Goal: Task Accomplishment & Management: Manage account settings

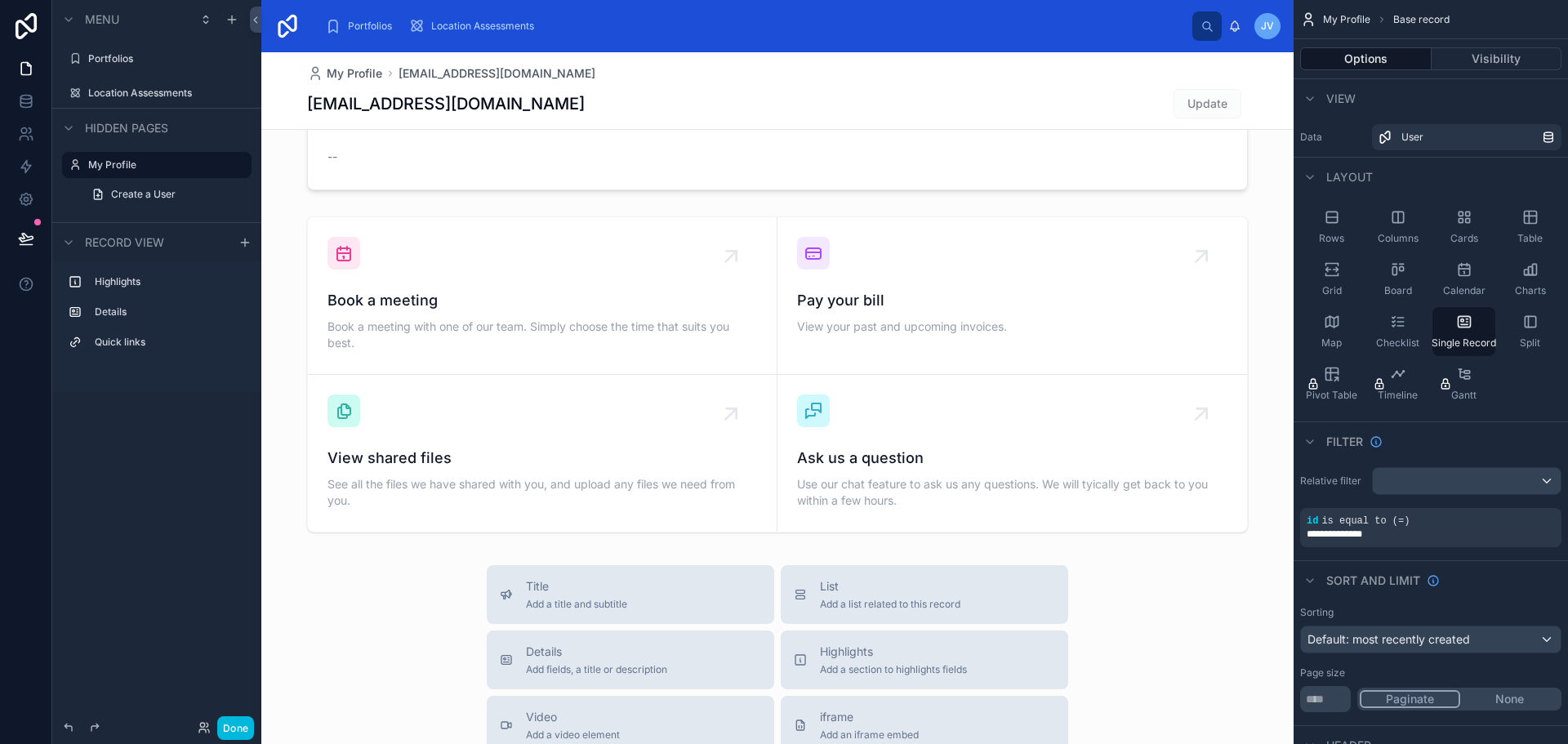
scroll to position [490, 0]
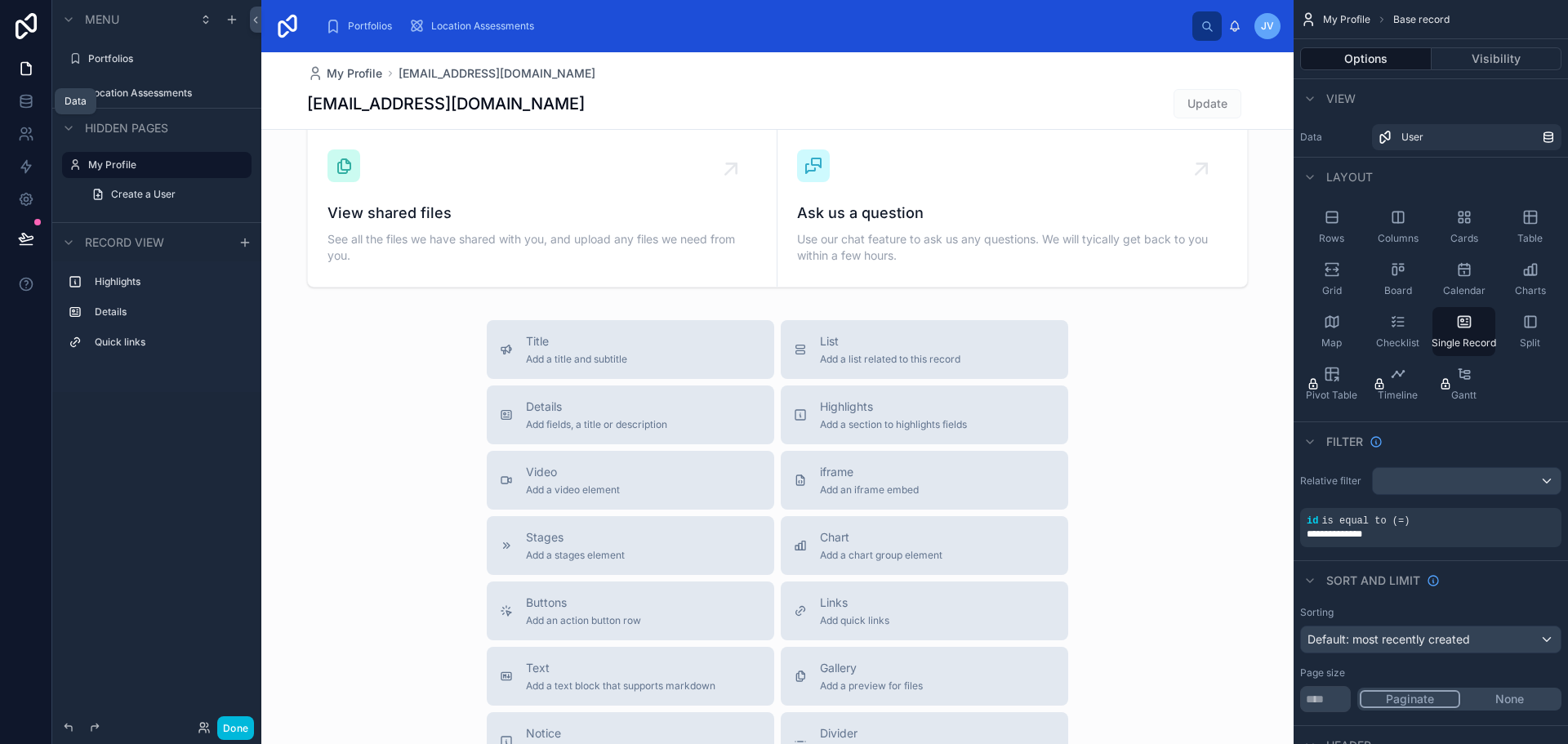
click at [31, 109] on icon at bounding box center [26, 101] width 16 height 16
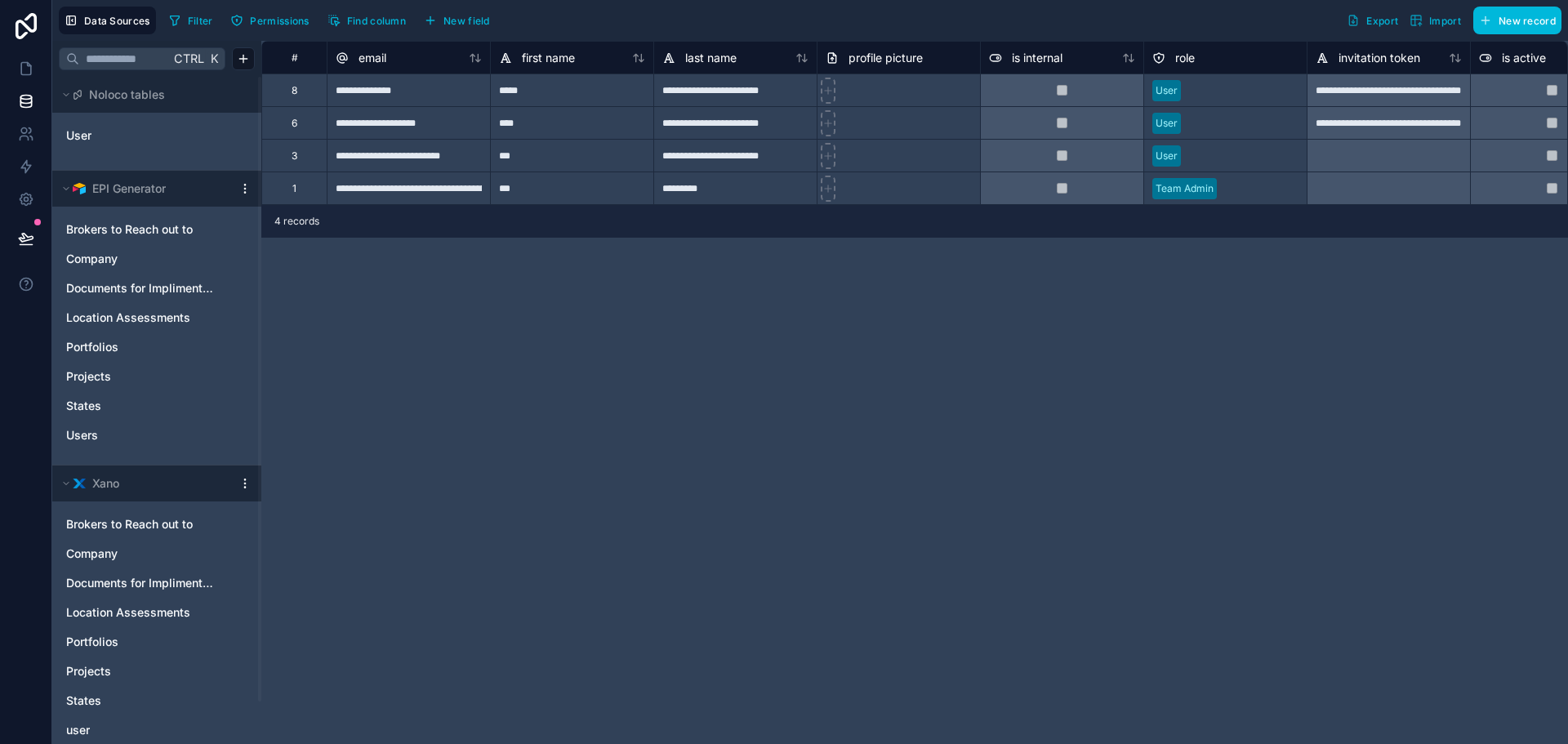
scroll to position [46, 0]
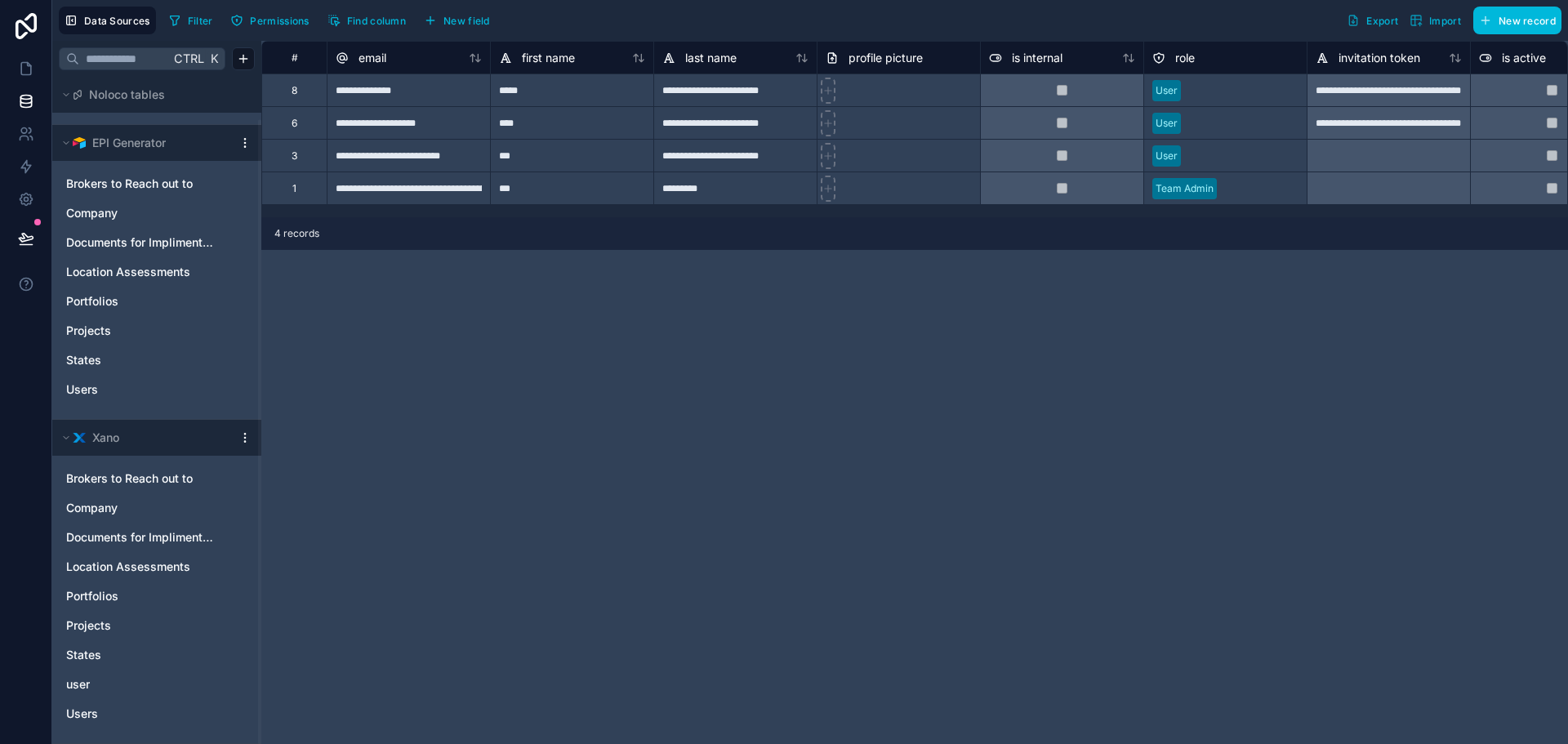
click at [123, 574] on span "Location Assessments" at bounding box center [128, 567] width 124 height 16
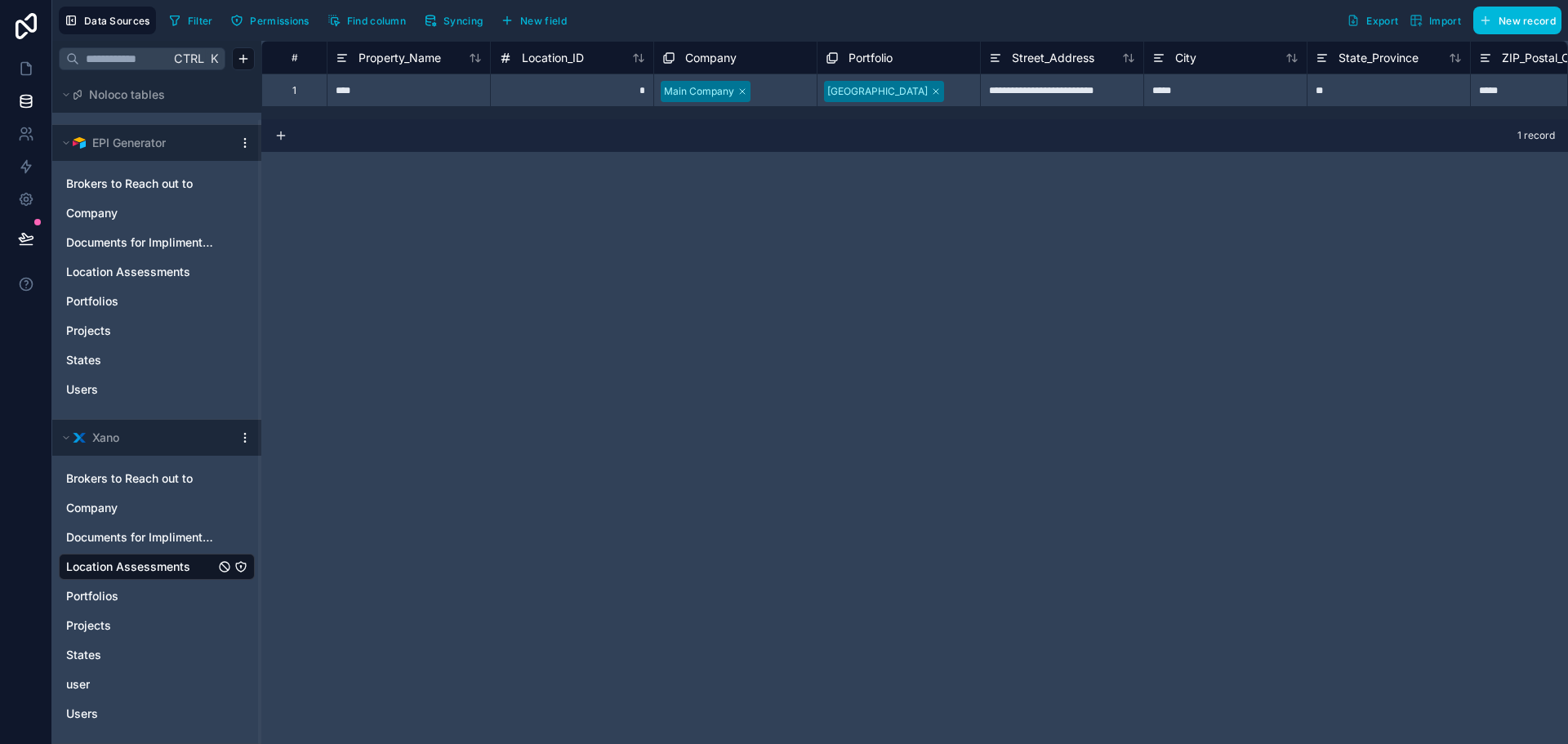
click at [141, 551] on div "Brokers to Reach out to Company Documents for Implimentation Location Assessmen…" at bounding box center [157, 593] width 196 height 268
click at [125, 530] on span "Documents for Implimentation" at bounding box center [141, 538] width 149 height 16
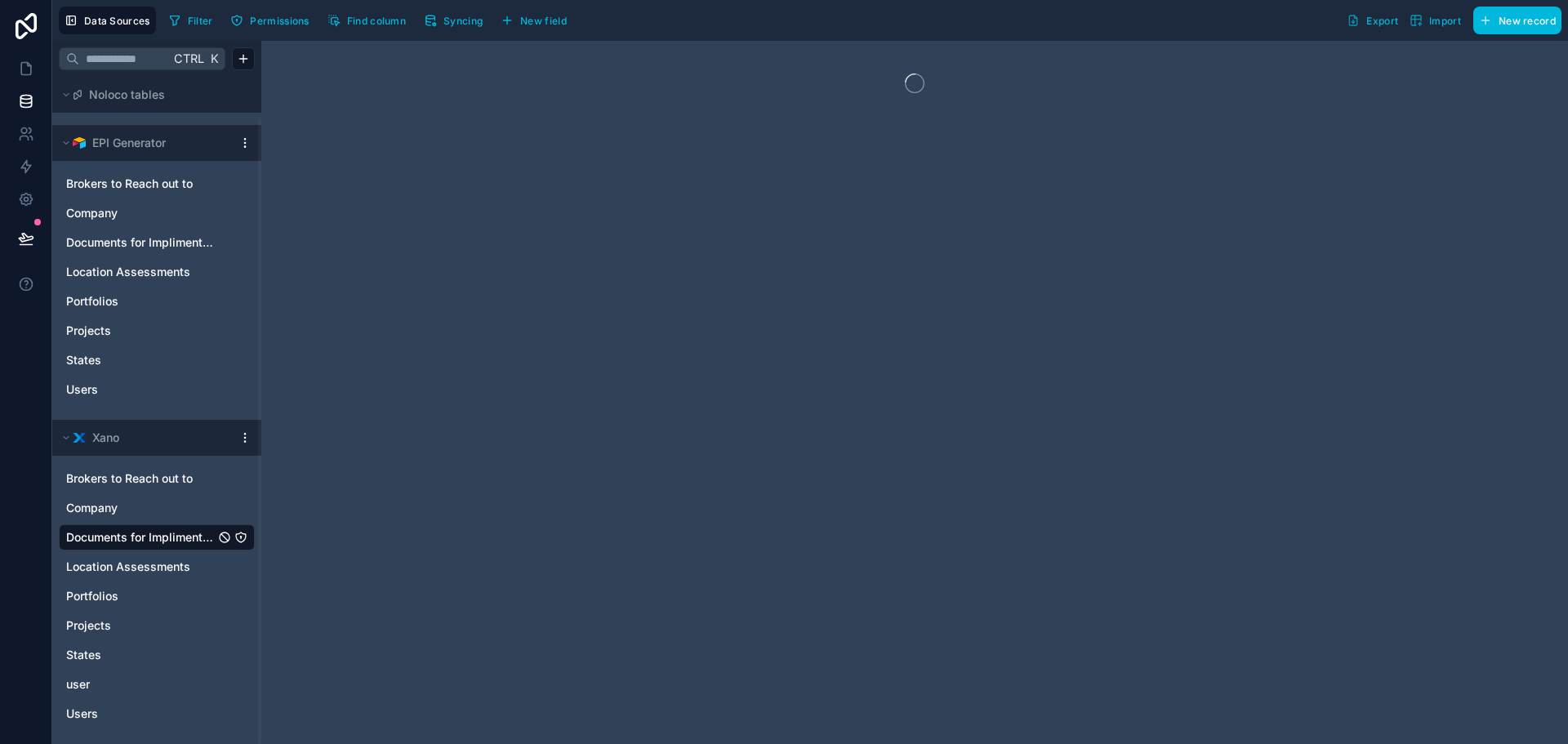
click at [96, 508] on span "Company" at bounding box center [91, 508] width 51 height 16
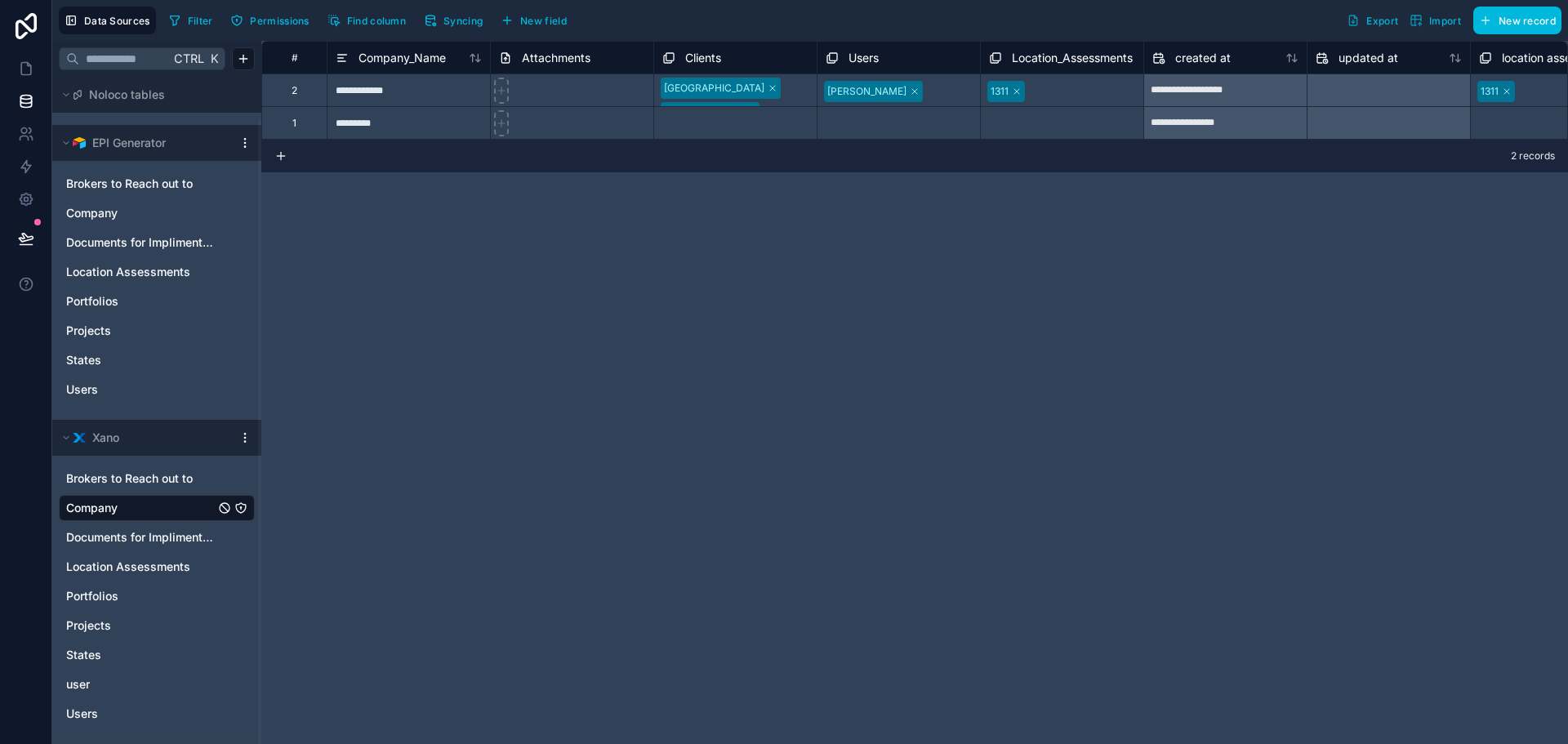
click at [97, 487] on div "Brokers to Reach out to" at bounding box center [157, 478] width 196 height 26
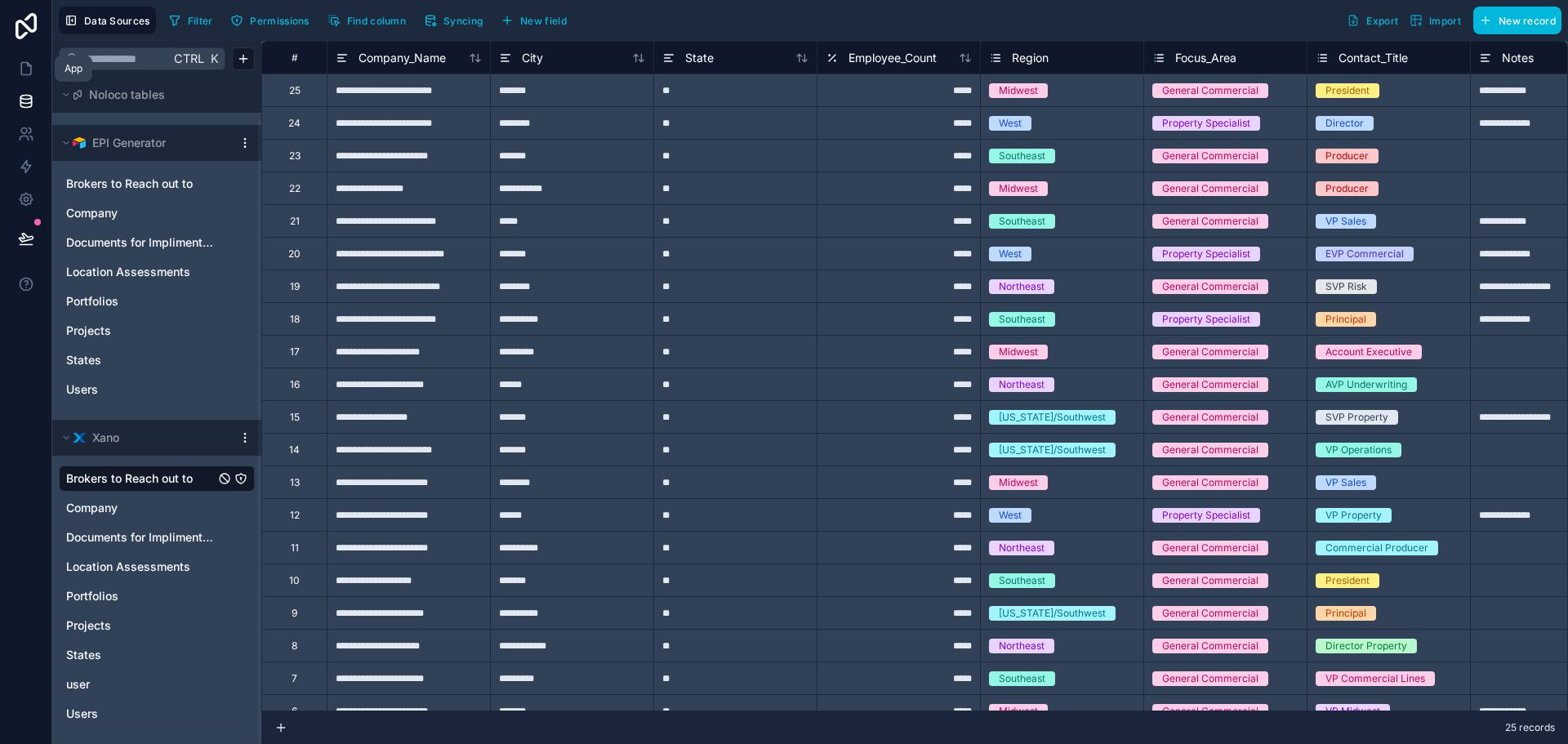
click at [9, 65] on link at bounding box center [25, 68] width 51 height 32
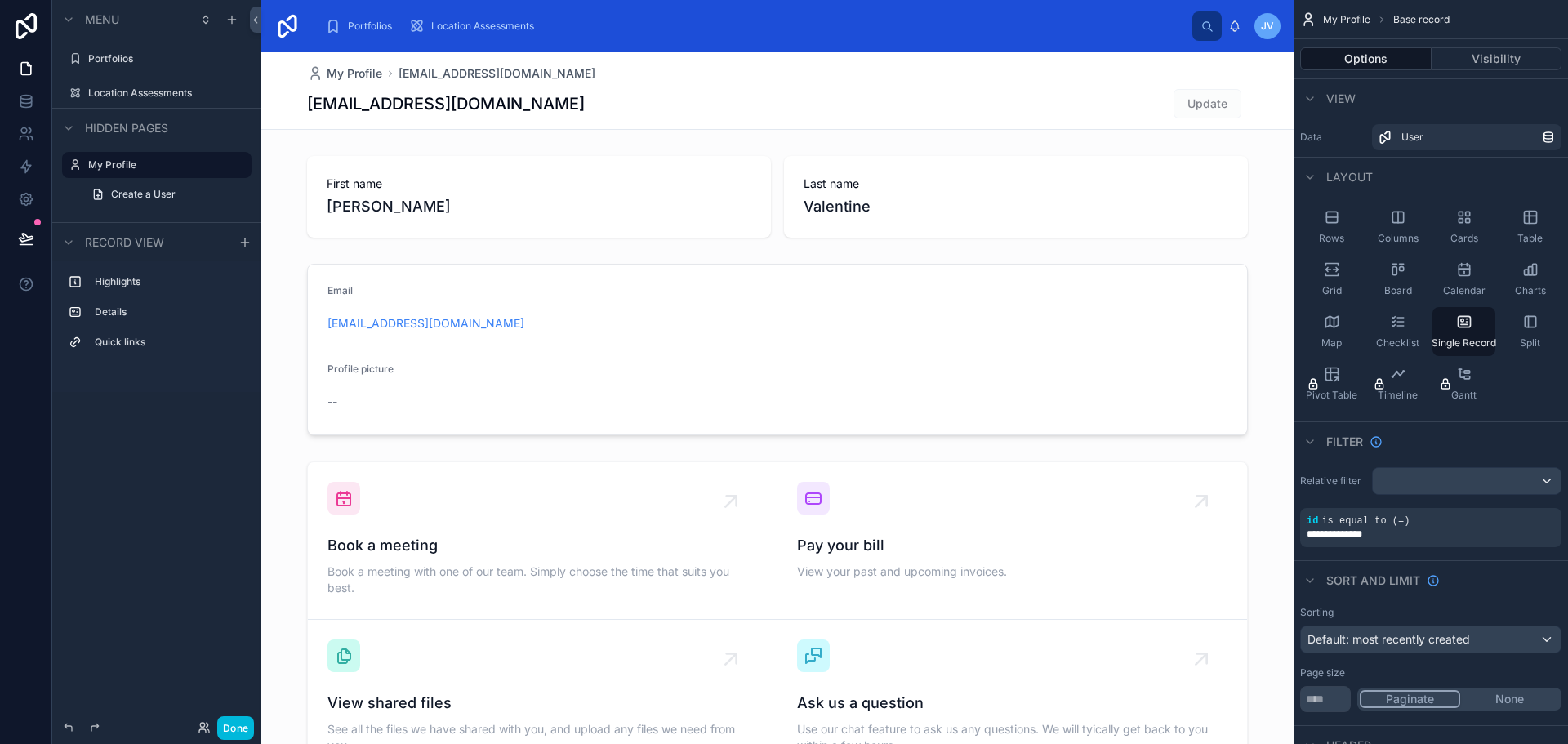
scroll to position [82, 0]
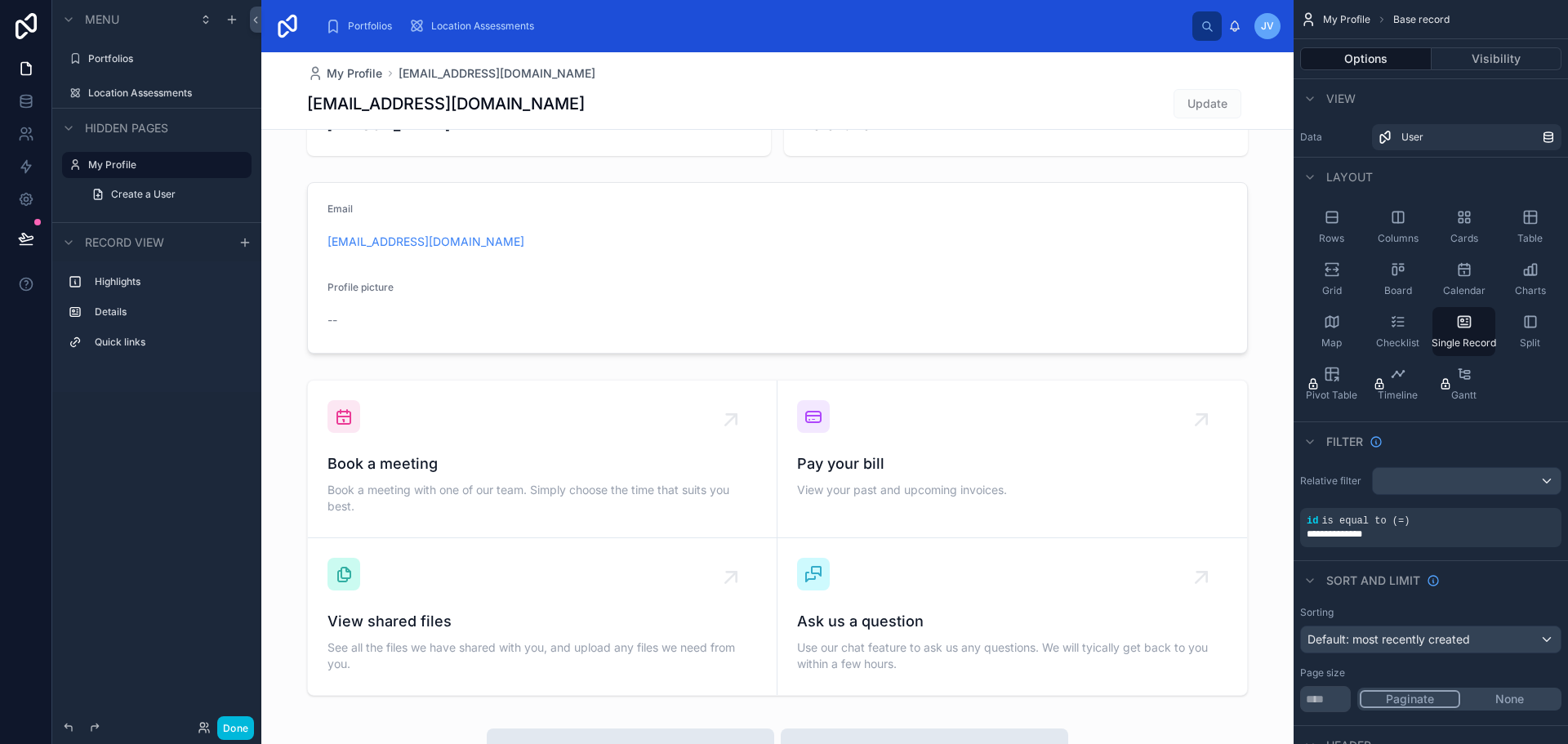
click at [0, 0] on icon "scrollable content" at bounding box center [0, 0] width 0 height 0
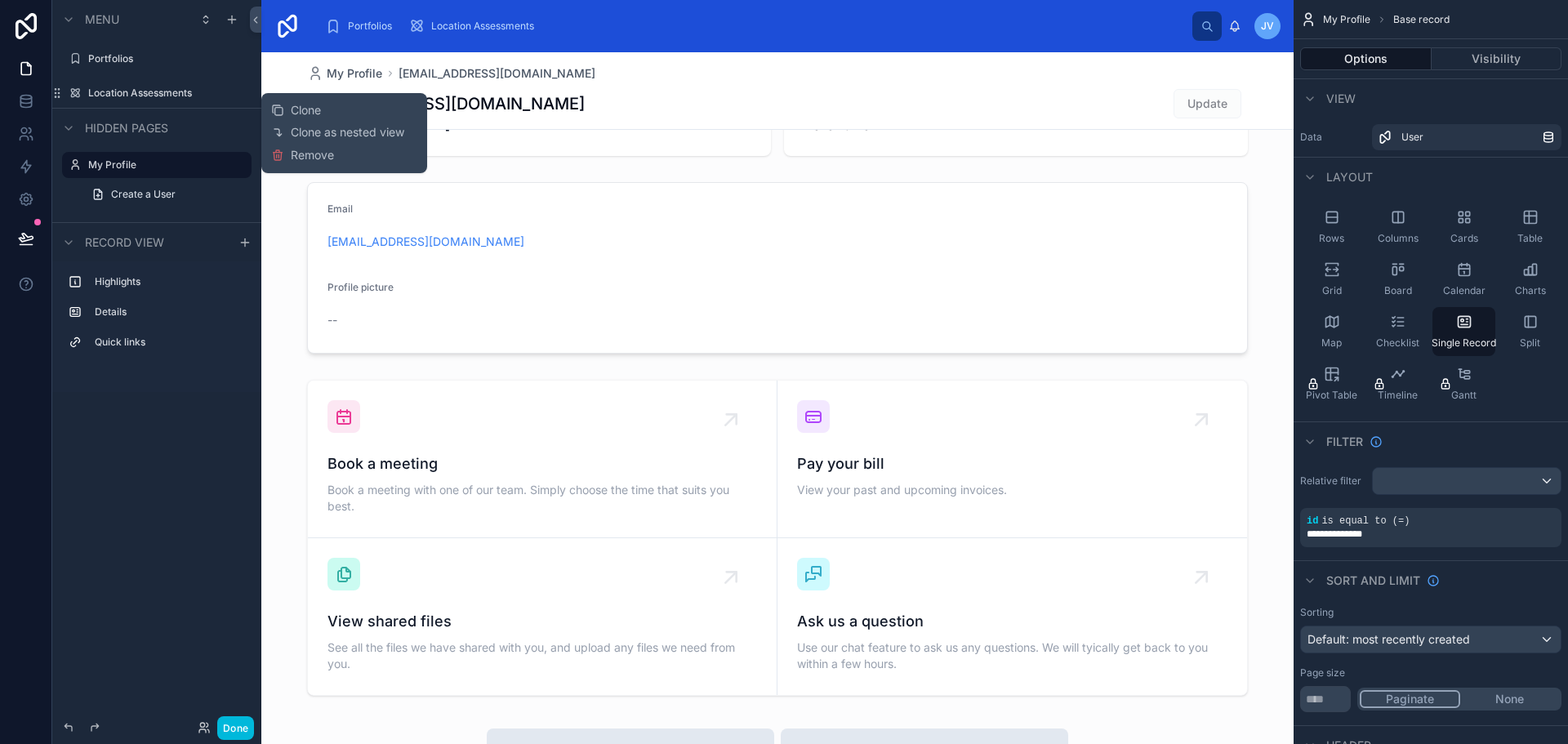
drag, startPoint x: 321, startPoint y: 157, endPoint x: 160, endPoint y: 111, distance: 167.4
click at [319, 157] on span "Remove" at bounding box center [312, 155] width 43 height 16
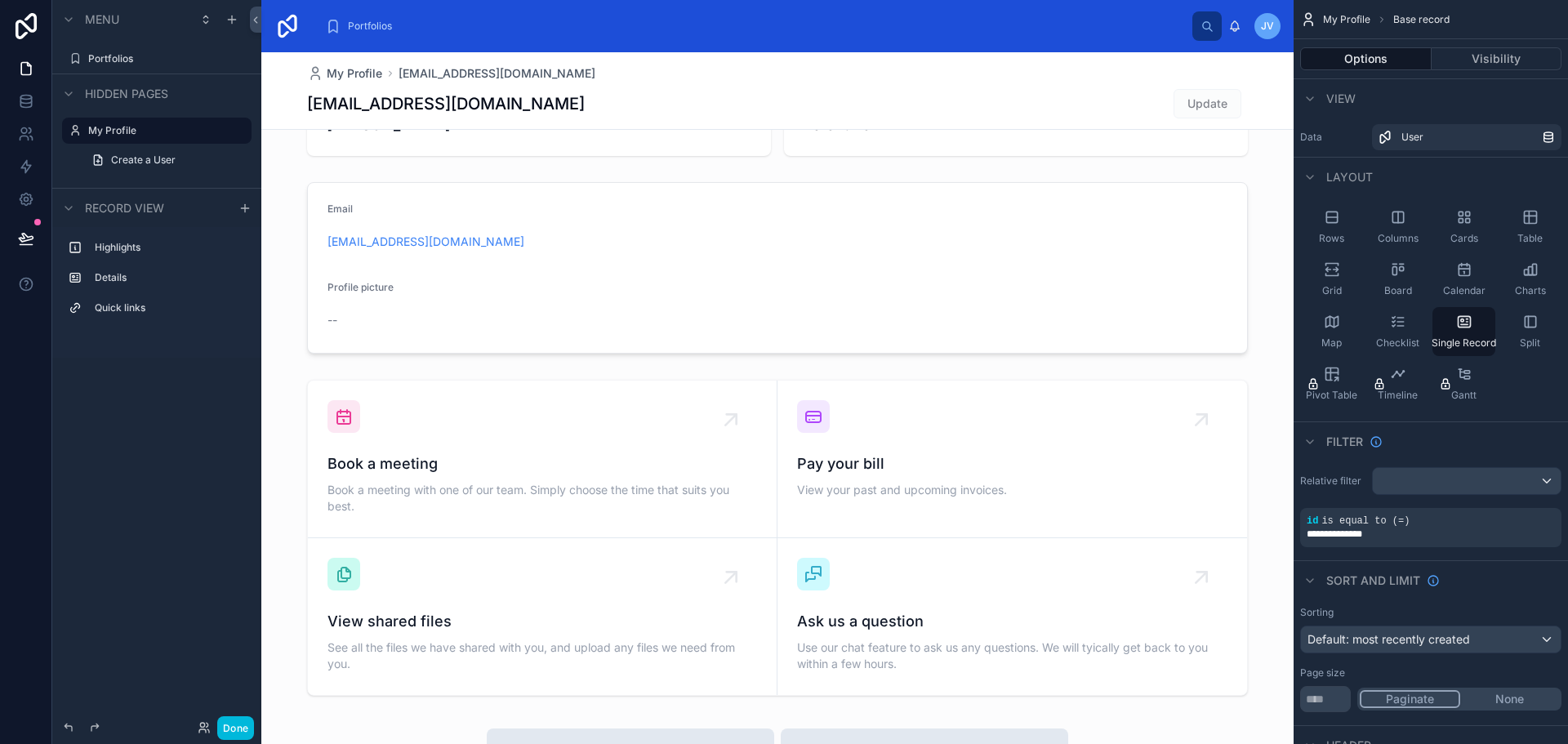
click at [0, 0] on icon "scrollable content" at bounding box center [0, 0] width 0 height 0
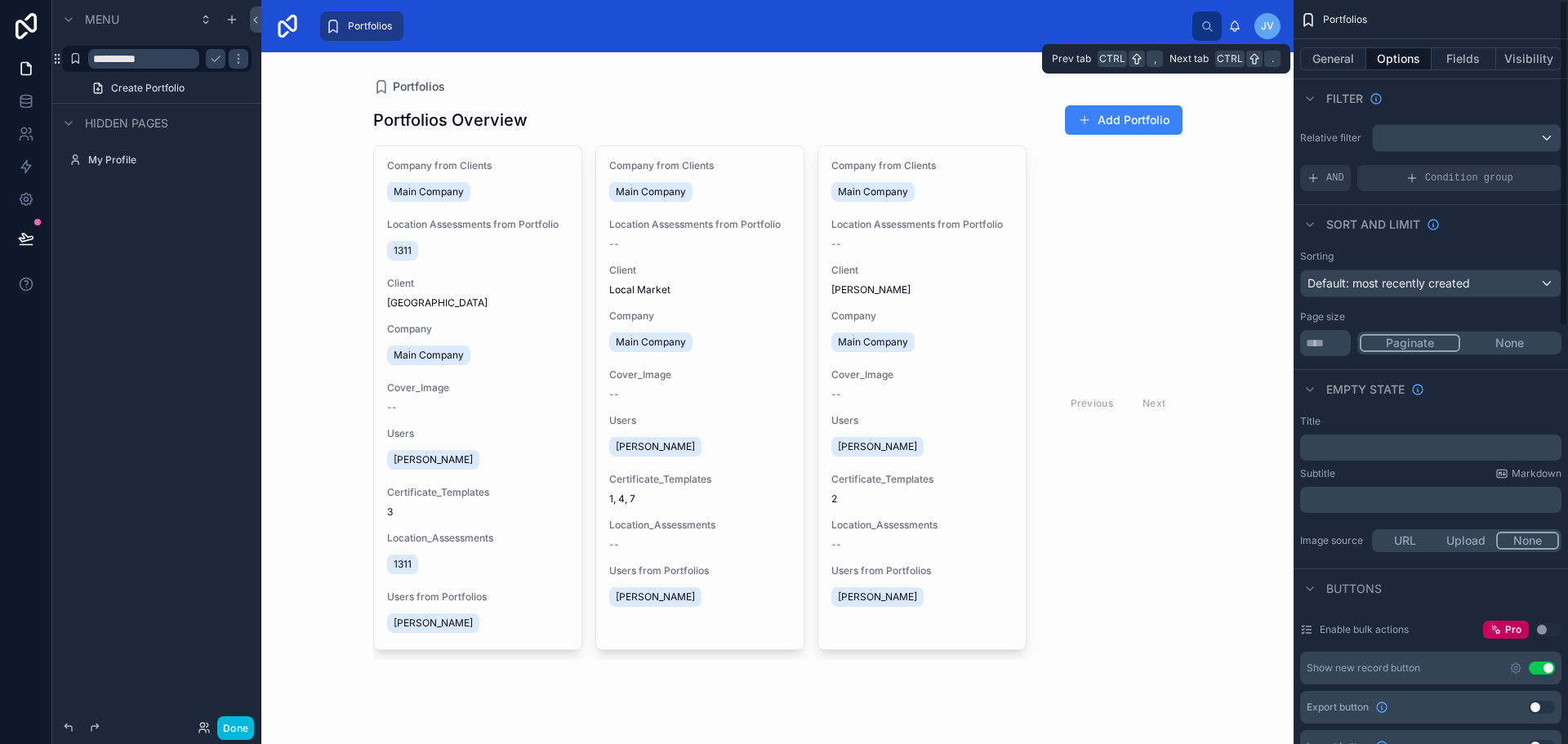
click at [1337, 64] on button "General" at bounding box center [1333, 58] width 66 height 22
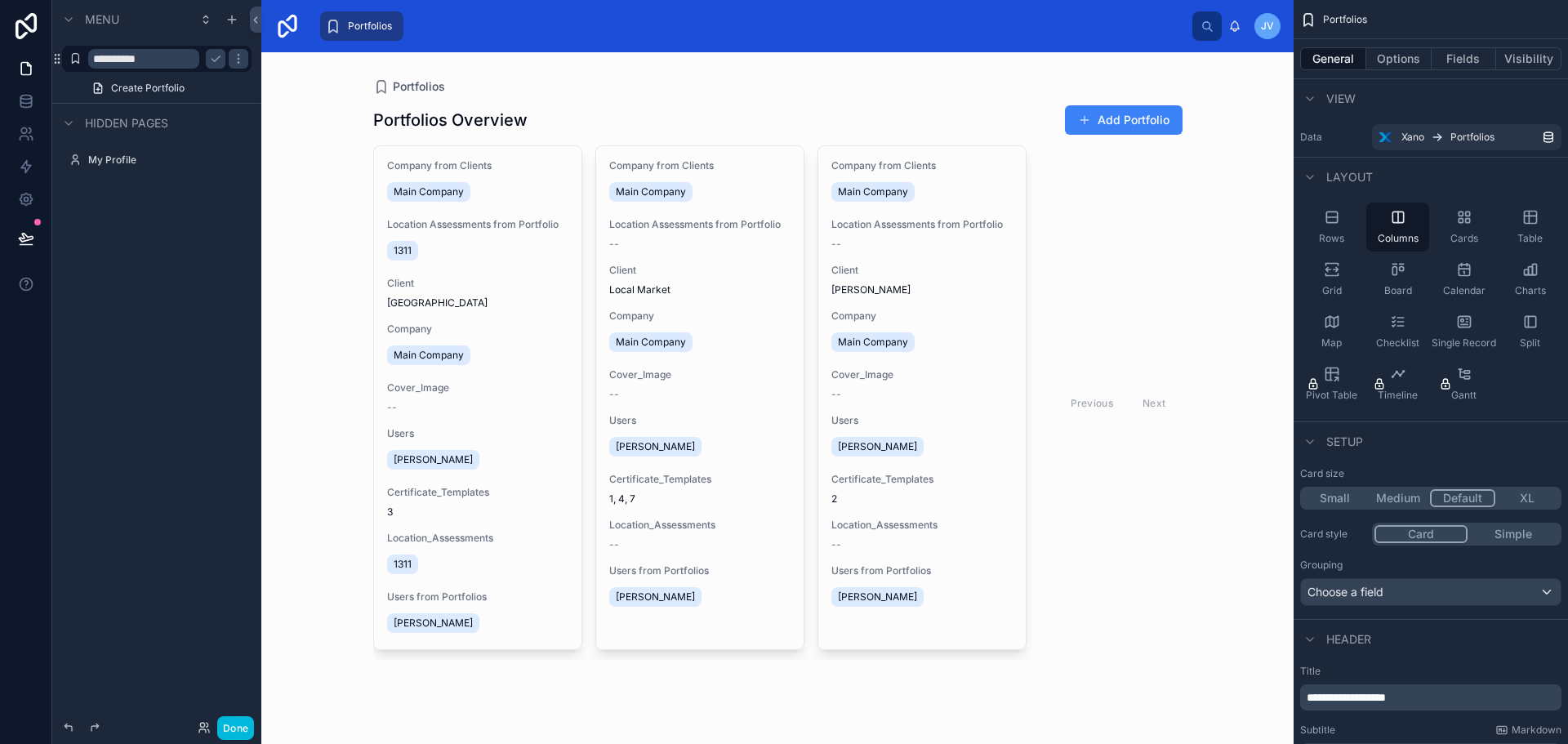
drag, startPoint x: 1481, startPoint y: 224, endPoint x: 786, endPoint y: 296, distance: 698.7
click at [786, 296] on div "Portfolios JV Joe Valentine Portfolios Portfolios Overview Add Portfolio Compan…" at bounding box center [914, 372] width 1307 height 744
click at [1462, 232] on span "Cards" at bounding box center [1464, 239] width 28 height 13
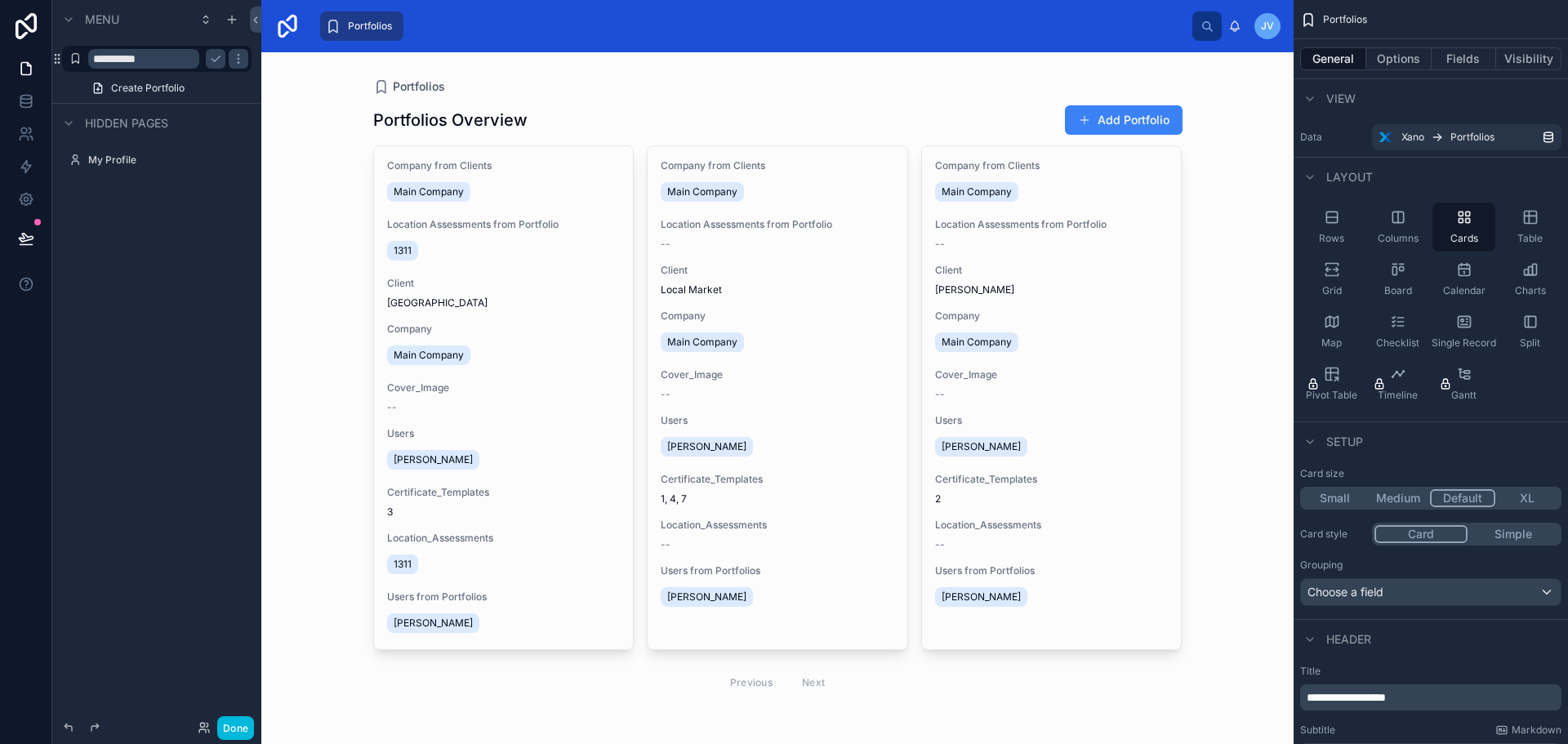
scroll to position [30, 0]
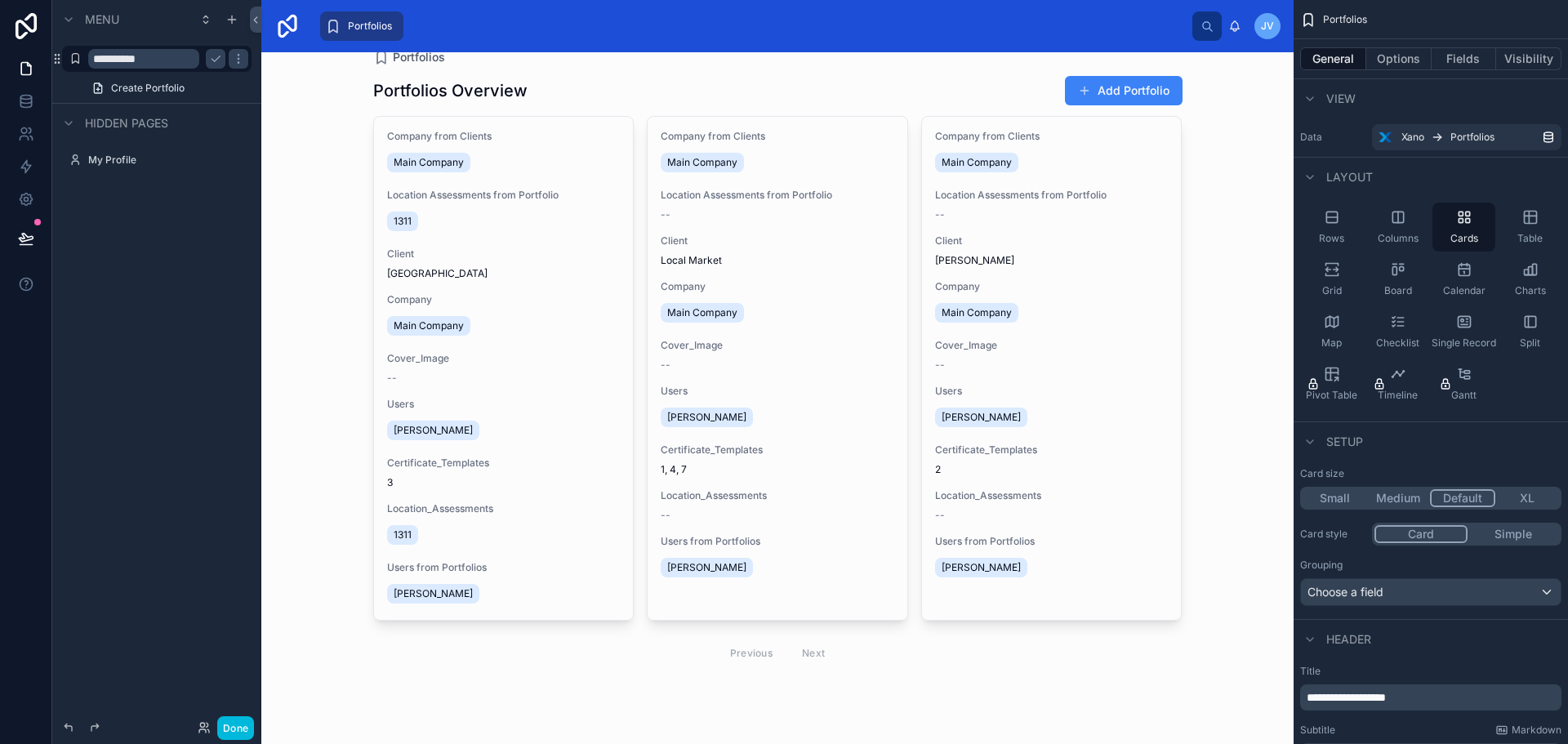
click at [1399, 500] on button "Medium" at bounding box center [1398, 498] width 64 height 18
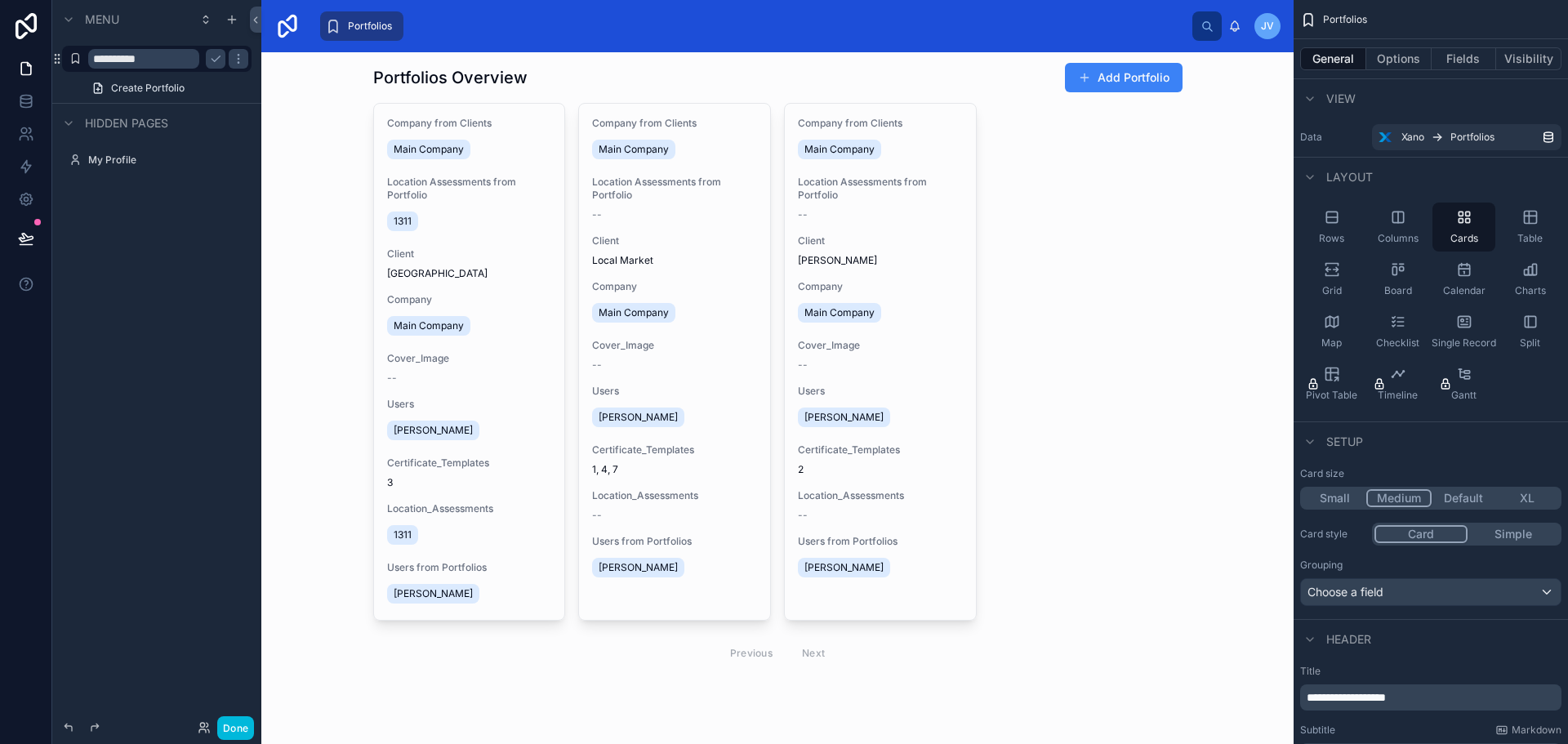
scroll to position [0, 0]
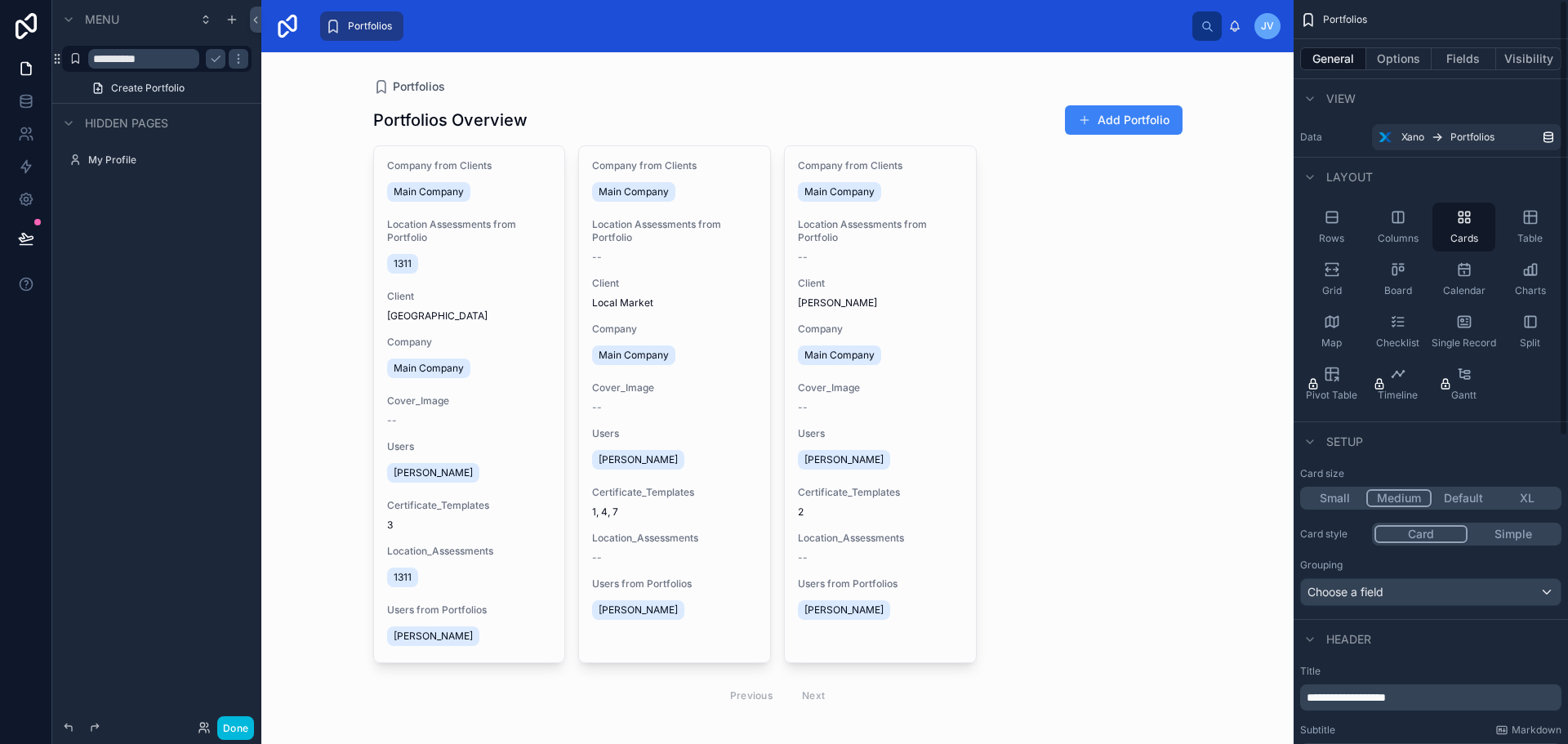
click at [1399, 217] on icon "scrollable content" at bounding box center [1398, 217] width 16 height 16
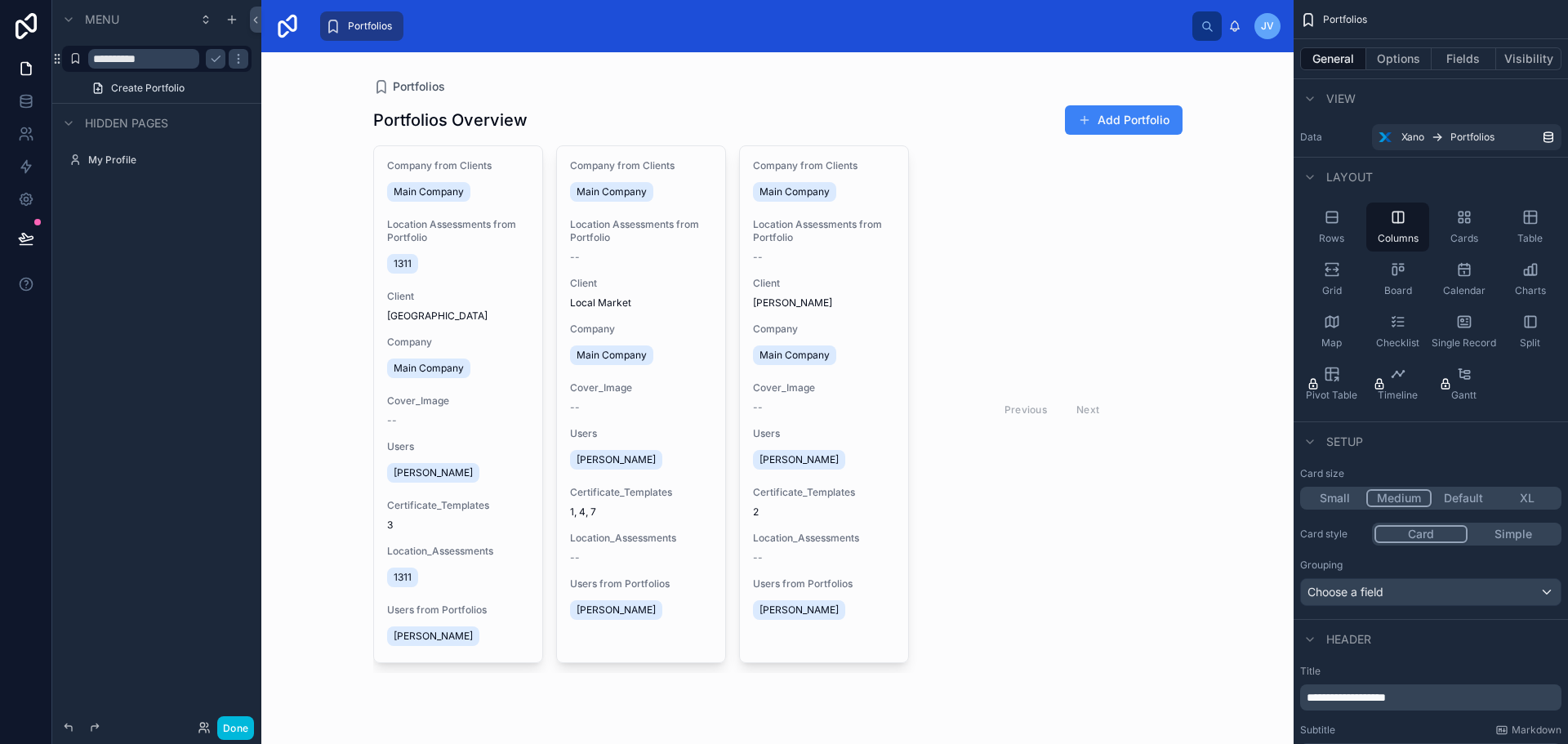
click at [1463, 223] on icon "scrollable content" at bounding box center [1460, 221] width 4 height 4
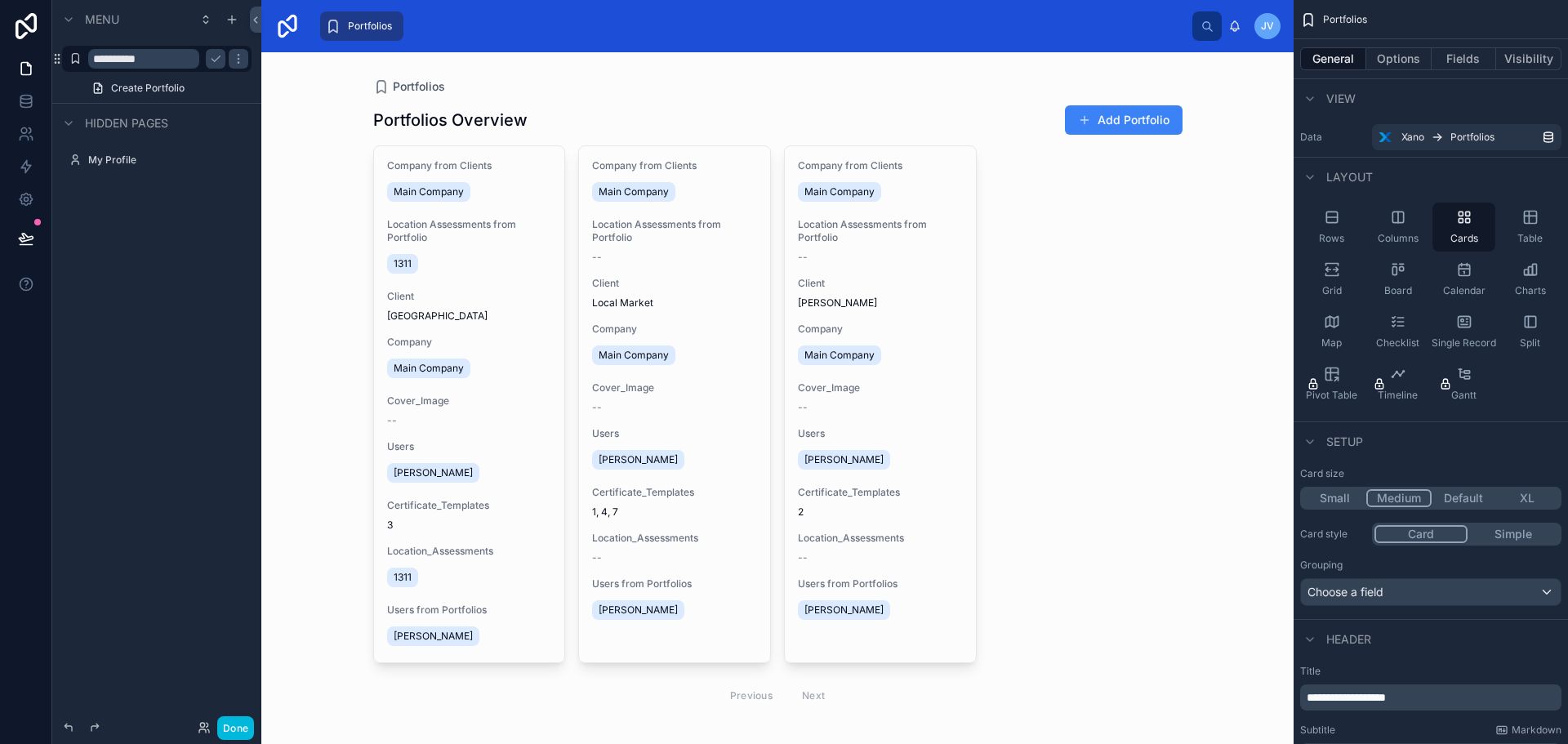
click at [1389, 224] on div "Columns" at bounding box center [1398, 227] width 63 height 49
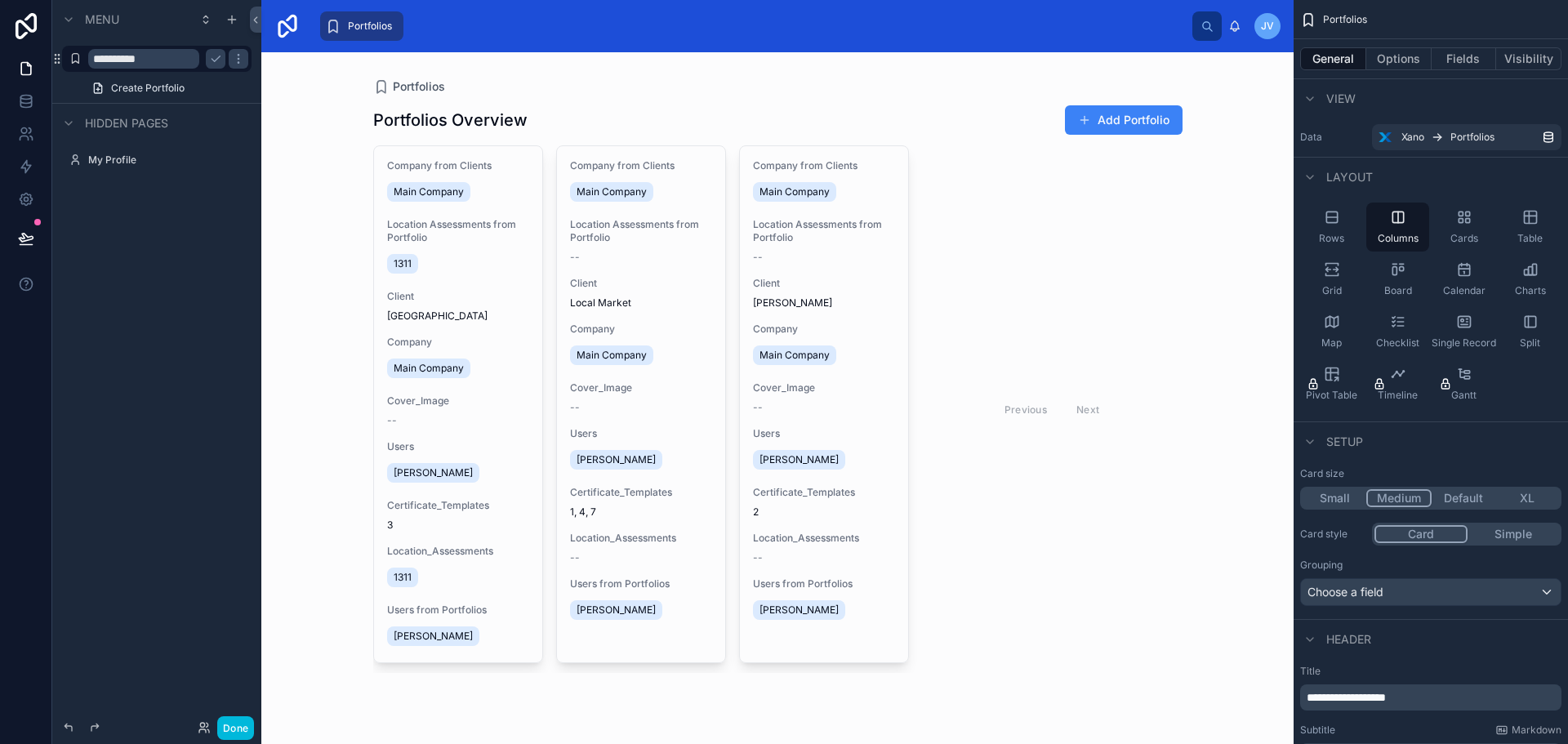
drag, startPoint x: 1476, startPoint y: 219, endPoint x: 1513, endPoint y: 218, distance: 37.0
click at [1477, 218] on div "Cards" at bounding box center [1464, 227] width 63 height 49
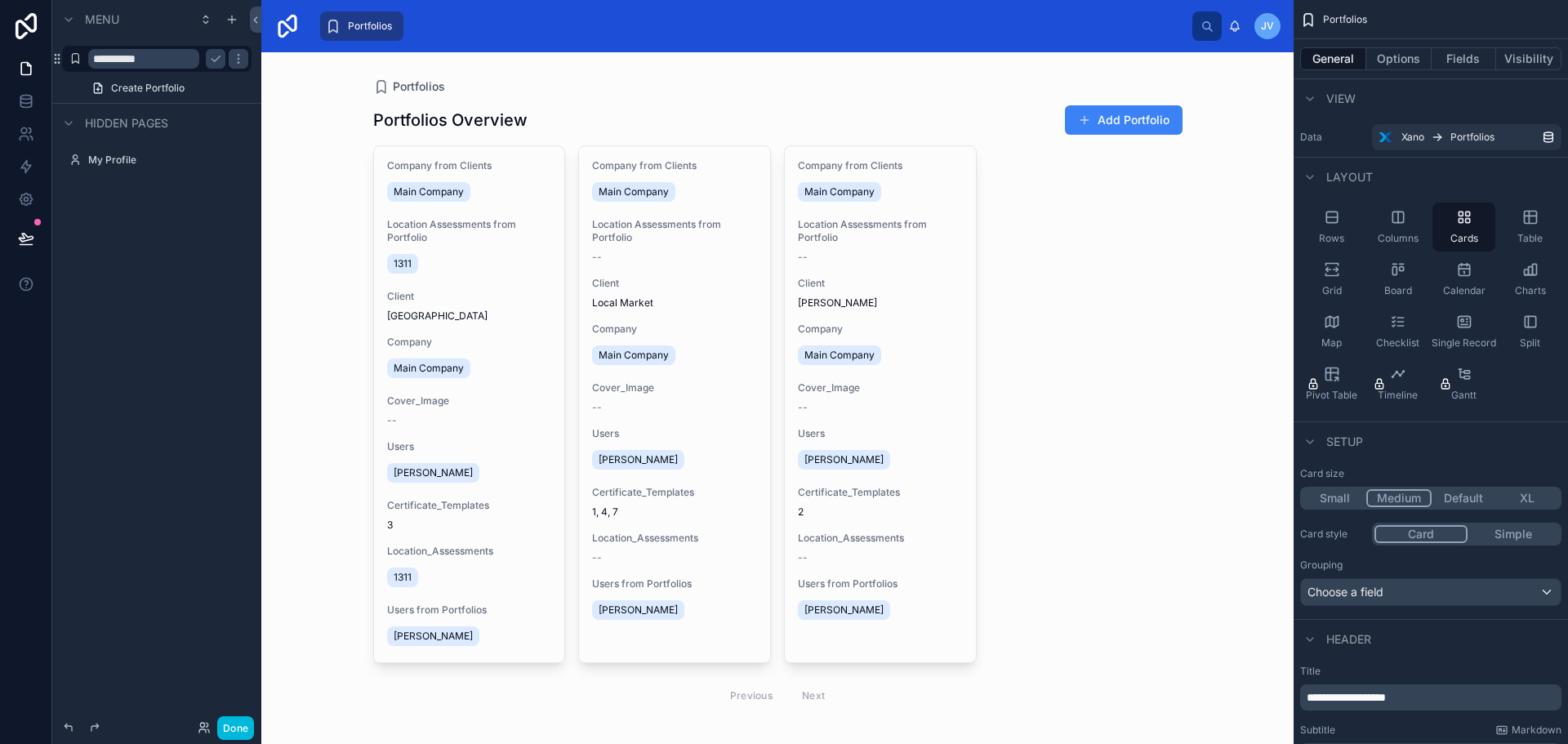
click at [1537, 217] on icon "scrollable content" at bounding box center [1530, 217] width 16 height 16
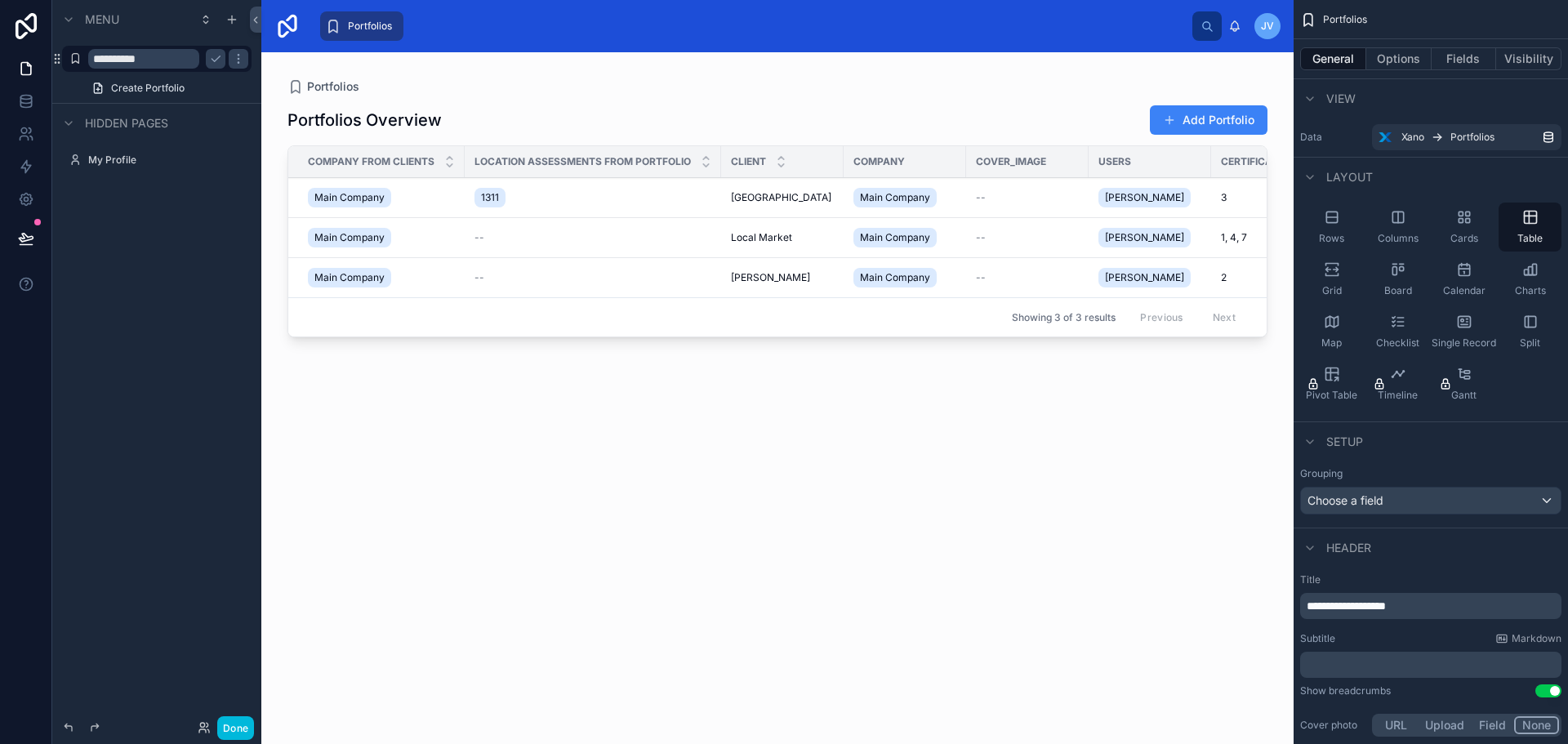
click at [1330, 223] on icon "scrollable content" at bounding box center [1332, 217] width 11 height 11
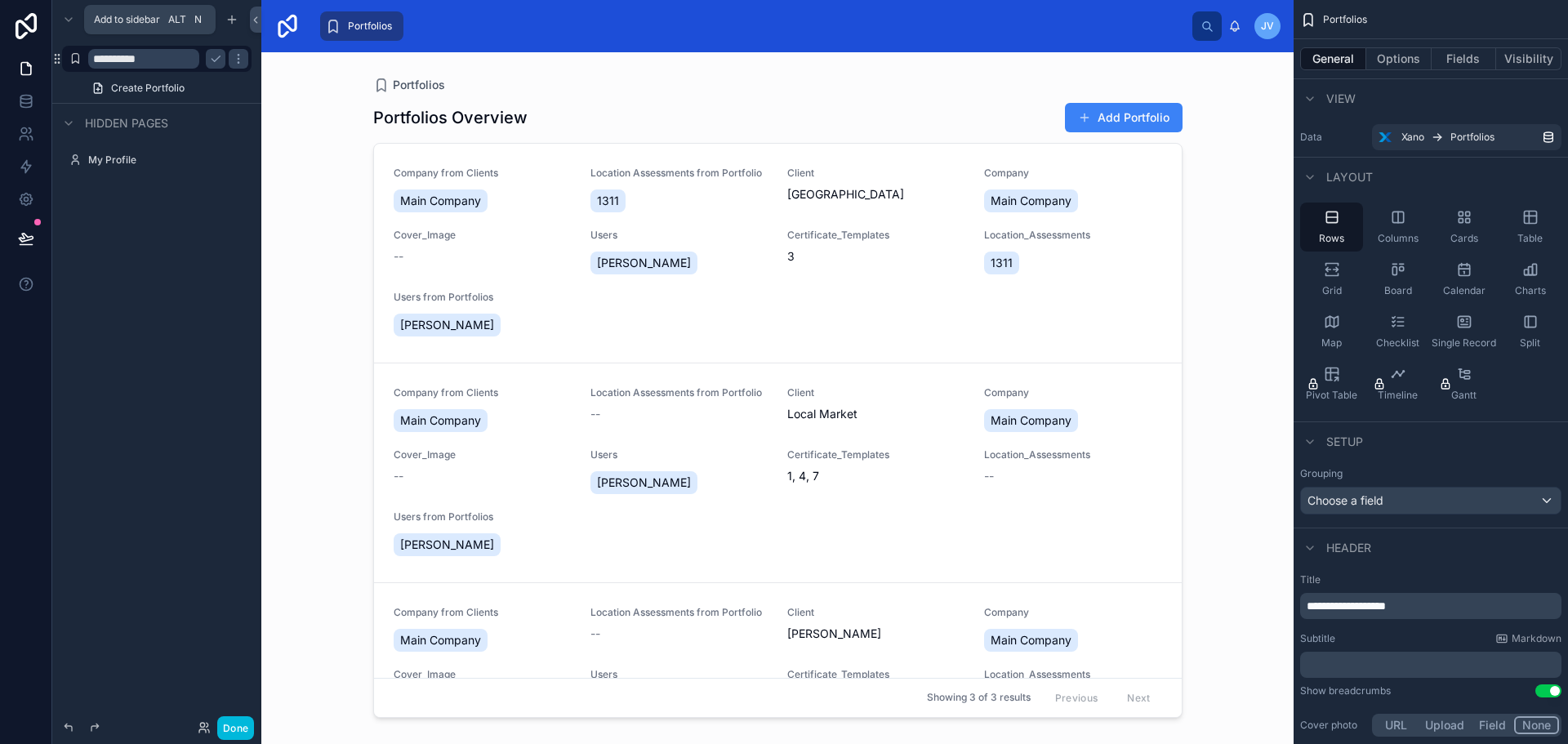
click at [226, 13] on icon "scrollable content" at bounding box center [231, 20] width 13 height 13
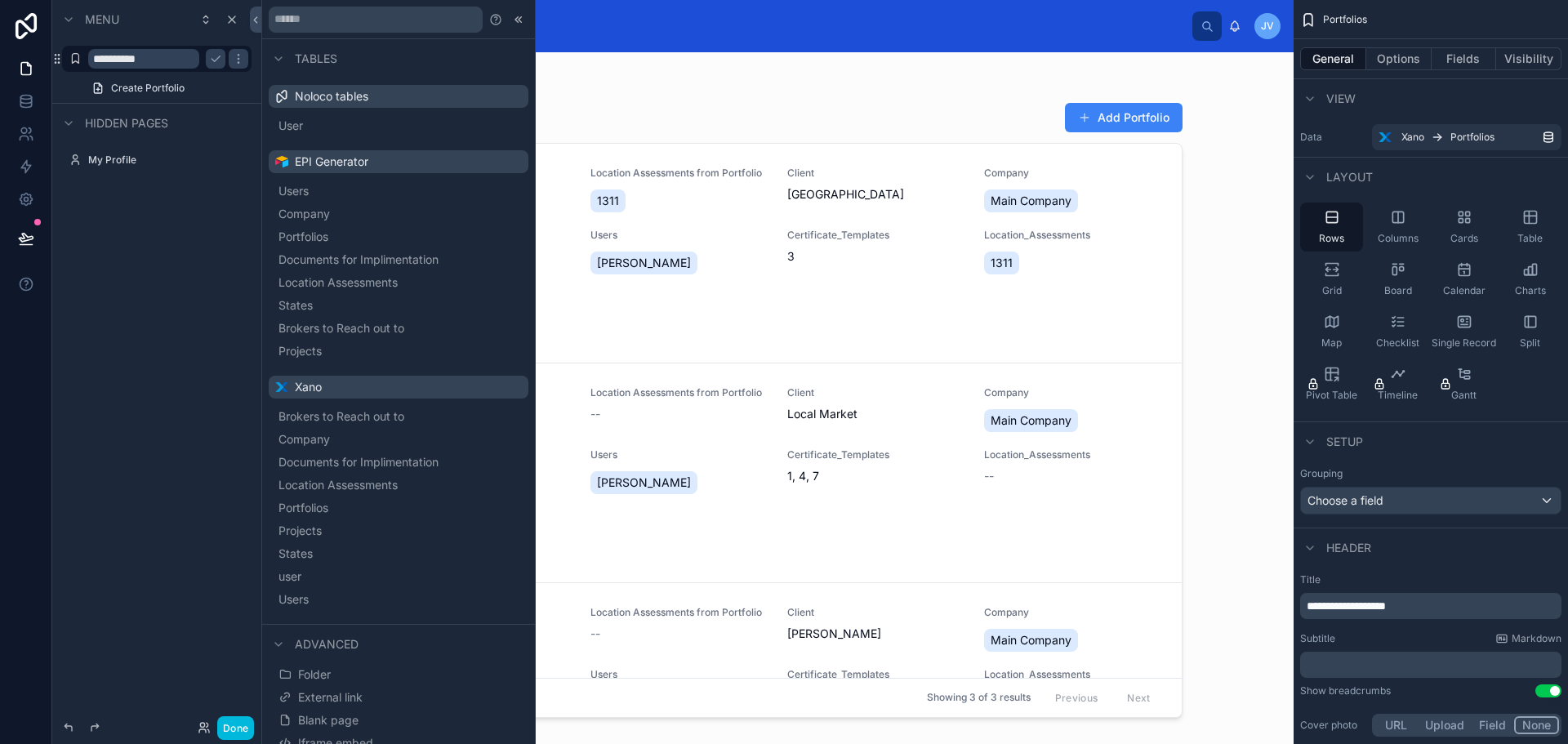
scroll to position [33, 0]
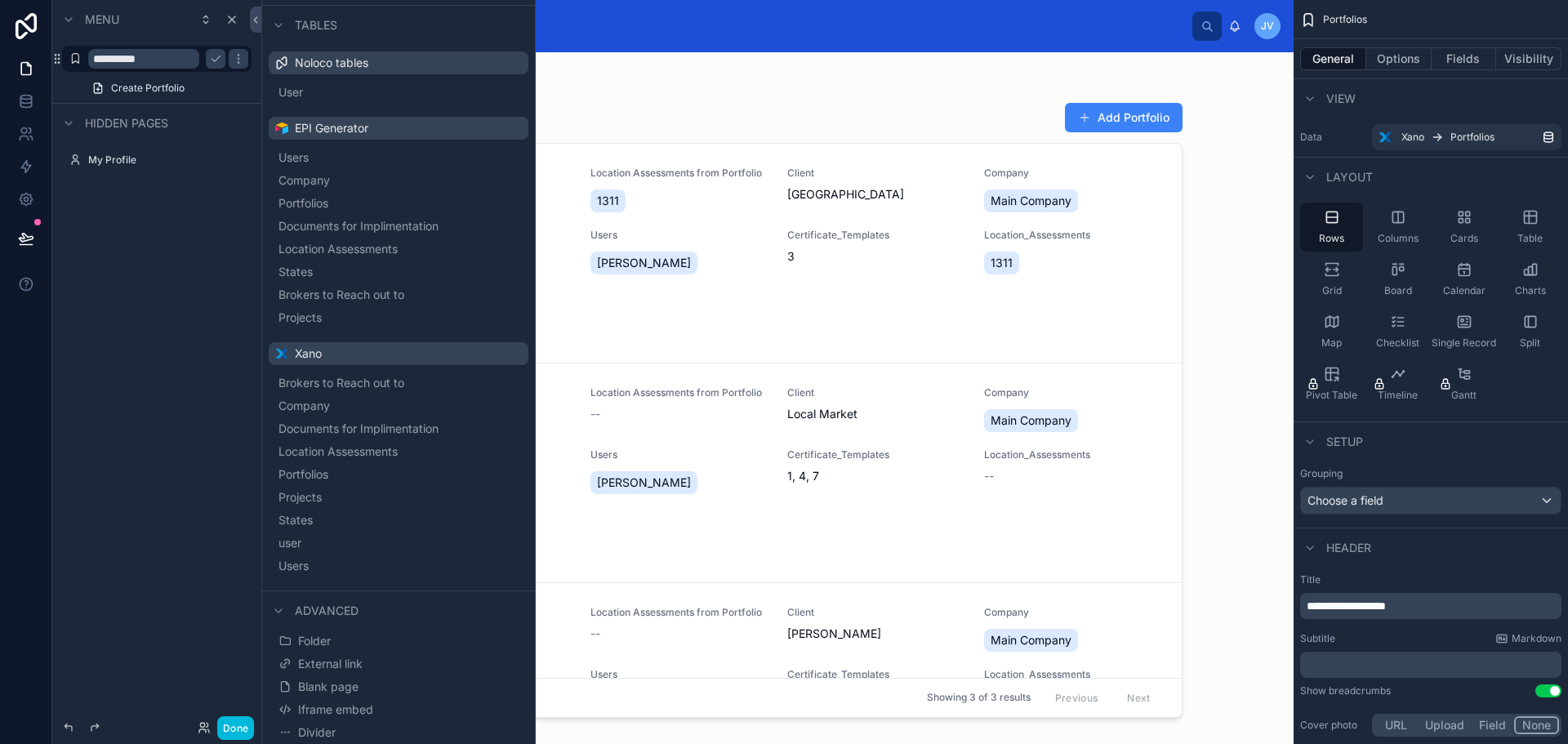
click at [1251, 161] on div "Portfolios Portfolios Overview Add Portfolio Company from Clients Main Company …" at bounding box center [777, 398] width 1032 height 692
click at [260, 23] on icon at bounding box center [256, 20] width 12 height 13
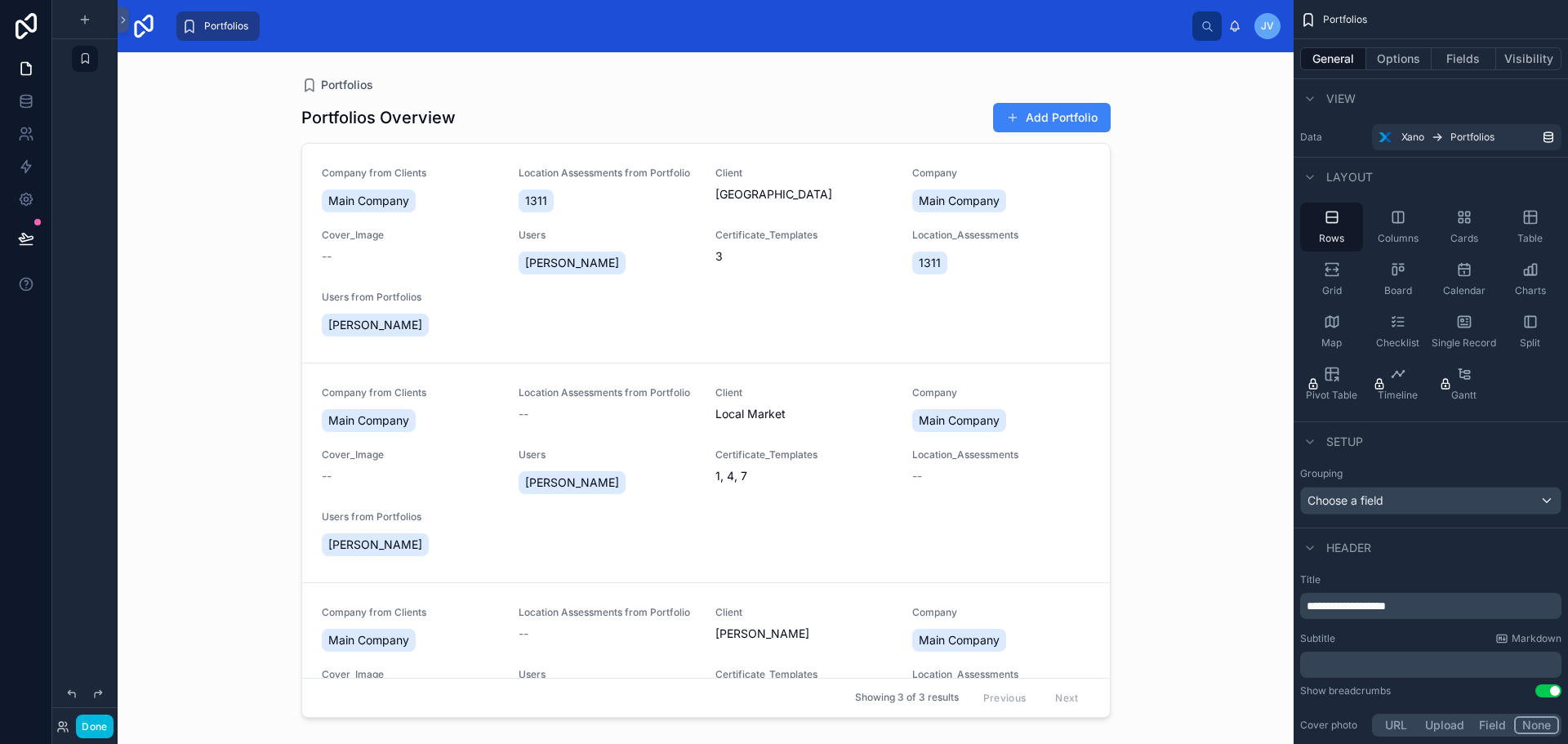
click at [514, 241] on div at bounding box center [705, 388] width 835 height 672
click at [814, 227] on div "Company from Clients Main Company Location Assessments from Portfolio 1311 Clie…" at bounding box center [706, 253] width 769 height 173
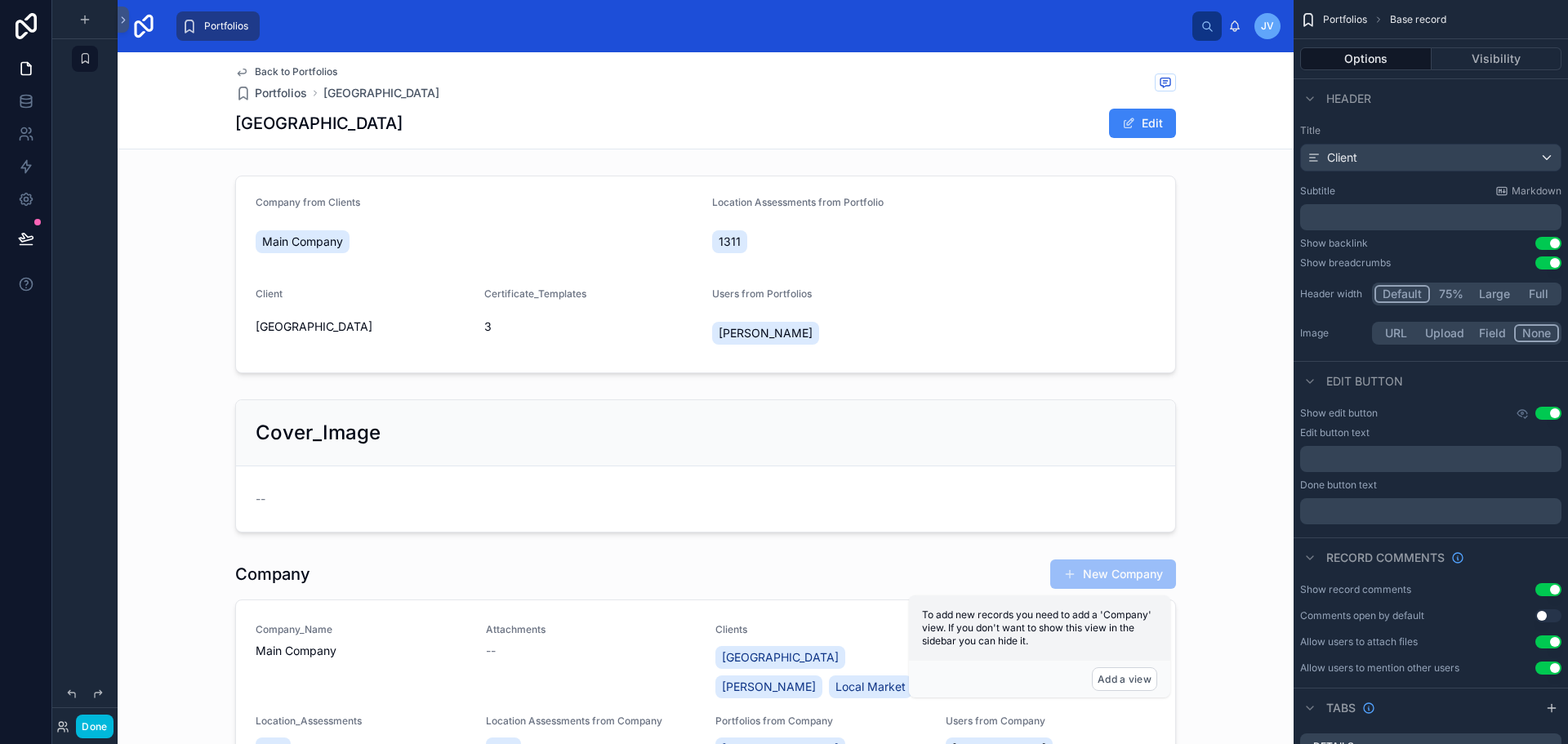
click at [289, 74] on span "Back to Portfolios" at bounding box center [296, 72] width 83 height 13
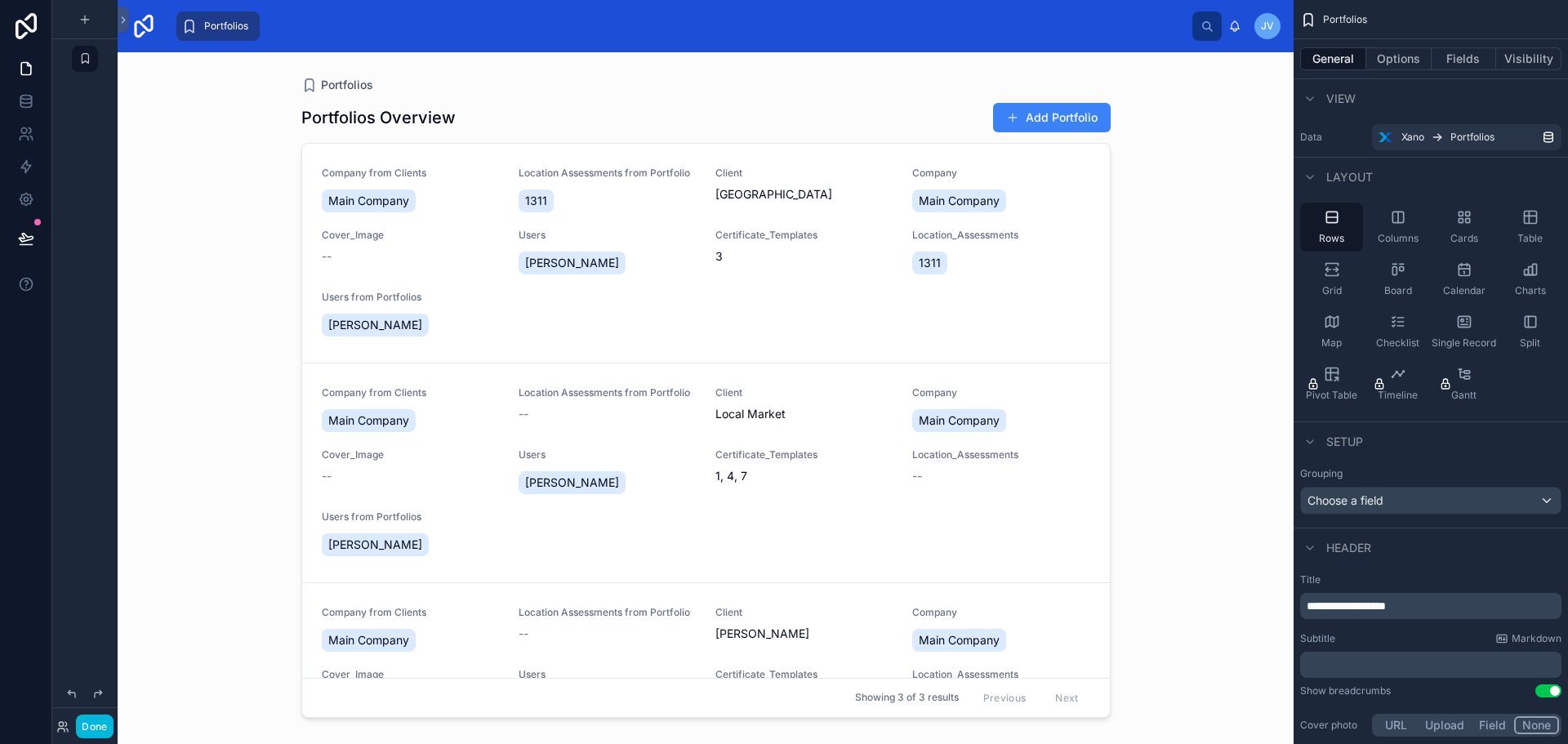
click at [656, 235] on span "Users" at bounding box center [607, 235] width 178 height 13
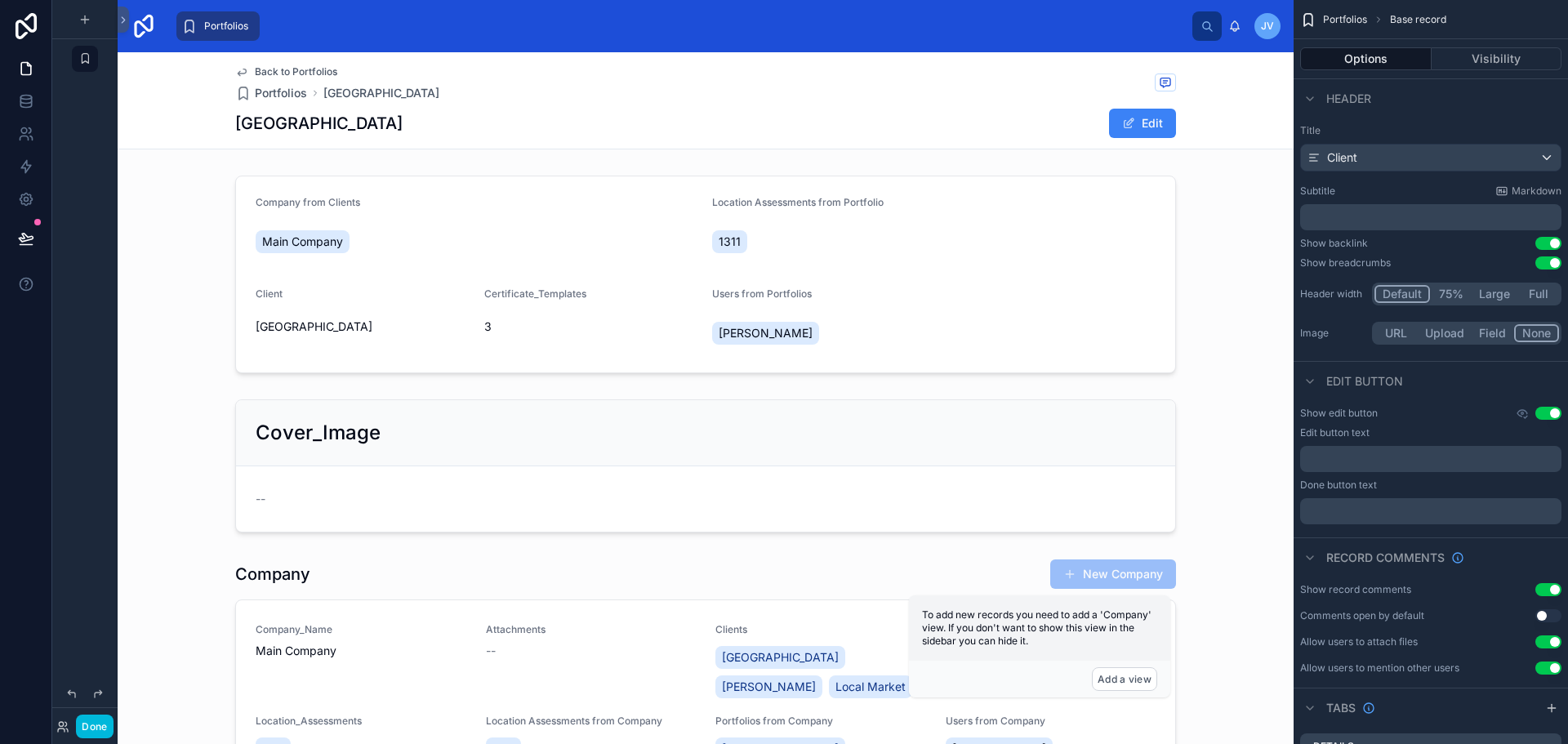
click at [1372, 160] on div "Client" at bounding box center [1431, 157] width 260 height 26
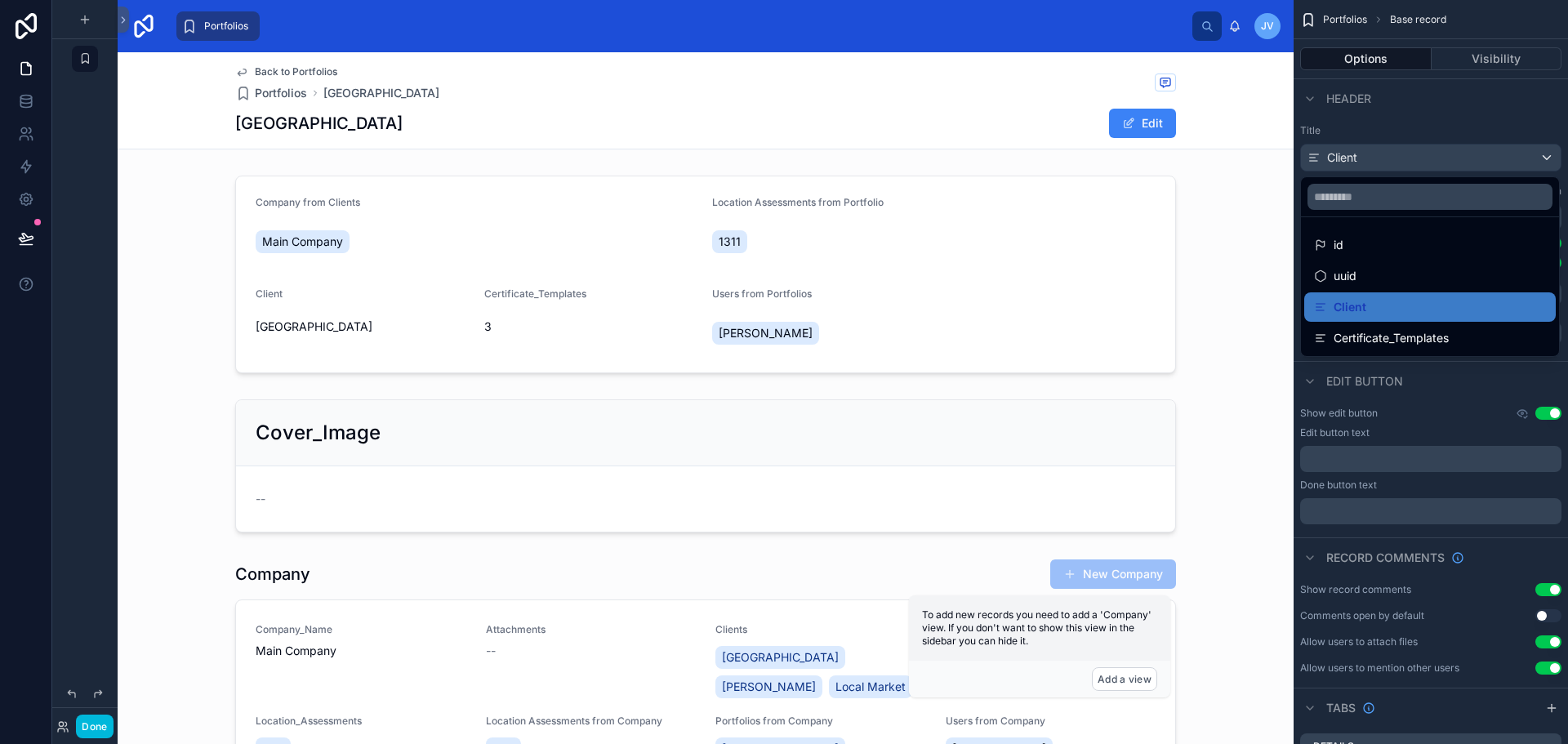
click at [1264, 379] on div at bounding box center [705, 274] width 1176 height 211
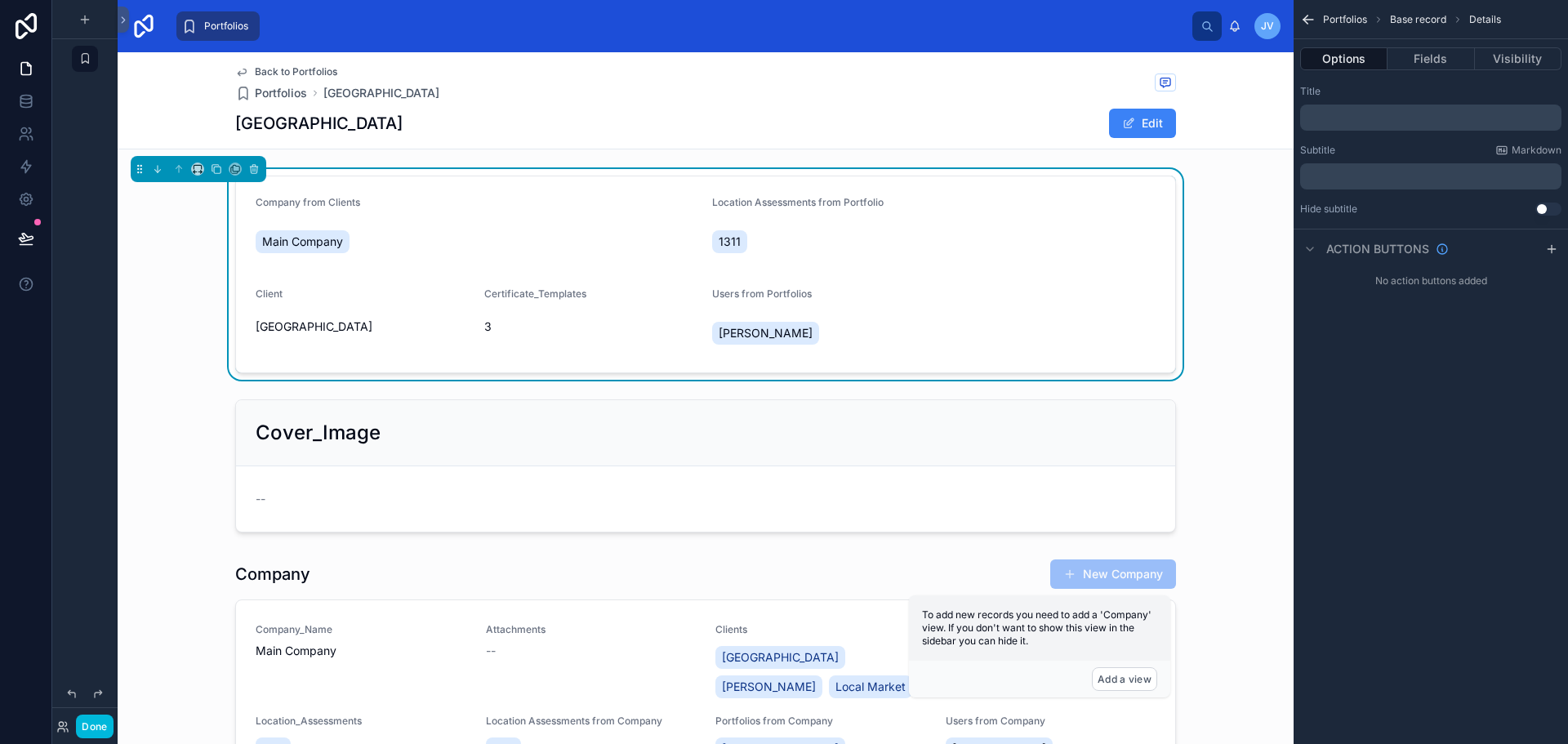
click at [920, 303] on div "Users from Portfolios" at bounding box center [820, 297] width 215 height 20
click at [849, 477] on div at bounding box center [705, 466] width 1176 height 146
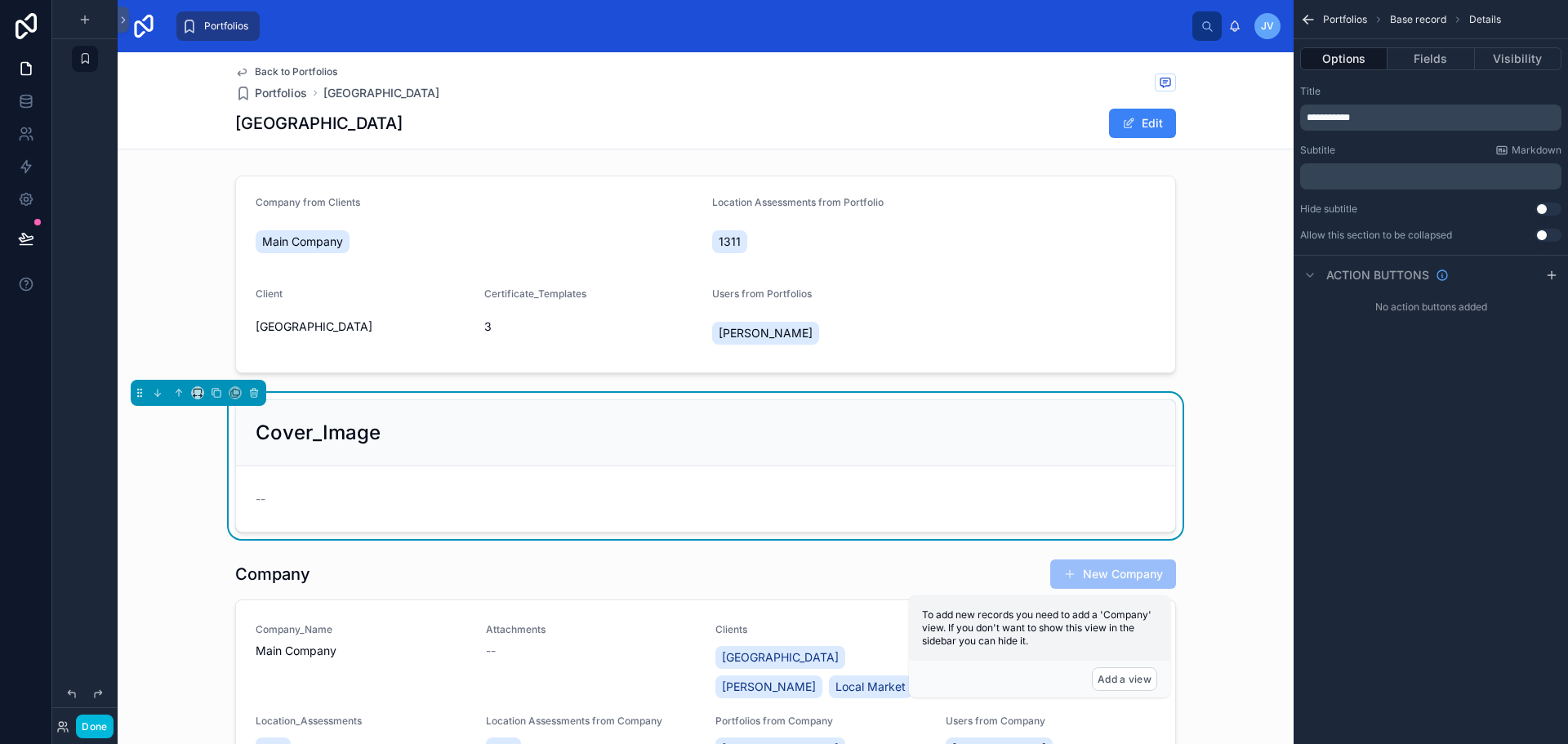
click at [1423, 64] on button "Fields" at bounding box center [1431, 58] width 87 height 22
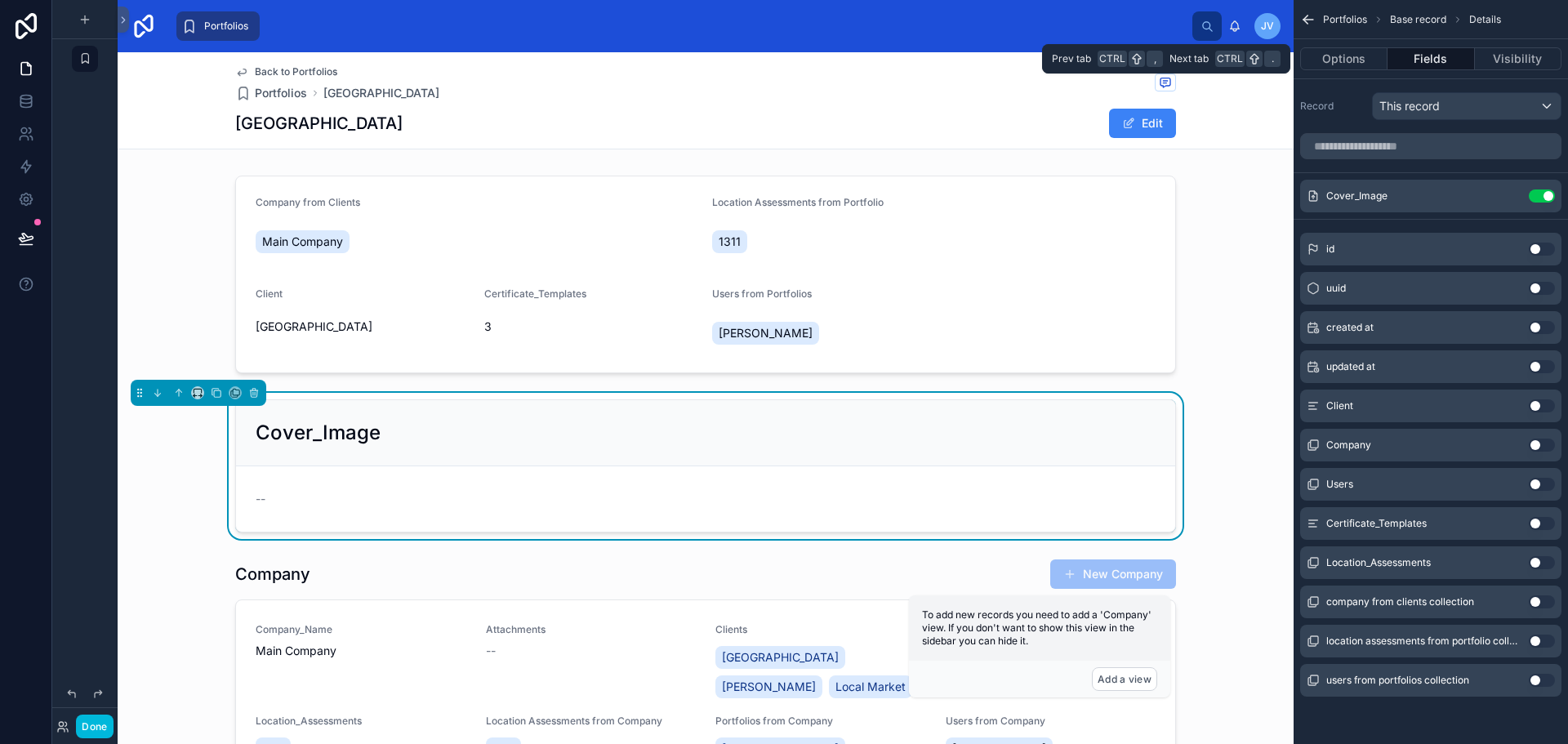
click at [1372, 66] on button "Options" at bounding box center [1343, 58] width 87 height 22
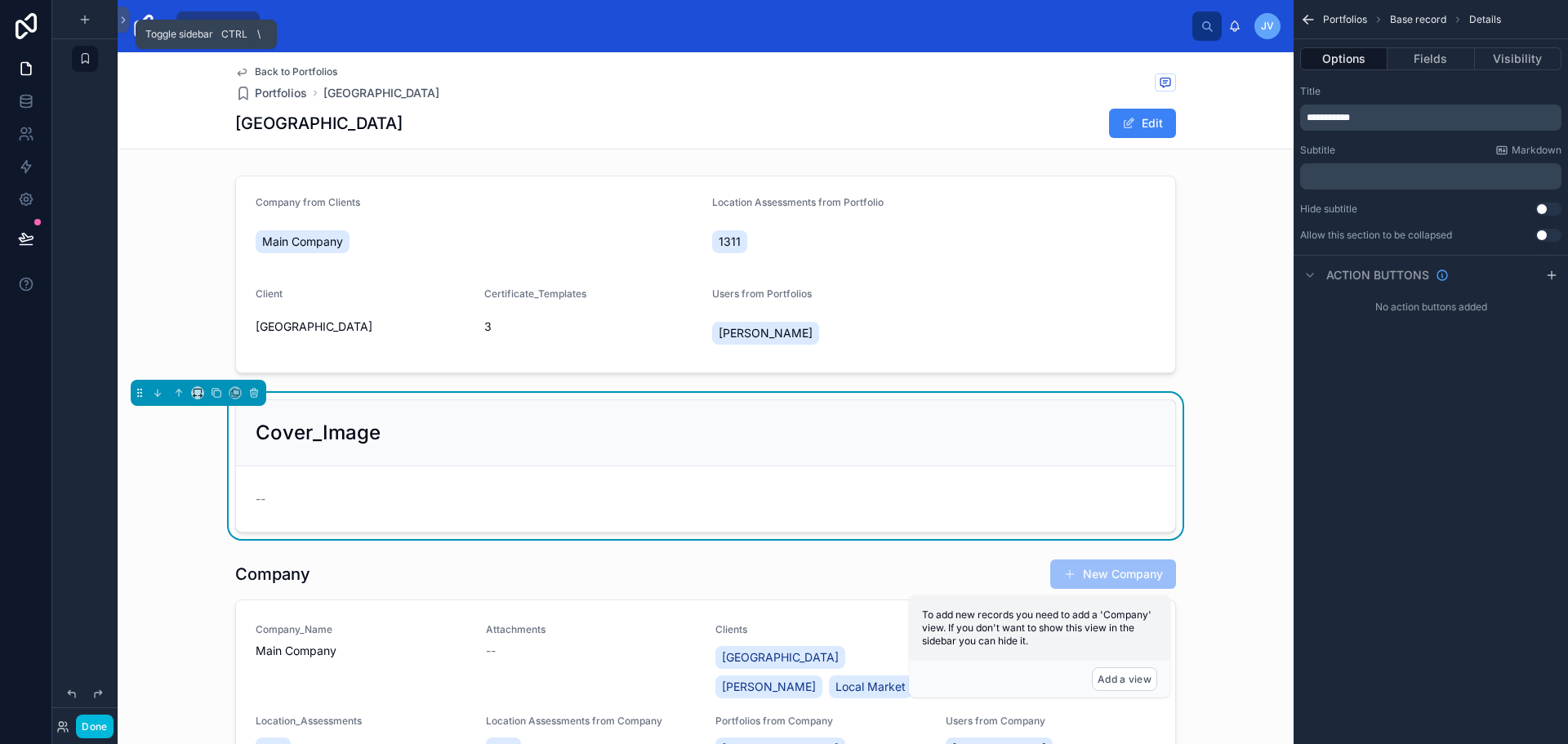
click at [126, 14] on icon at bounding box center [123, 20] width 12 height 13
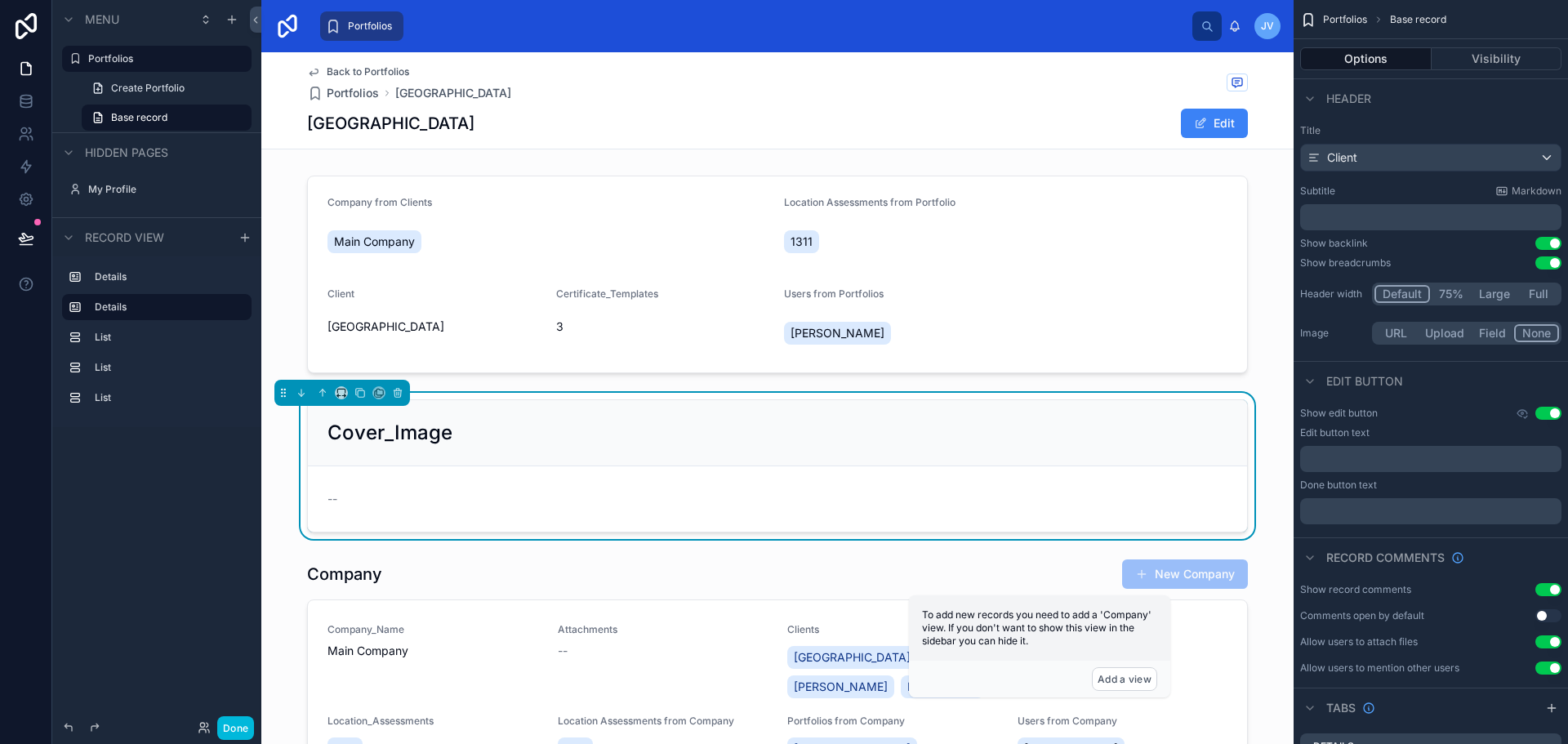
click at [142, 120] on span "Base record" at bounding box center [139, 118] width 57 height 13
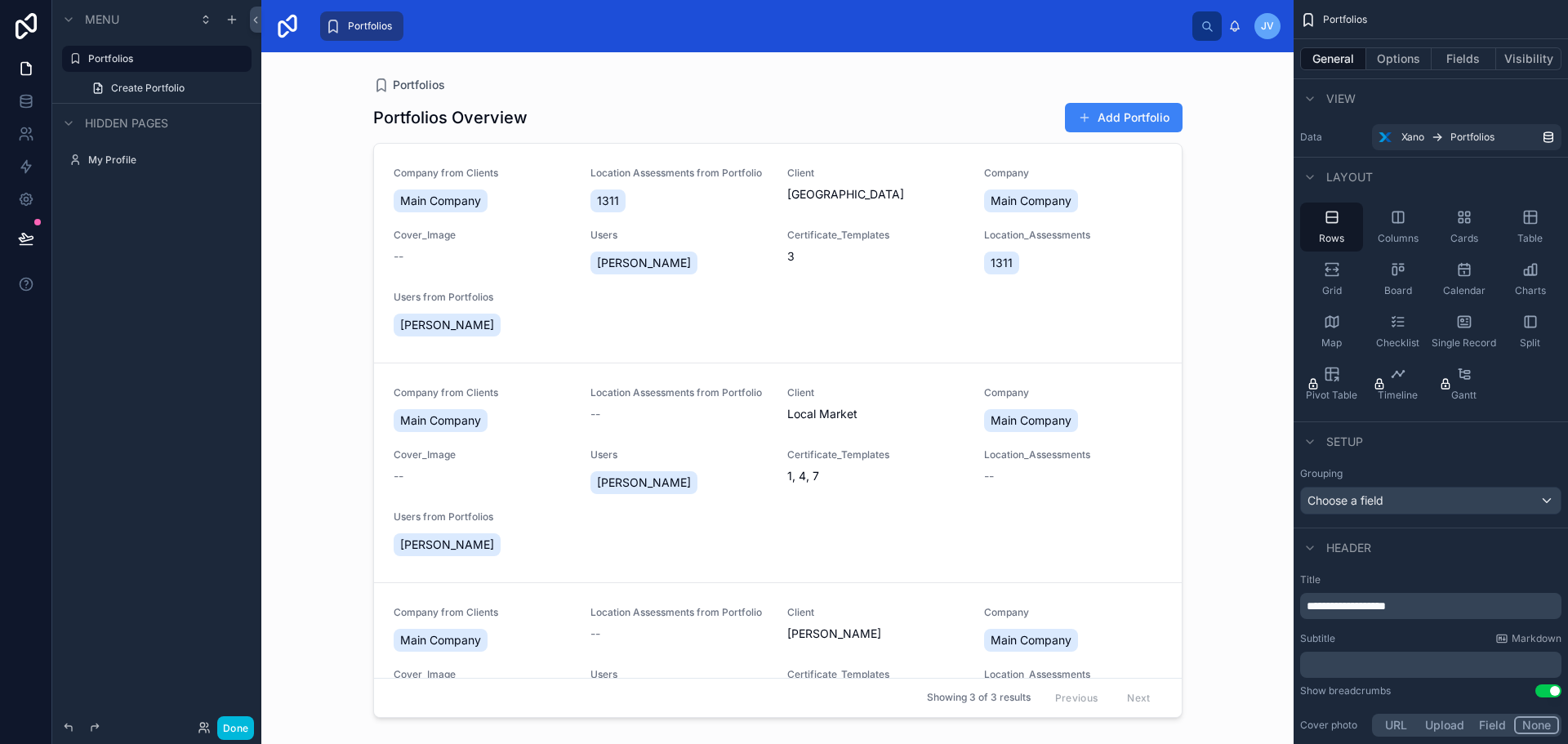
click at [1318, 232] on div "Rows" at bounding box center [1331, 227] width 63 height 49
click at [1536, 220] on icon "scrollable content" at bounding box center [1530, 217] width 16 height 16
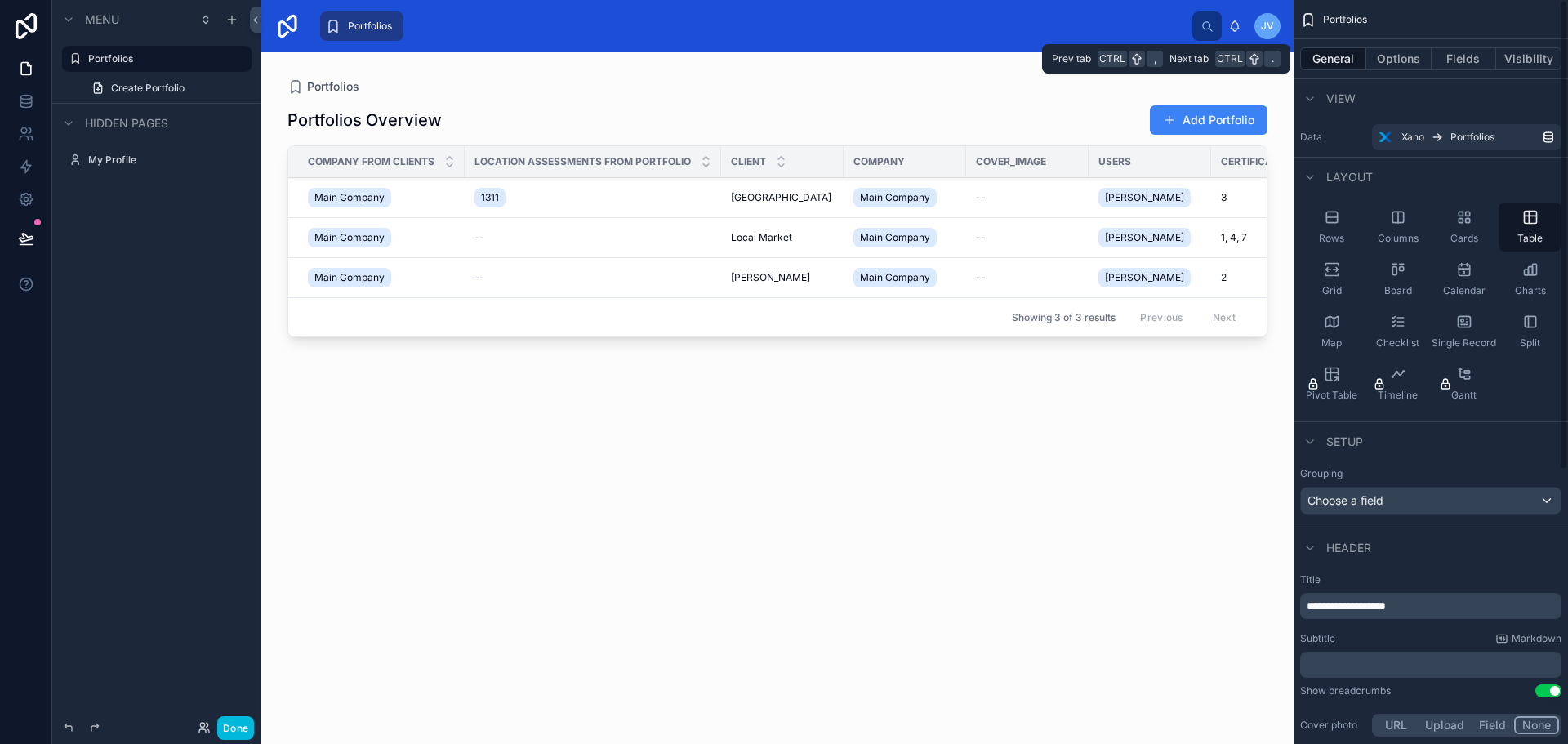
click at [1400, 65] on button "Options" at bounding box center [1398, 58] width 65 height 22
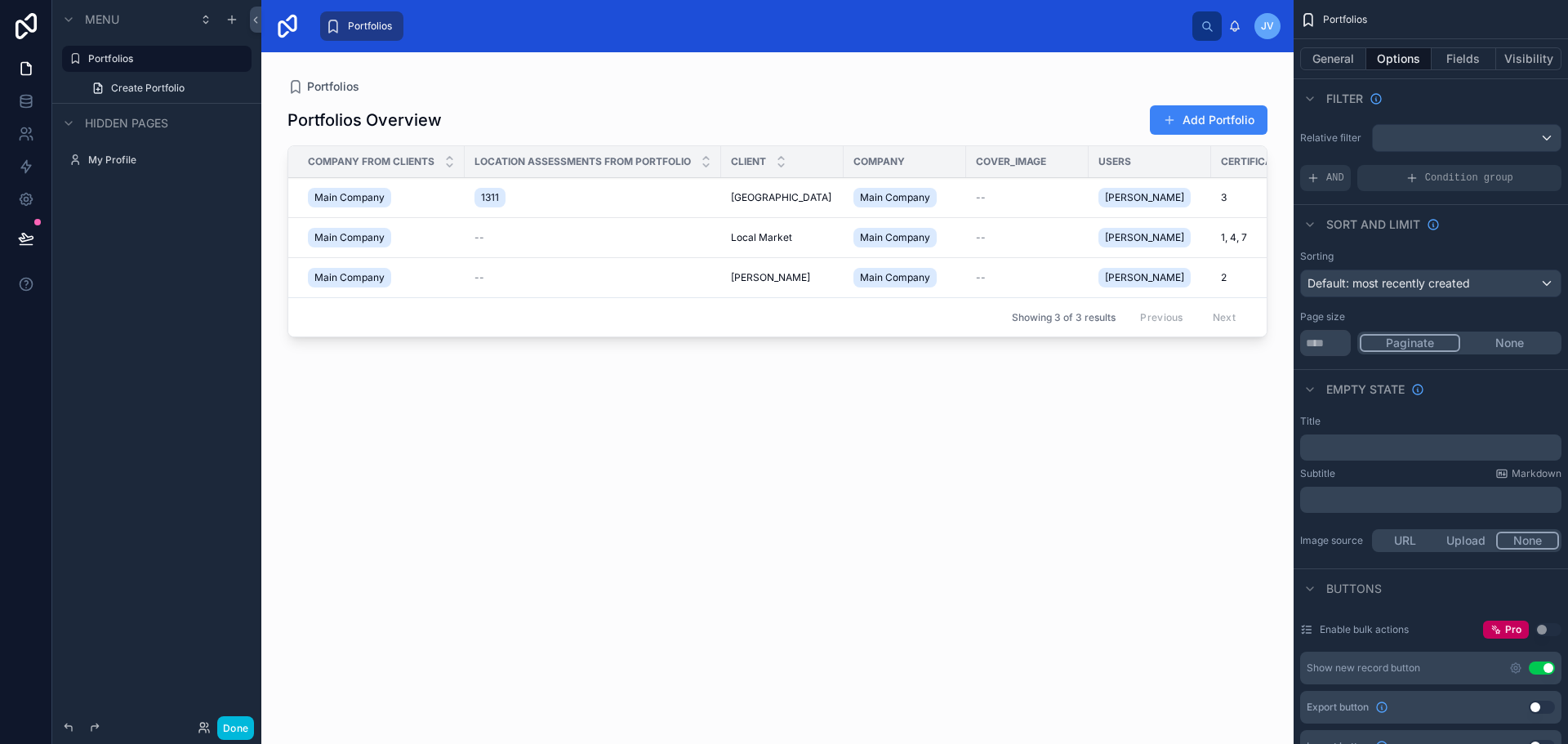
click at [1447, 130] on div "scrollable content" at bounding box center [1466, 137] width 187 height 26
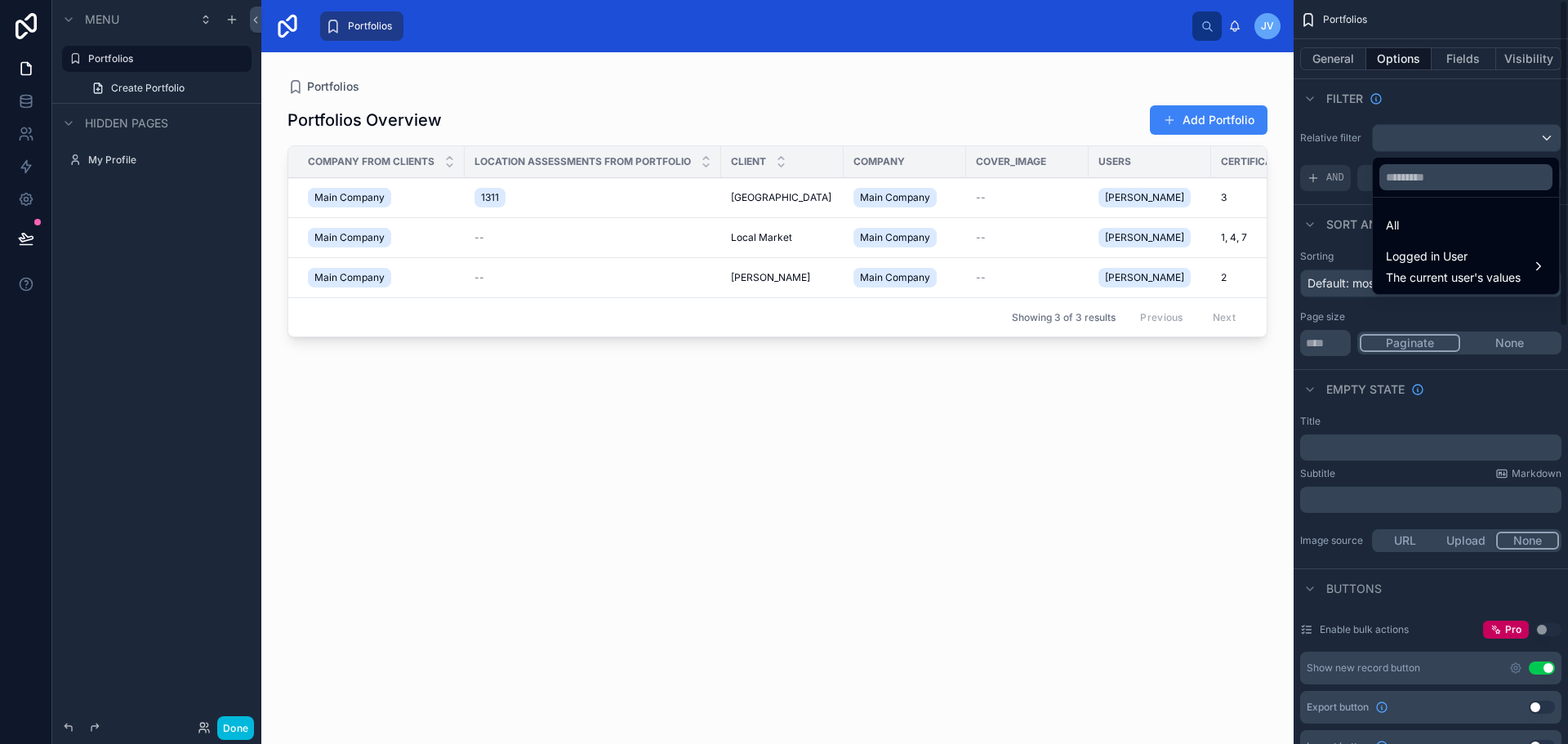
click at [1346, 170] on div "scrollable content" at bounding box center [784, 372] width 1568 height 744
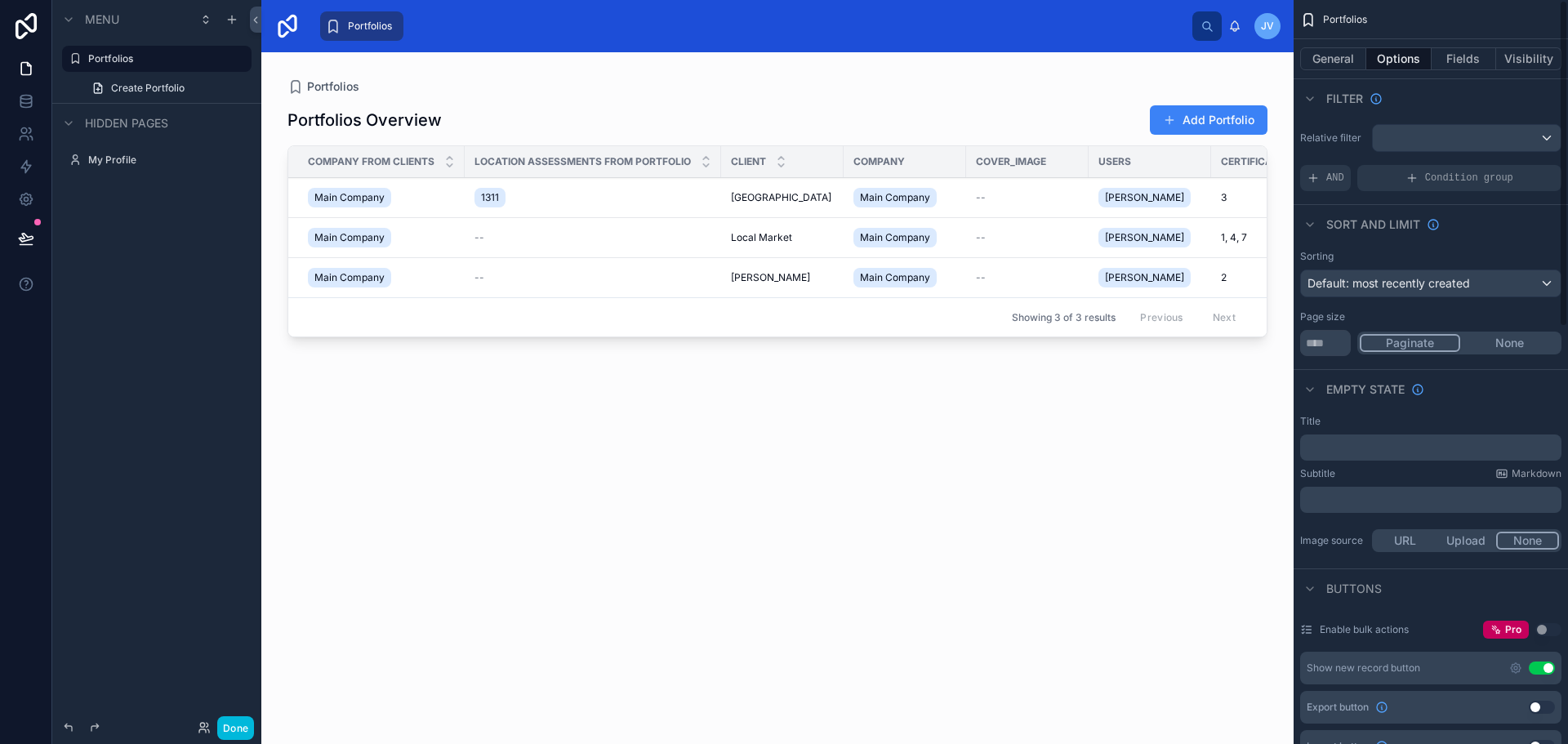
click at [1455, 136] on div "scrollable content" at bounding box center [1466, 137] width 187 height 26
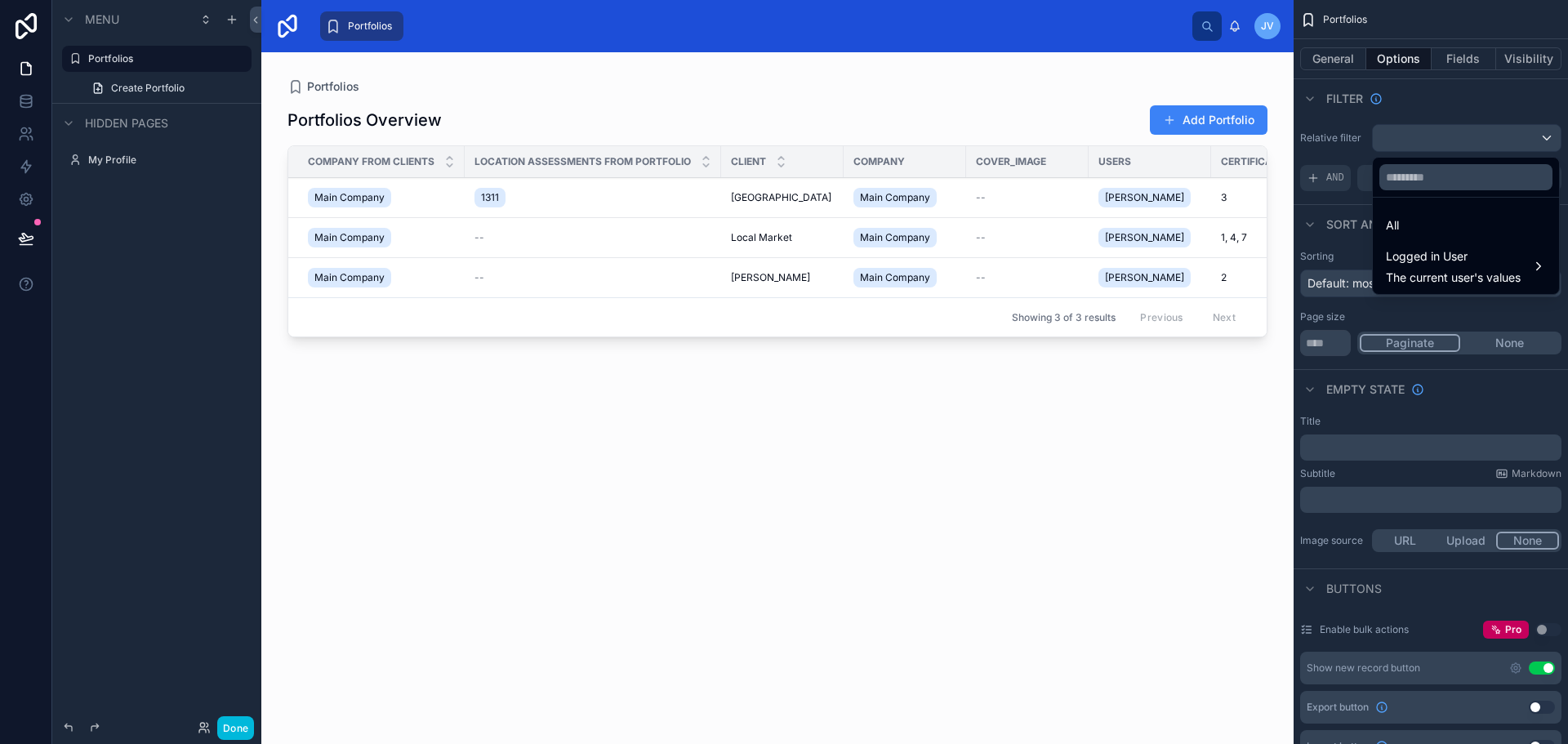
click at [1476, 249] on span "Logged in User" at bounding box center [1453, 257] width 135 height 20
click at [1347, 294] on div "Users" at bounding box center [1325, 299] width 71 height 20
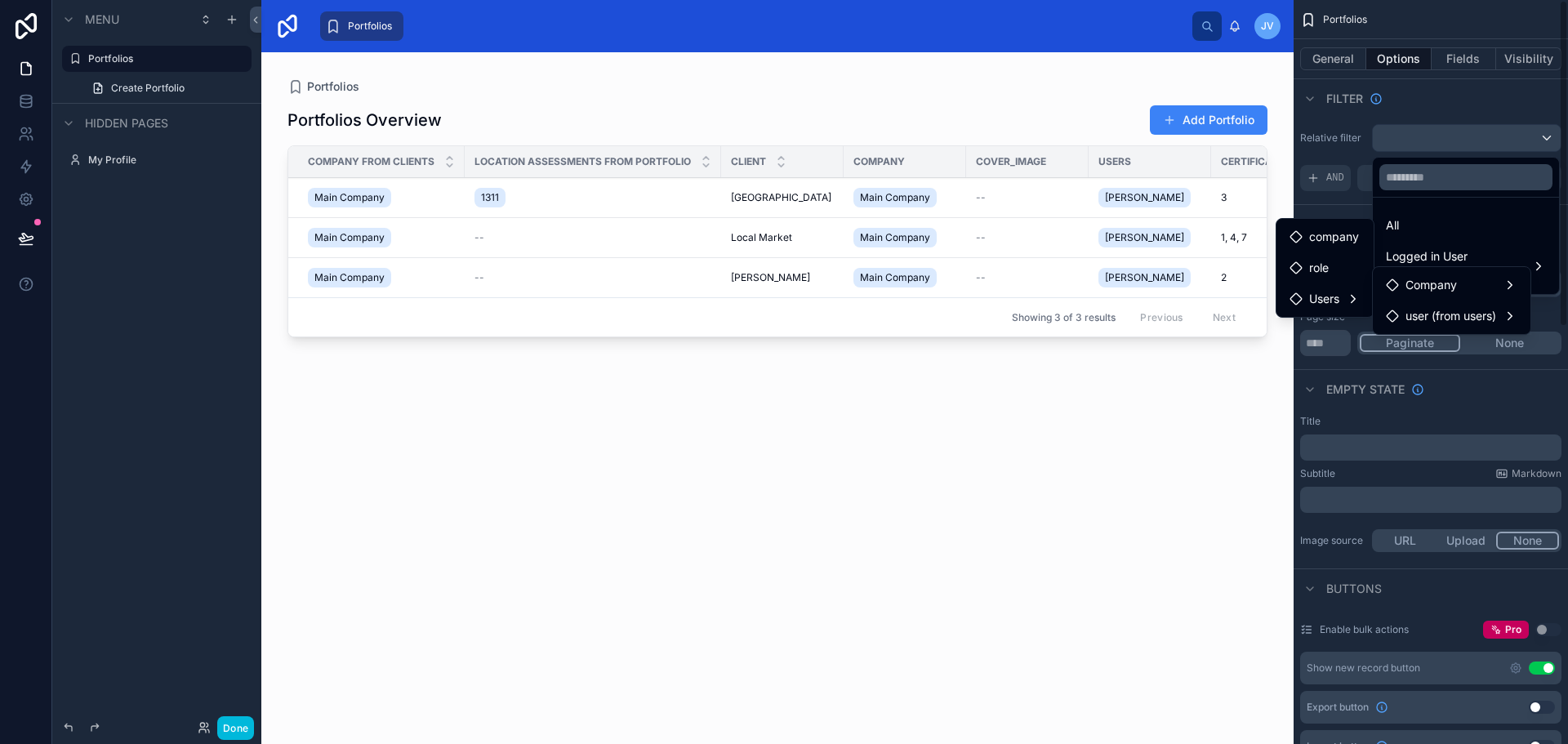
click at [1327, 128] on div "scrollable content" at bounding box center [784, 372] width 1568 height 744
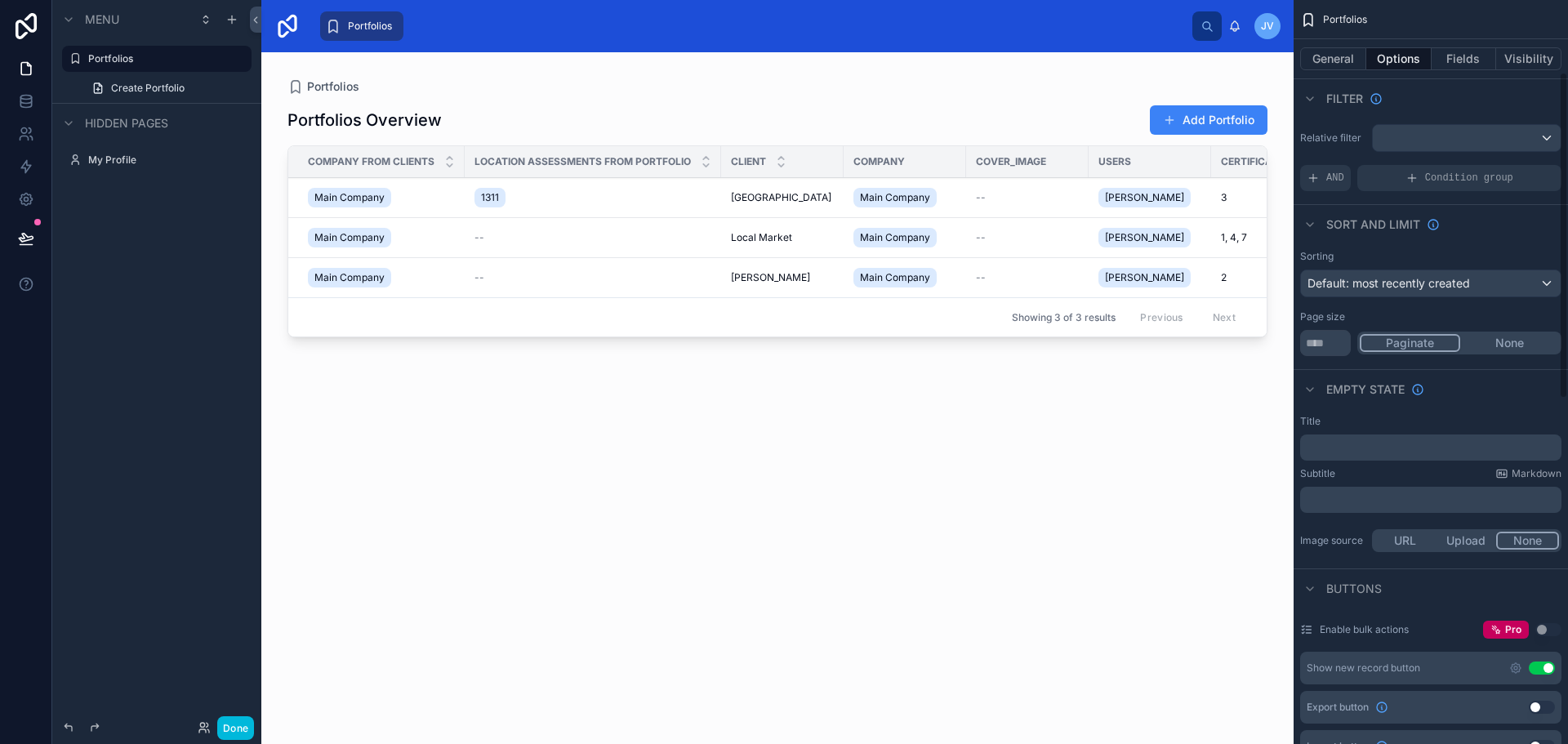
scroll to position [163, 0]
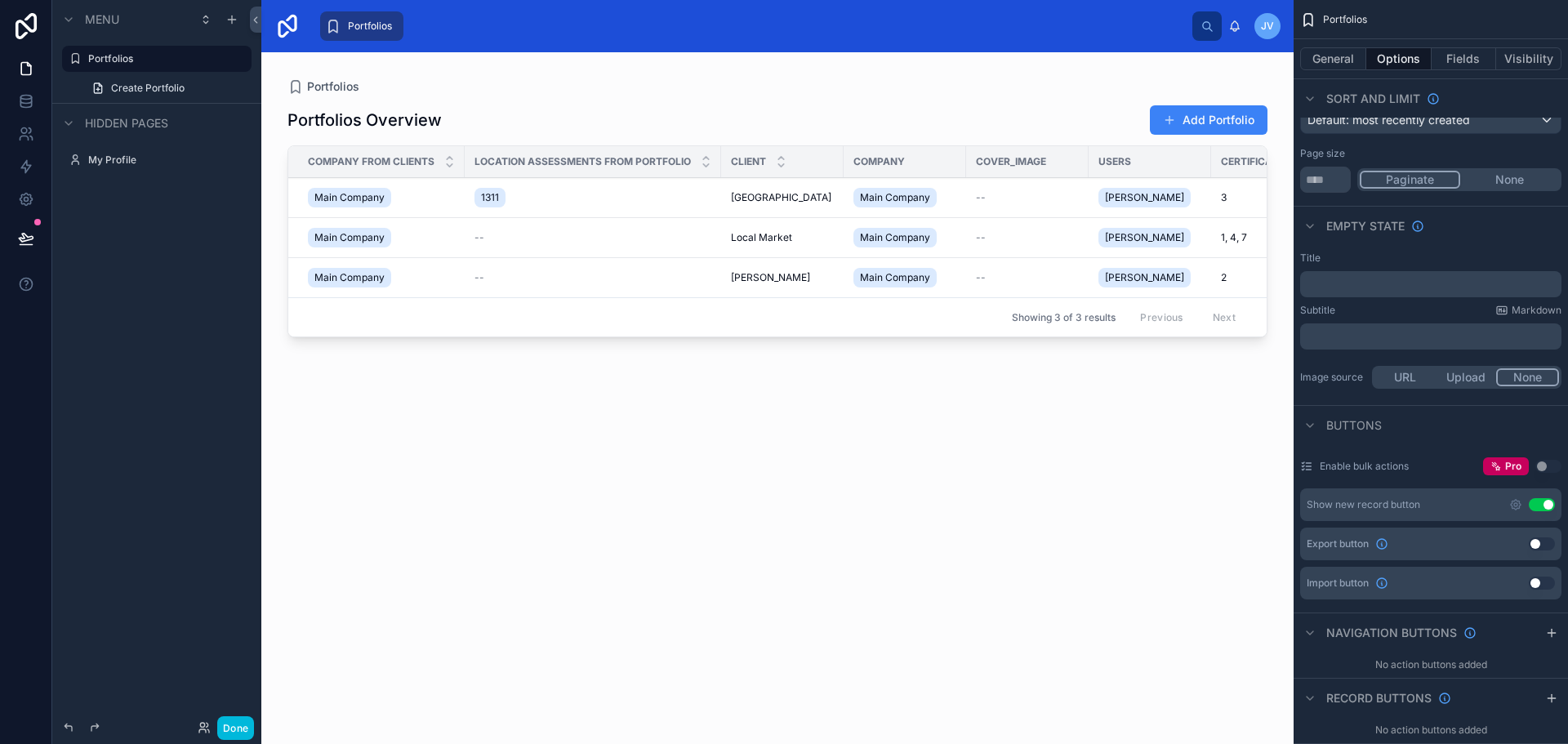
click at [1472, 379] on button "Upload" at bounding box center [1467, 378] width 61 height 18
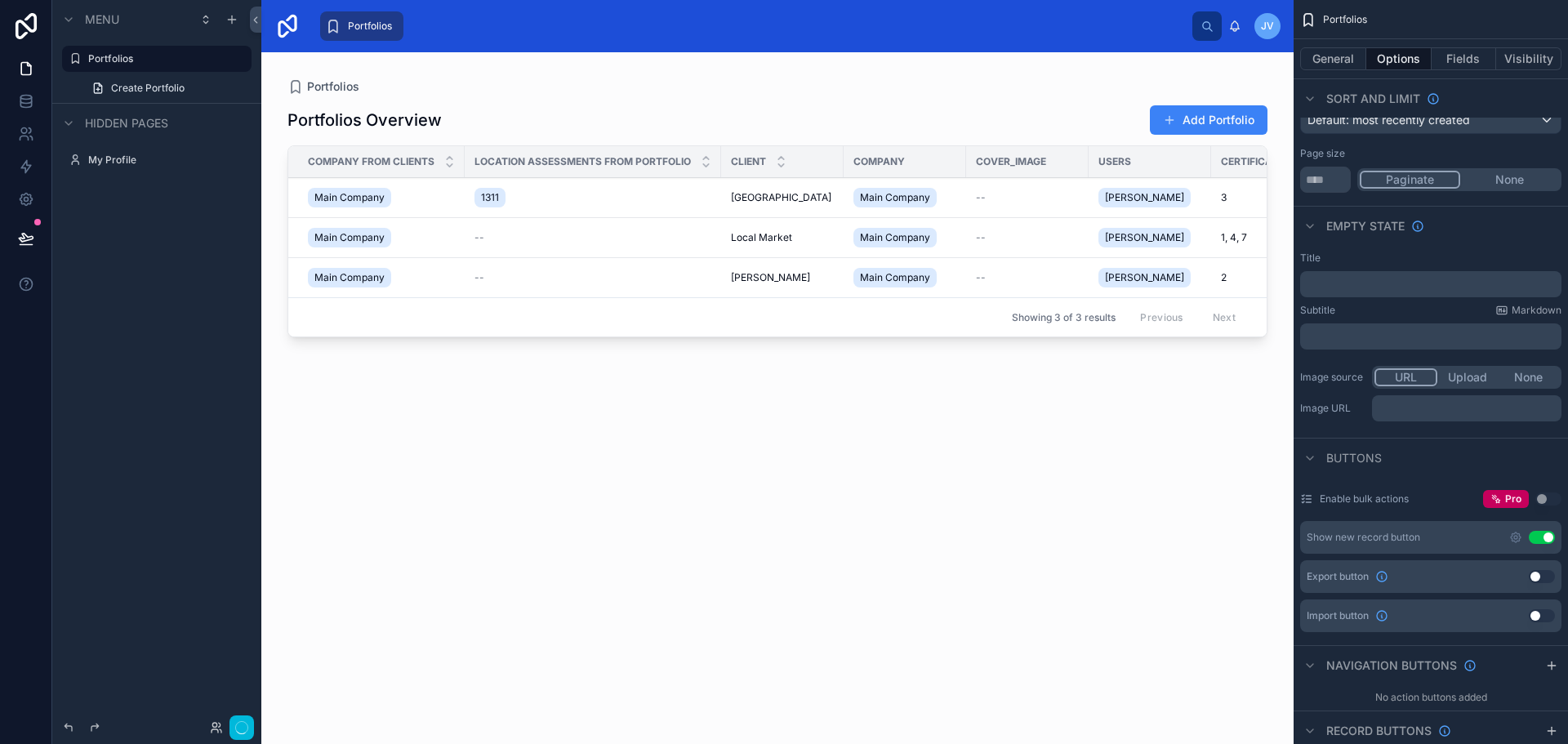
click at [1400, 372] on button "URL" at bounding box center [1406, 378] width 63 height 18
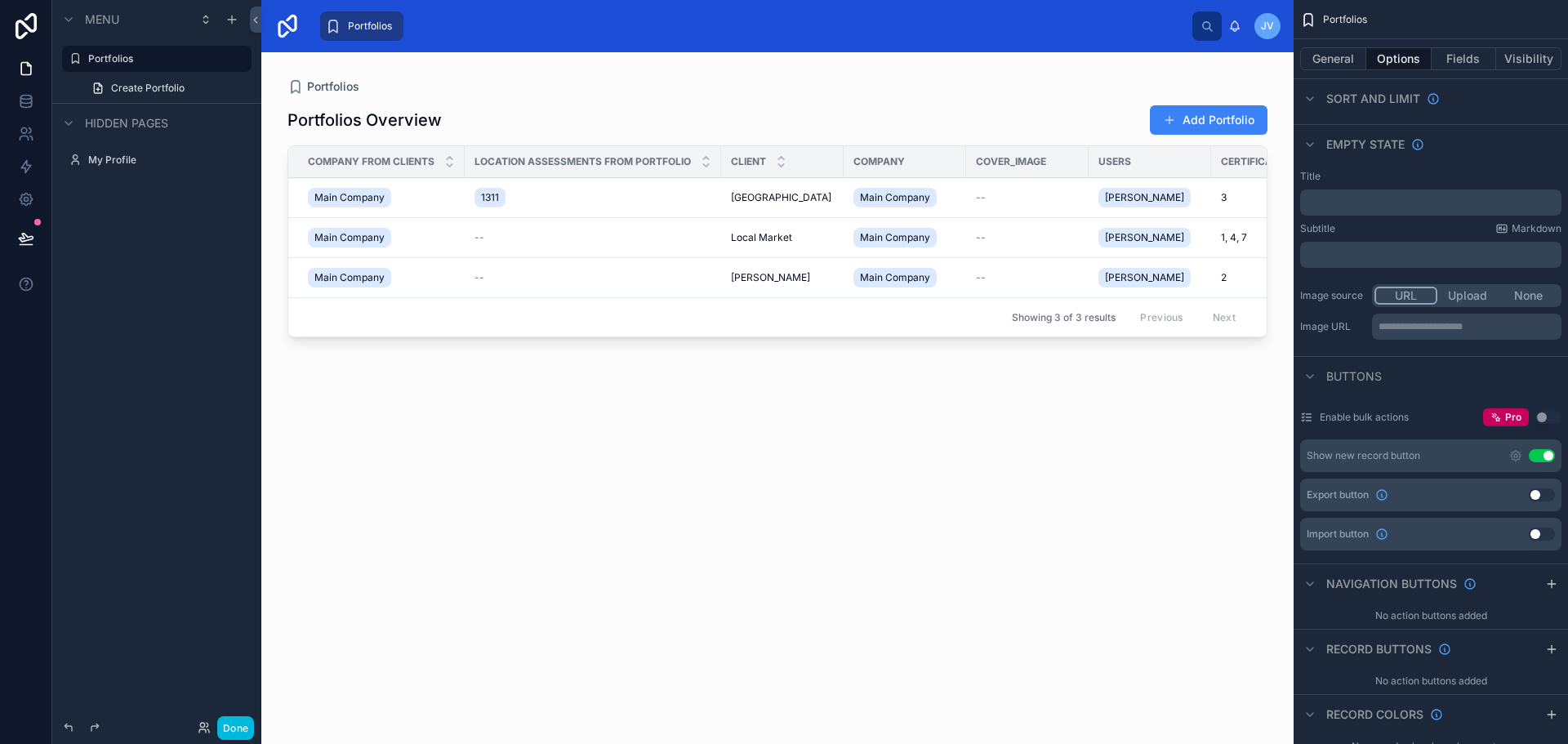
scroll to position [82, 0]
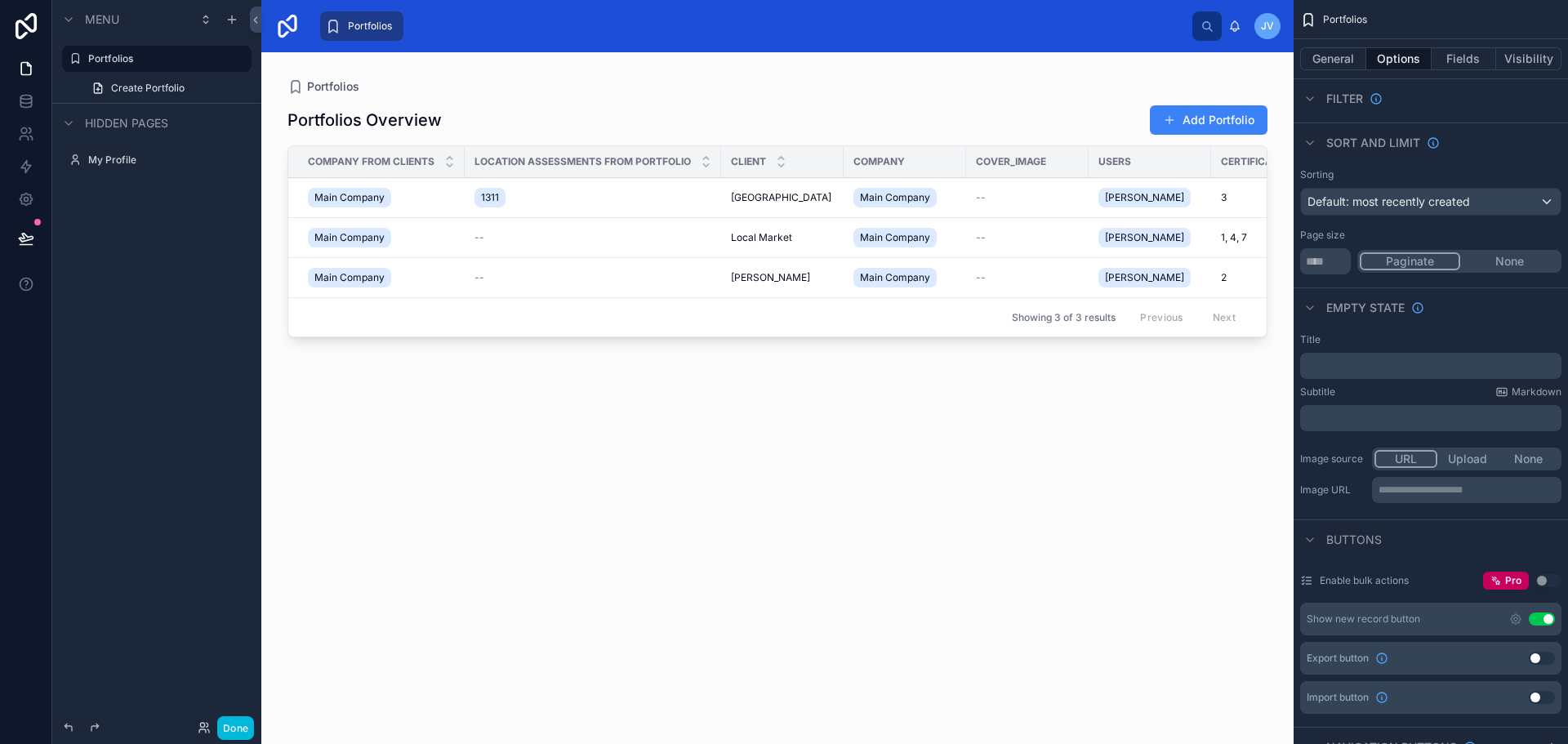
click at [784, 370] on div "Portfolios Overview Add Portfolio Company from Clients Location Assessments fro…" at bounding box center [777, 410] width 980 height 630
click at [781, 406] on div "Portfolios Overview Add Portfolio Company from Clients Location Assessments fro…" at bounding box center [777, 410] width 980 height 630
click at [821, 433] on div "Portfolios Overview Add Portfolio Company from Clients Location Assessments fro…" at bounding box center [777, 410] width 980 height 630
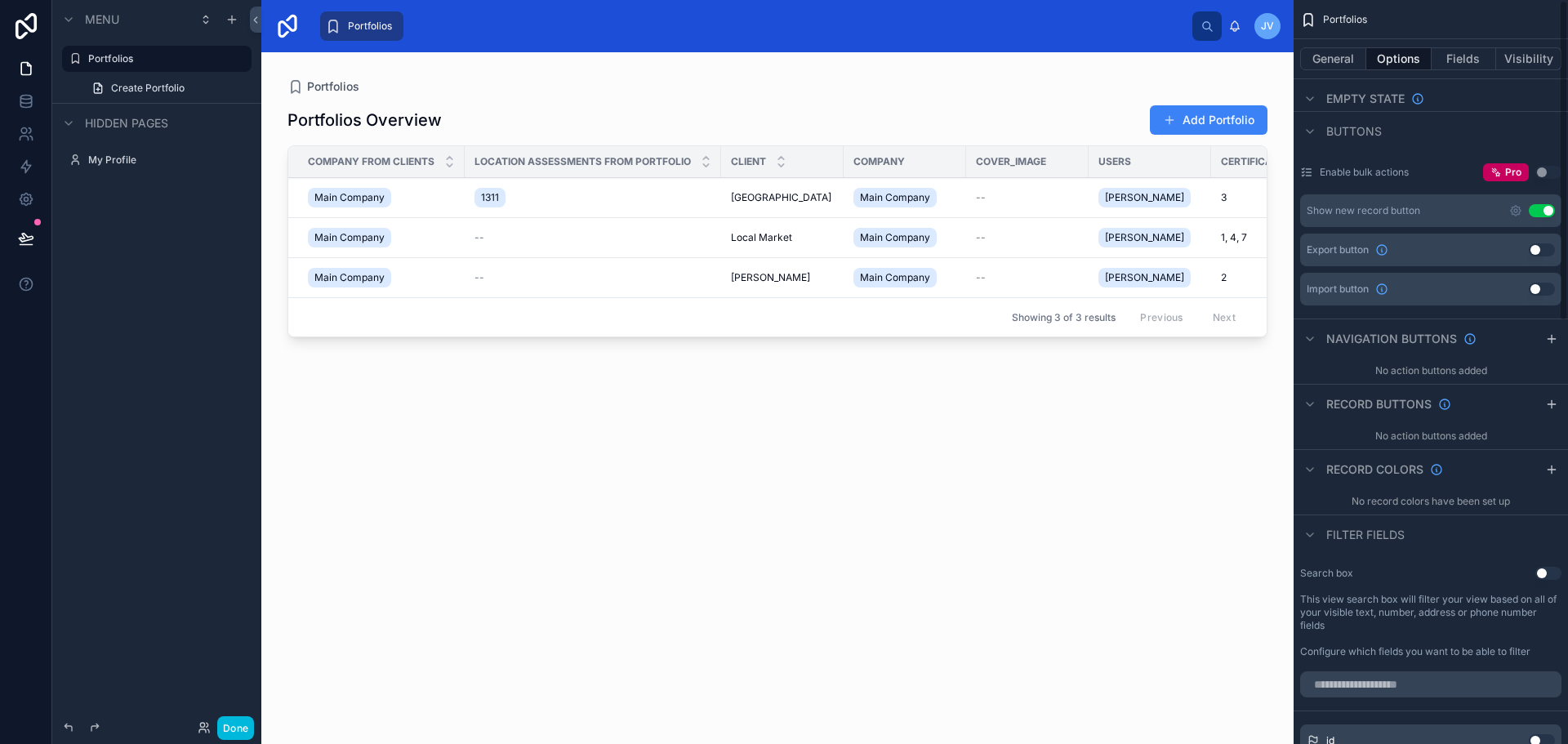
scroll to position [0, 0]
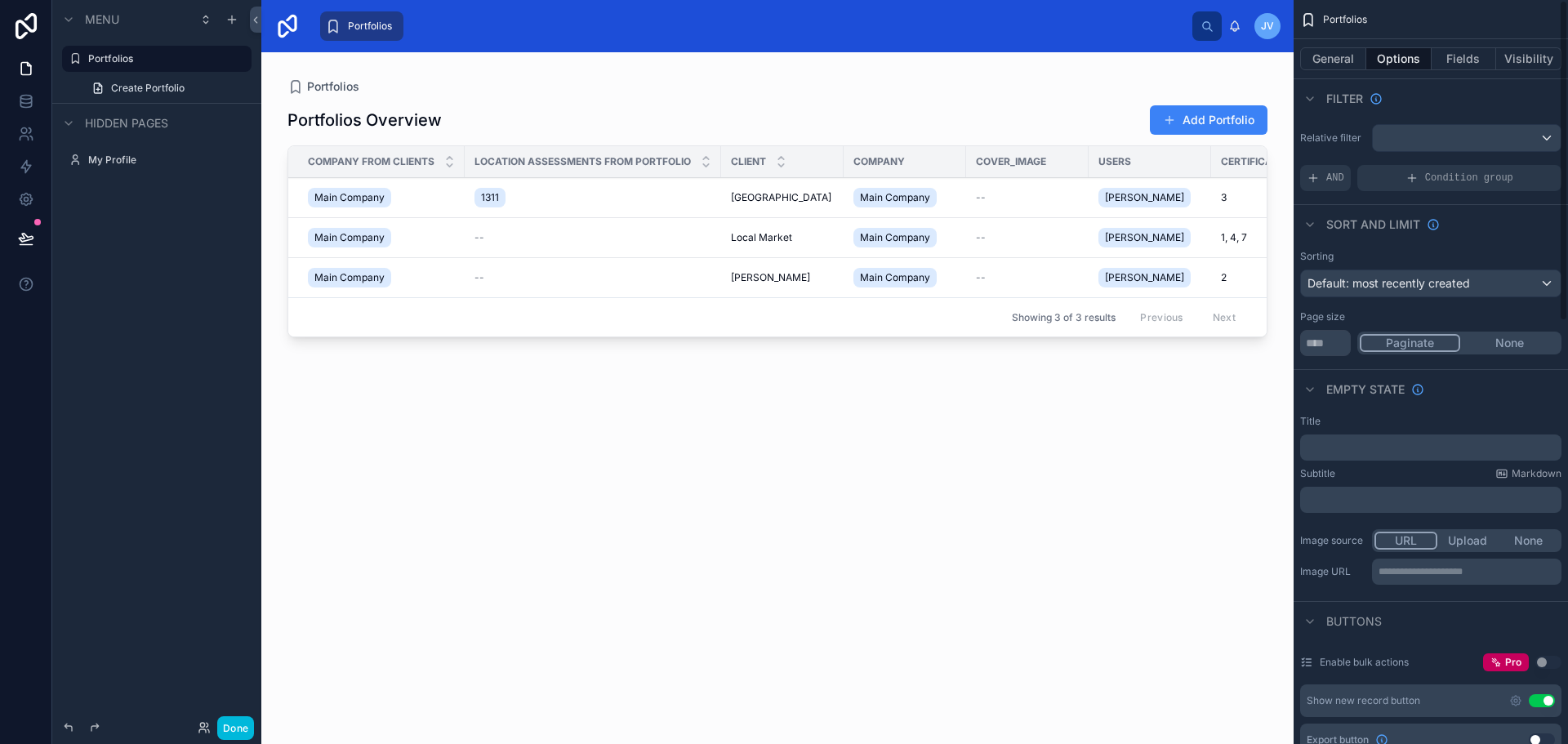
click at [1320, 62] on button "General" at bounding box center [1333, 58] width 66 height 22
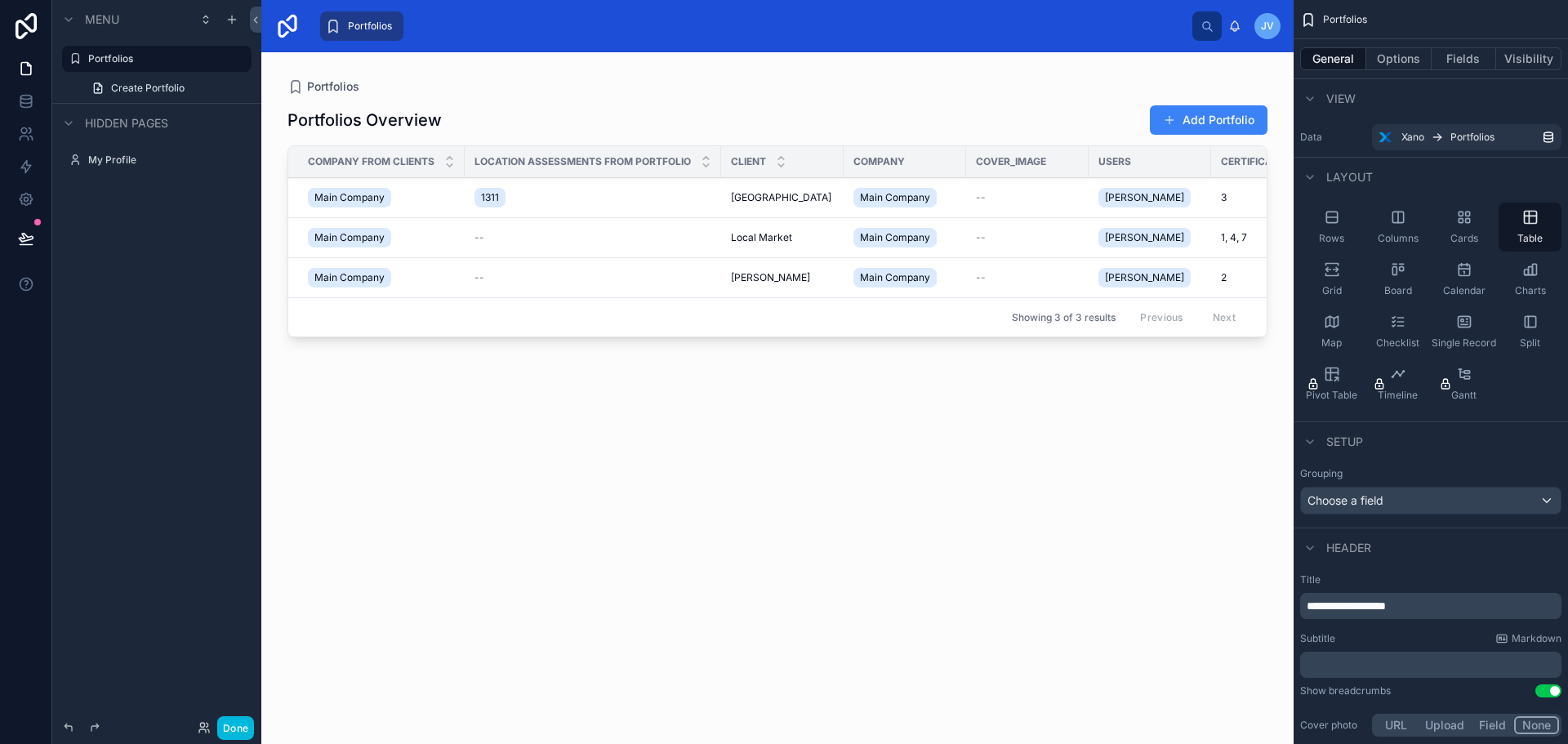
click at [1321, 317] on div "Map" at bounding box center [1331, 331] width 63 height 49
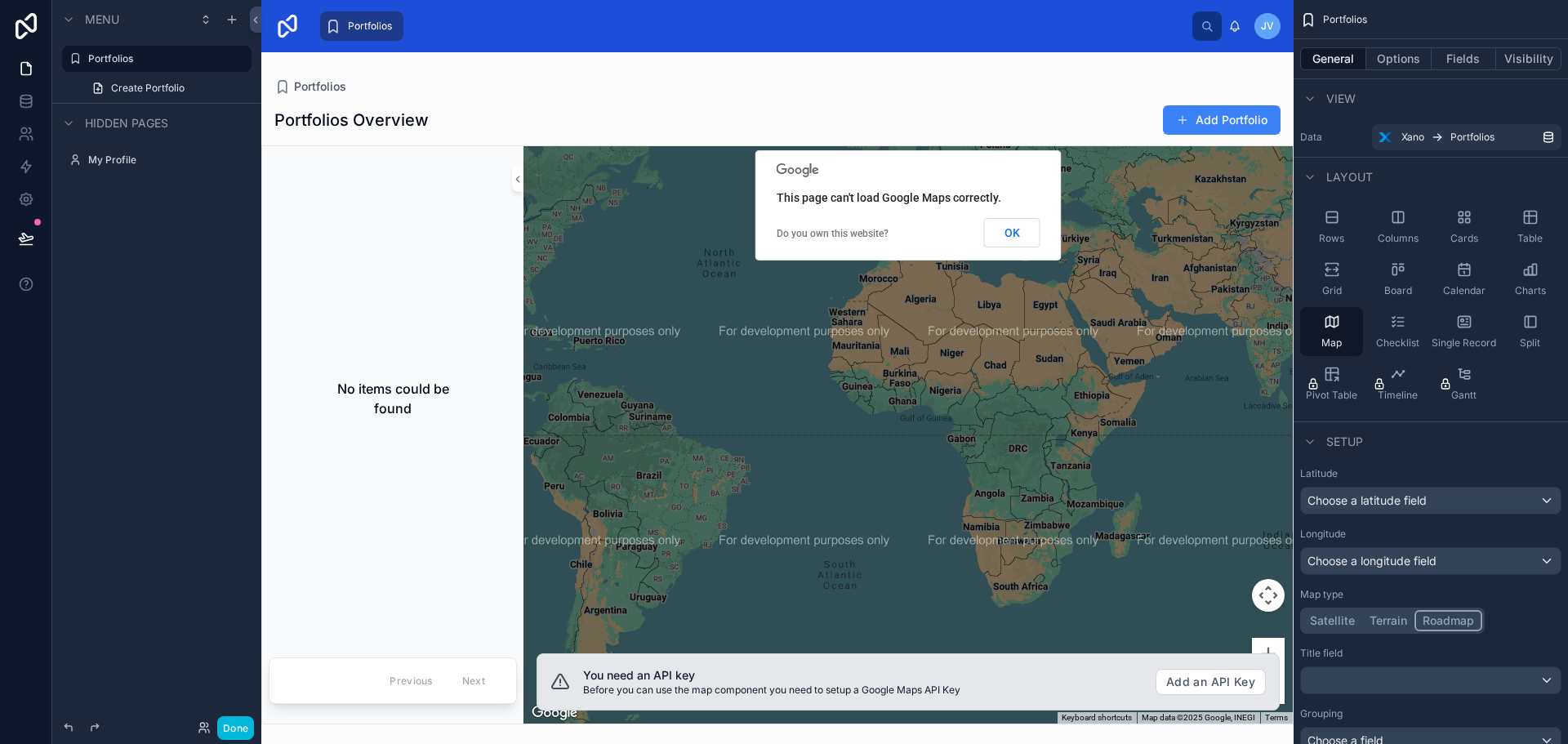
click at [1338, 231] on div "Rows" at bounding box center [1331, 227] width 63 height 49
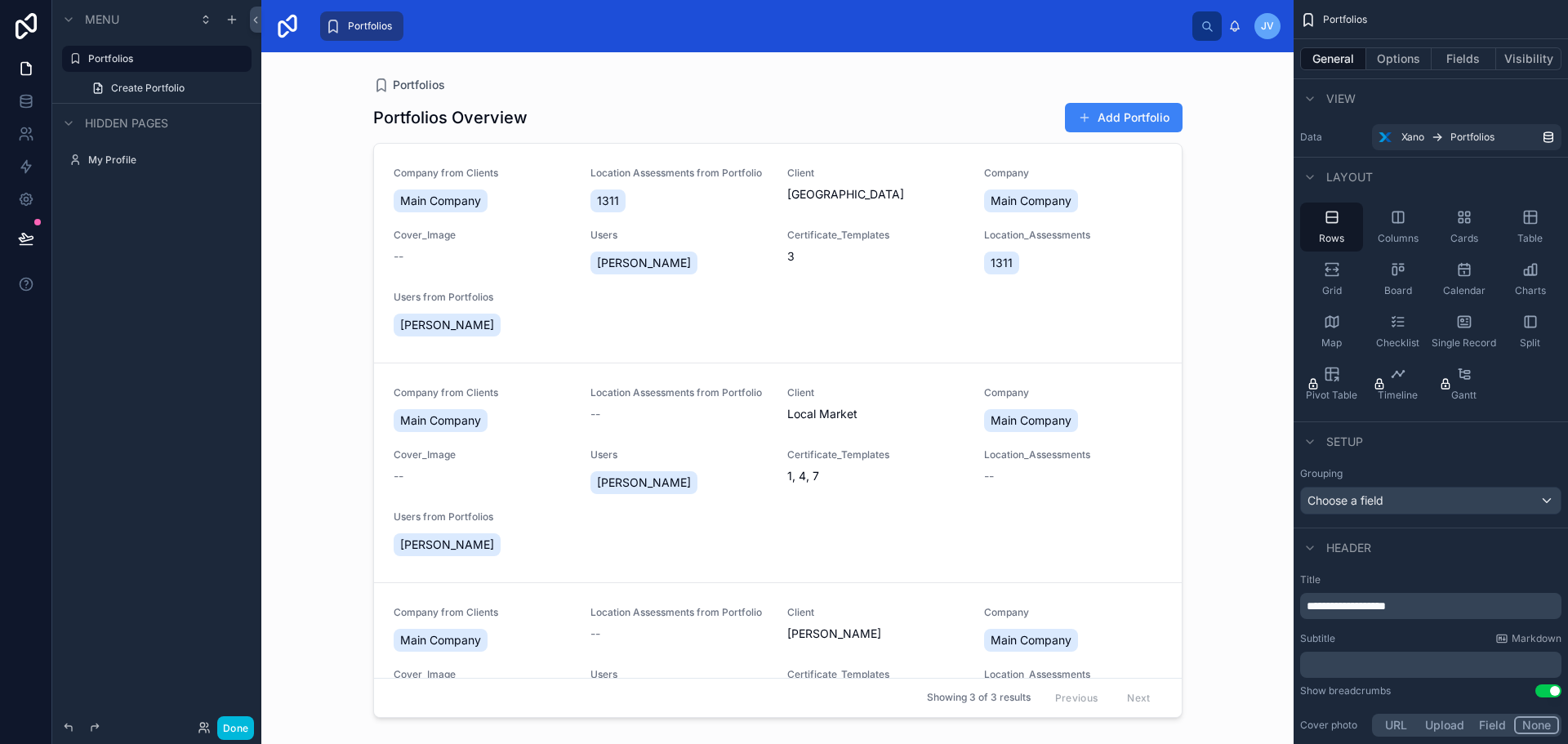
click at [1525, 232] on span "Table" at bounding box center [1530, 239] width 25 height 13
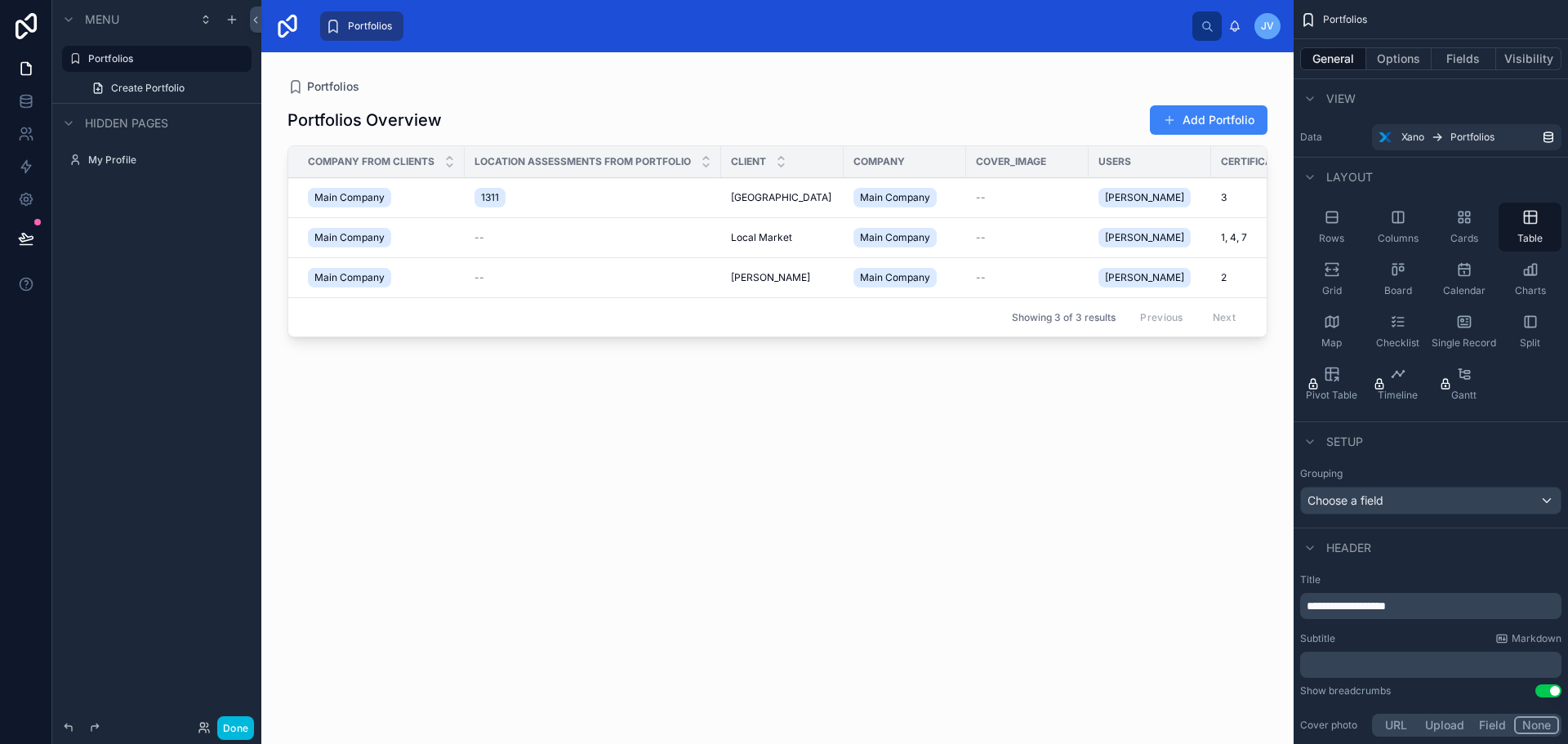
drag, startPoint x: 1337, startPoint y: 324, endPoint x: 894, endPoint y: 424, distance: 454.1
click at [899, 428] on div "**********" at bounding box center [914, 372] width 1307 height 744
click at [0, 0] on icon "scrollable content" at bounding box center [0, 0] width 0 height 0
click at [214, 57] on icon "scrollable content" at bounding box center [215, 58] width 13 height 13
click at [0, 0] on icon "scrollable content" at bounding box center [0, 0] width 0 height 0
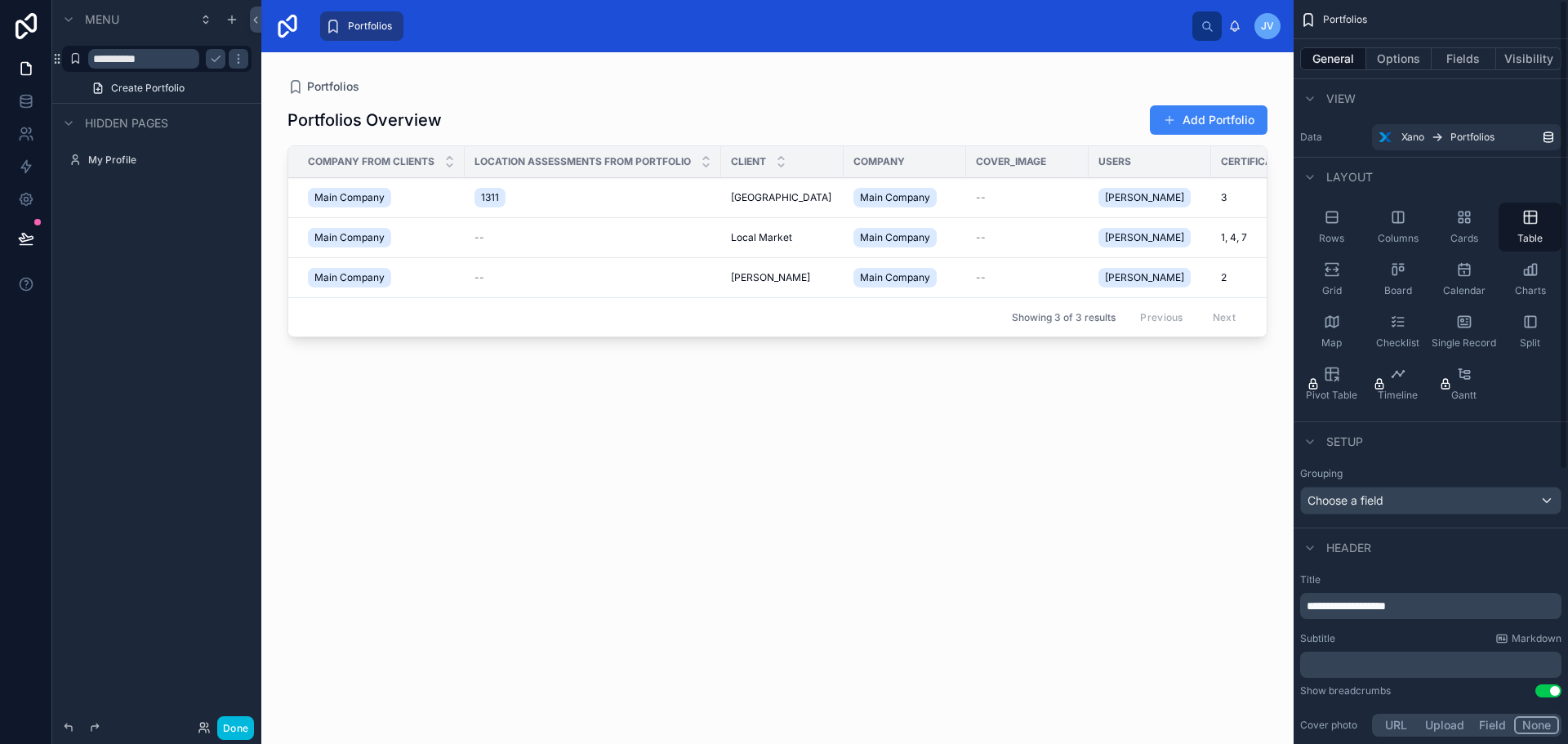
click at [1393, 59] on button "Options" at bounding box center [1398, 58] width 65 height 22
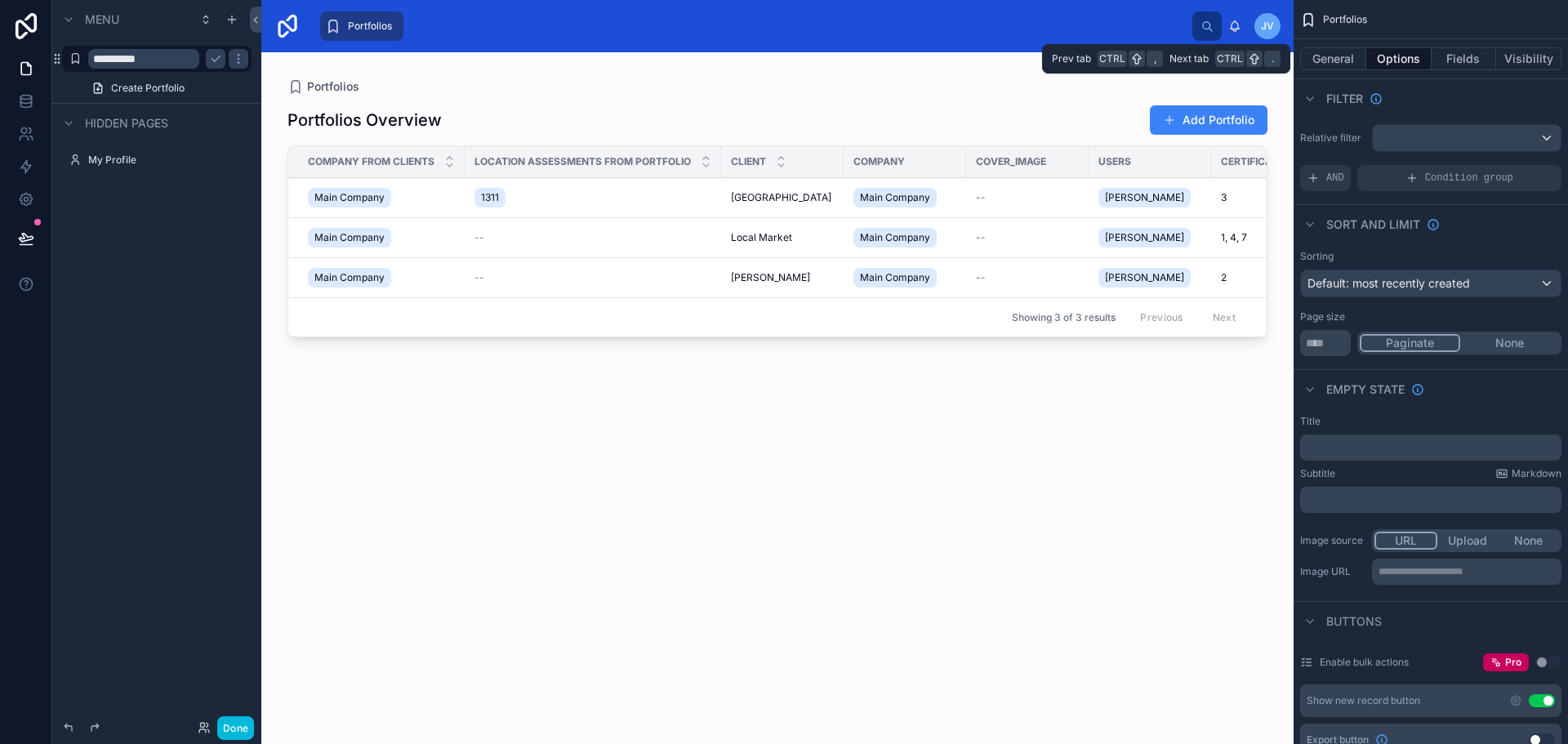
click at [1438, 56] on button "Fields" at bounding box center [1464, 58] width 65 height 22
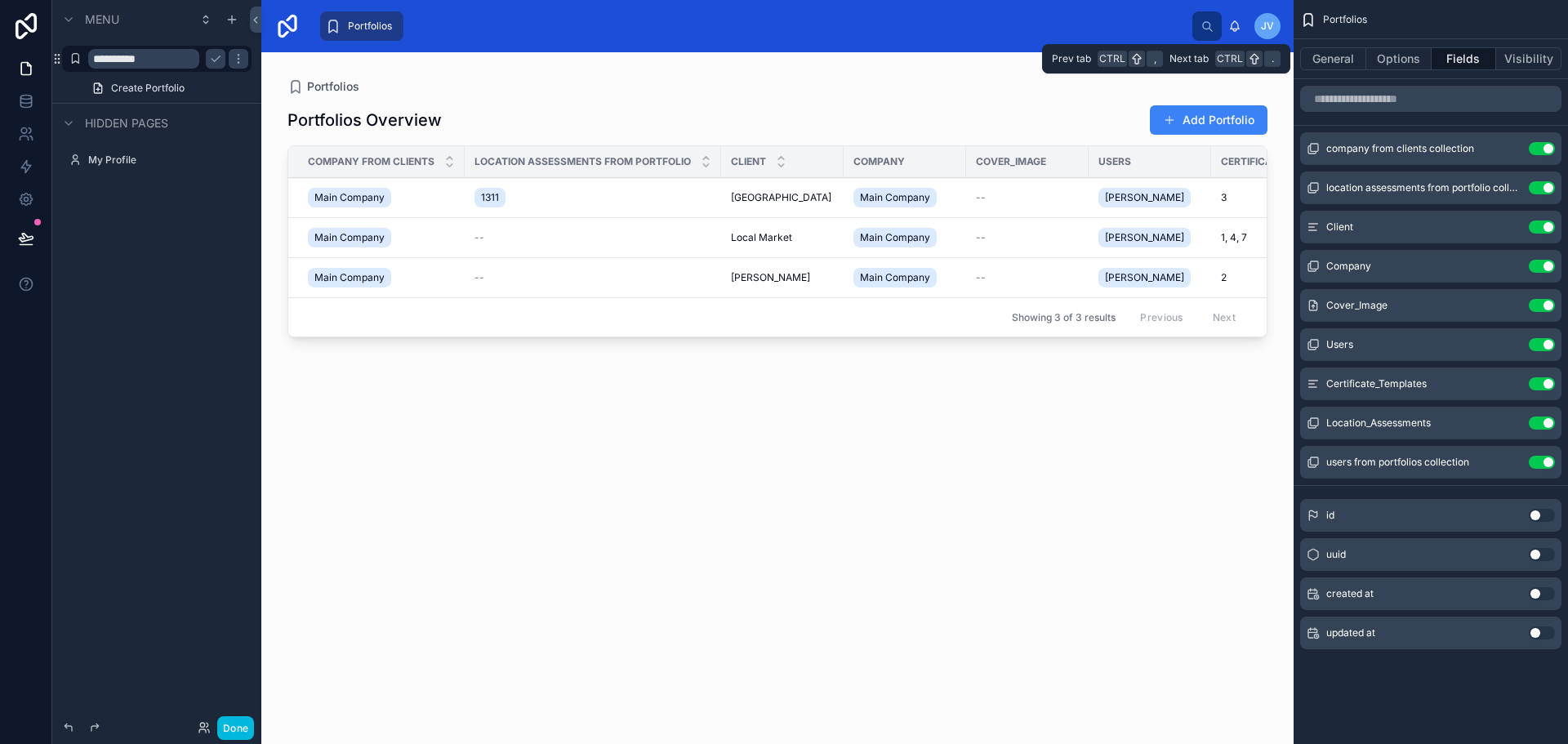
click at [1510, 55] on button "Visibility" at bounding box center [1529, 58] width 65 height 22
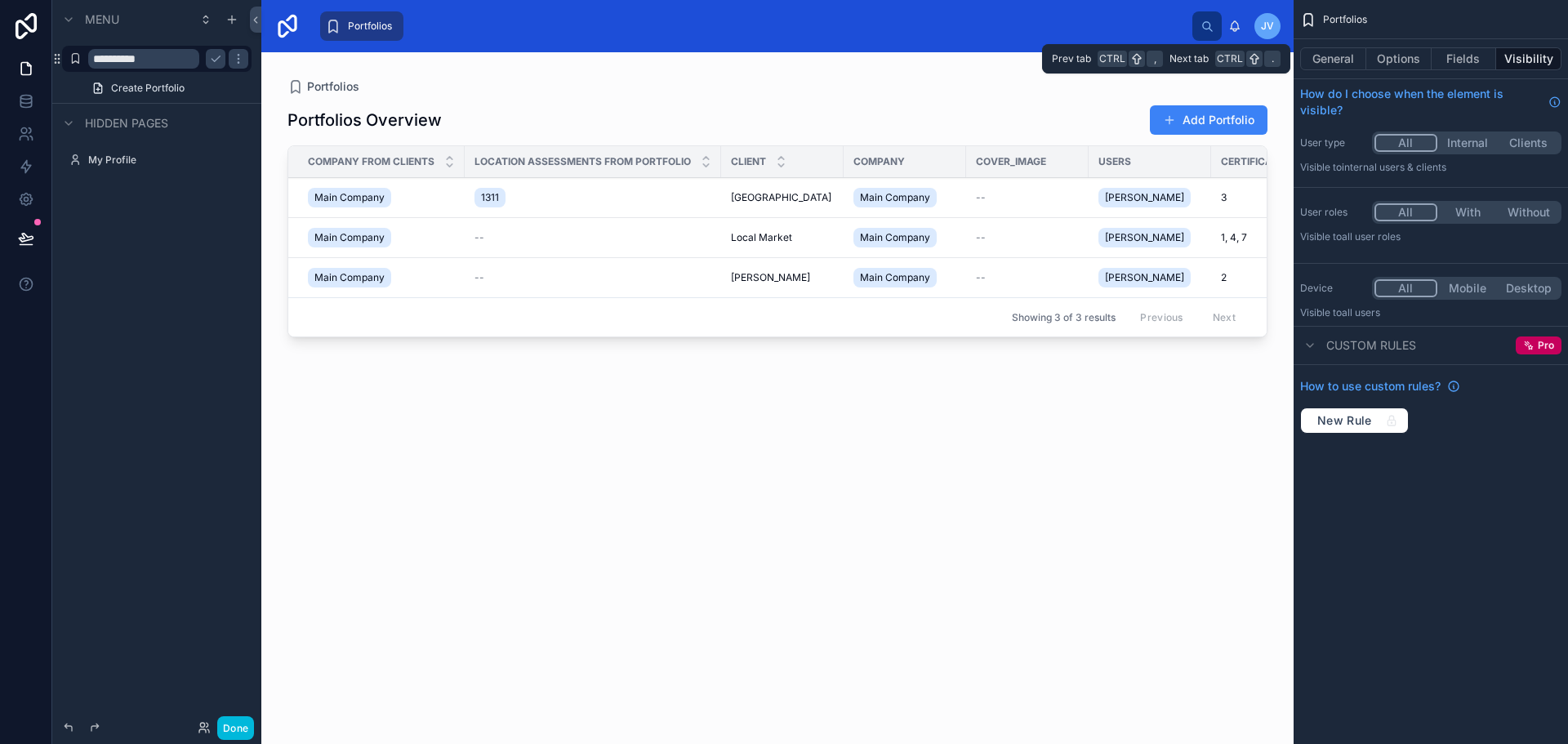
click at [1433, 59] on button "Fields" at bounding box center [1464, 58] width 65 height 22
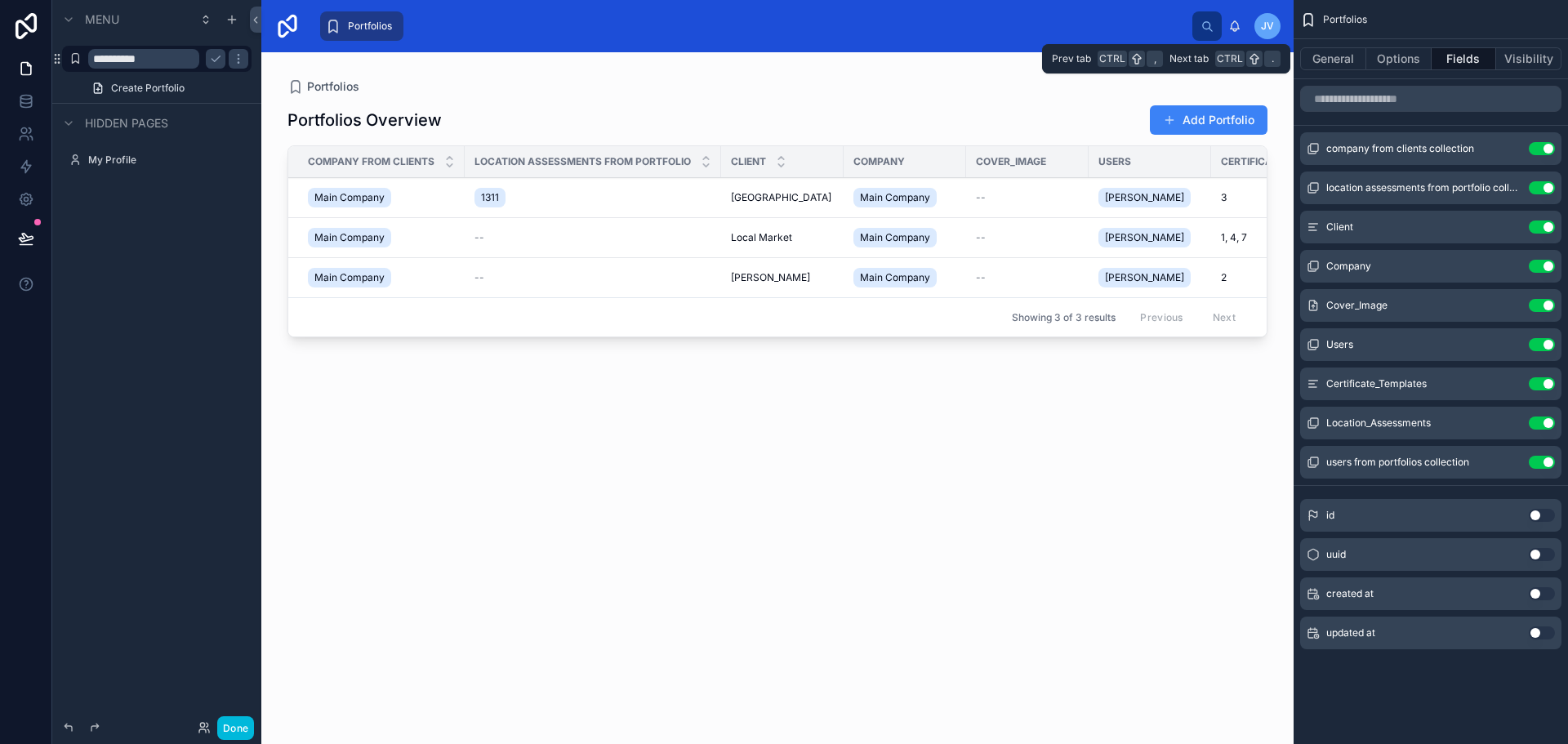
click at [1366, 58] on button "Options" at bounding box center [1398, 58] width 65 height 22
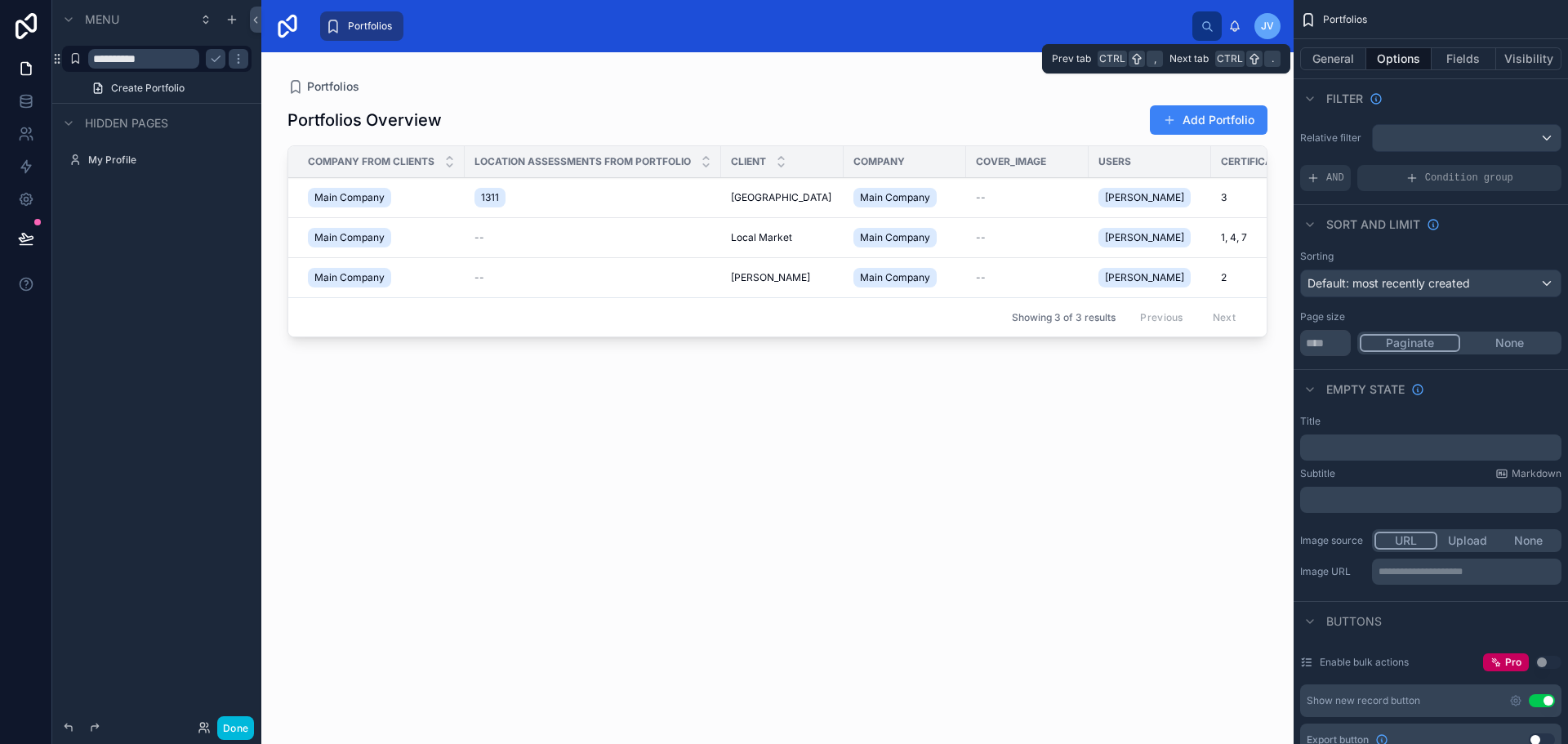
click at [1328, 59] on button "General" at bounding box center [1333, 58] width 66 height 22
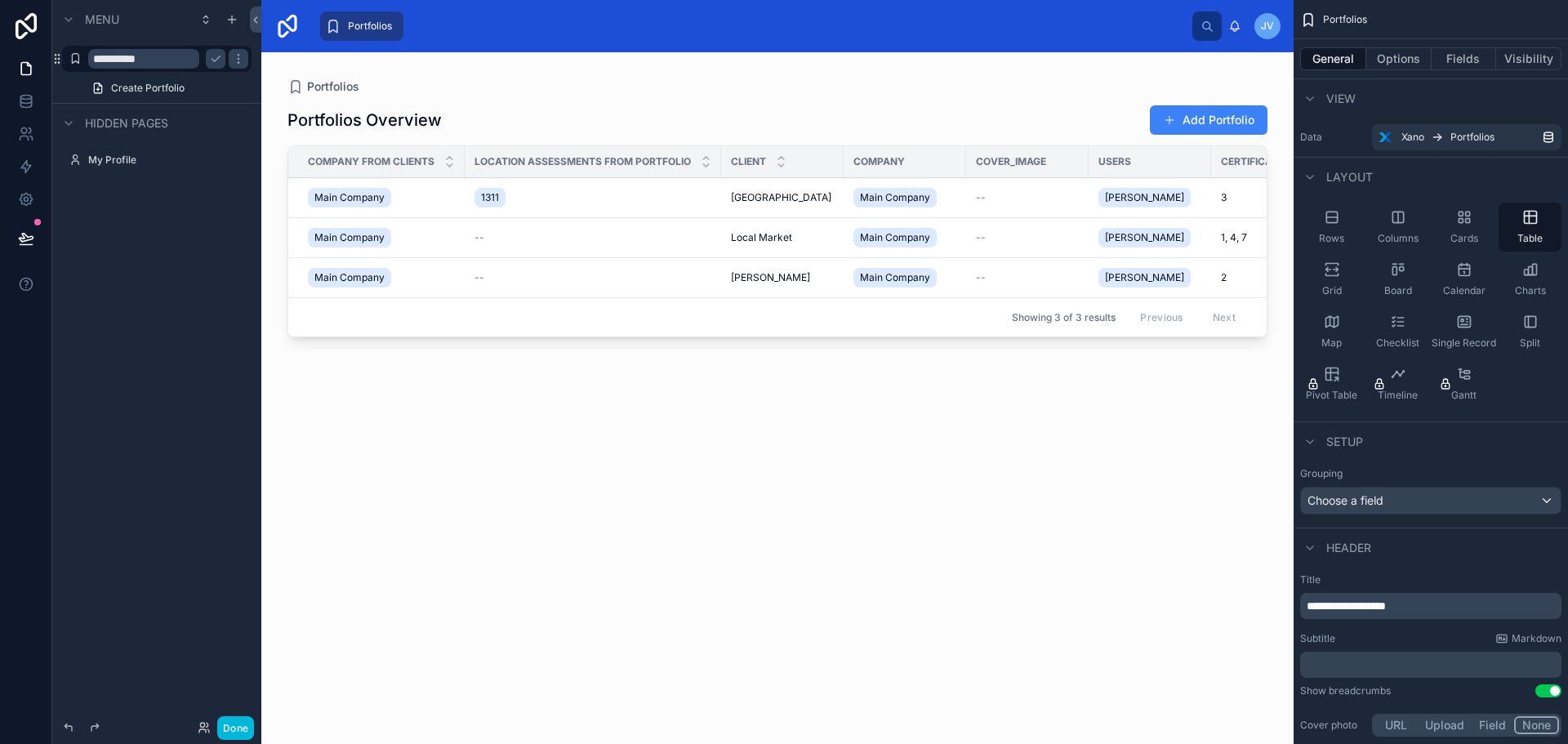
click at [483, 191] on span "1311" at bounding box center [490, 197] width 18 height 13
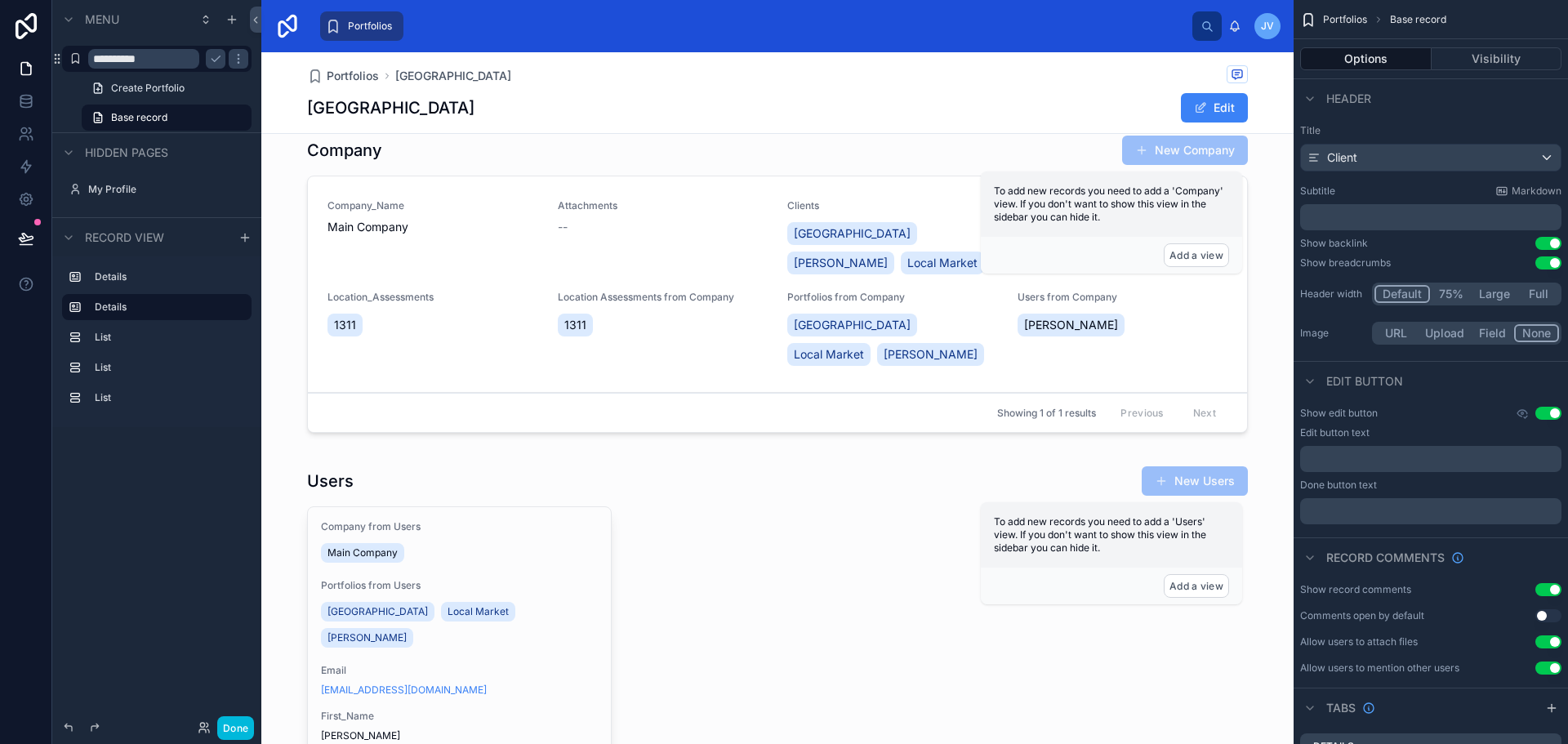
scroll to position [572, 0]
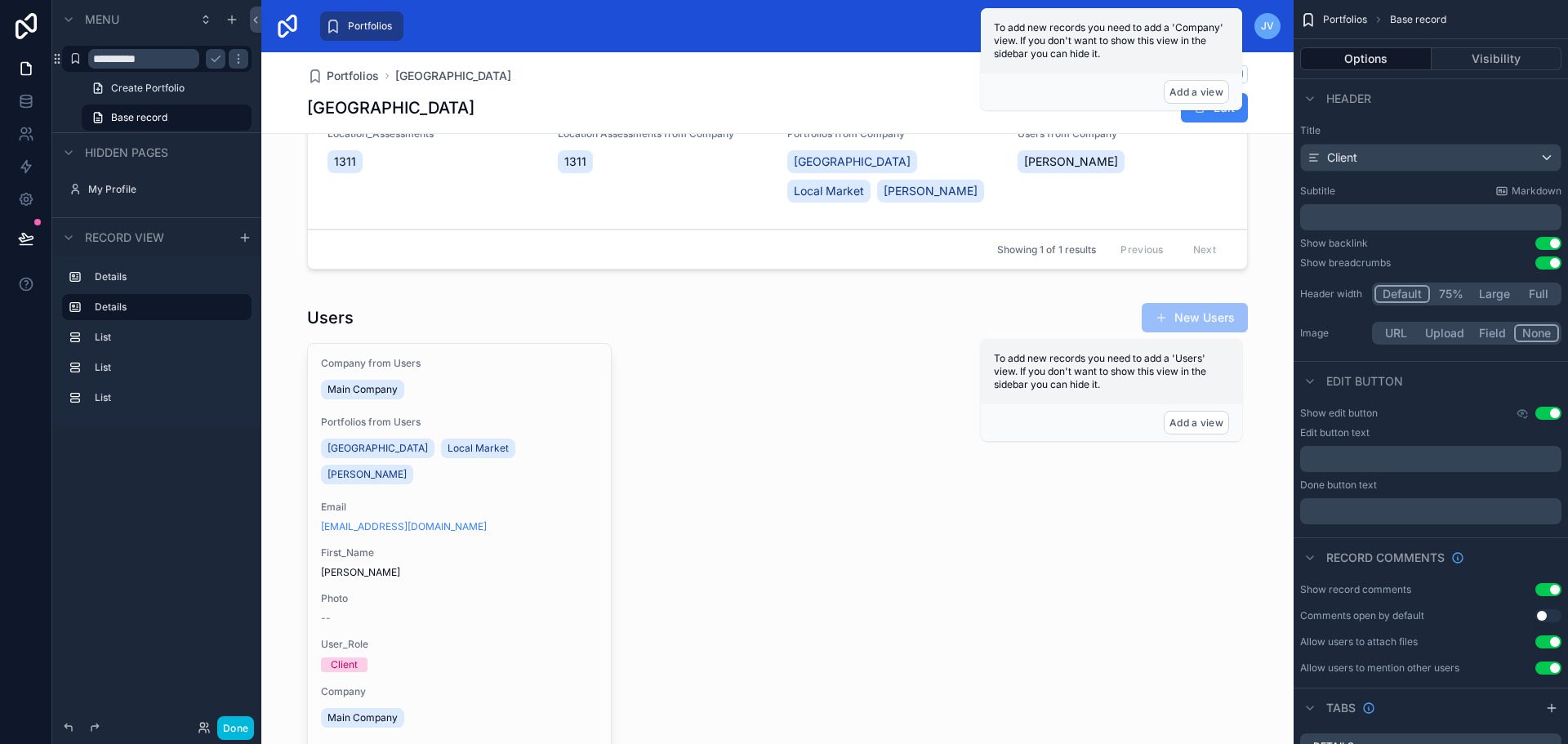
click at [710, 481] on div at bounding box center [777, 592] width 1032 height 592
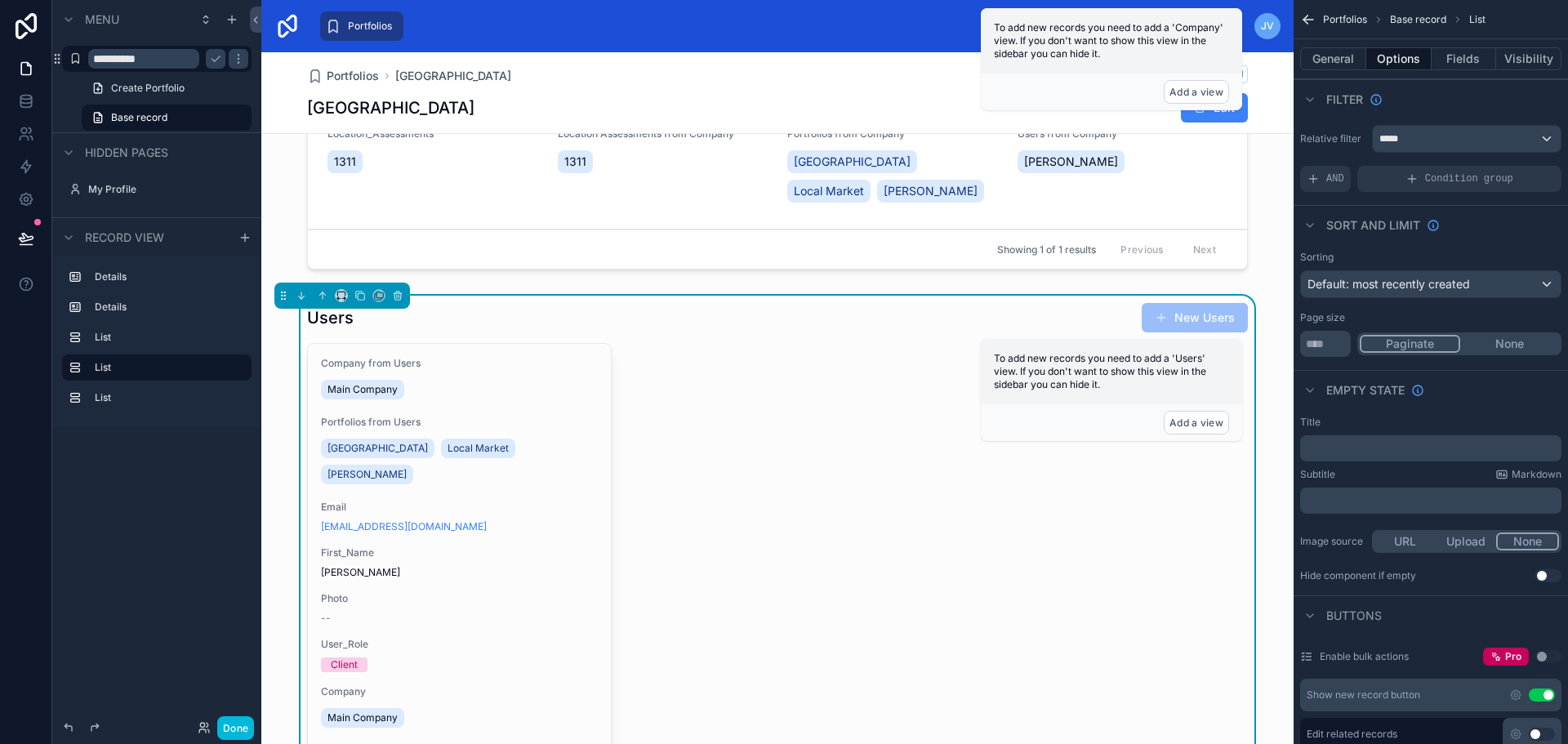
scroll to position [245, 0]
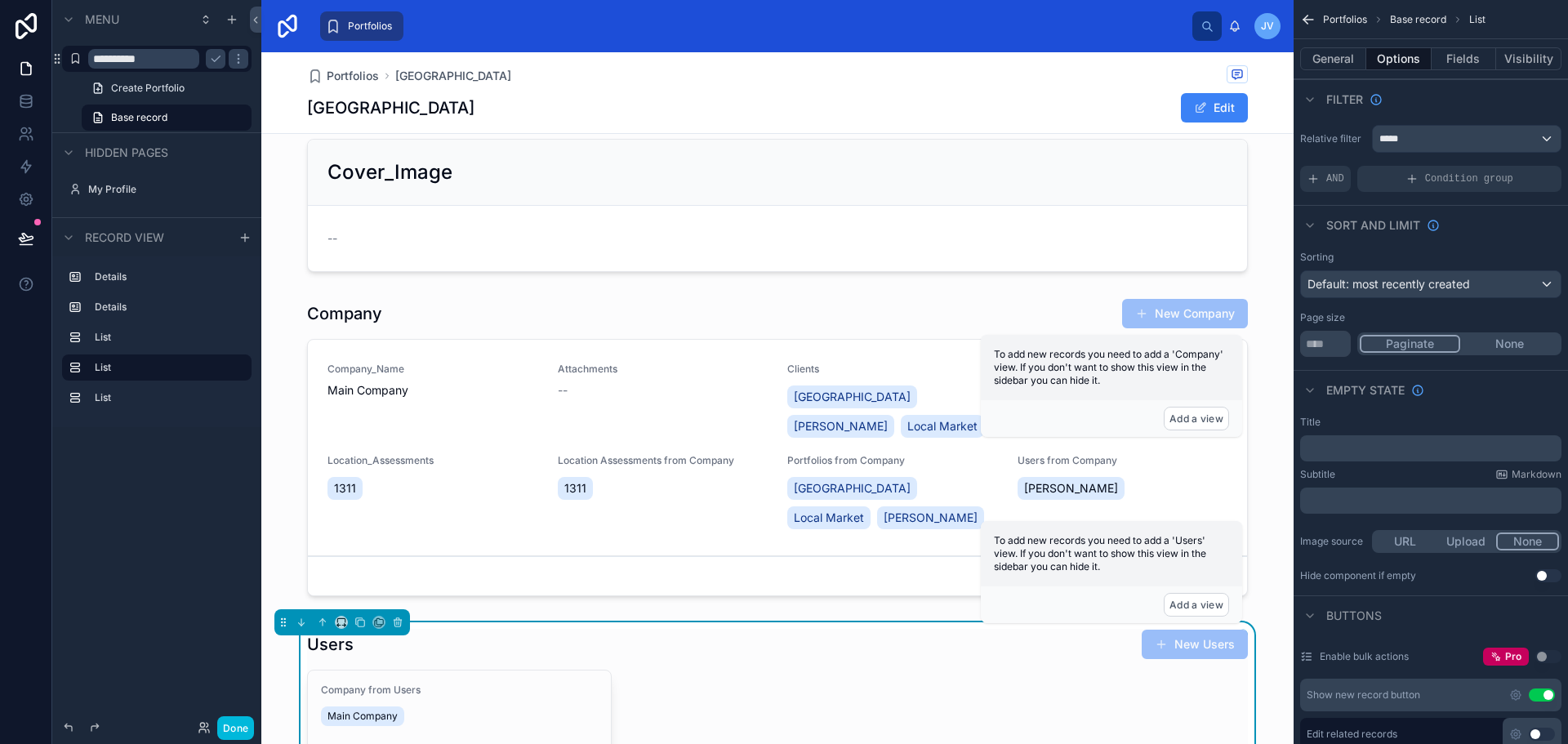
click at [721, 378] on div at bounding box center [777, 451] width 1032 height 318
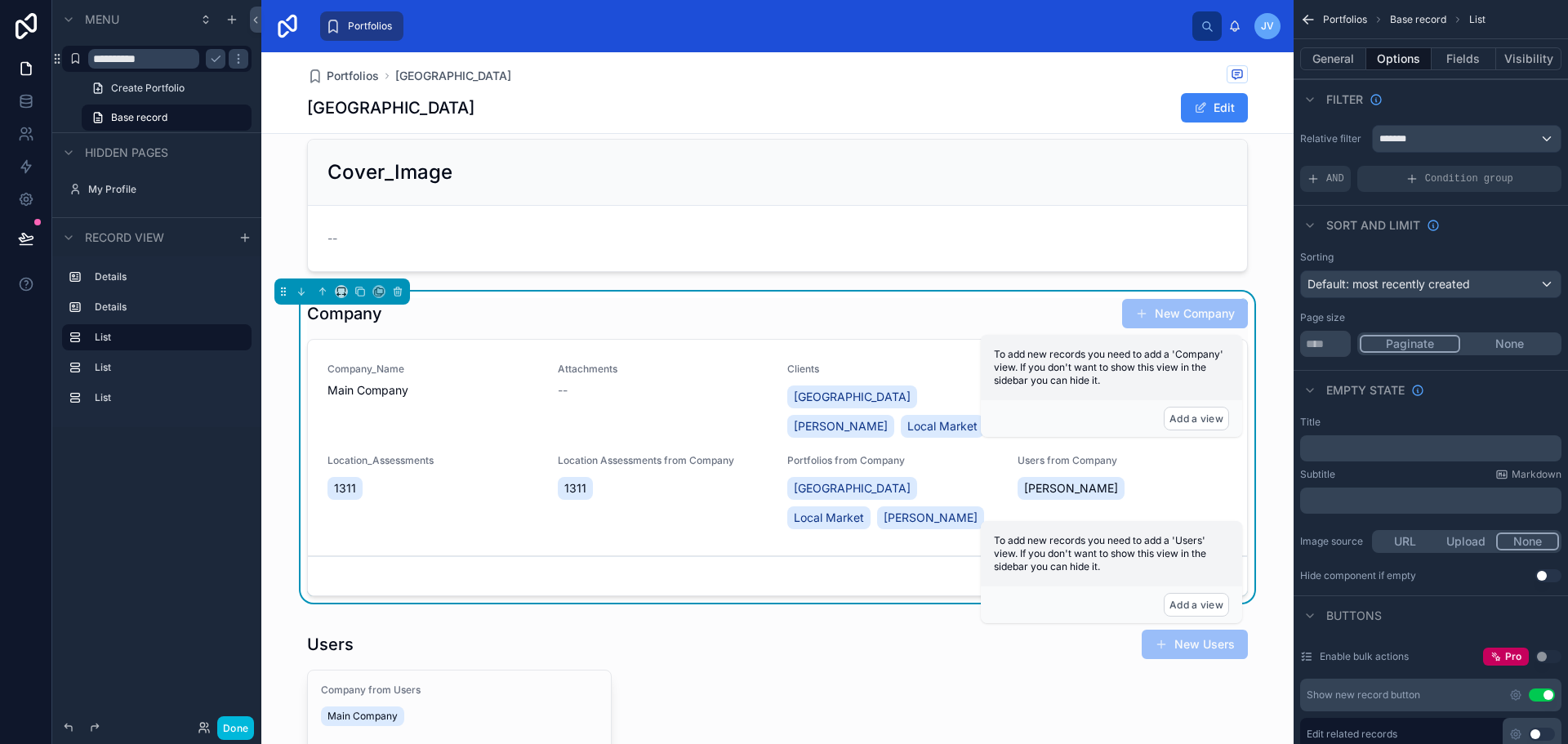
click at [719, 231] on div at bounding box center [777, 205] width 1032 height 146
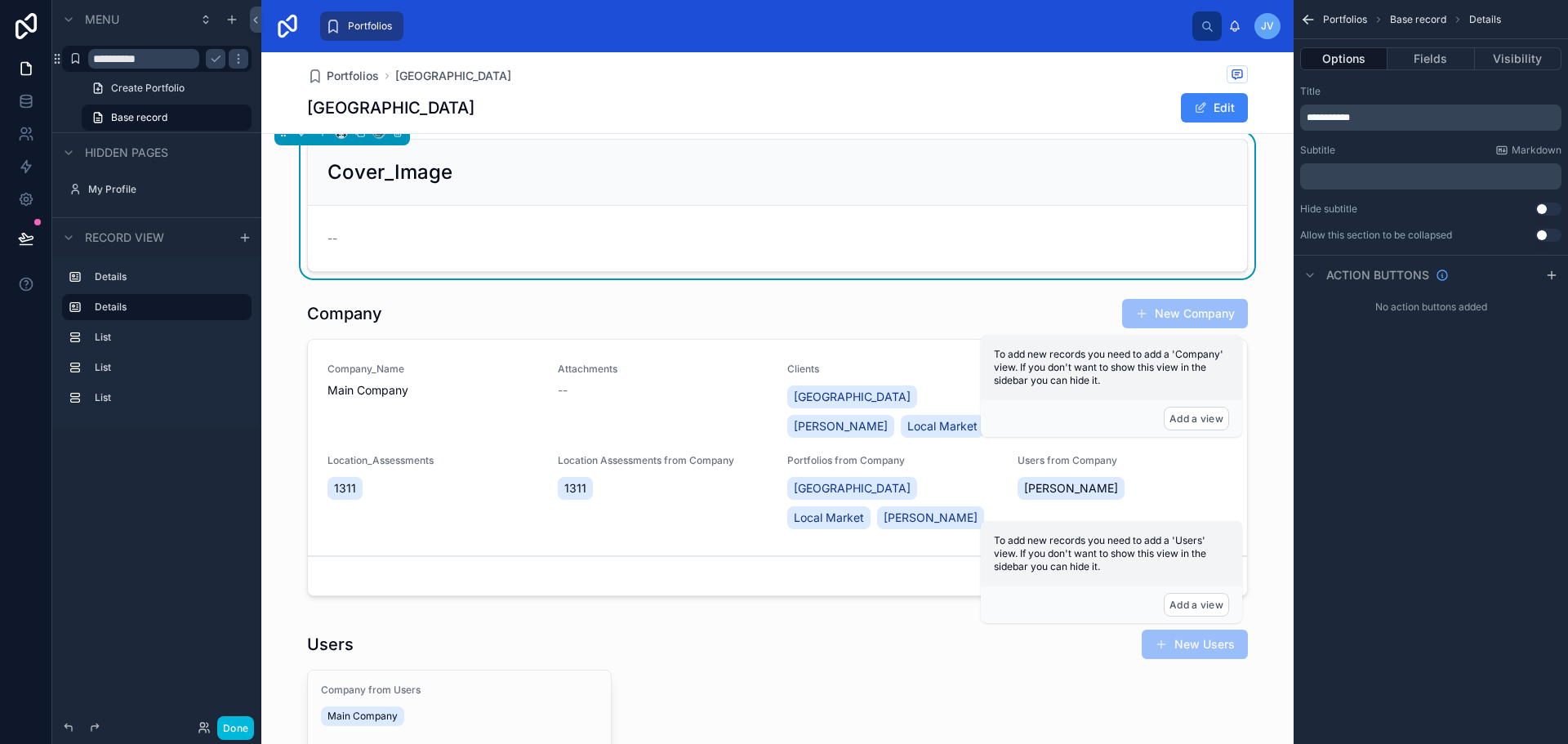
click at [211, 59] on icon "scrollable content" at bounding box center [215, 58] width 13 height 13
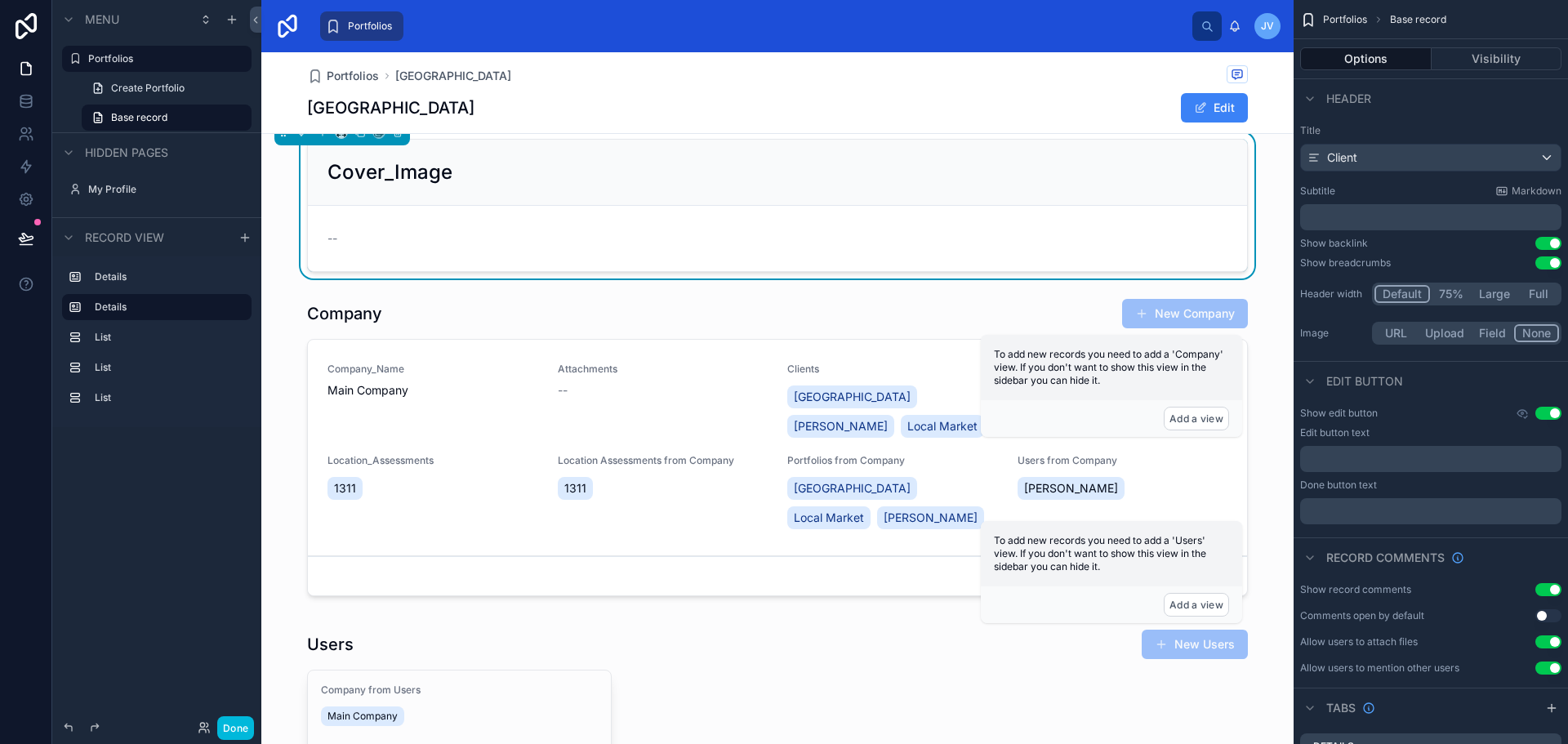
click at [122, 58] on label "Portfolios" at bounding box center [164, 58] width 153 height 13
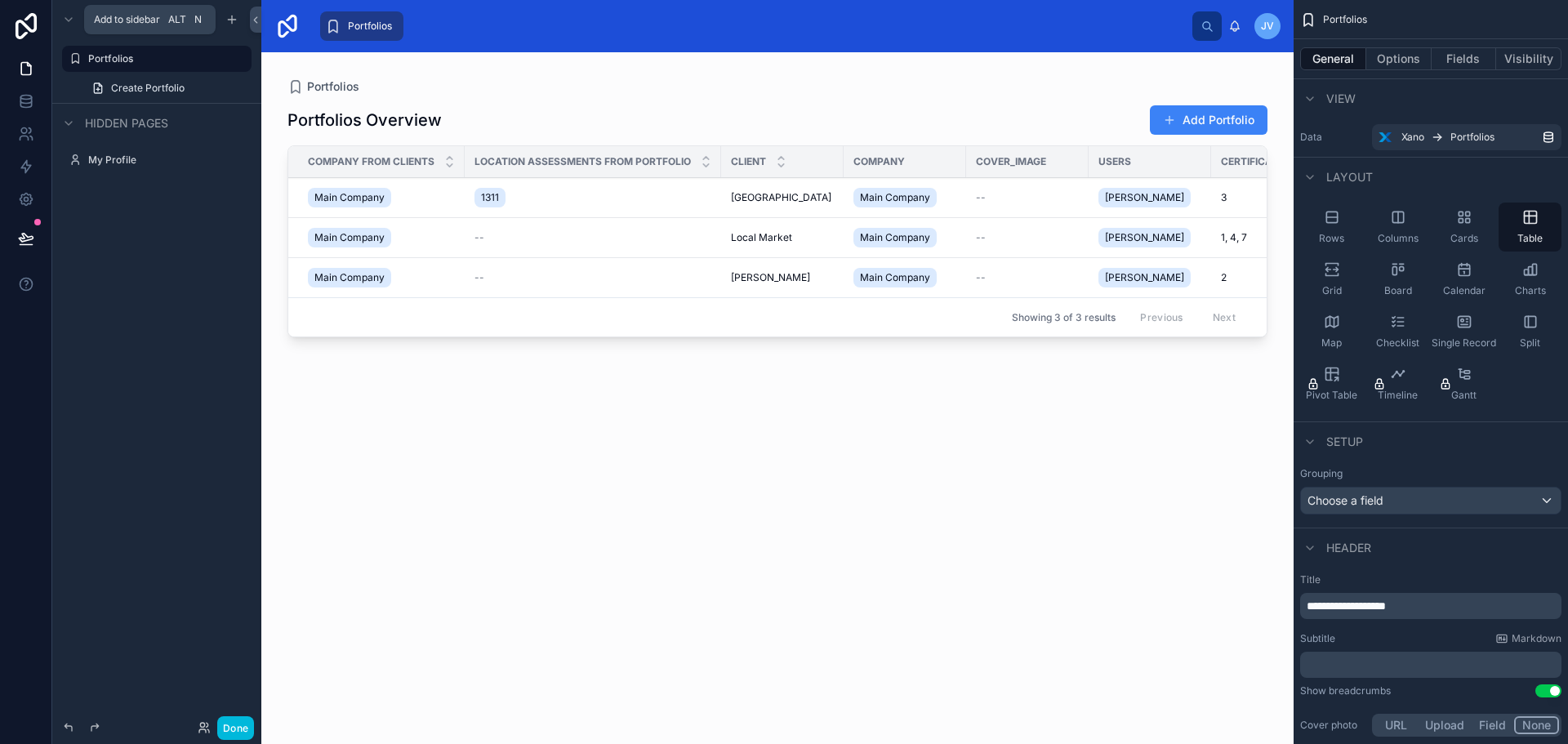
click at [235, 22] on icon "scrollable content" at bounding box center [231, 20] width 13 height 13
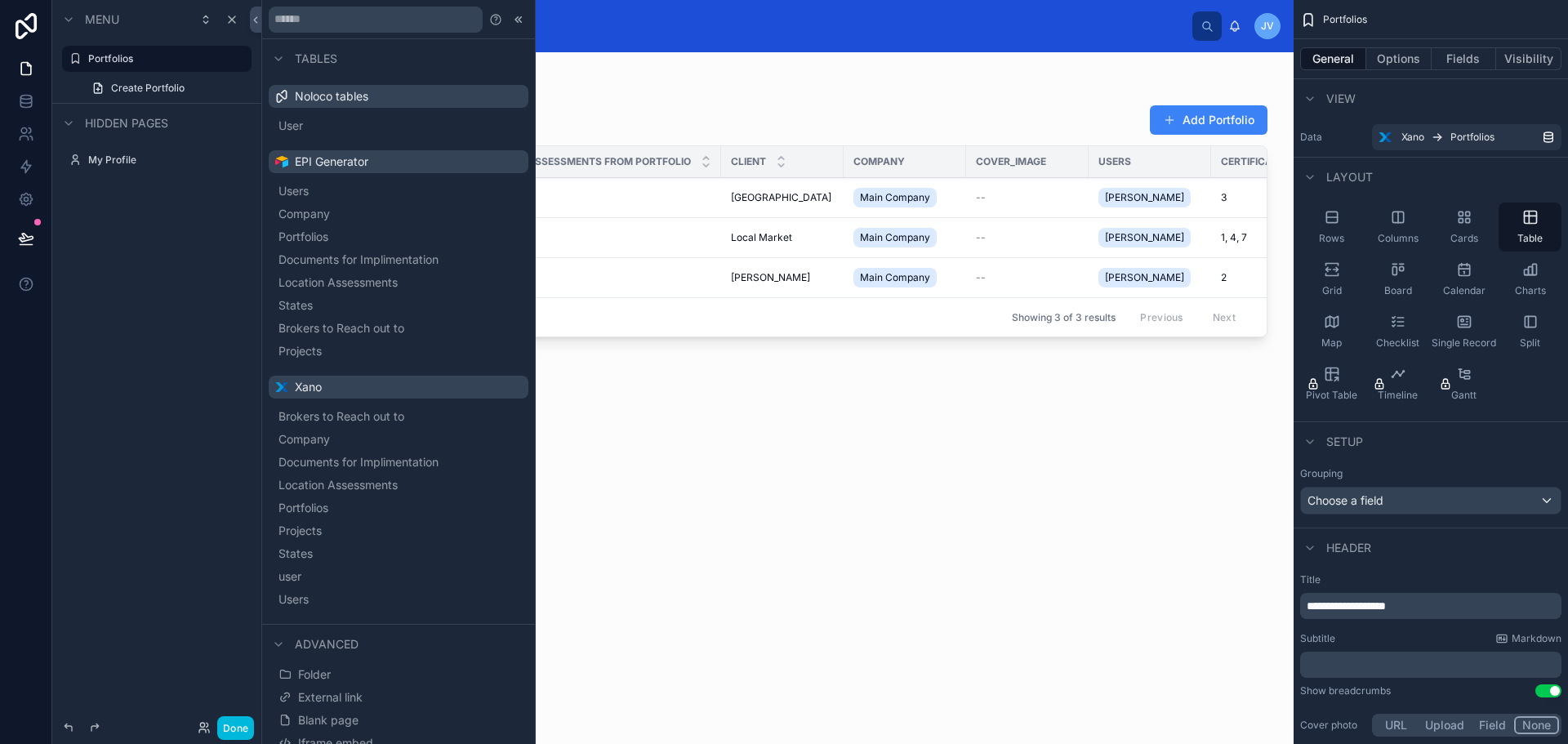
scroll to position [33, 0]
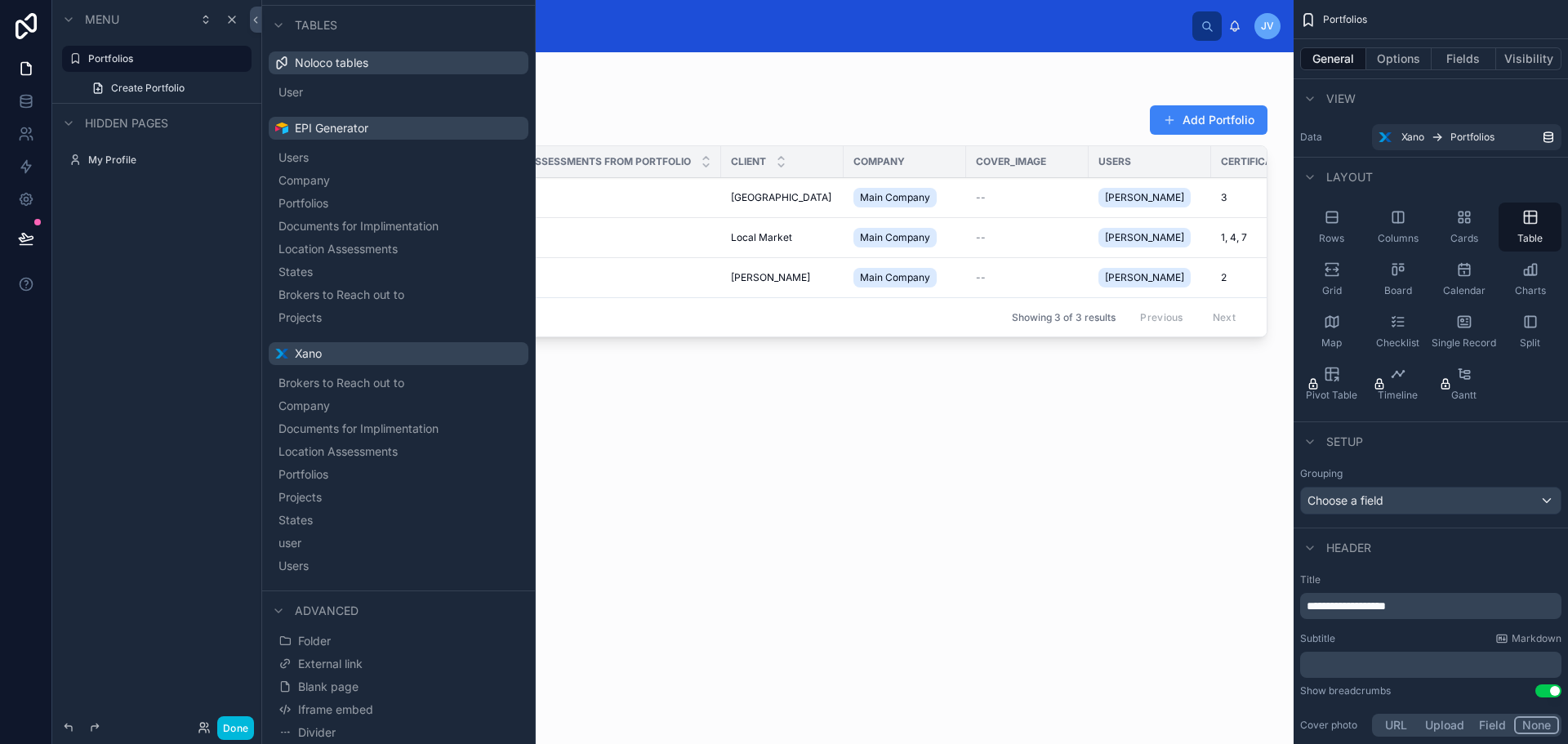
click at [344, 735] on button "Divider" at bounding box center [398, 732] width 247 height 22
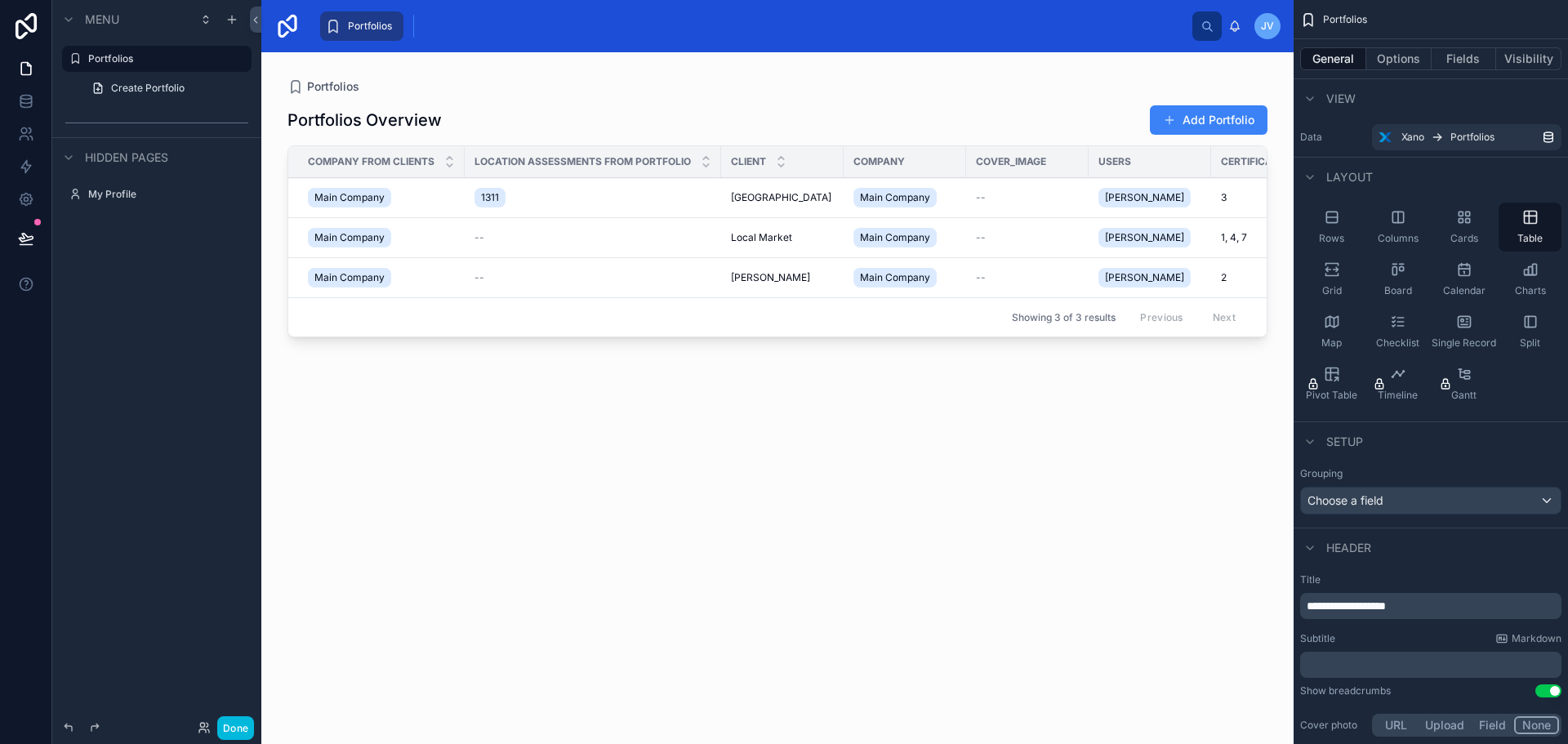
click at [0, 0] on icon "scrollable content" at bounding box center [0, 0] width 0 height 0
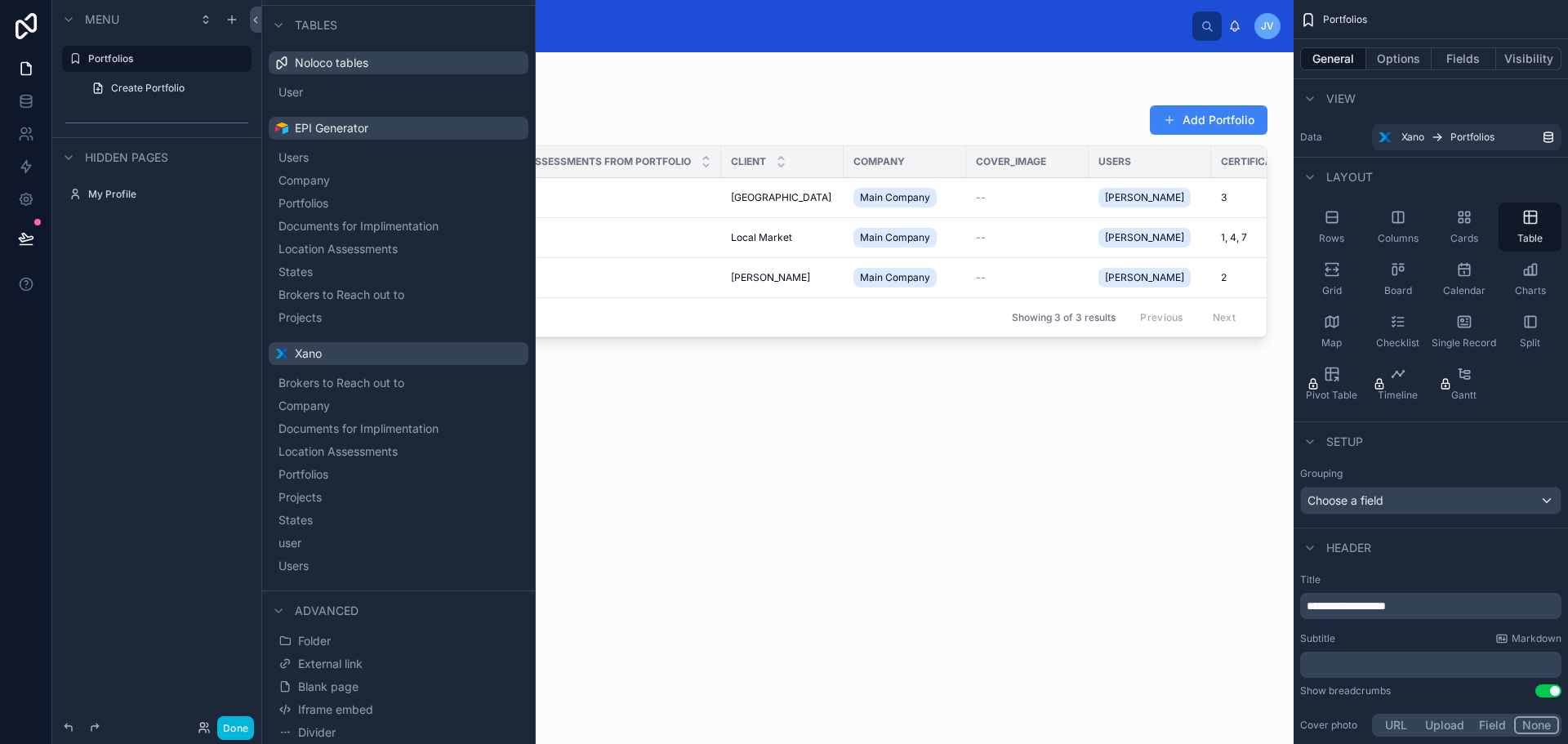
click at [343, 634] on button "Folder" at bounding box center [398, 641] width 247 height 22
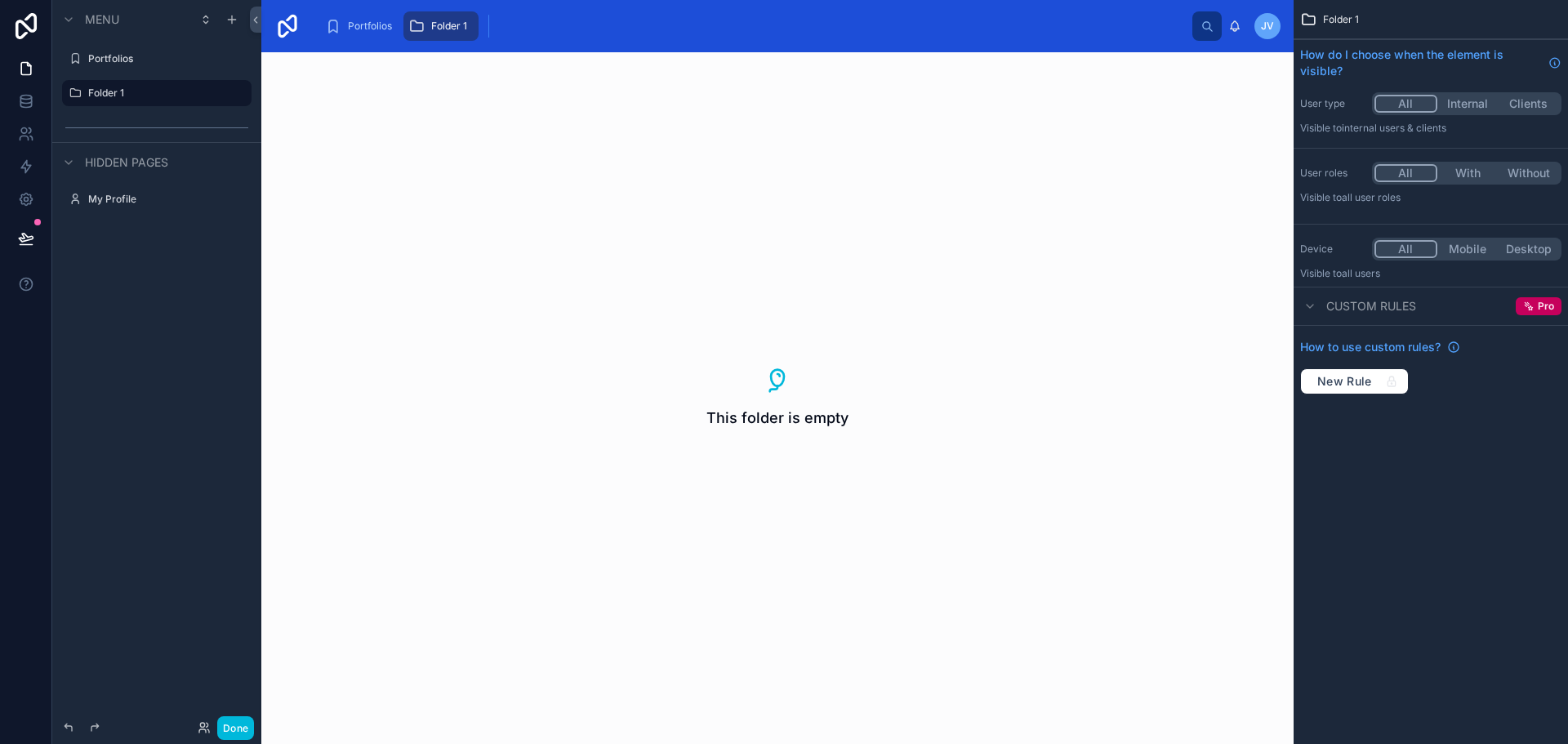
click at [103, 48] on div "Portfolios" at bounding box center [157, 58] width 183 height 26
click at [120, 89] on label "Folder 1" at bounding box center [164, 93] width 153 height 13
click at [115, 61] on label "Portfolios" at bounding box center [164, 58] width 153 height 13
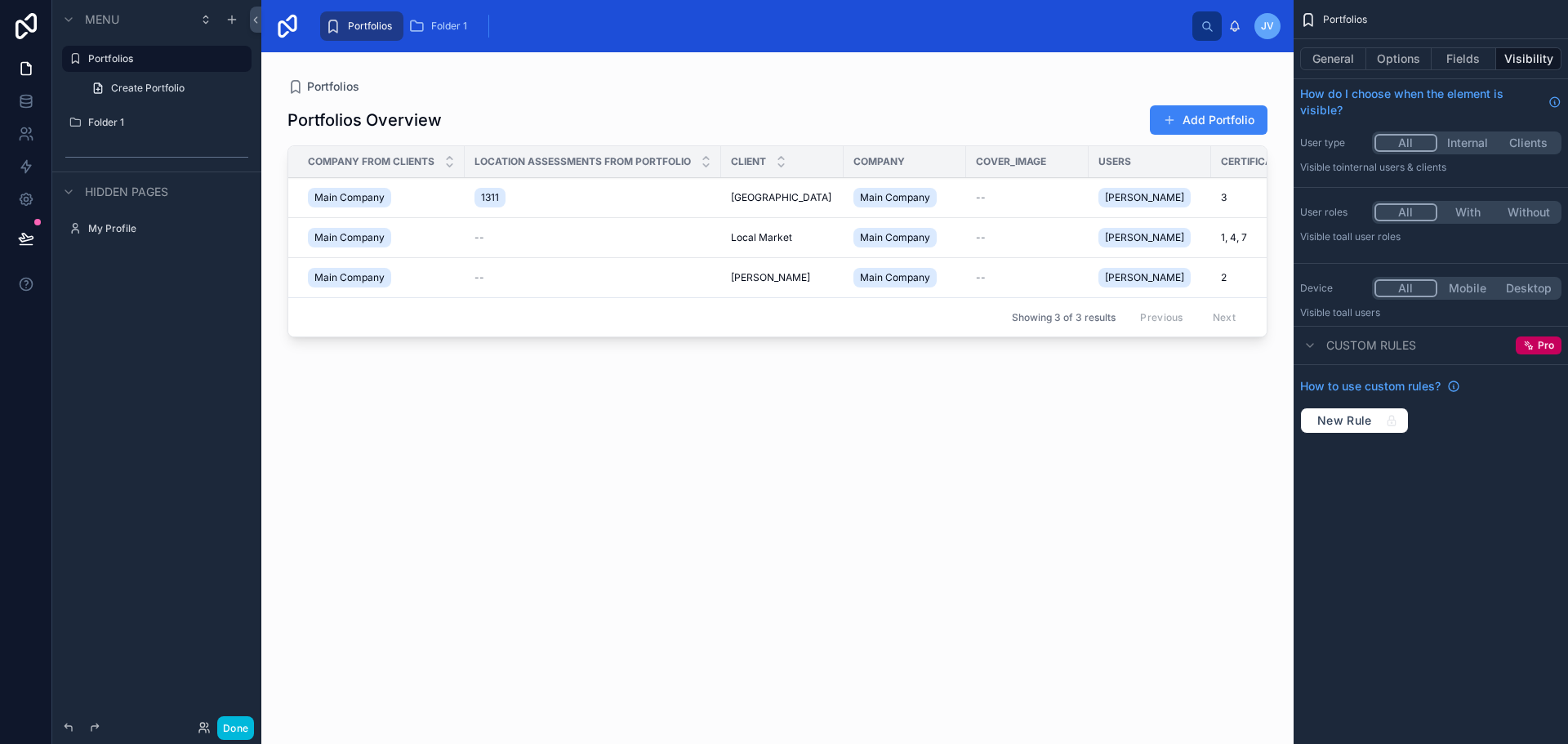
click at [127, 82] on span "Create Portfolio" at bounding box center [148, 88] width 74 height 13
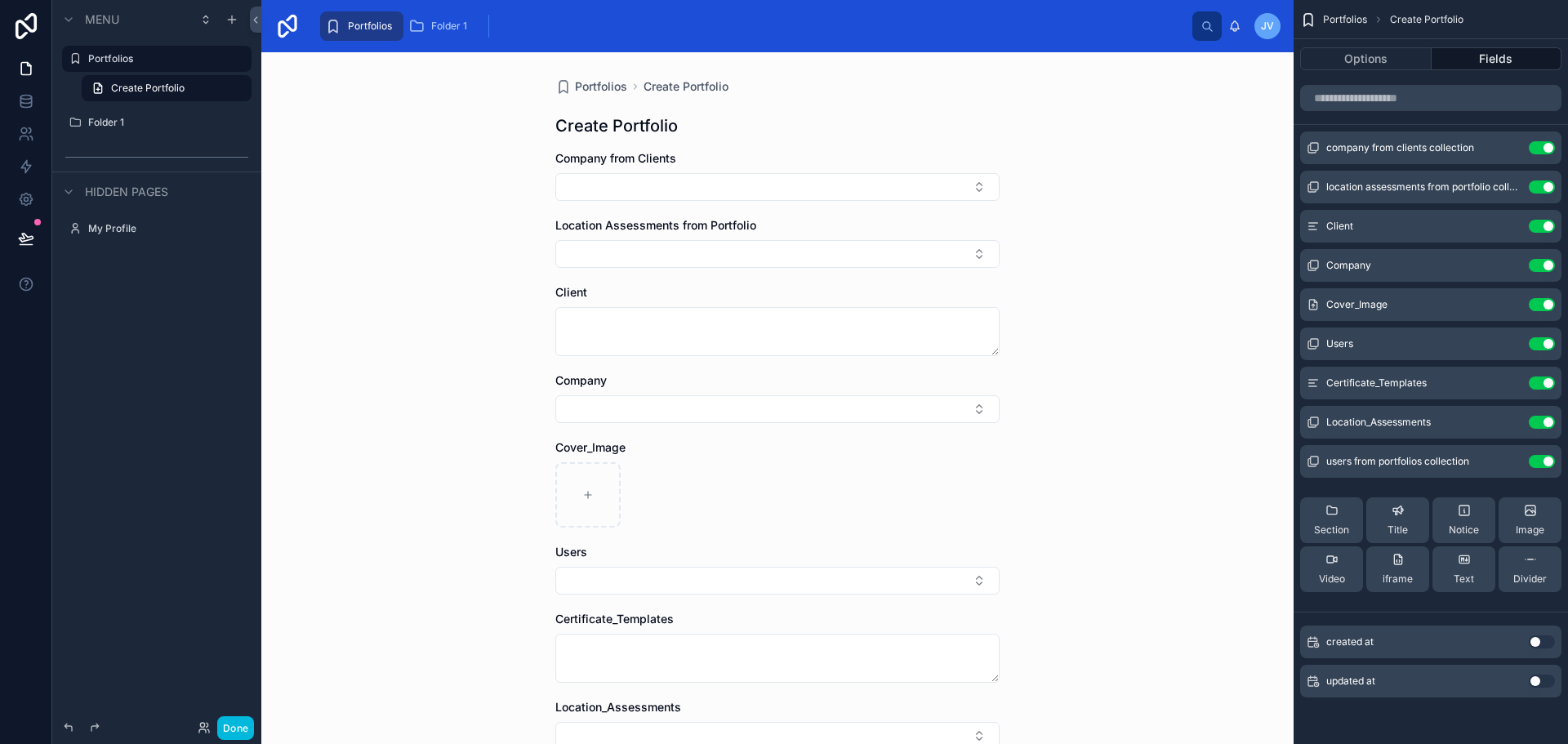
click at [353, 26] on span "Portfolios" at bounding box center [370, 26] width 44 height 13
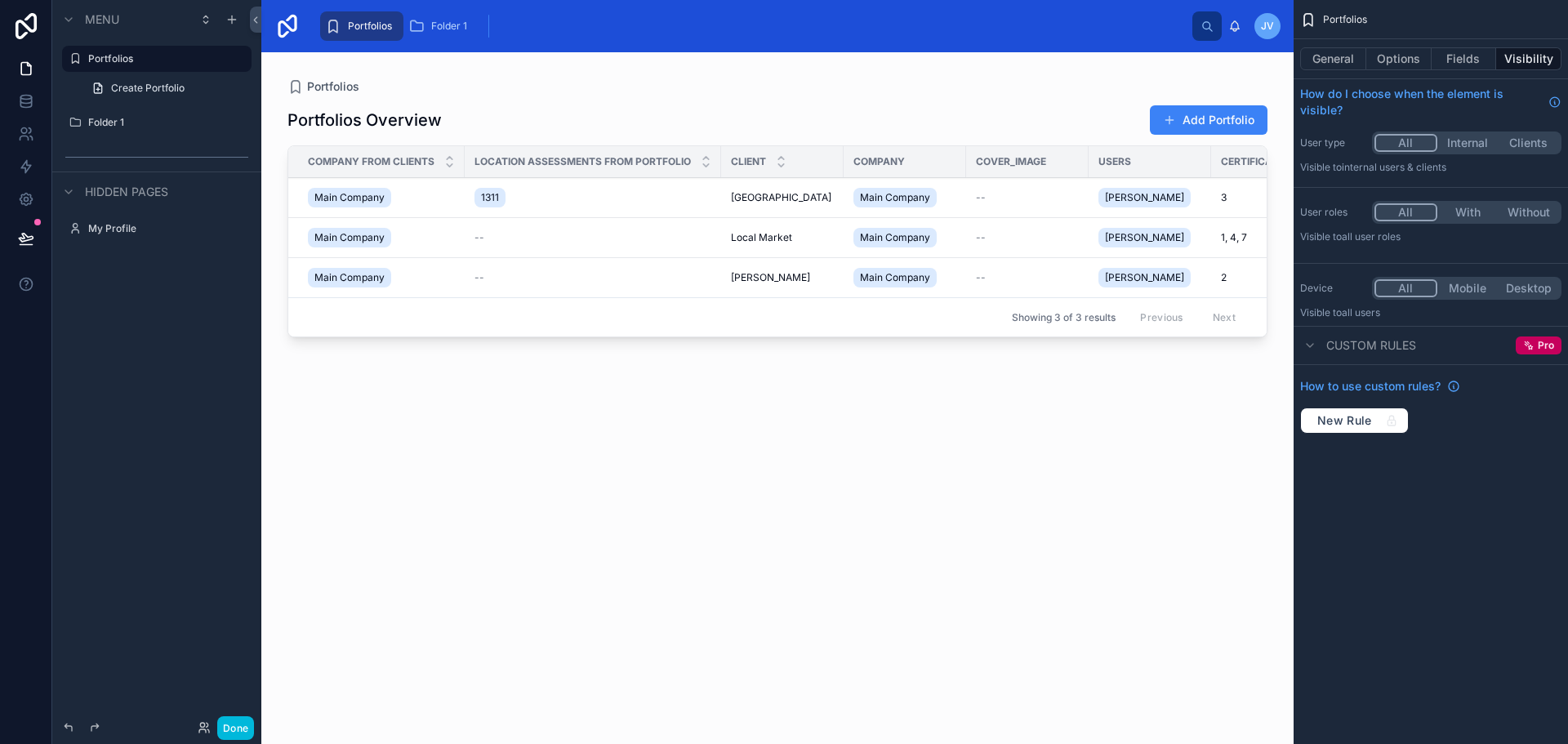
click at [1206, 130] on button "Add Portfolio" at bounding box center [1208, 119] width 118 height 30
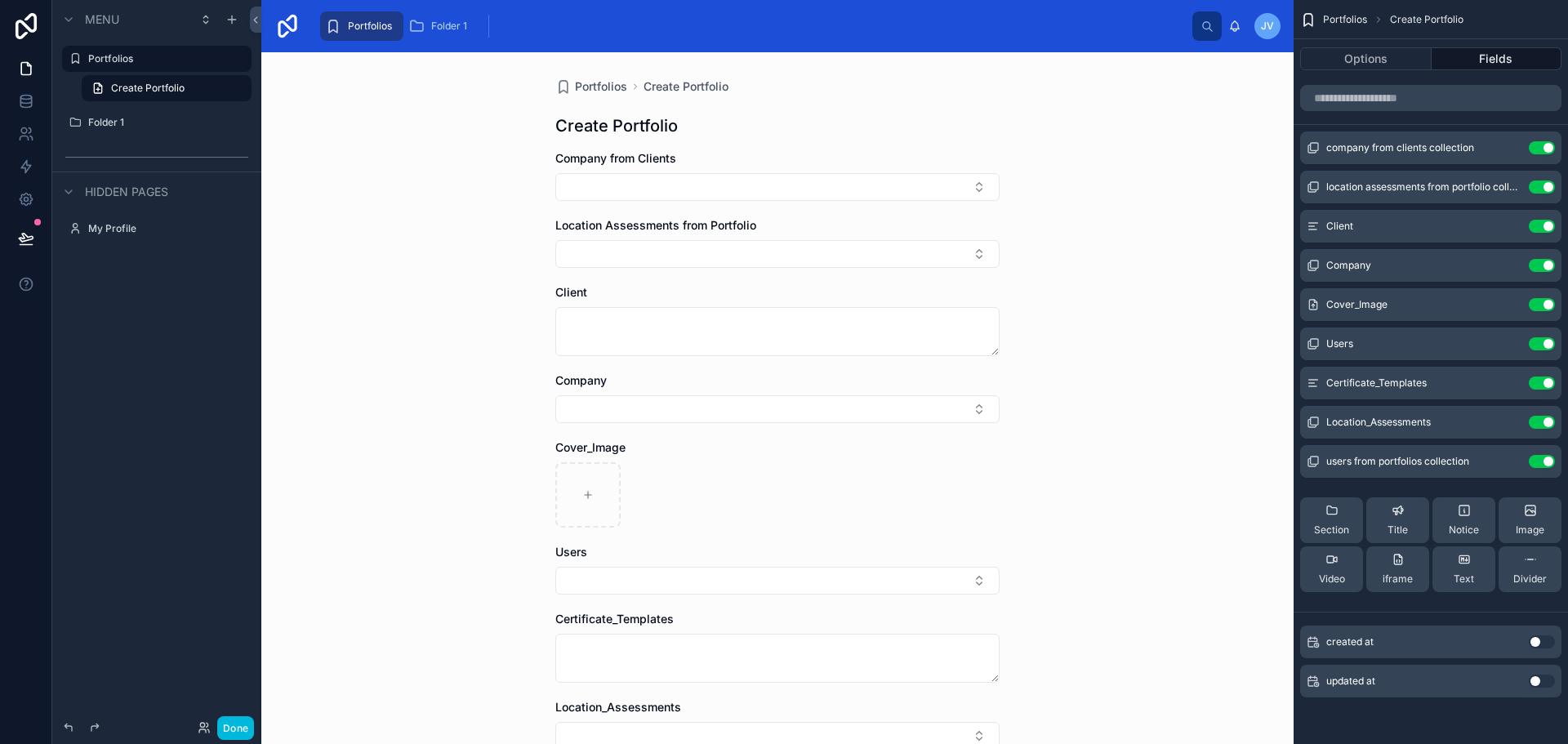
click at [605, 450] on span "Cover_Image" at bounding box center [590, 447] width 70 height 13
click at [1479, 57] on button "Fields" at bounding box center [1497, 58] width 131 height 22
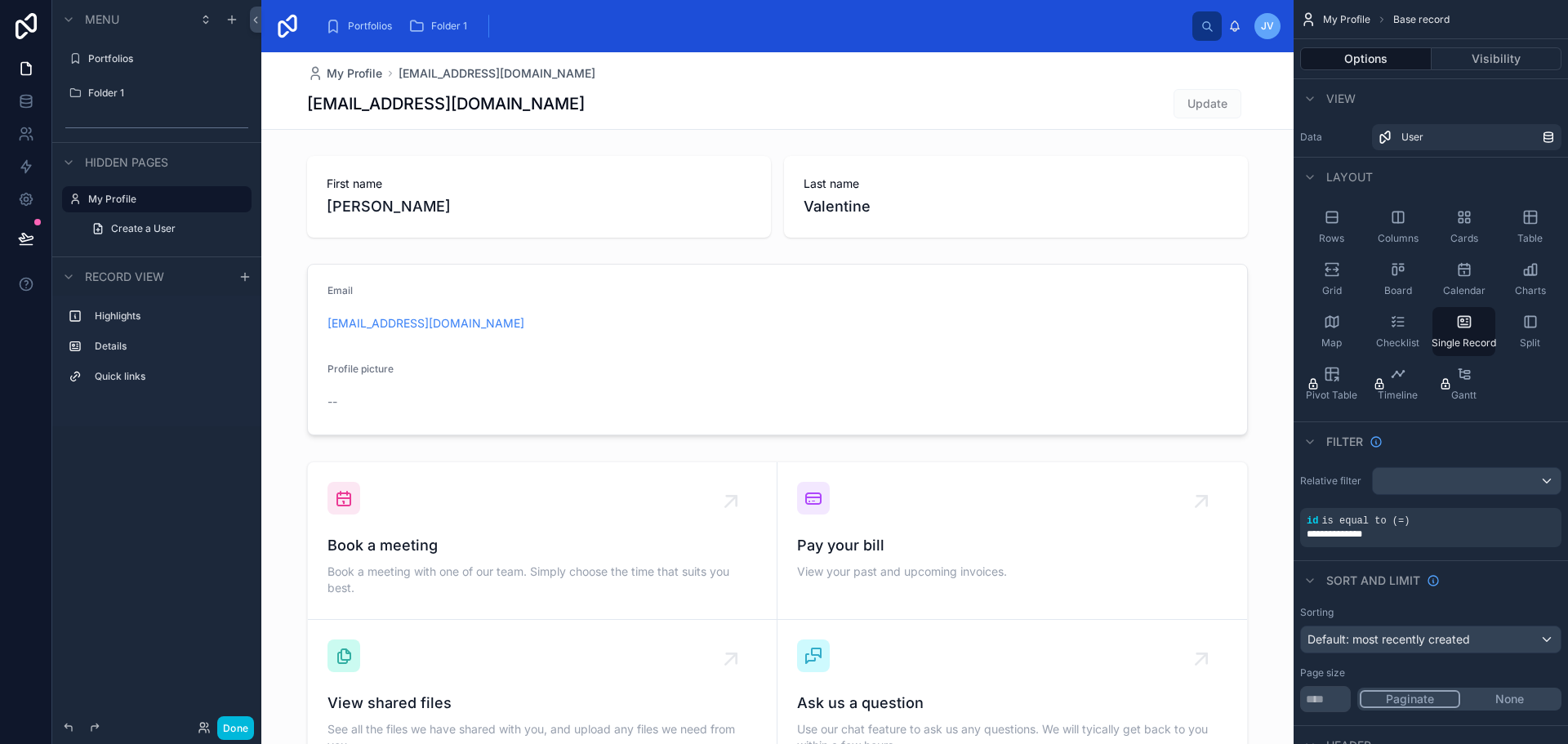
click at [118, 66] on div "Portfolios" at bounding box center [168, 58] width 160 height 13
click at [0, 0] on icon "scrollable content" at bounding box center [0, 0] width 0 height 0
click at [73, 53] on icon "scrollable content" at bounding box center [74, 58] width 13 height 13
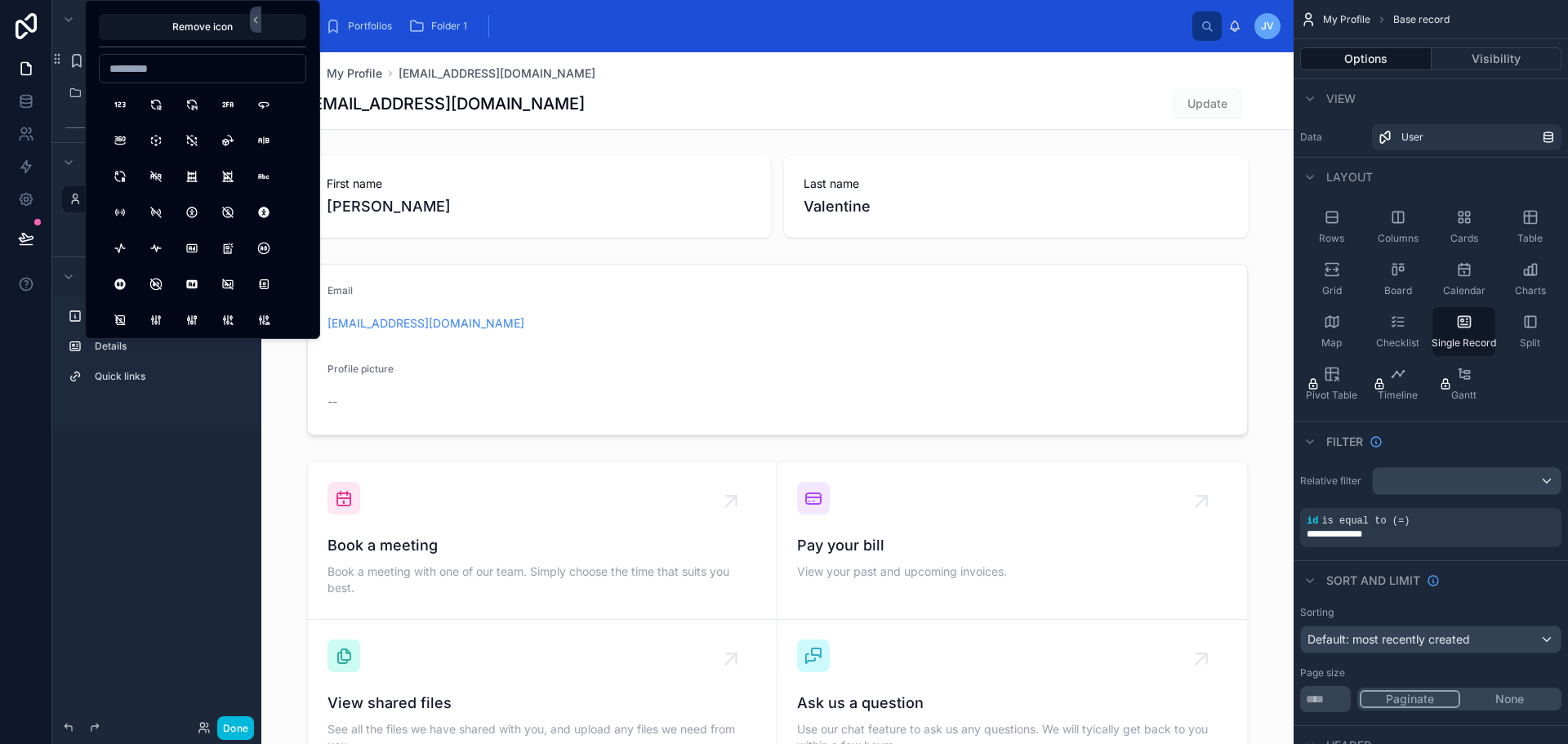
click at [73, 72] on div "**********" at bounding box center [156, 58] width 209 height 30
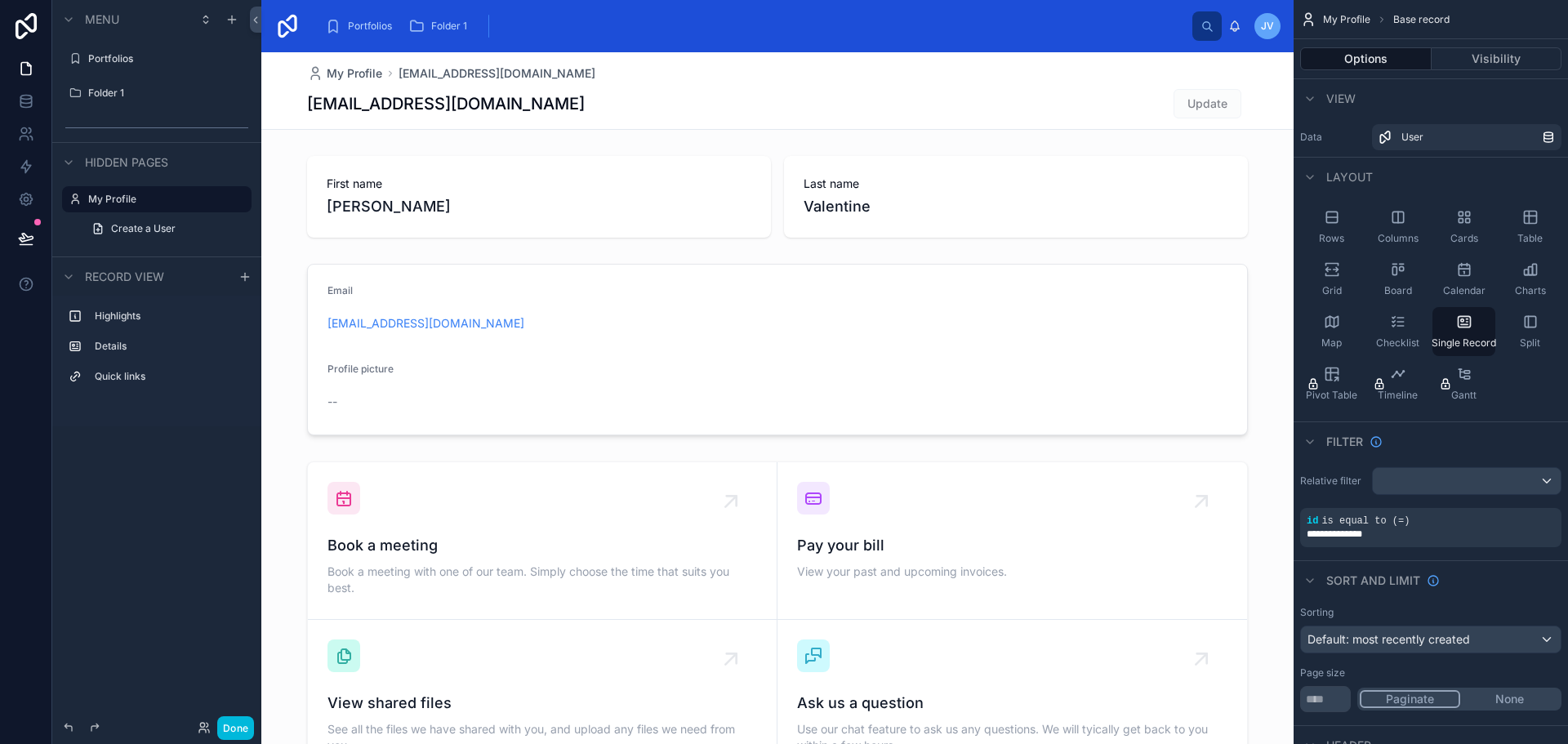
click at [132, 58] on label "Portfolios" at bounding box center [164, 58] width 153 height 13
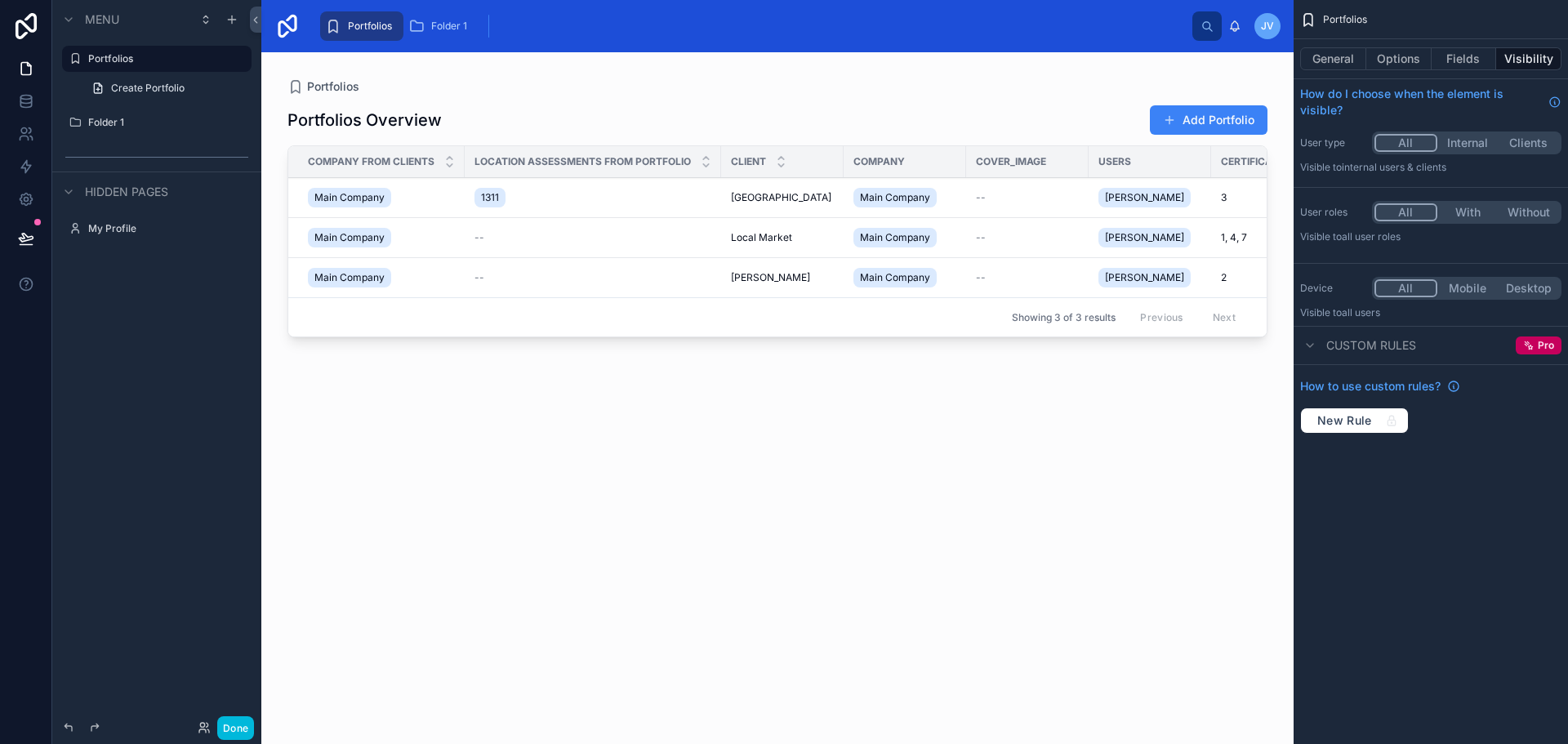
click at [145, 88] on span "Create Portfolio" at bounding box center [148, 88] width 74 height 13
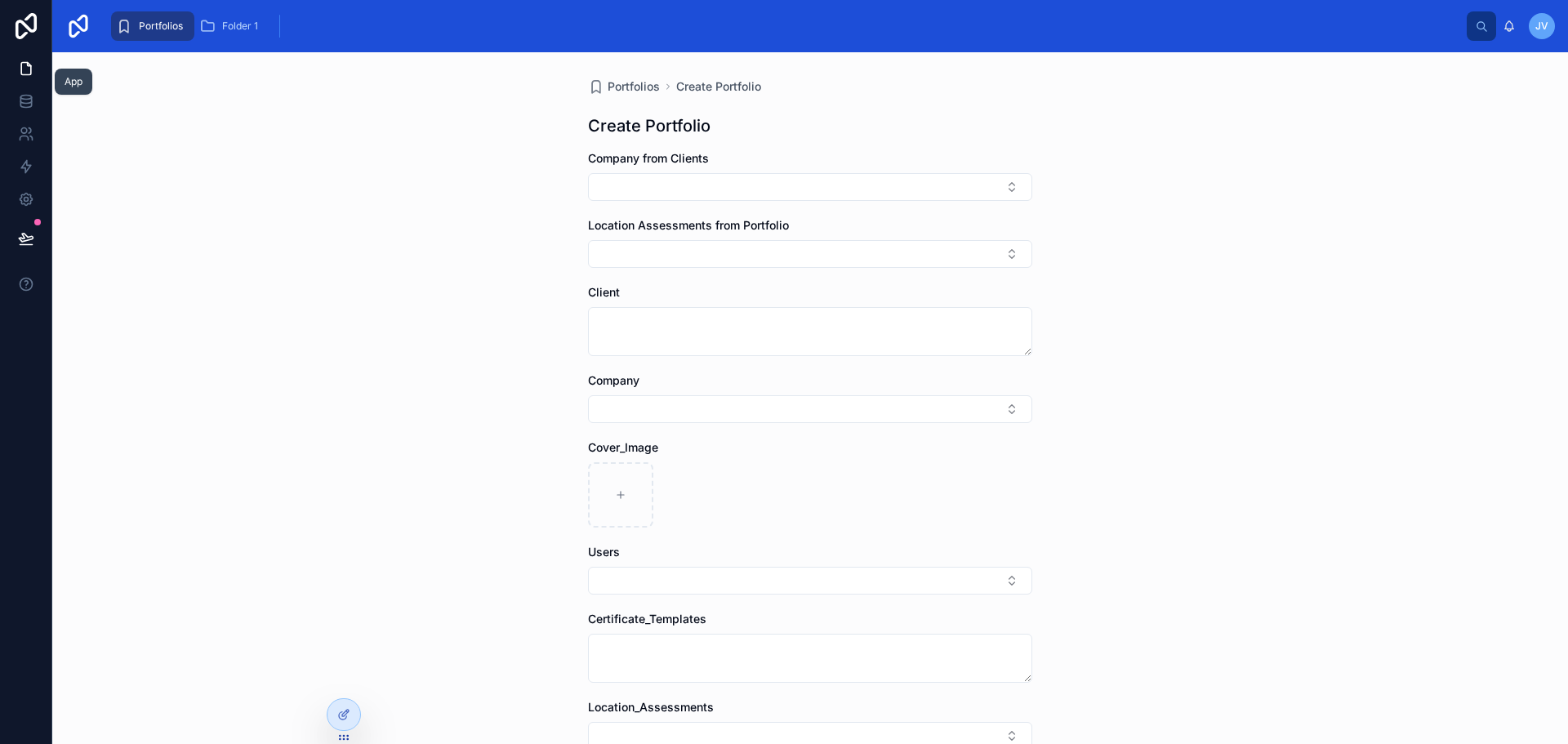
click at [27, 63] on icon at bounding box center [26, 69] width 10 height 13
click at [19, 69] on icon at bounding box center [26, 68] width 16 height 16
click at [20, 21] on icon at bounding box center [26, 26] width 22 height 26
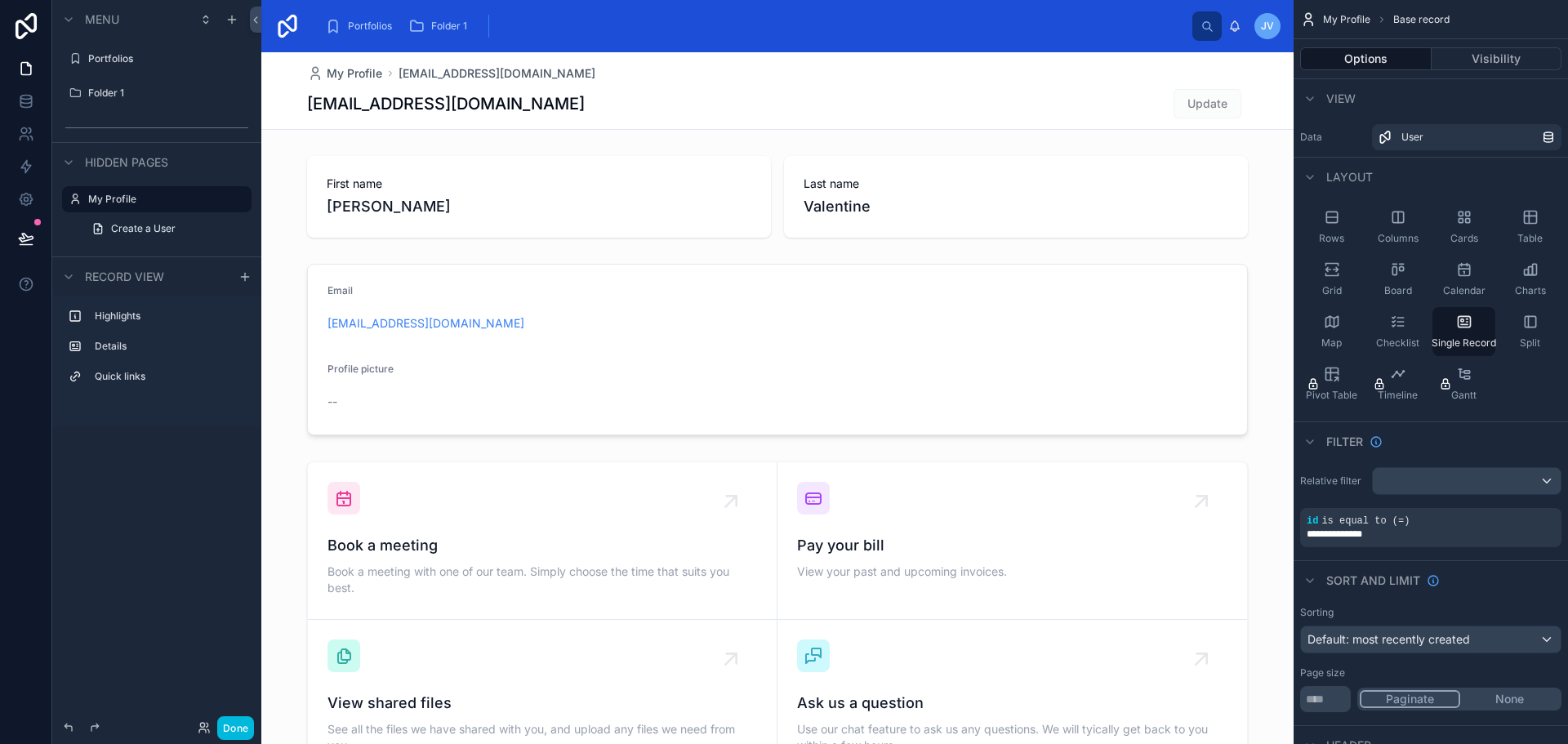
click at [135, 63] on label "Portfolios" at bounding box center [164, 58] width 153 height 13
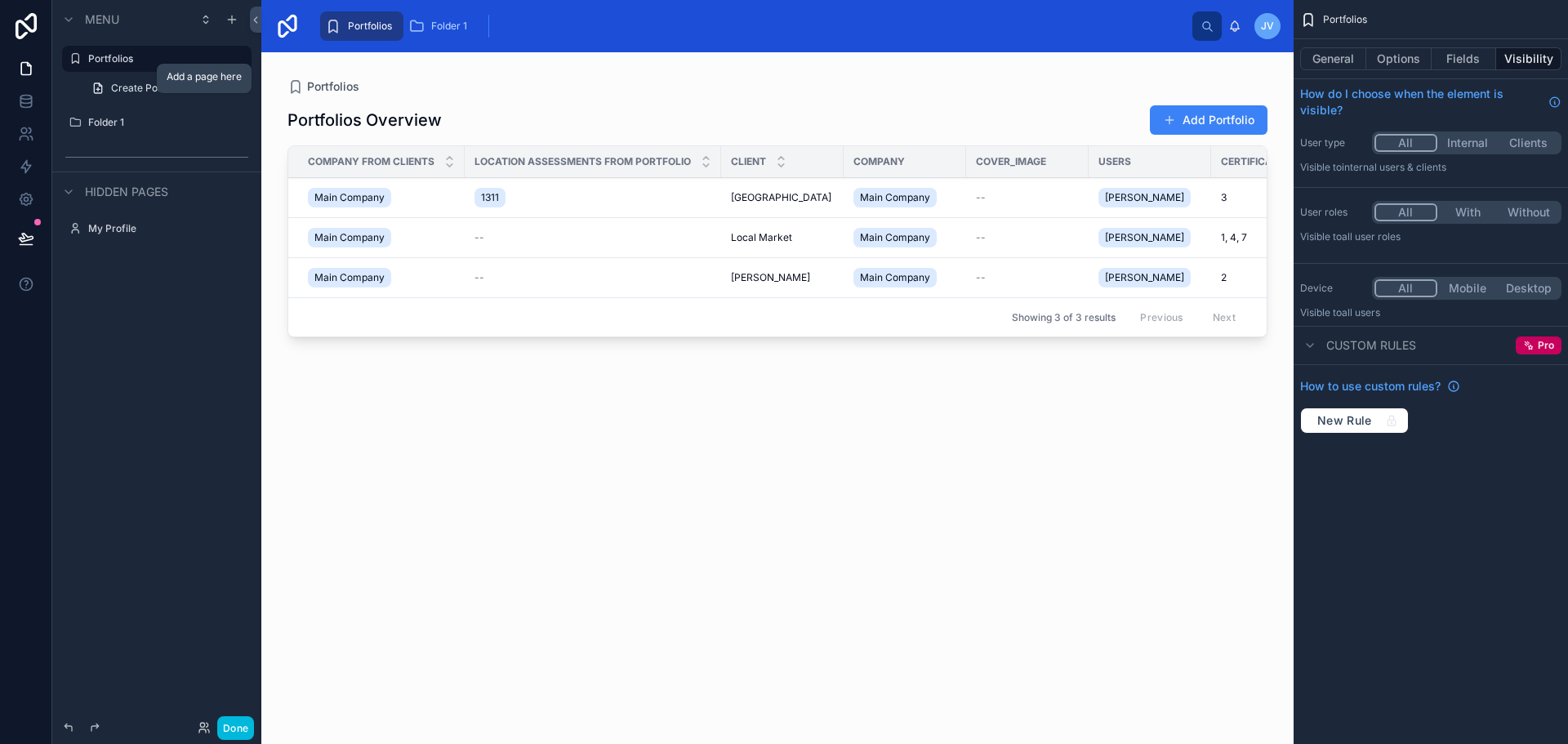
click at [0, 0] on icon "scrollable content" at bounding box center [0, 0] width 0 height 0
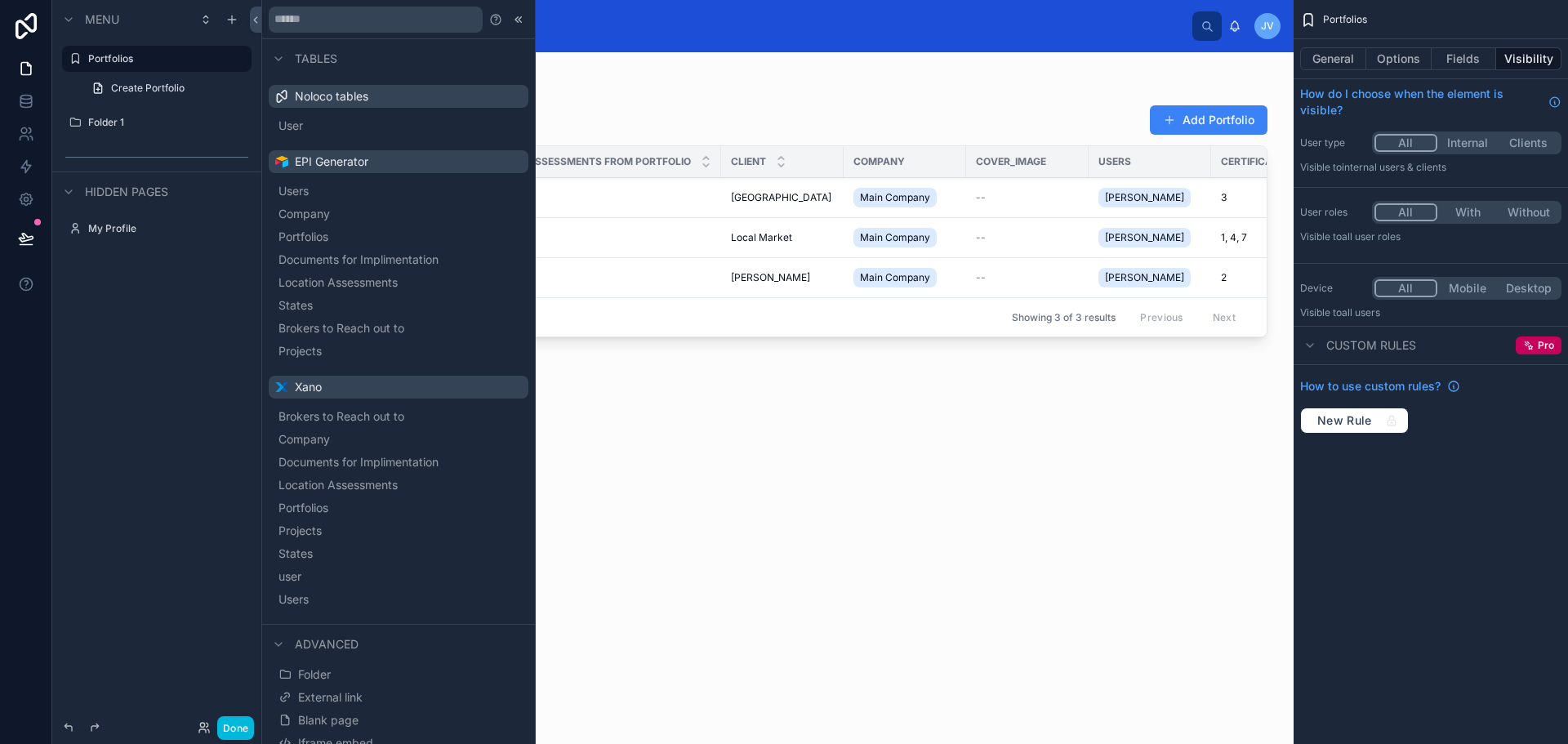
scroll to position [33, 0]
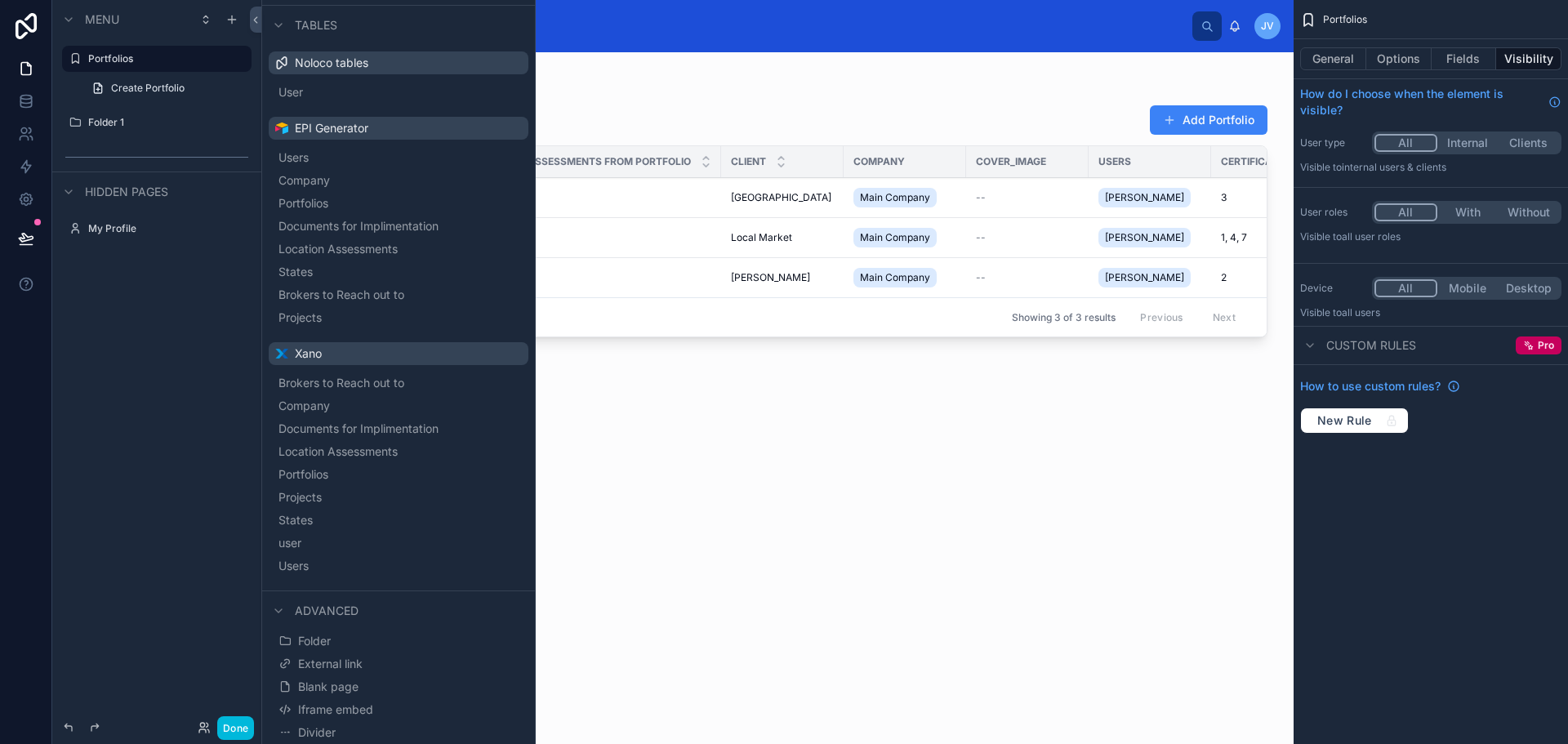
click at [328, 470] on span "Portfolios" at bounding box center [303, 475] width 50 height 16
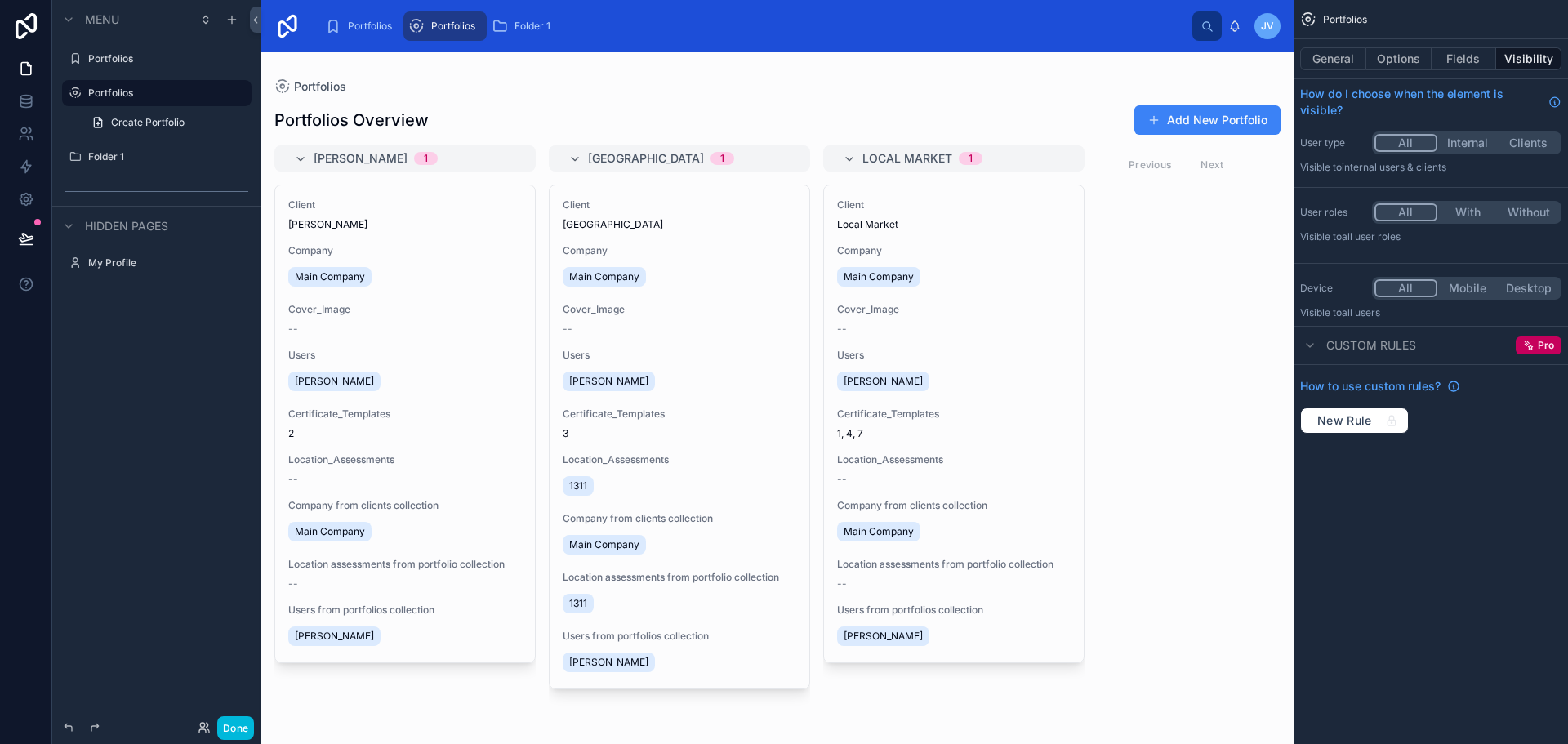
click at [110, 91] on label "Portfolios" at bounding box center [164, 93] width 153 height 13
click at [126, 60] on label "Portfolios" at bounding box center [164, 58] width 153 height 13
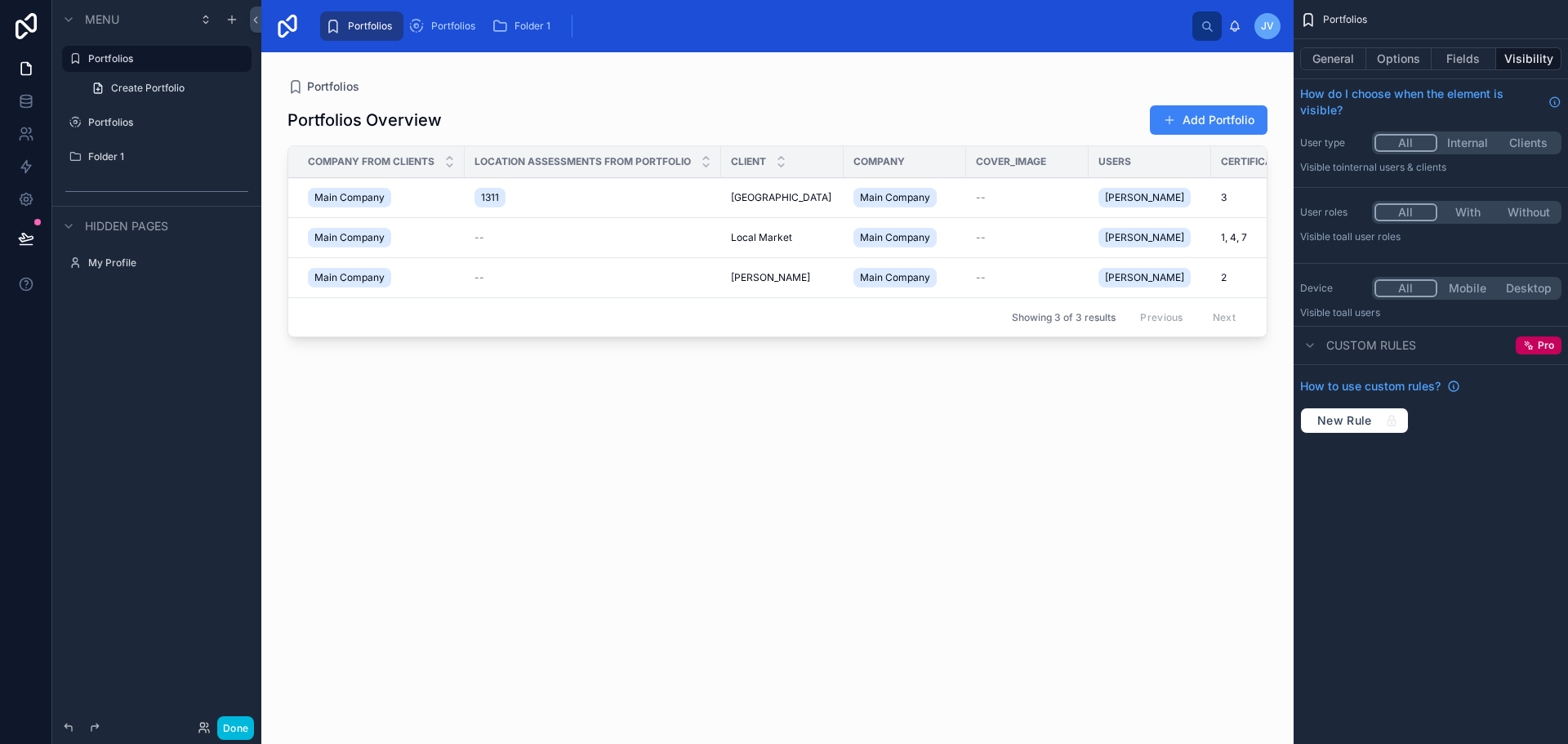
click at [580, 209] on div at bounding box center [777, 388] width 1032 height 672
click at [1203, 118] on button "Add Portfolio" at bounding box center [1208, 119] width 118 height 30
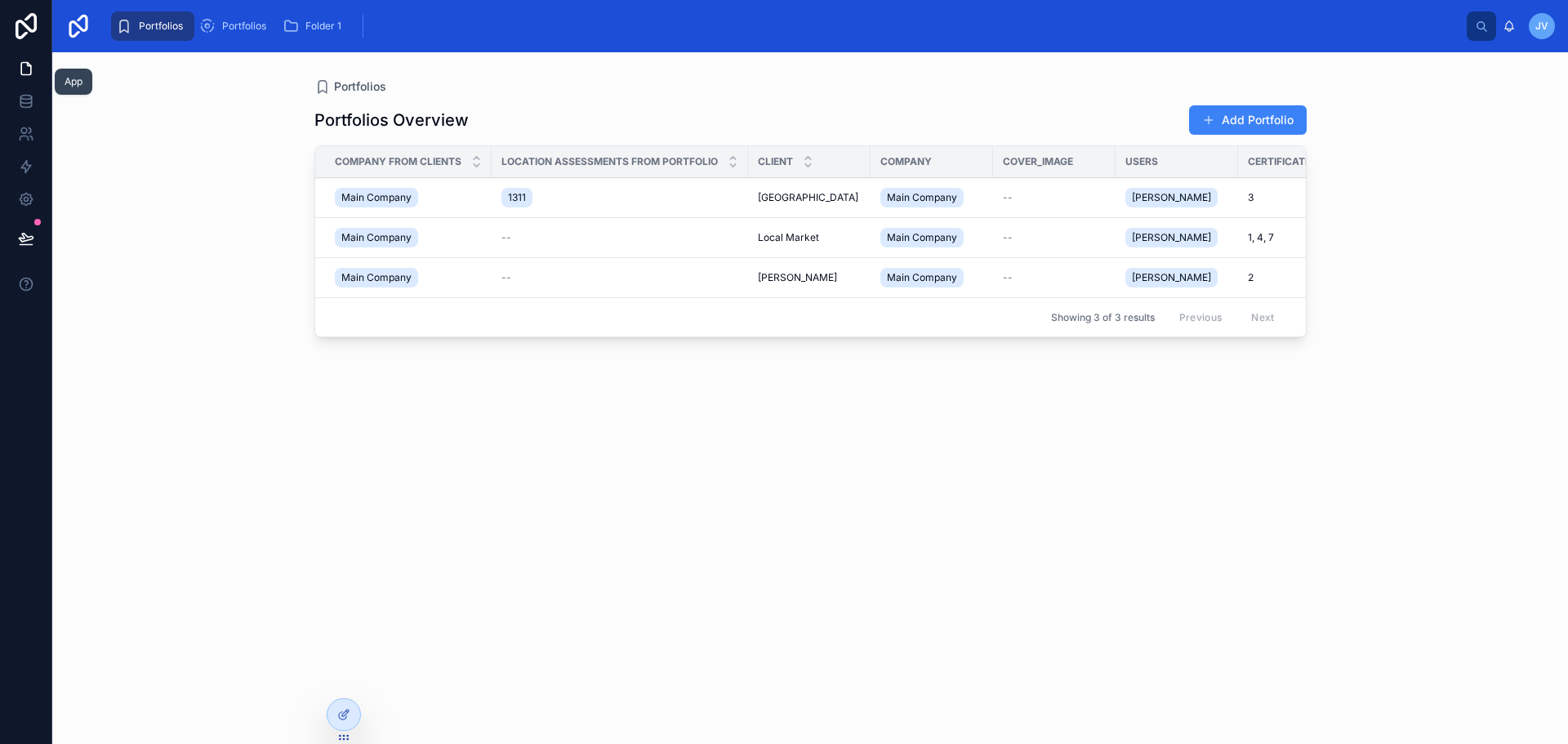
click at [19, 63] on icon at bounding box center [26, 68] width 16 height 16
click at [18, 62] on icon at bounding box center [26, 68] width 16 height 16
click at [18, 61] on icon at bounding box center [26, 68] width 16 height 16
click at [76, 23] on img at bounding box center [78, 26] width 26 height 26
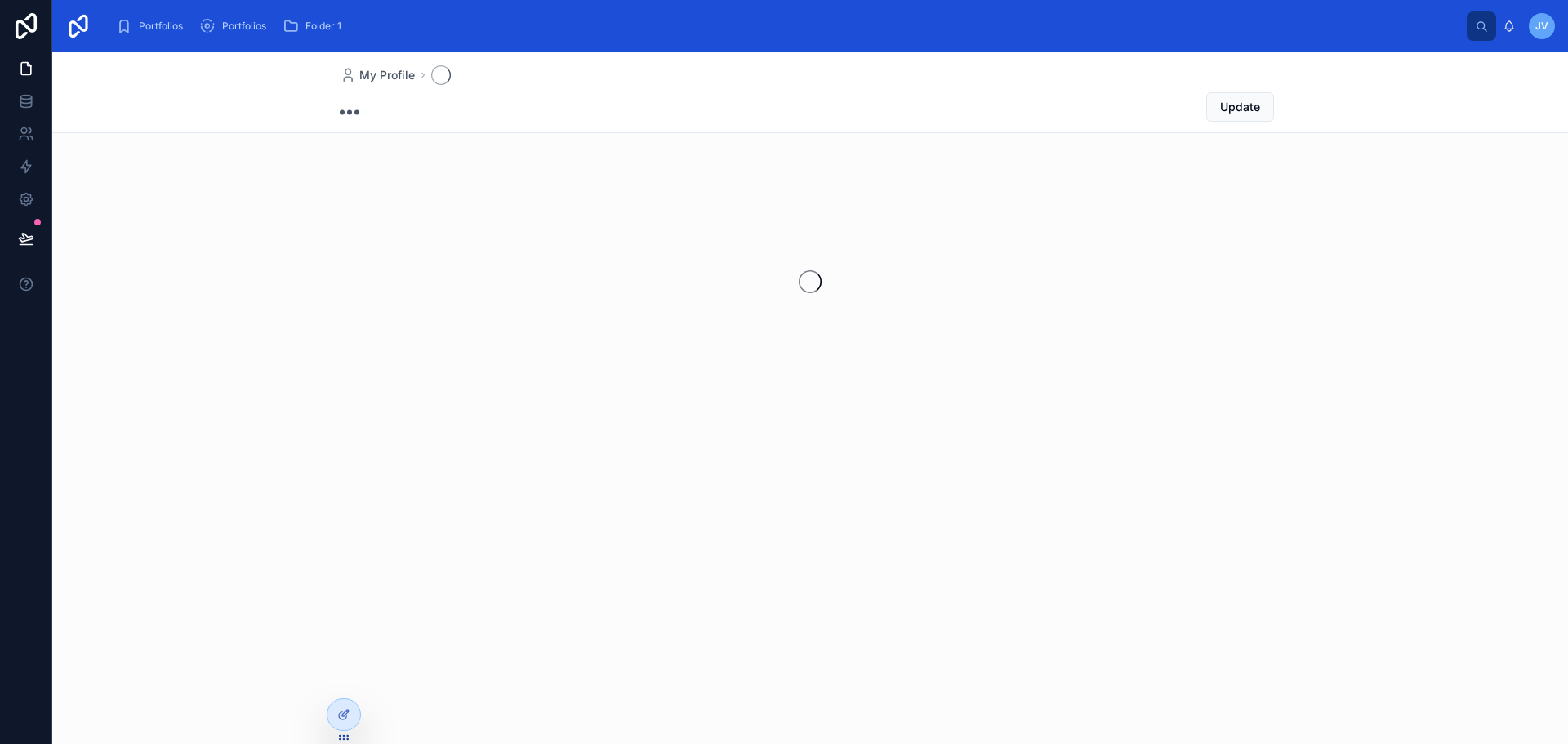
click at [22, 28] on icon at bounding box center [26, 26] width 32 height 26
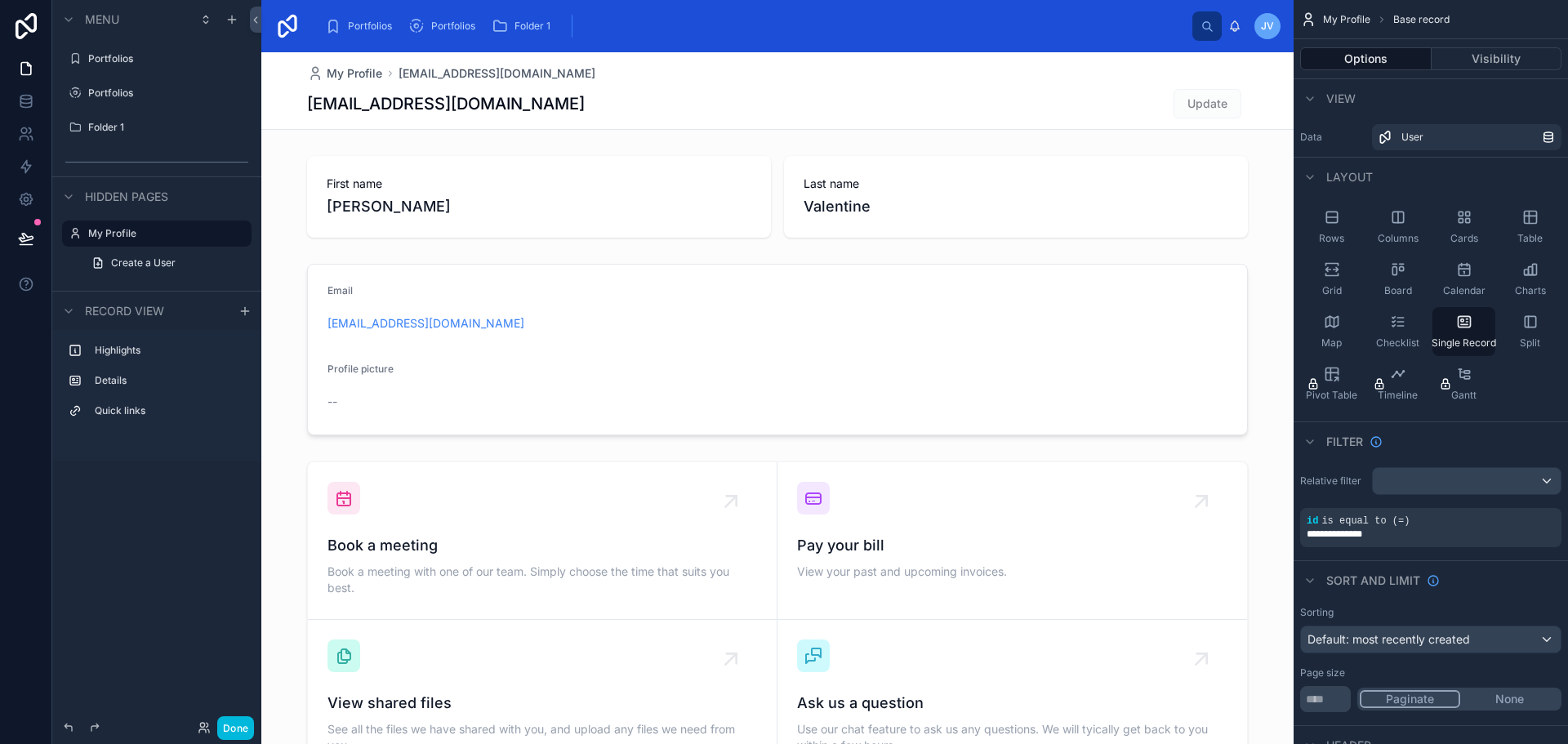
click at [0, 0] on icon "scrollable content" at bounding box center [0, 0] width 0 height 0
click at [112, 59] on label "Portfolios" at bounding box center [164, 58] width 153 height 13
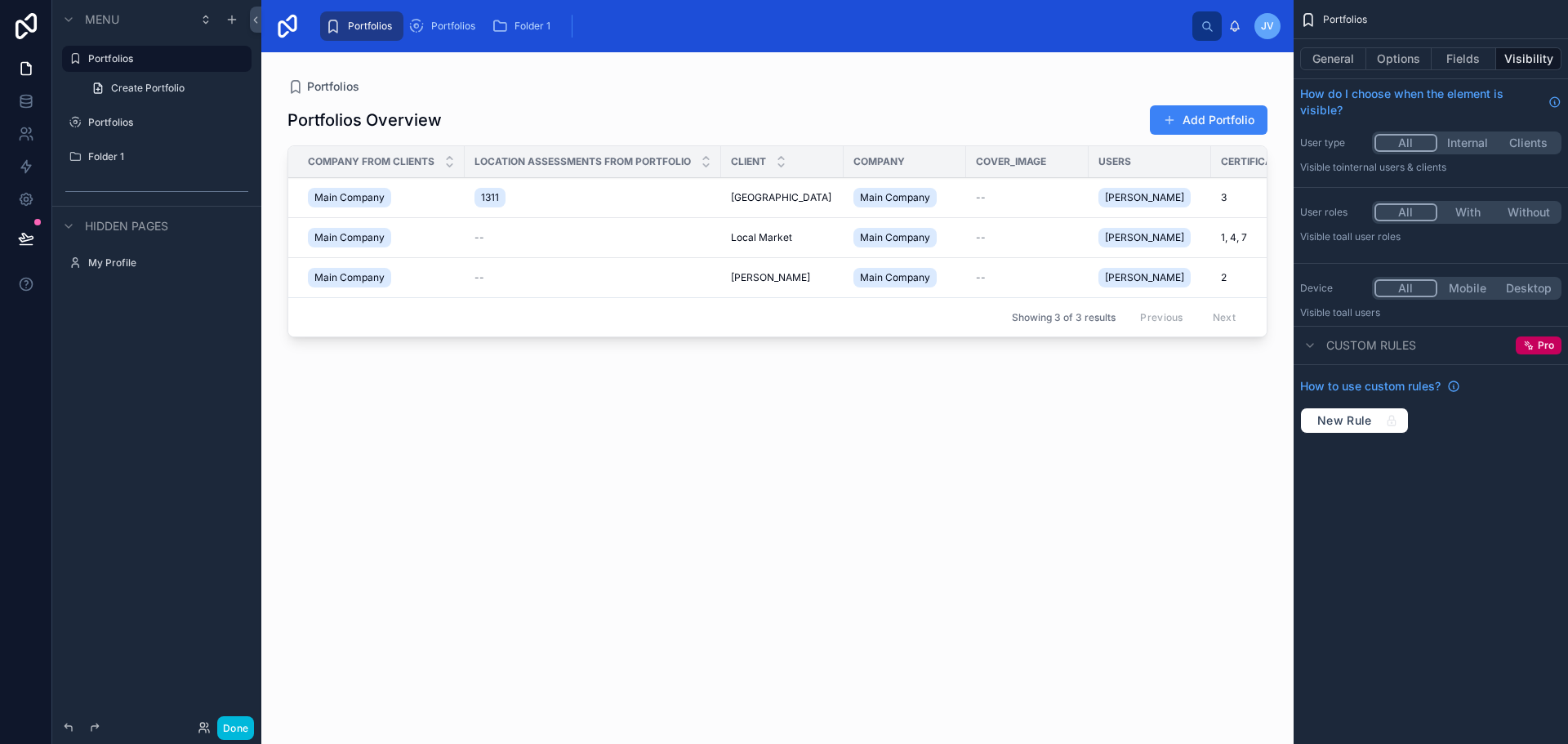
click at [0, 0] on icon "scrollable content" at bounding box center [0, 0] width 0 height 0
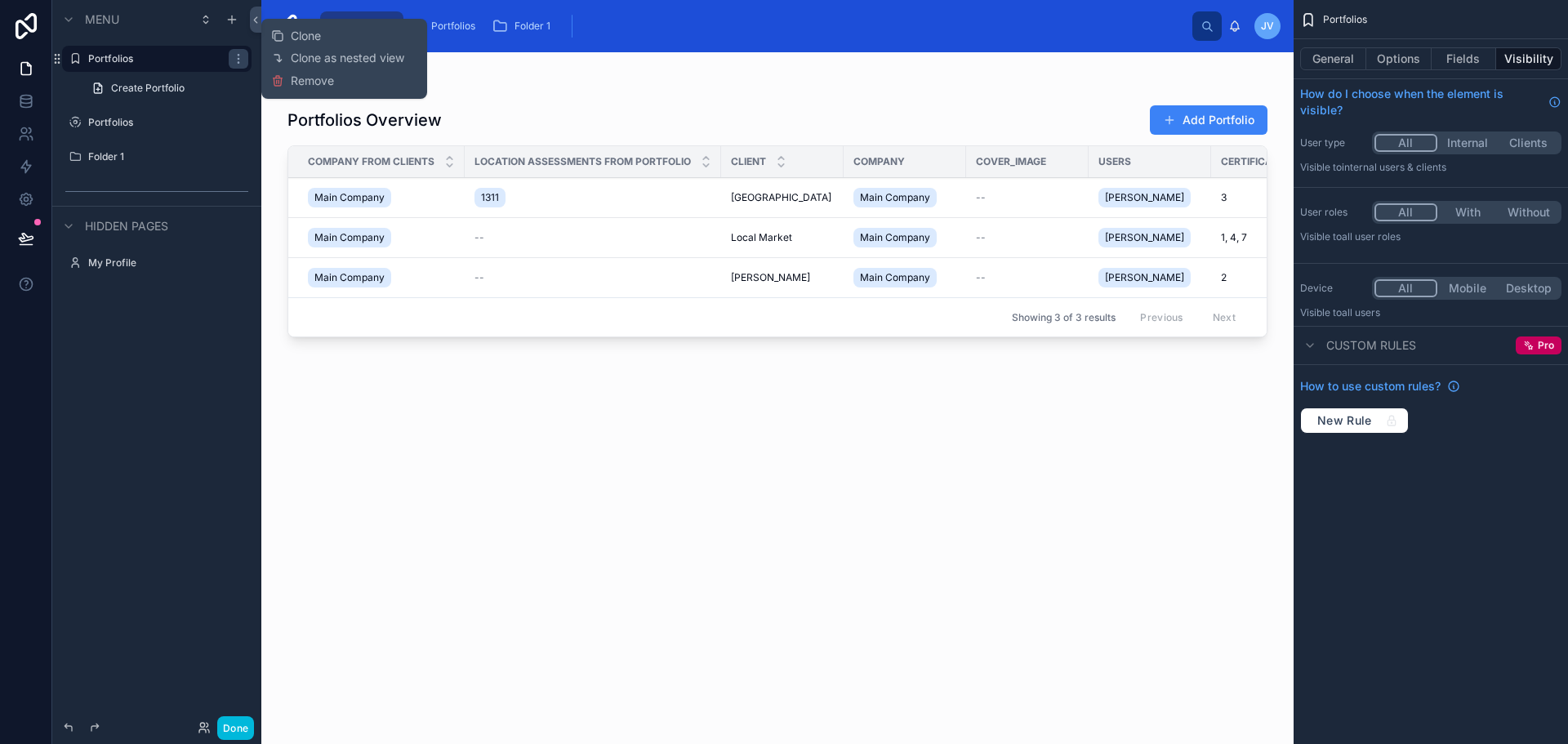
click at [320, 59] on span "Clone as nested view" at bounding box center [347, 58] width 114 height 16
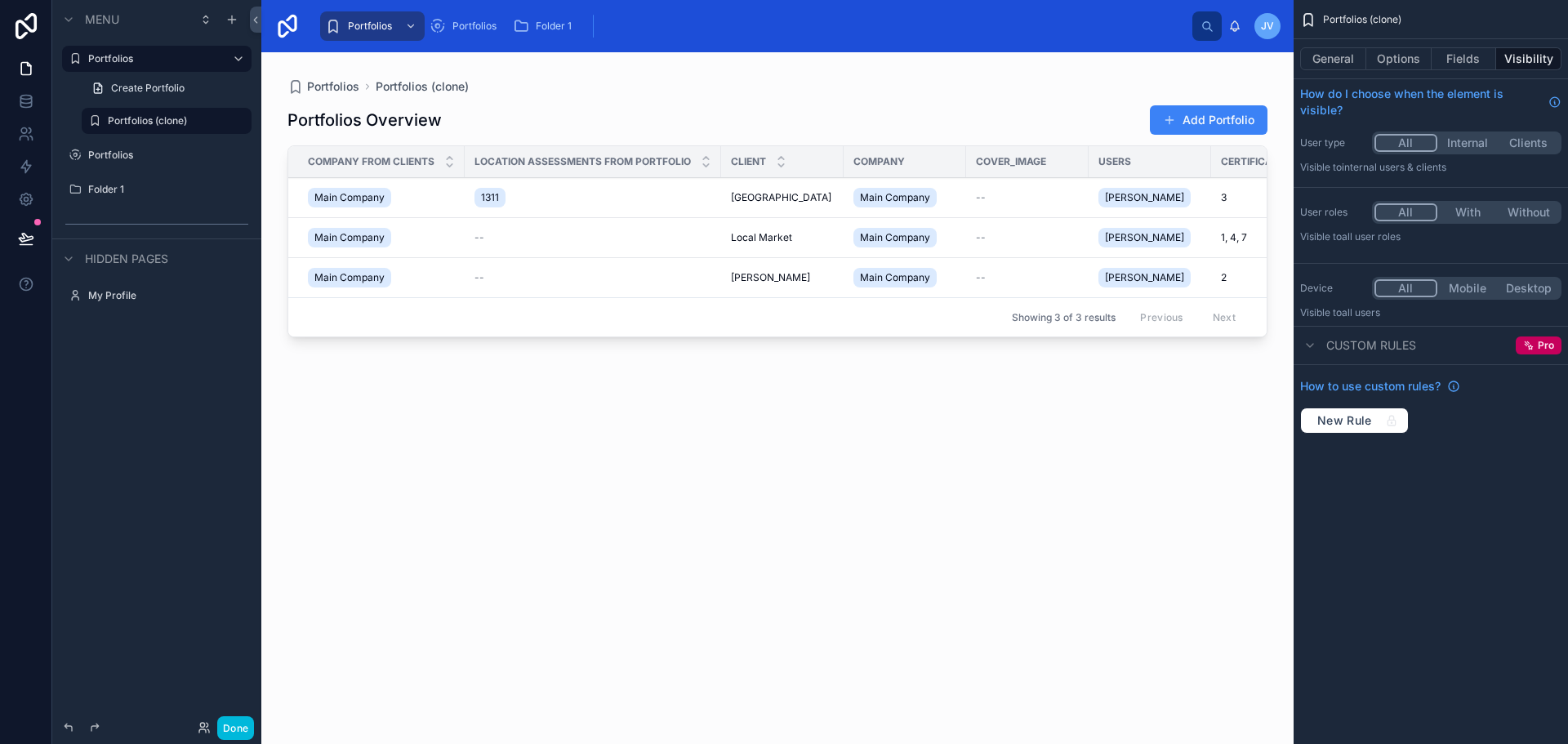
click at [144, 121] on label "Portfolios (clone)" at bounding box center [174, 120] width 134 height 13
click at [0, 0] on icon "scrollable content" at bounding box center [0, 0] width 0 height 0
click at [143, 112] on input "**********" at bounding box center [153, 121] width 91 height 20
click at [221, 123] on icon "scrollable content" at bounding box center [215, 120] width 13 height 13
click at [1337, 59] on button "General" at bounding box center [1333, 58] width 66 height 22
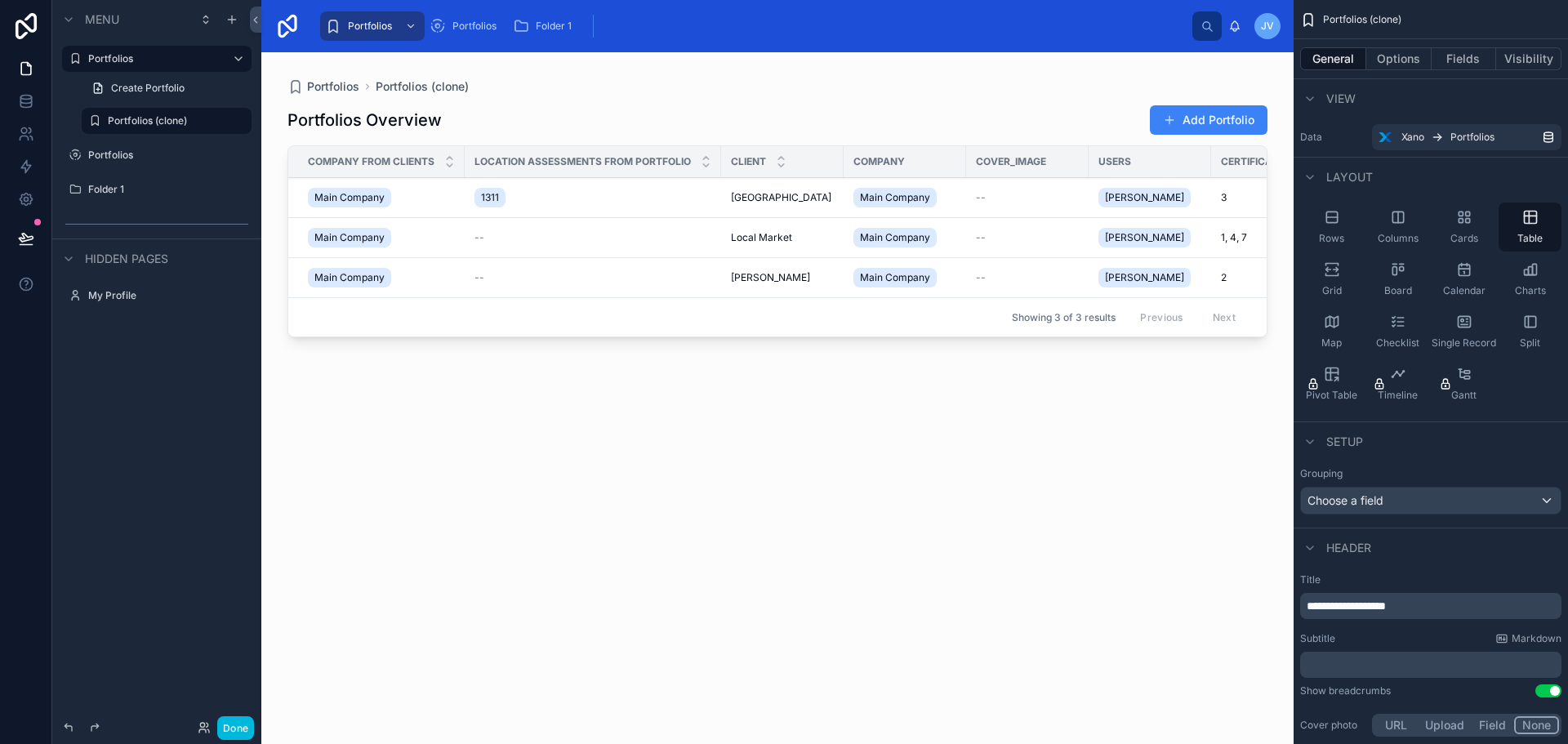
click at [1332, 276] on icon "scrollable content" at bounding box center [1332, 275] width 13 height 3
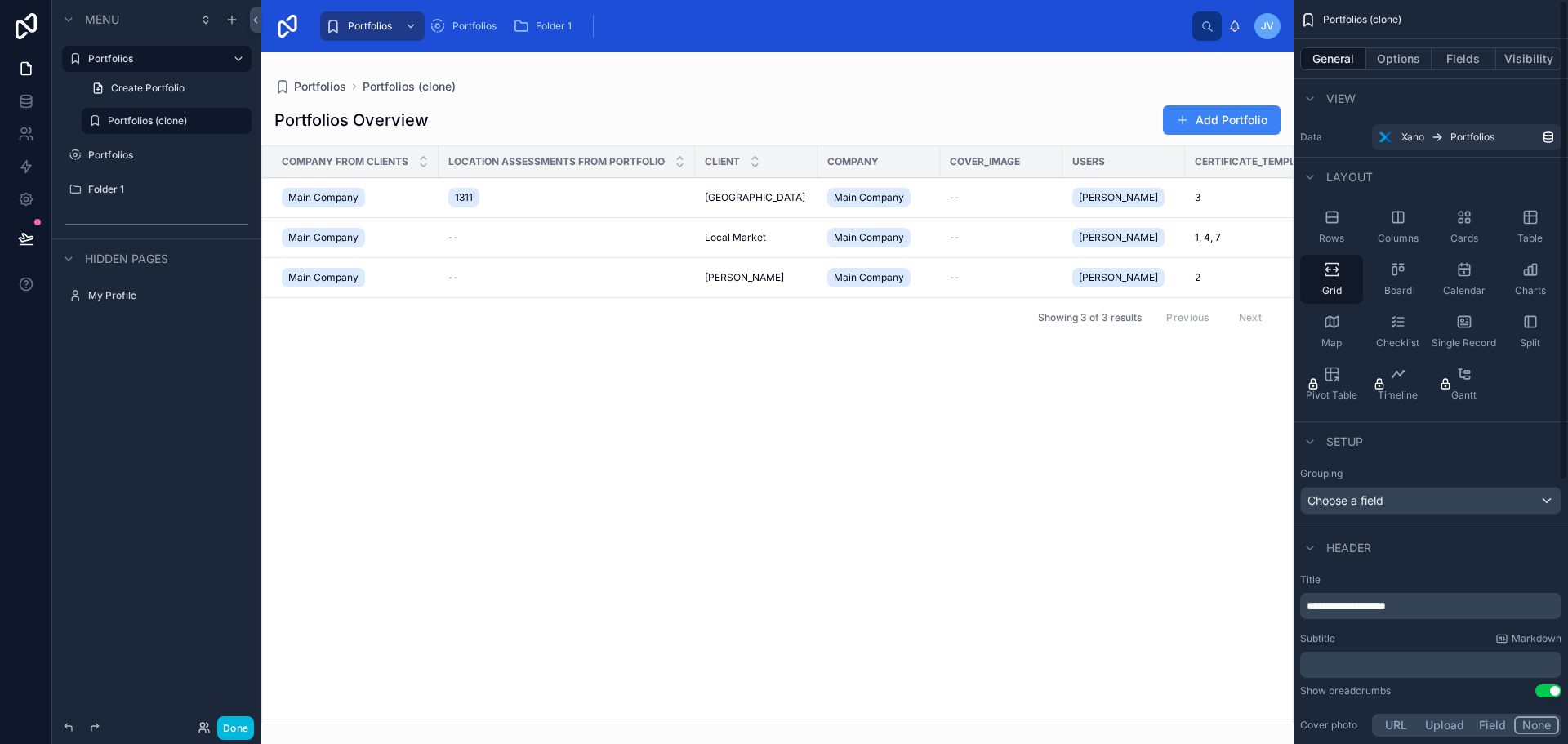
click at [1336, 229] on div "Rows" at bounding box center [1331, 227] width 63 height 49
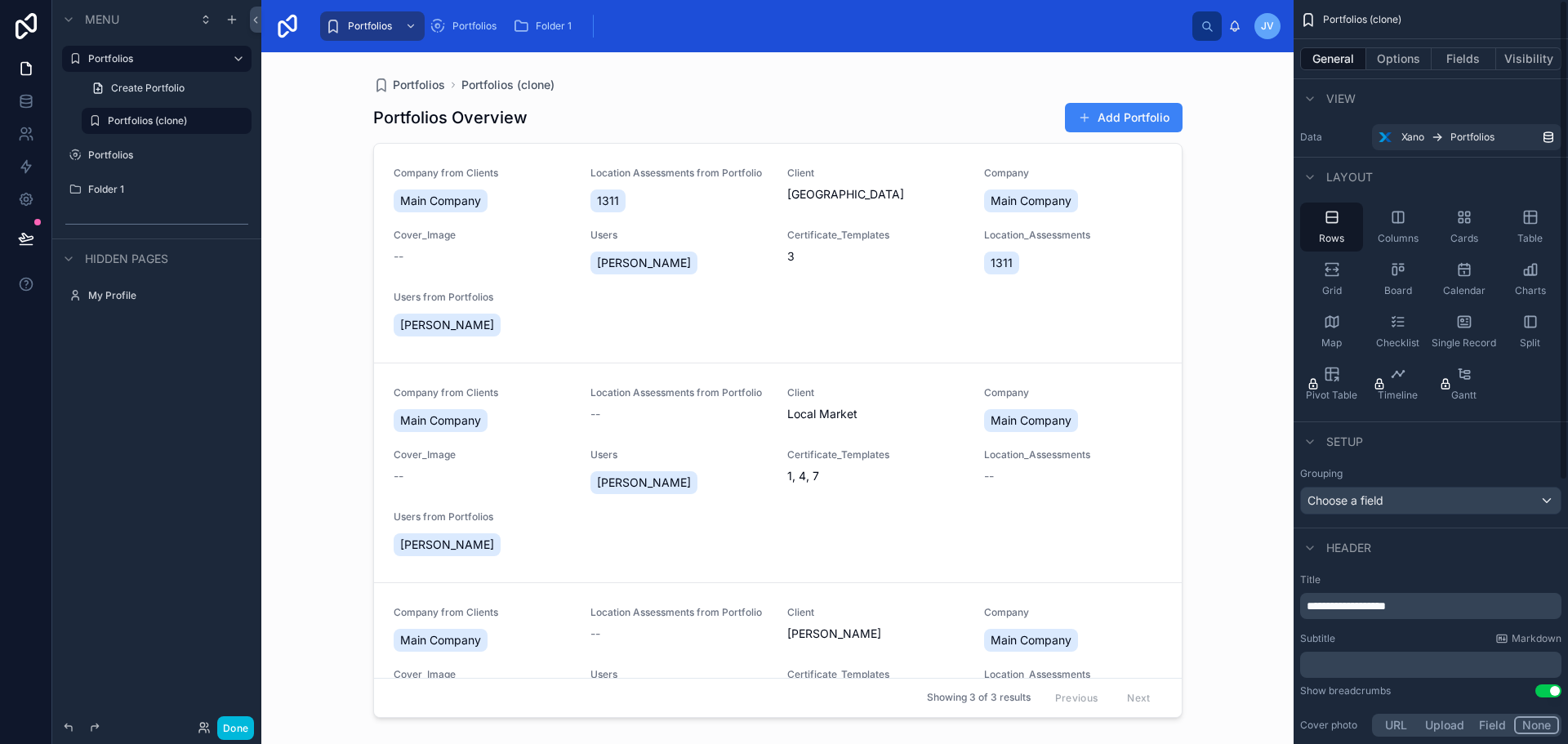
click at [1533, 279] on div "Charts" at bounding box center [1530, 279] width 63 height 49
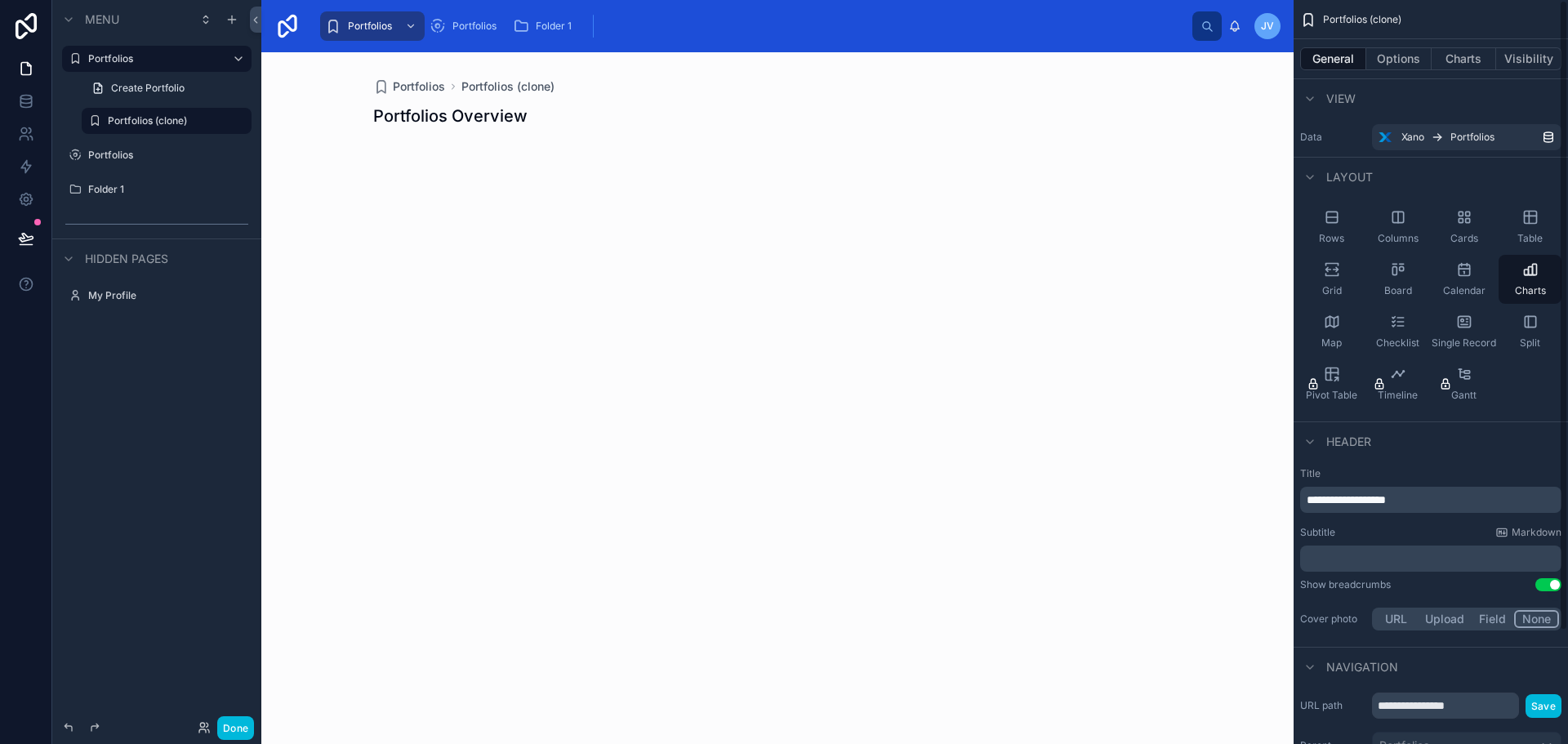
scroll to position [133, 0]
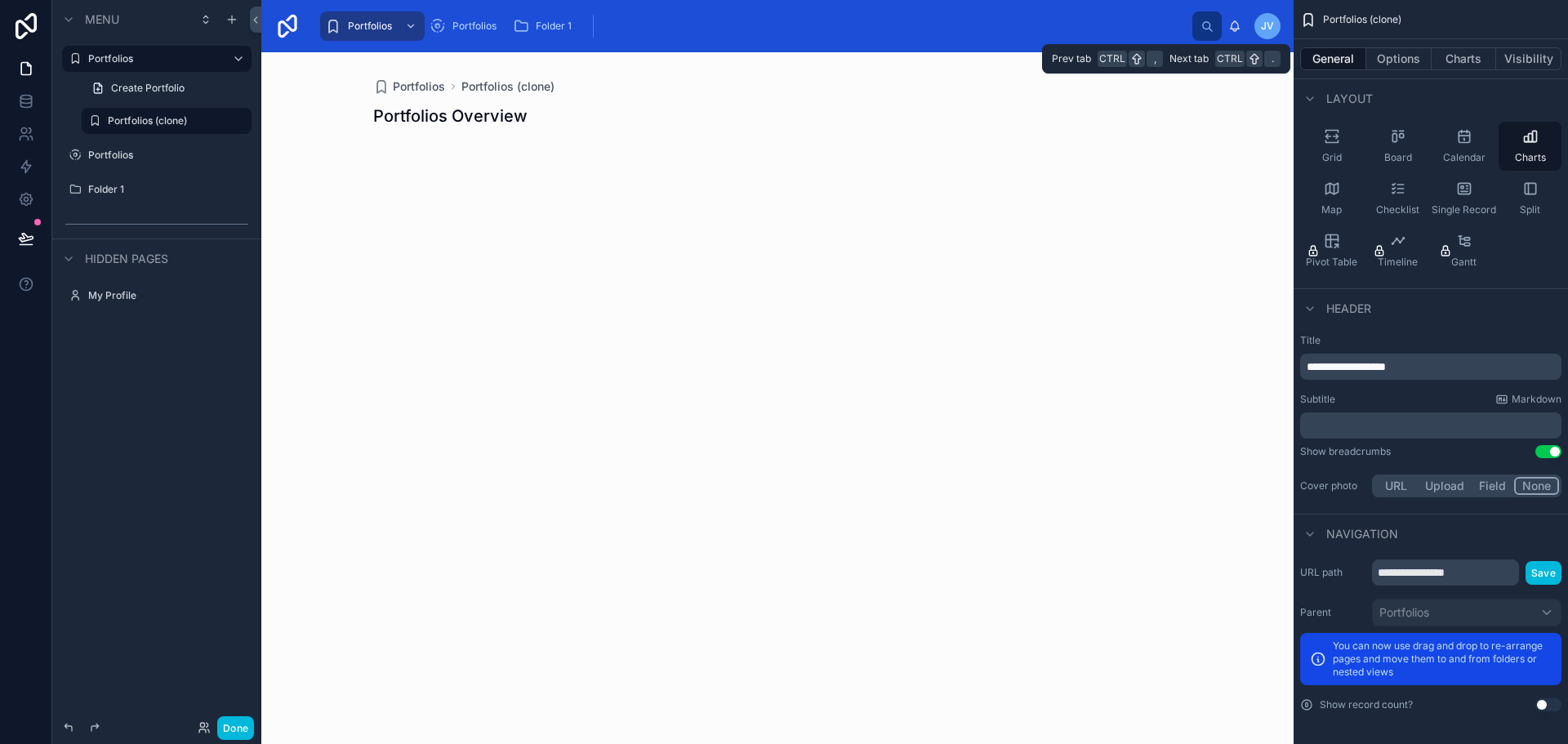
click at [1389, 55] on button "Options" at bounding box center [1398, 58] width 65 height 22
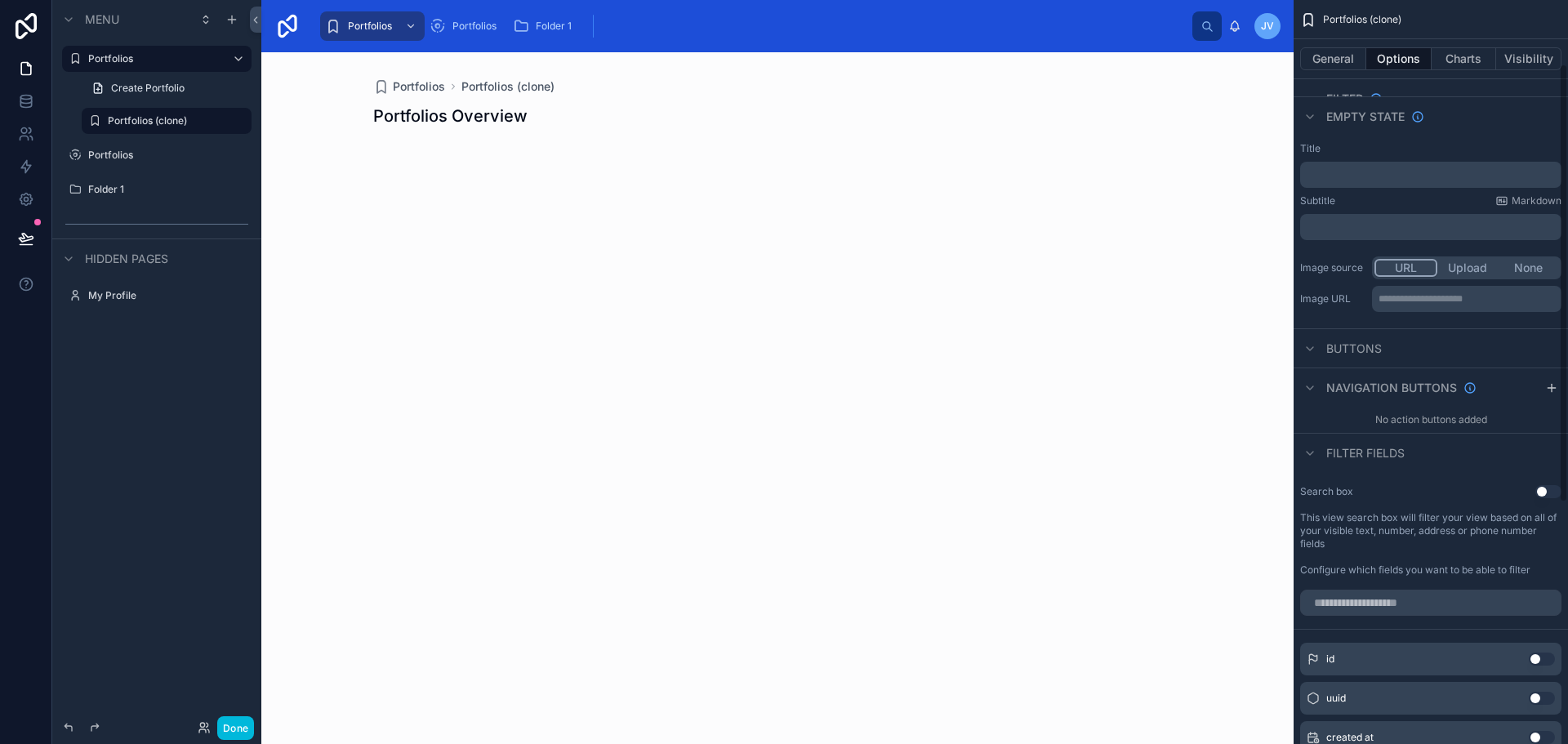
scroll to position [0, 0]
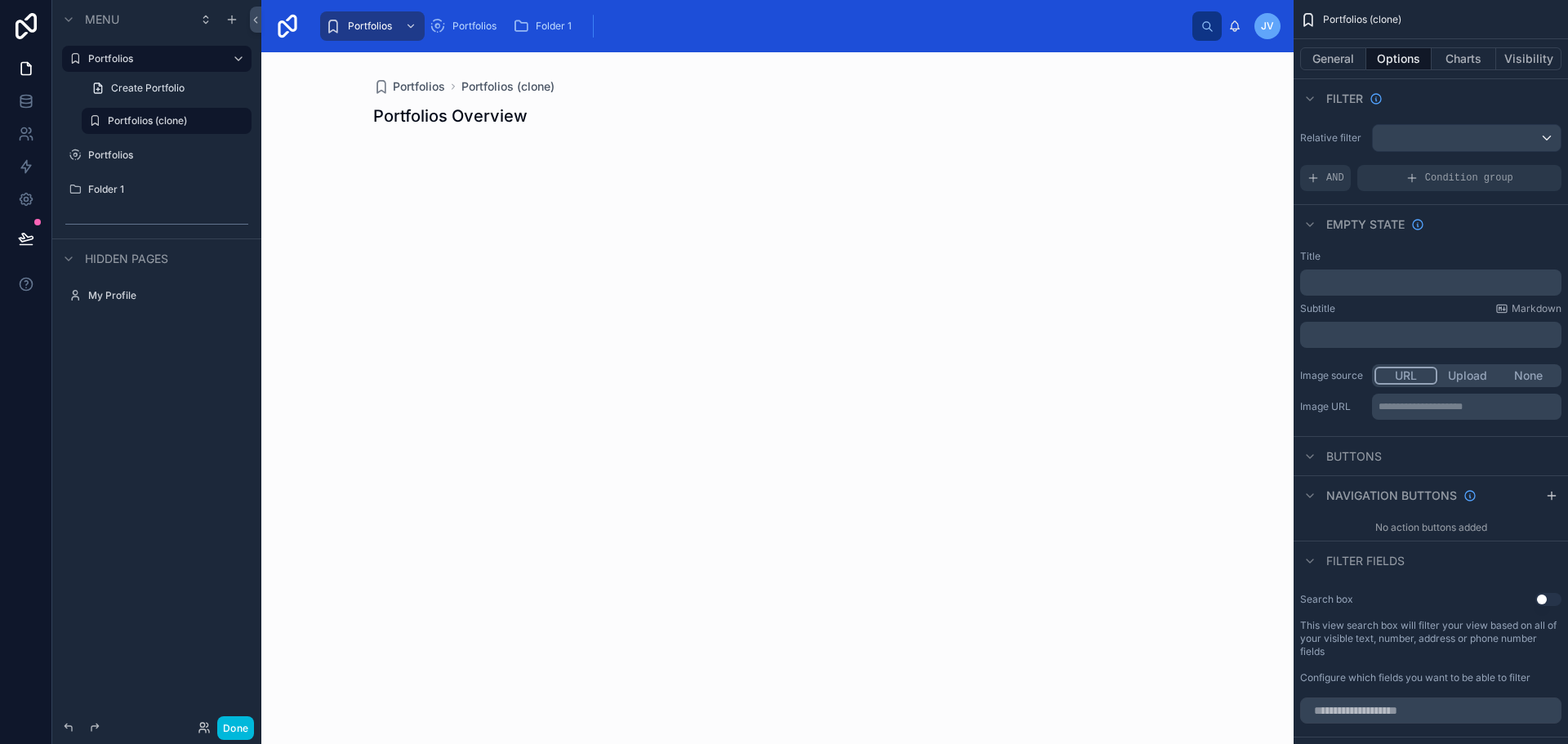
click at [1436, 138] on div "scrollable content" at bounding box center [1466, 137] width 187 height 26
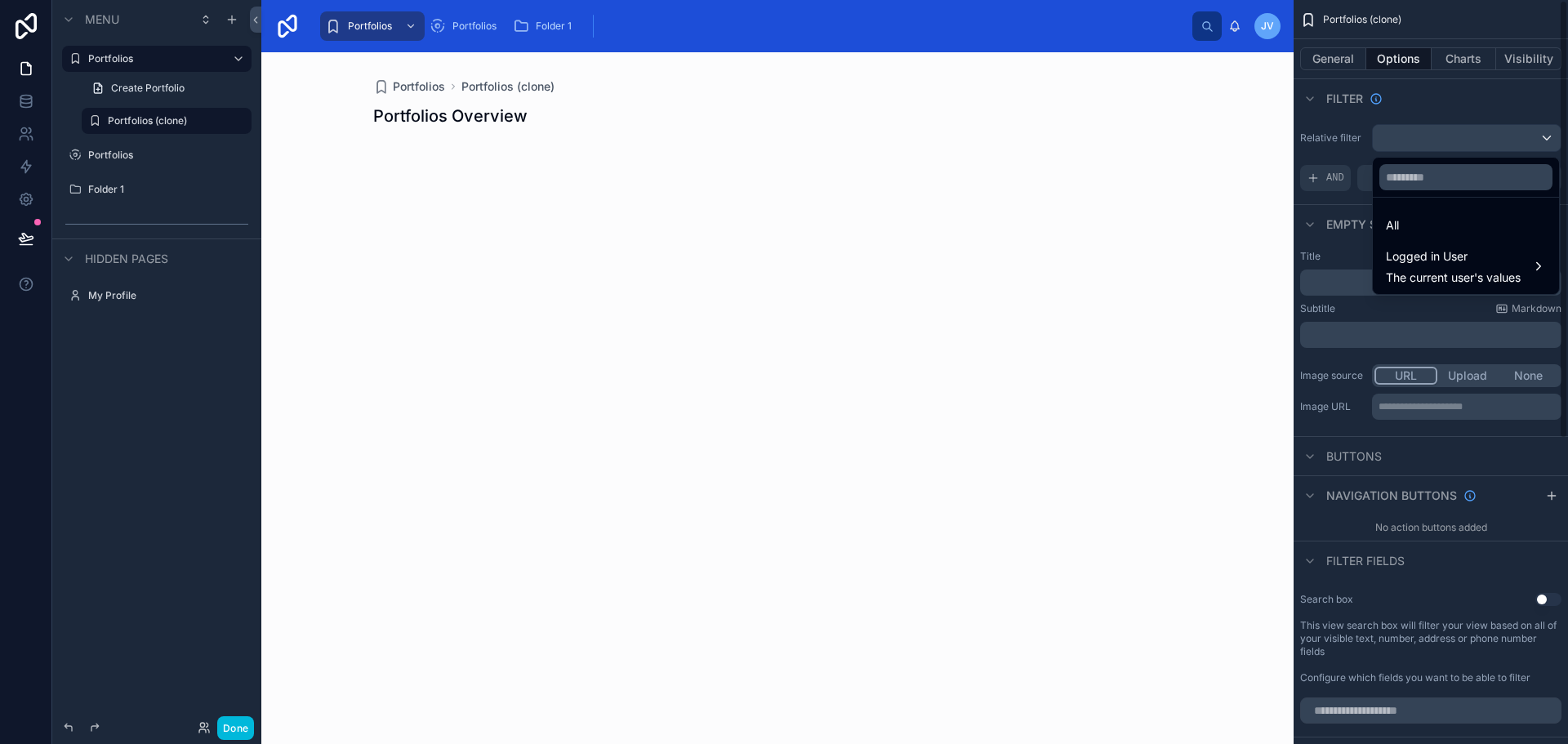
click at [1419, 100] on div "scrollable content" at bounding box center [784, 372] width 1568 height 744
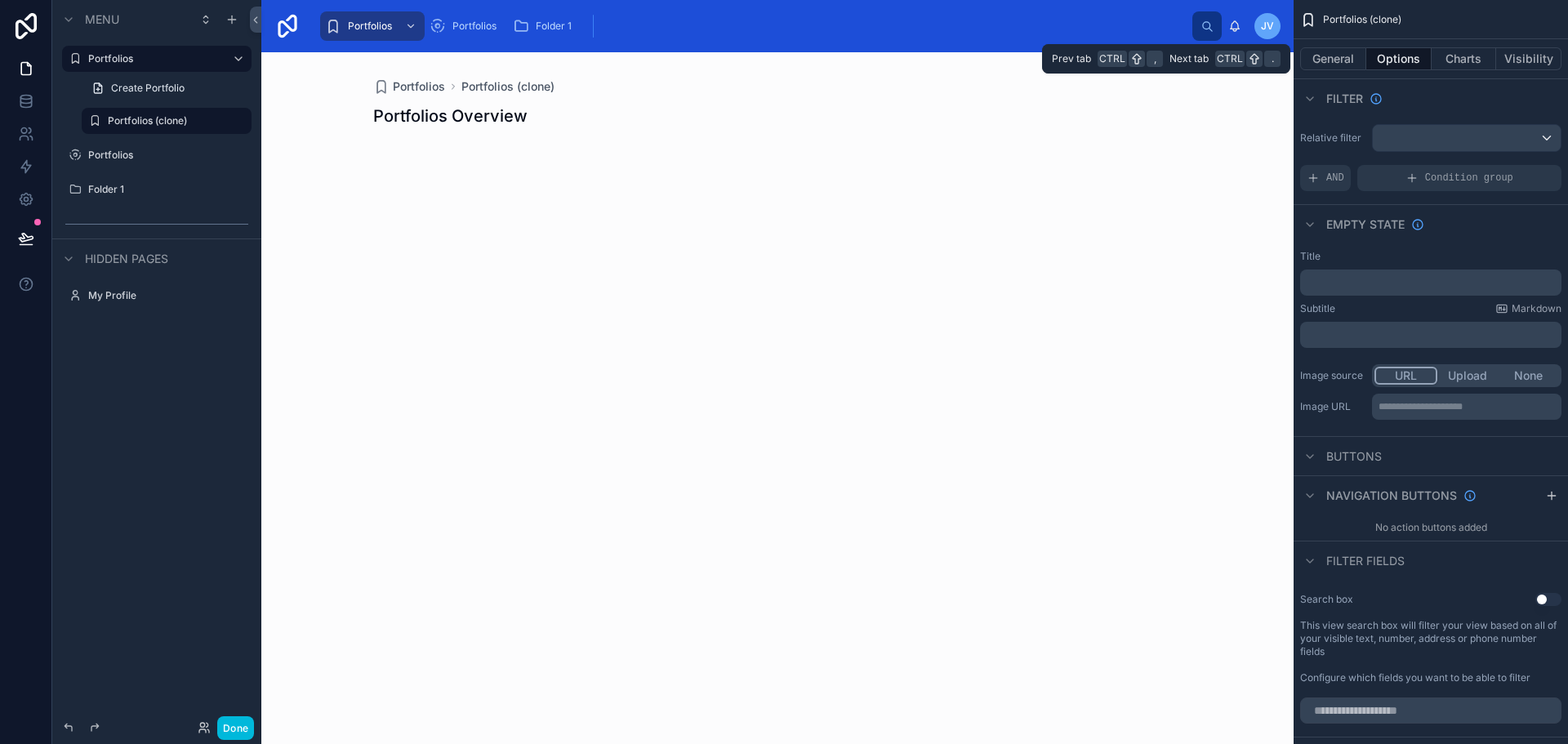
click at [1336, 60] on button "General" at bounding box center [1333, 58] width 66 height 22
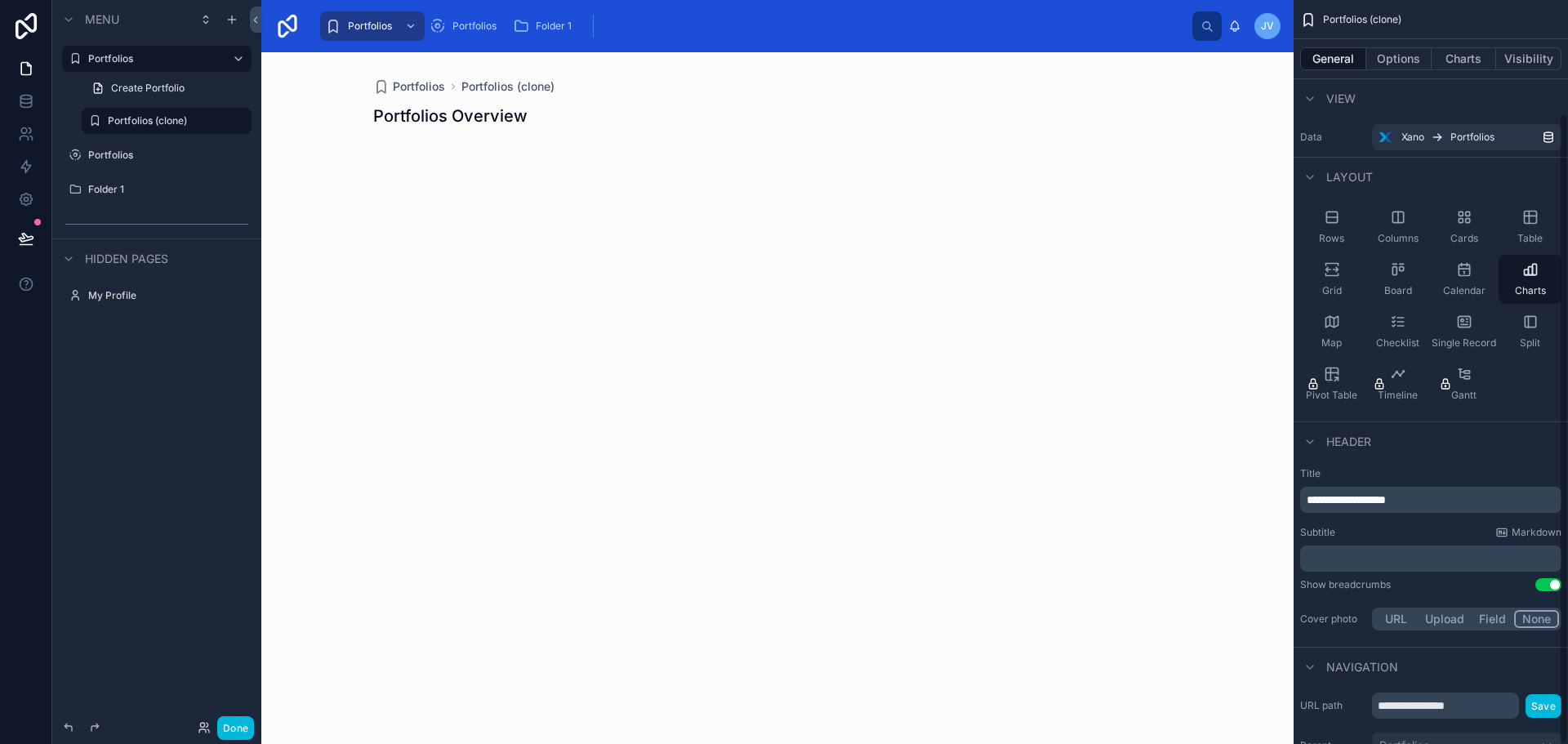
scroll to position [133, 0]
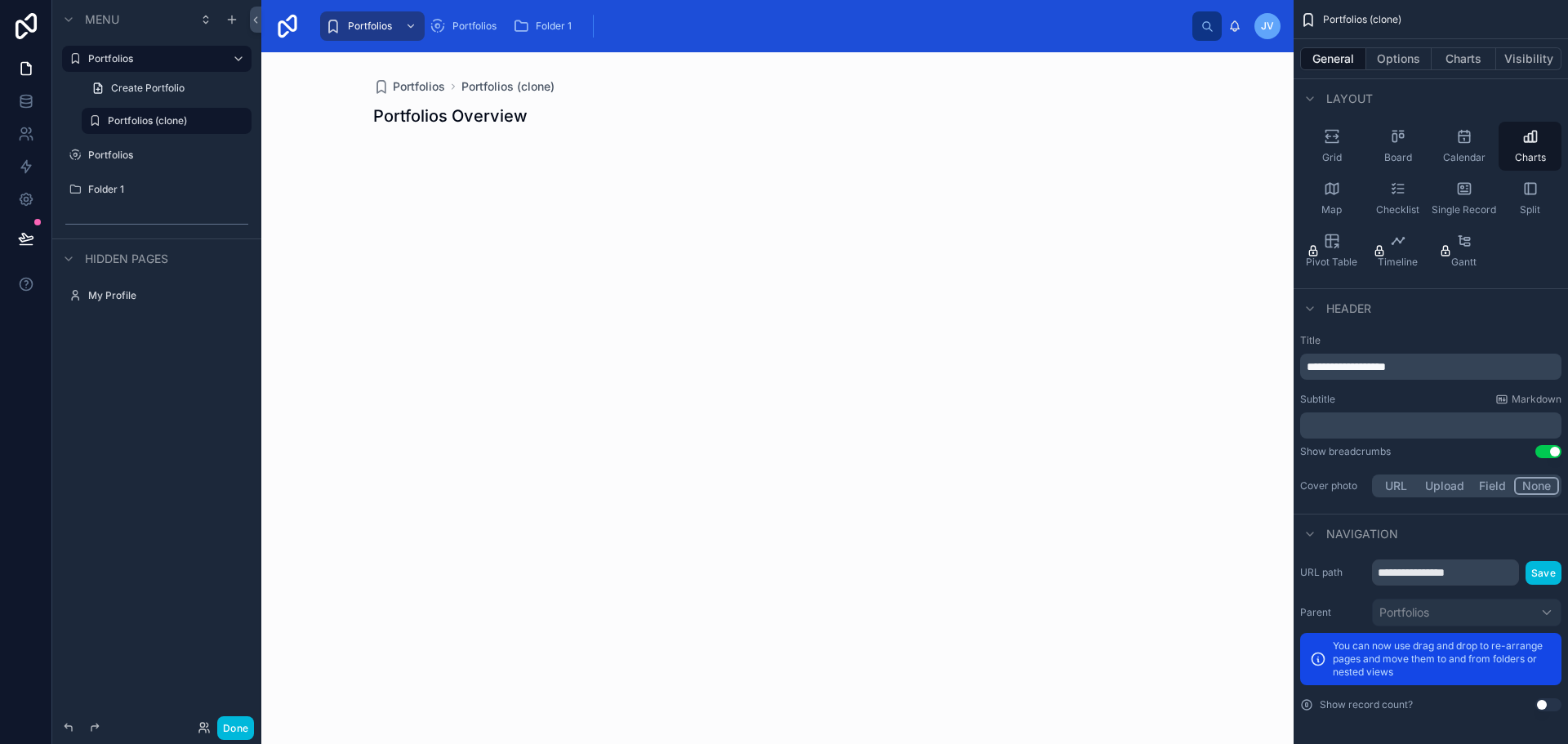
click at [1547, 711] on button "Use setting" at bounding box center [1548, 705] width 26 height 13
click at [642, 197] on div "Portfolios Portfolios (clone) Portfolios Overview" at bounding box center [777, 398] width 1032 height 692
drag, startPoint x: 1519, startPoint y: 146, endPoint x: 519, endPoint y: 185, distance: 1000.8
click at [519, 185] on div "**********" at bounding box center [914, 372] width 1307 height 744
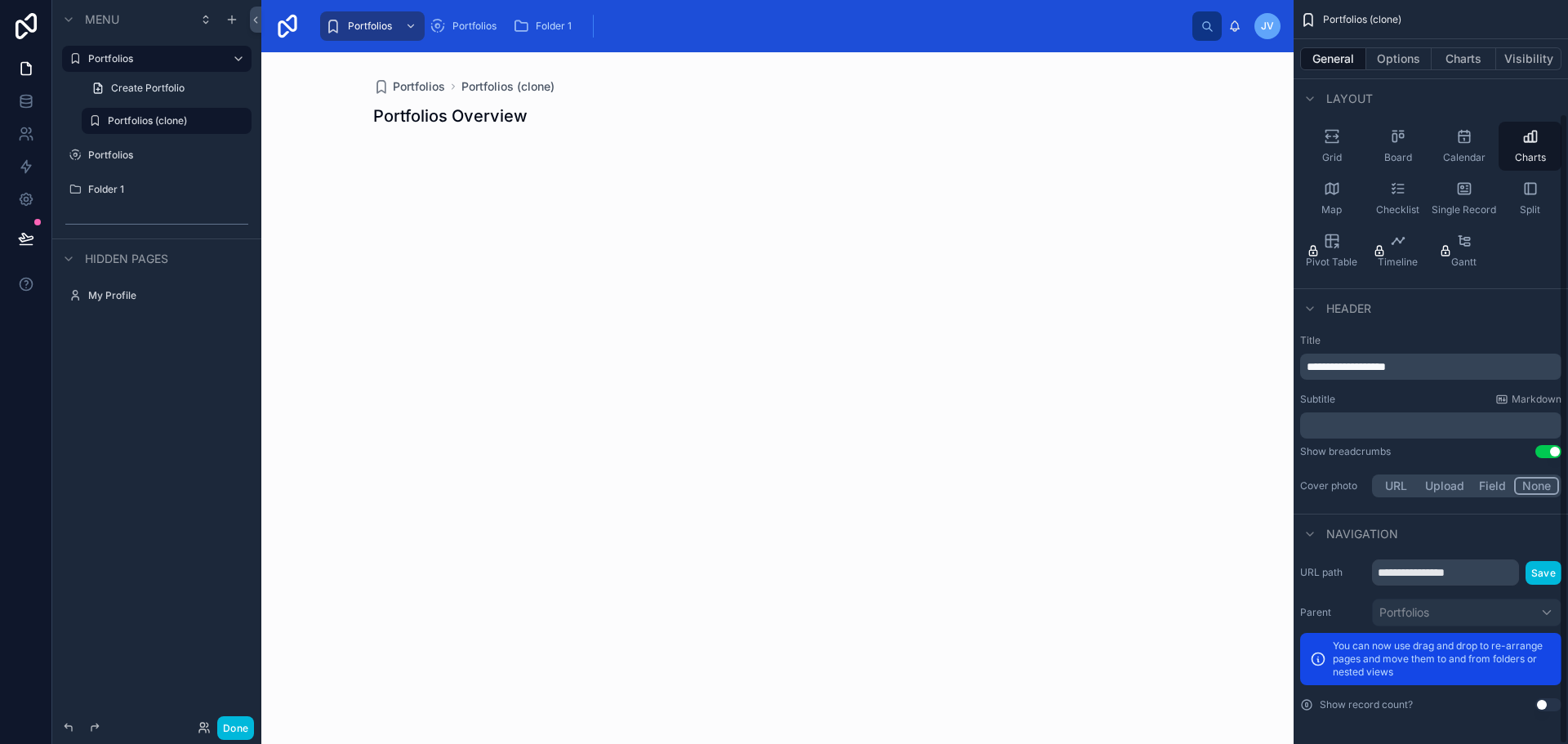
drag, startPoint x: 1530, startPoint y: 142, endPoint x: 1081, endPoint y: 193, distance: 451.9
click at [1084, 200] on div "**********" at bounding box center [914, 372] width 1307 height 744
click at [118, 59] on label "Portfolios" at bounding box center [153, 58] width 131 height 13
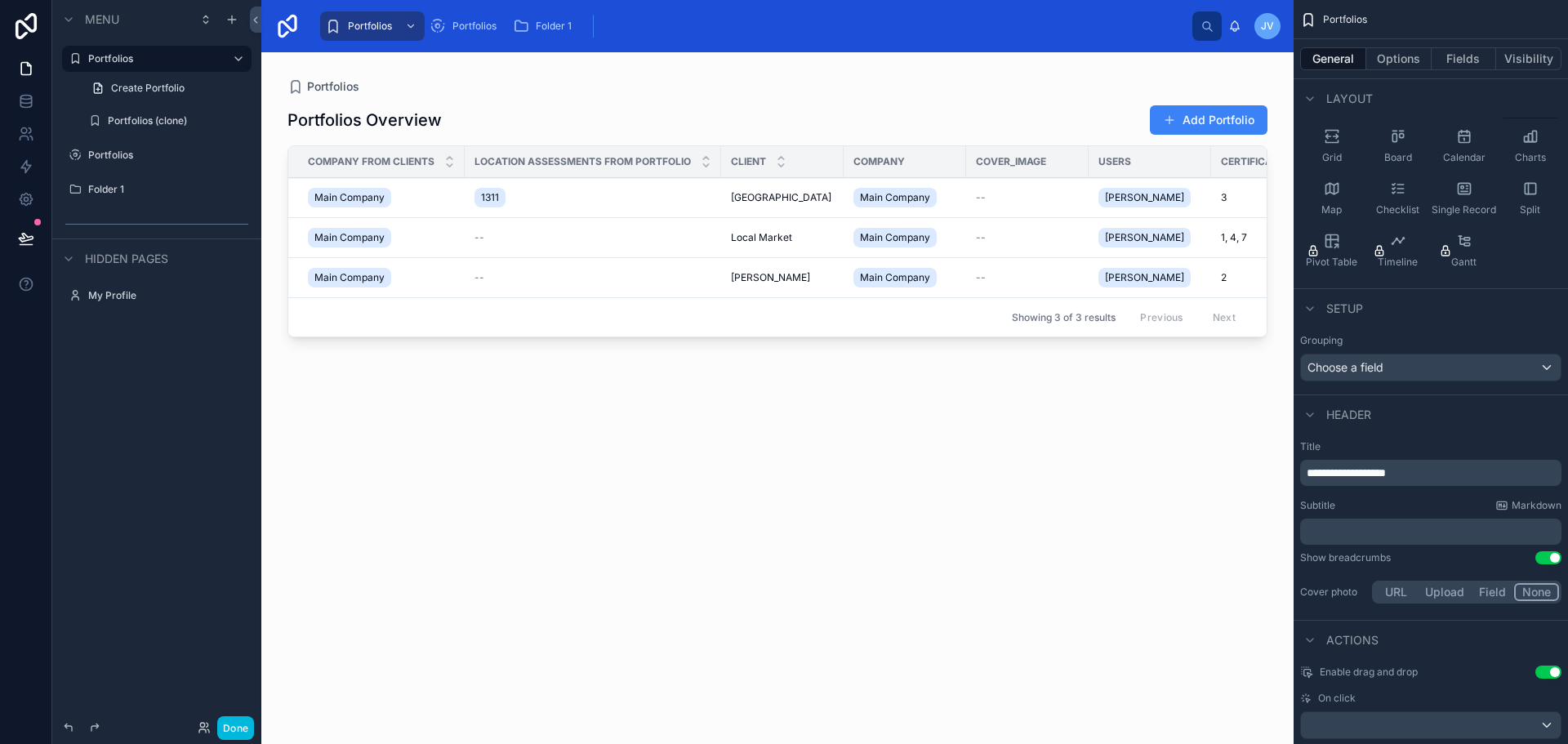
click at [481, 201] on div at bounding box center [777, 388] width 1032 height 672
click at [377, 199] on span "Main Company" at bounding box center [350, 197] width 70 height 13
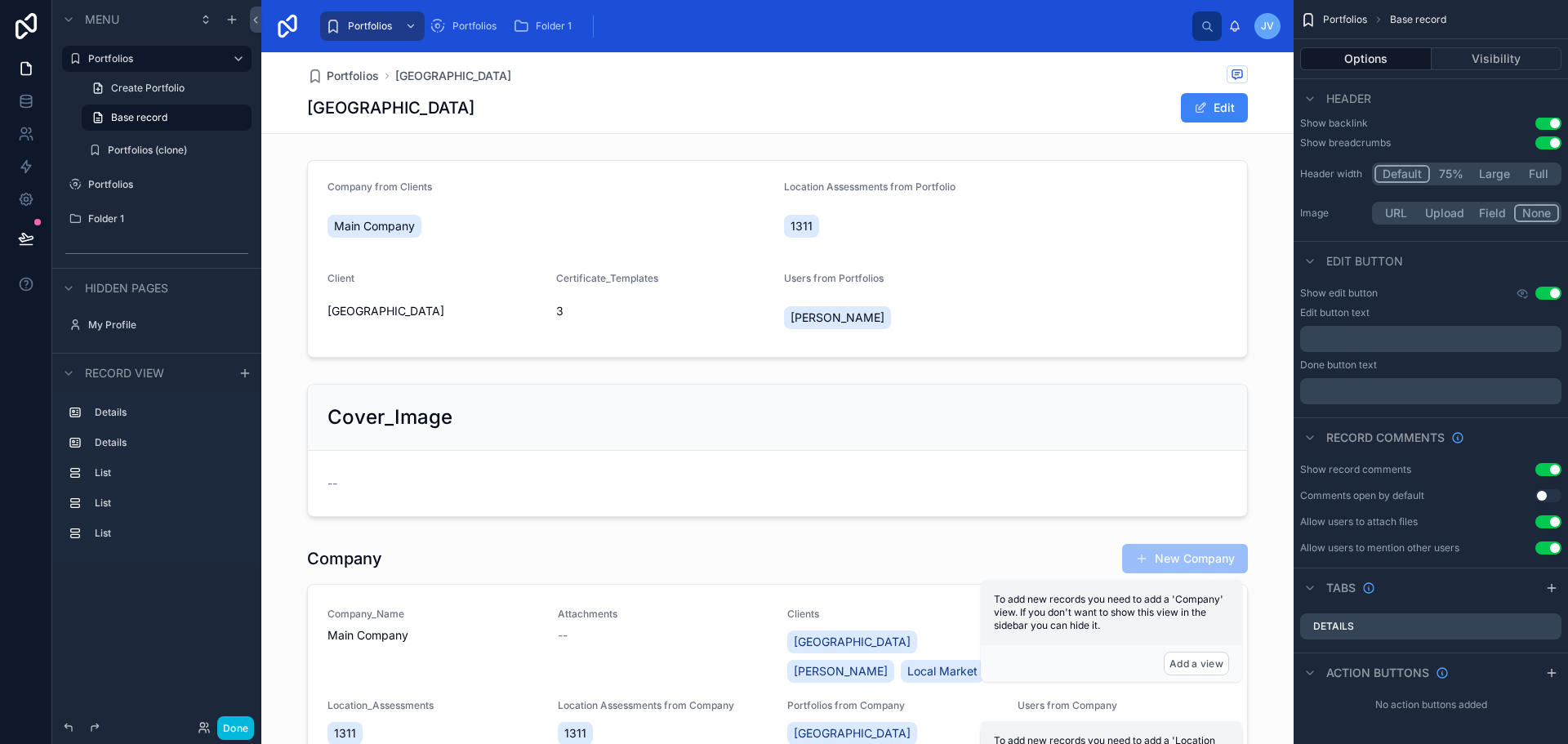
scroll to position [82, 0]
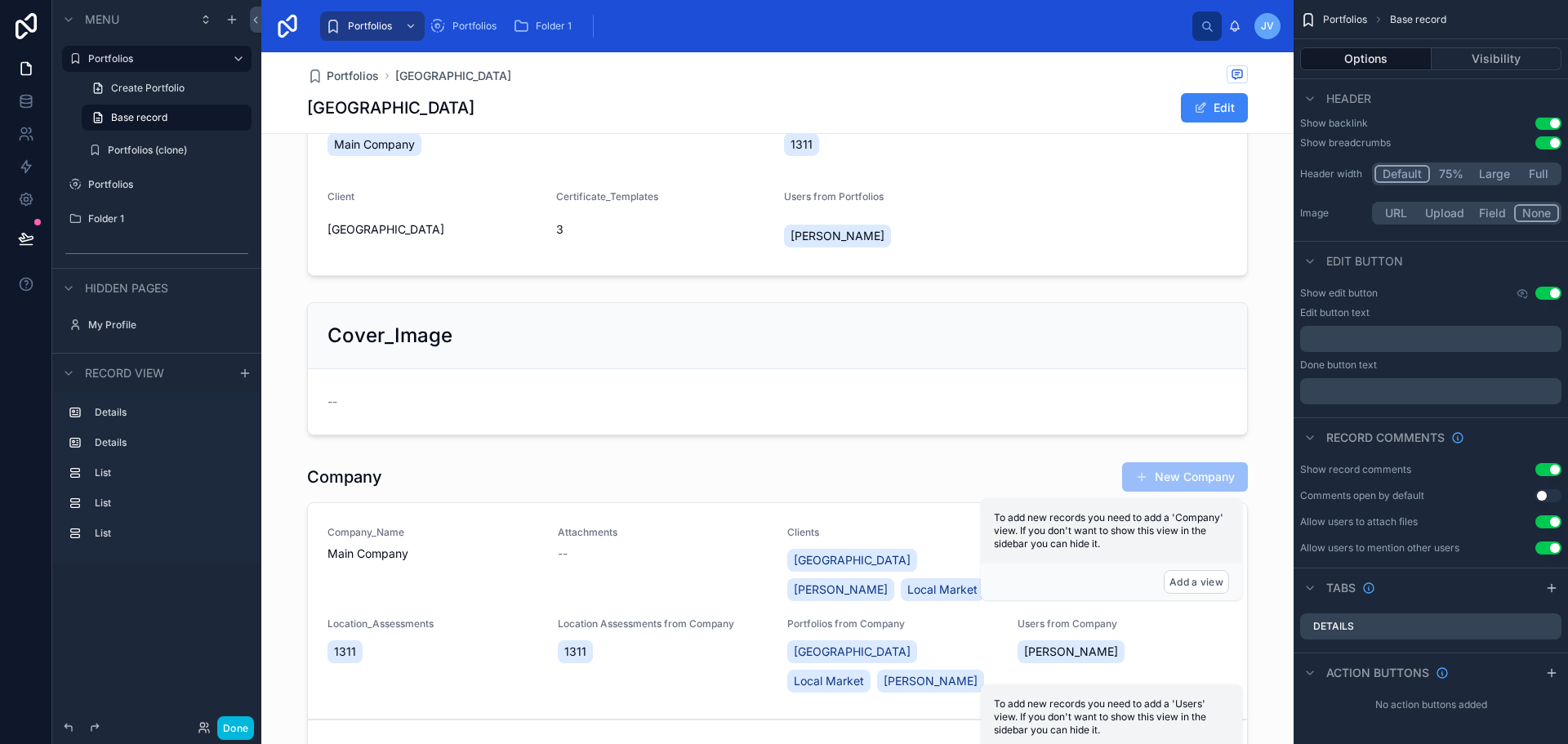
click at [700, 329] on div at bounding box center [777, 369] width 1032 height 146
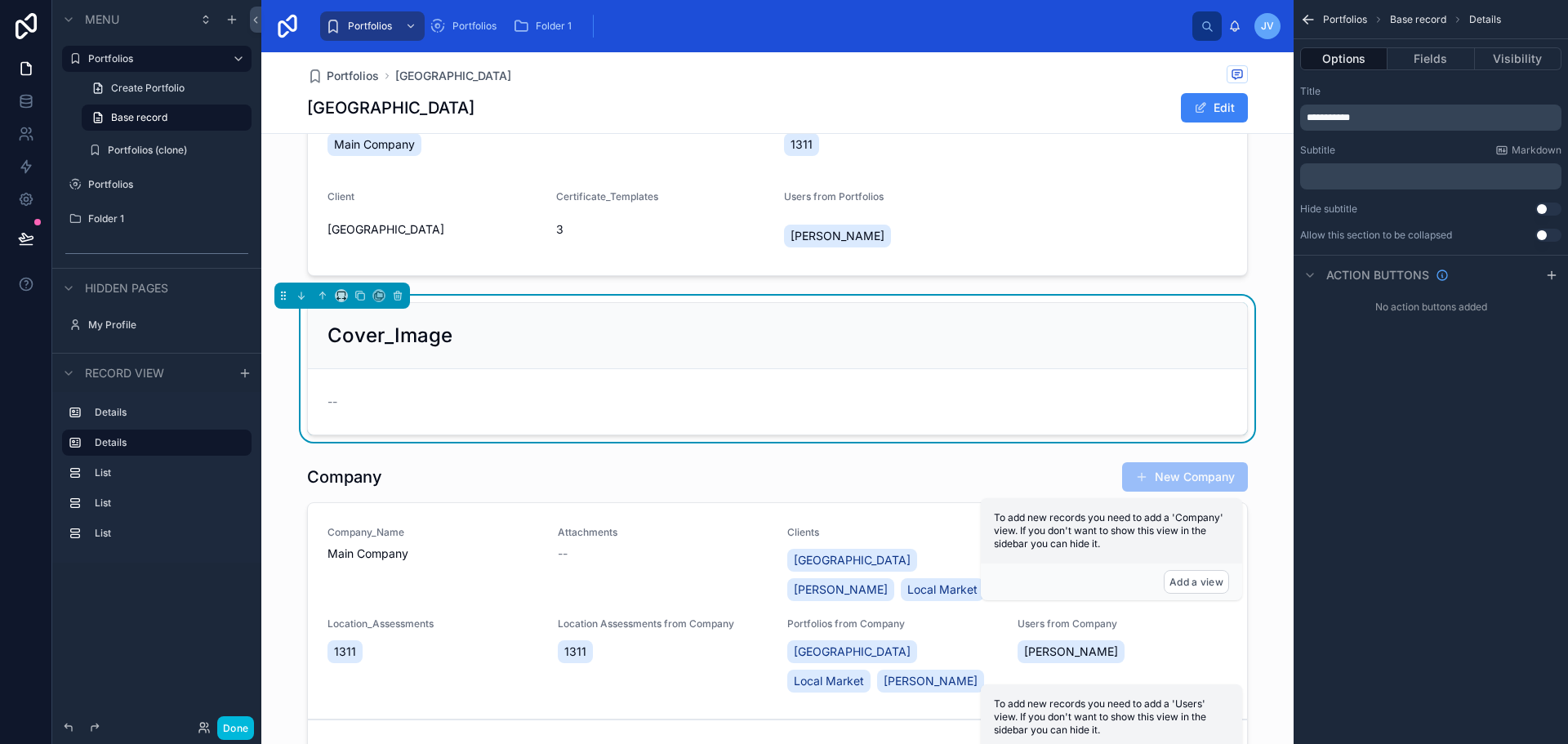
scroll to position [0, 0]
click at [396, 290] on icon at bounding box center [397, 295] width 12 height 12
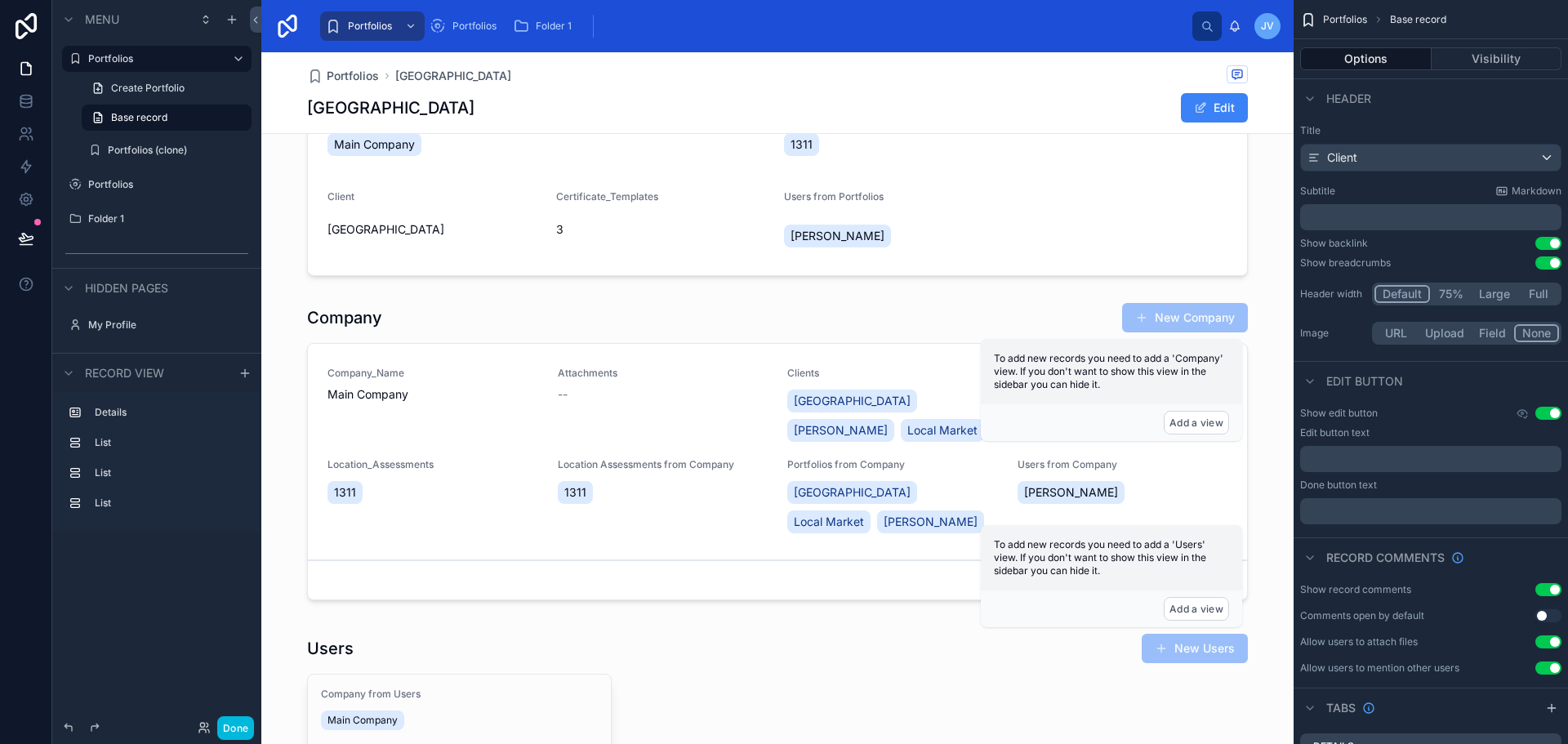
click at [604, 336] on div at bounding box center [777, 455] width 1032 height 318
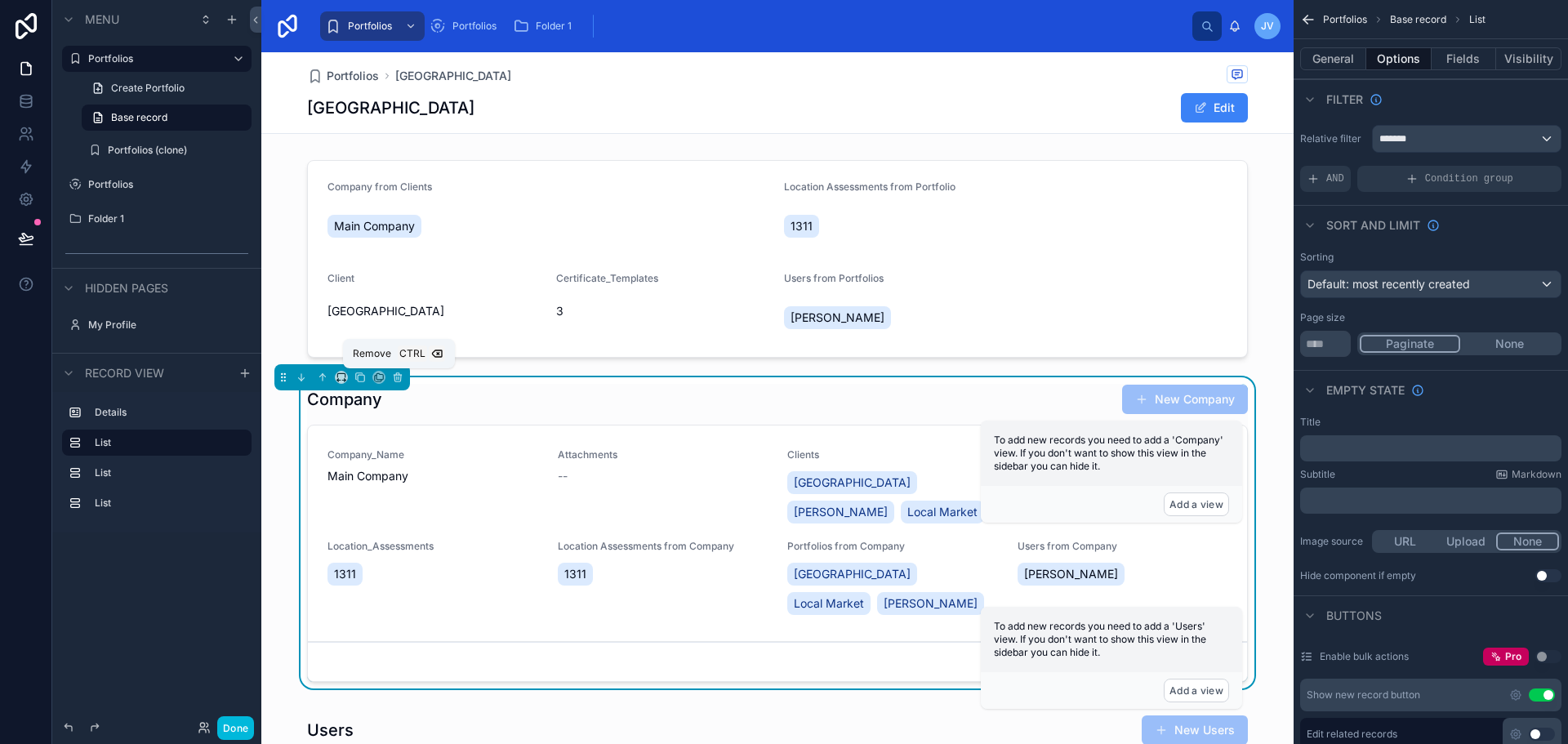
click at [401, 385] on button at bounding box center [397, 378] width 18 height 18
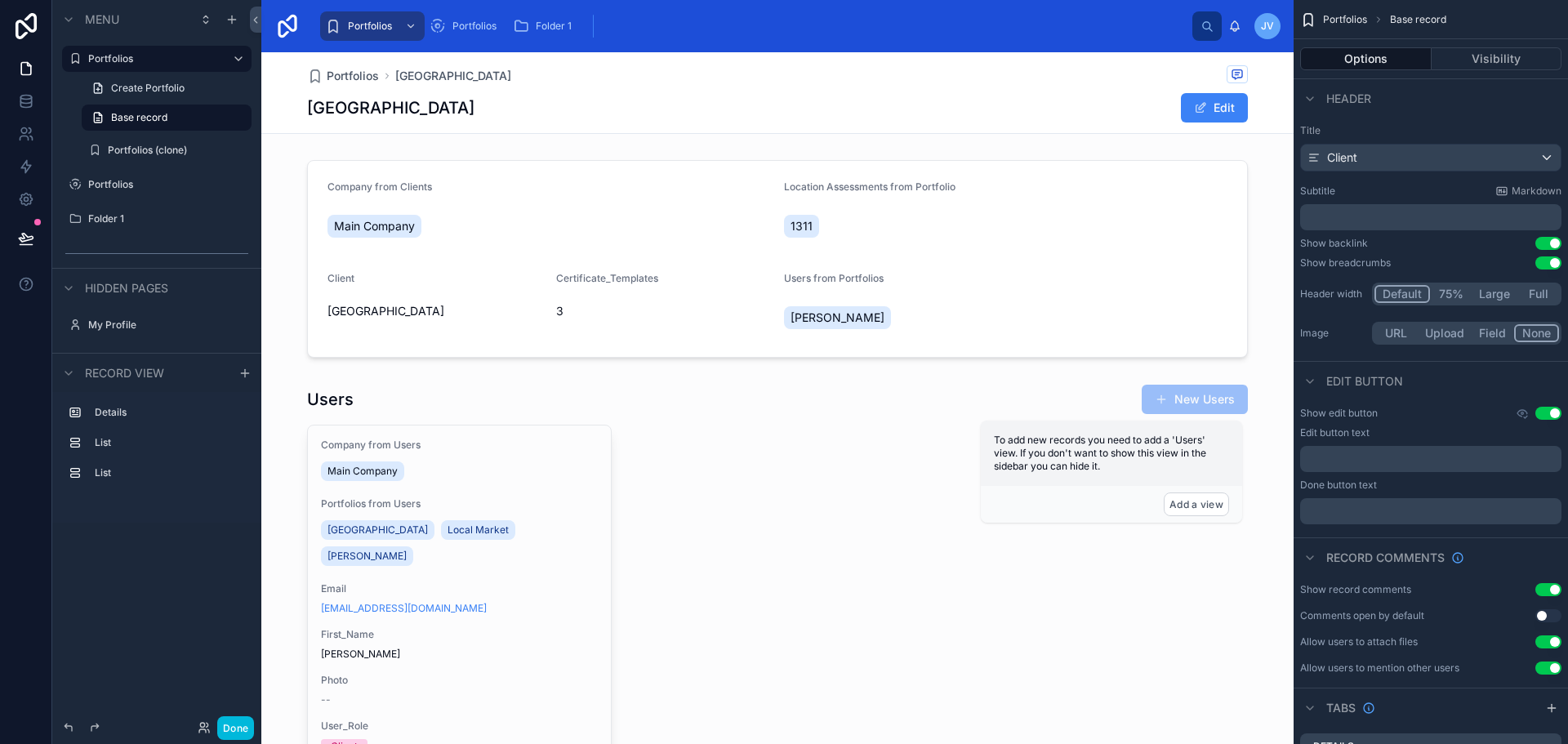
click at [693, 454] on div at bounding box center [777, 674] width 1032 height 592
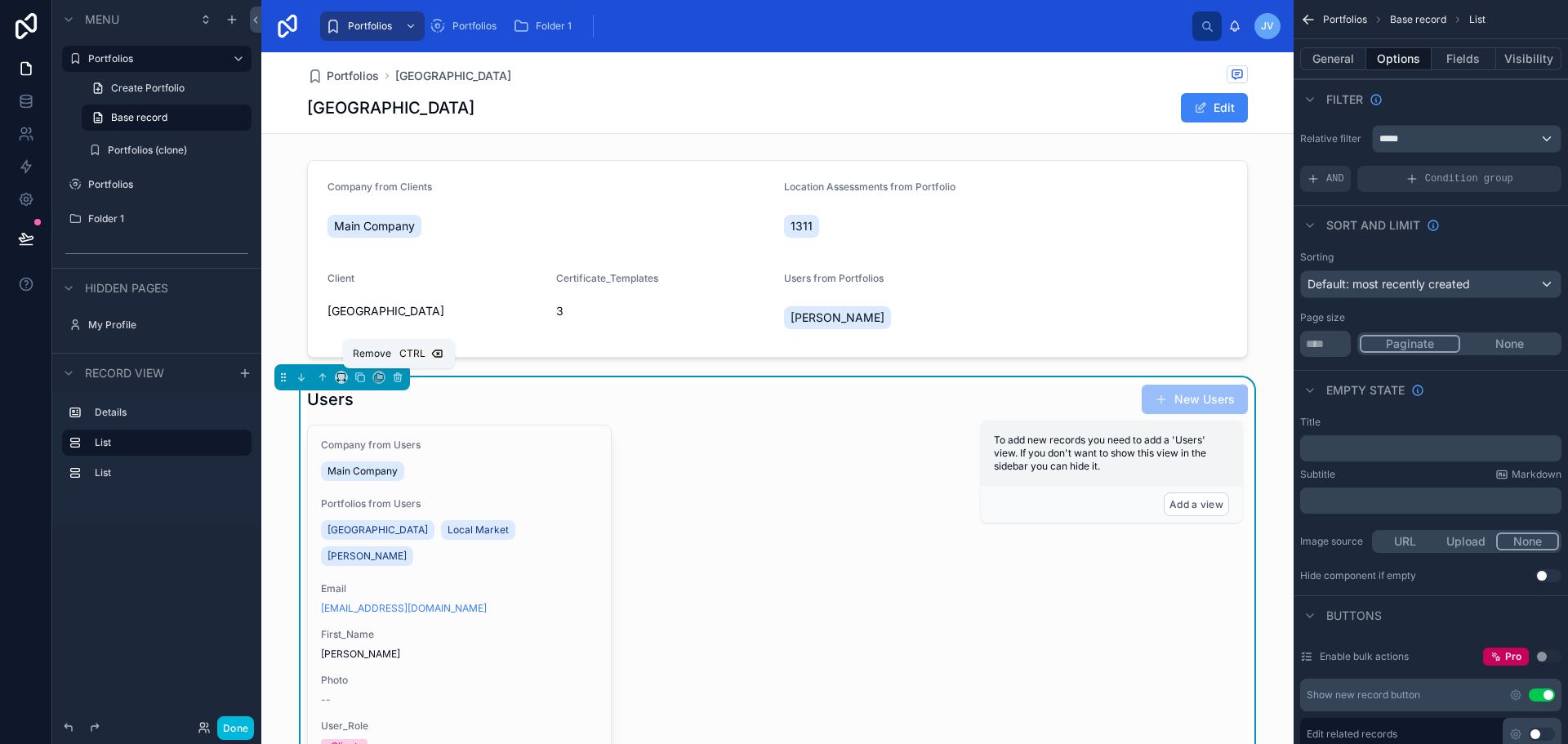
click at [399, 384] on button at bounding box center [397, 378] width 18 height 18
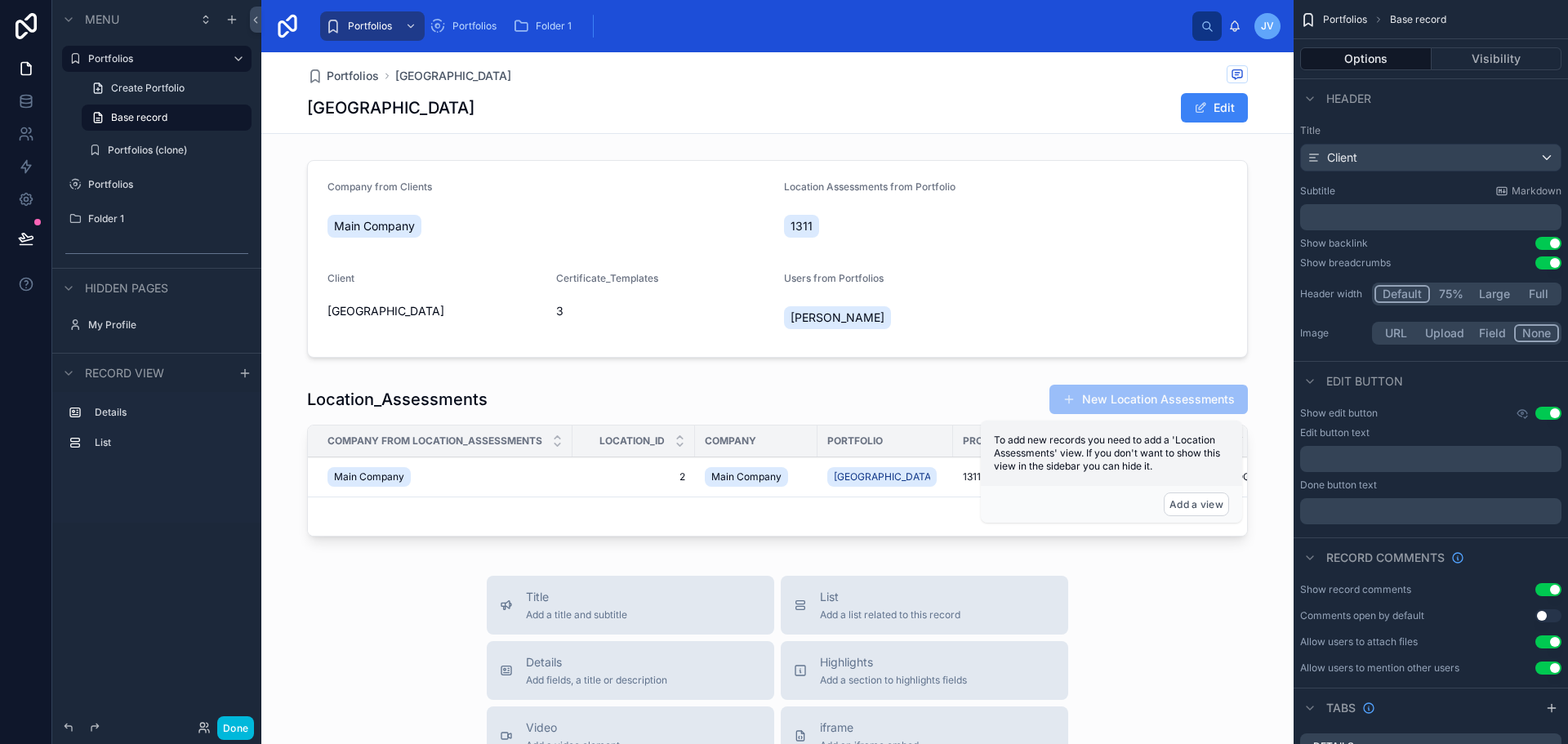
click at [1201, 499] on button "Add a view" at bounding box center [1196, 504] width 65 height 23
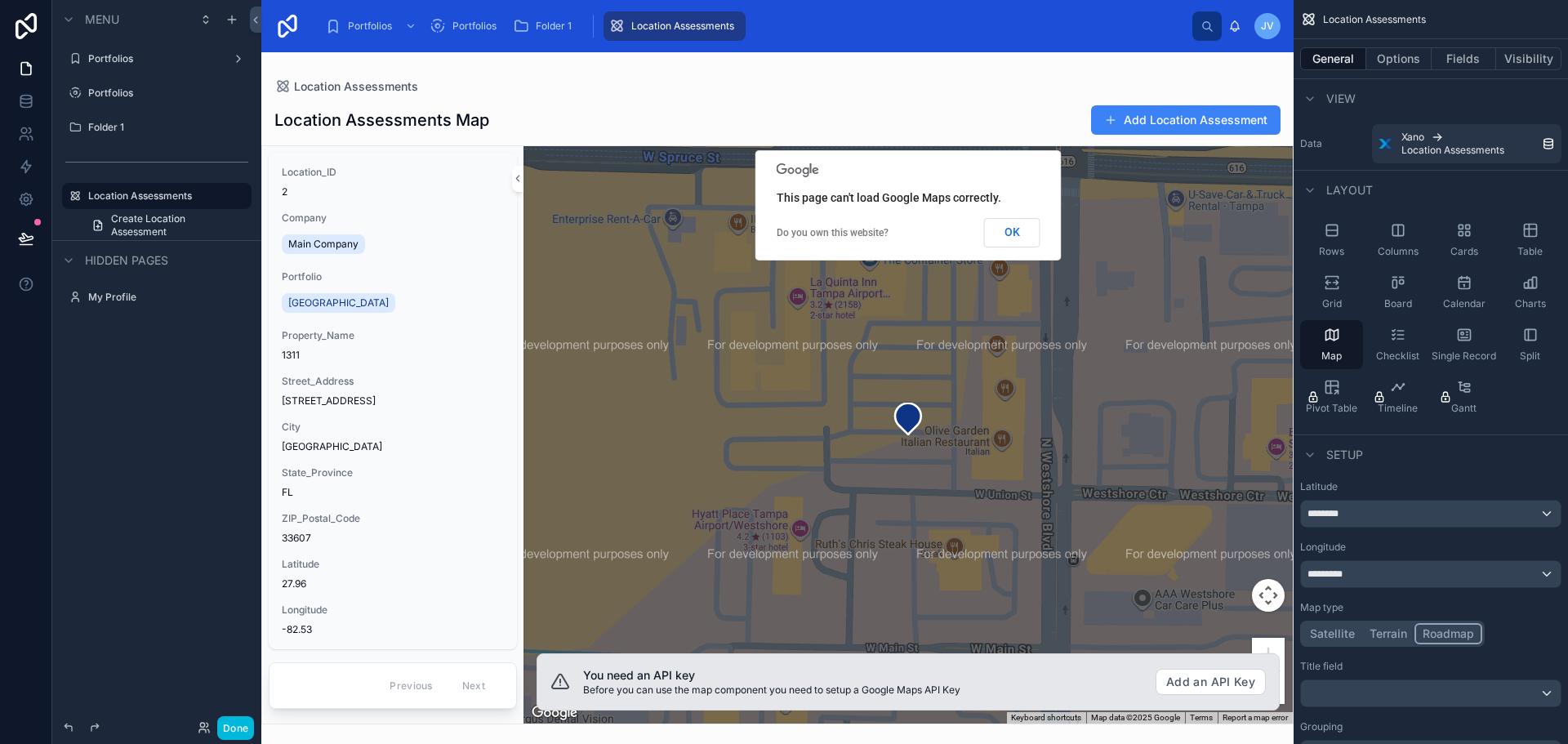
scroll to position [4, 0]
click at [1198, 683] on div at bounding box center [777, 398] width 1032 height 692
click at [1198, 678] on button "Add an API Key" at bounding box center [1210, 682] width 110 height 26
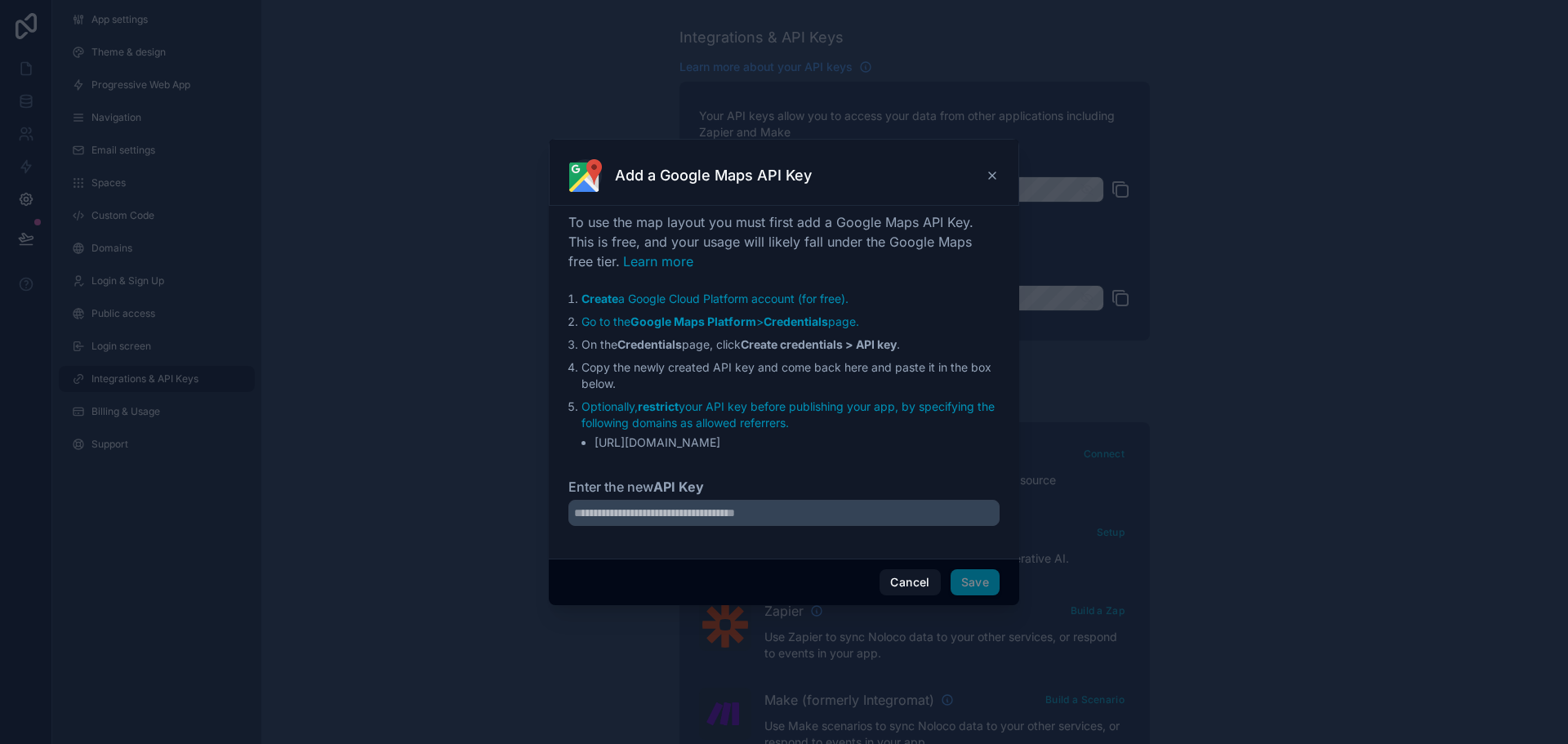
click at [679, 509] on input "Enter the new API Key" at bounding box center [784, 512] width 431 height 26
drag, startPoint x: 719, startPoint y: 299, endPoint x: 639, endPoint y: 315, distance: 81.6
click at [849, 519] on input "Enter the new API Key" at bounding box center [784, 512] width 431 height 26
paste input "**********"
type input "**********"
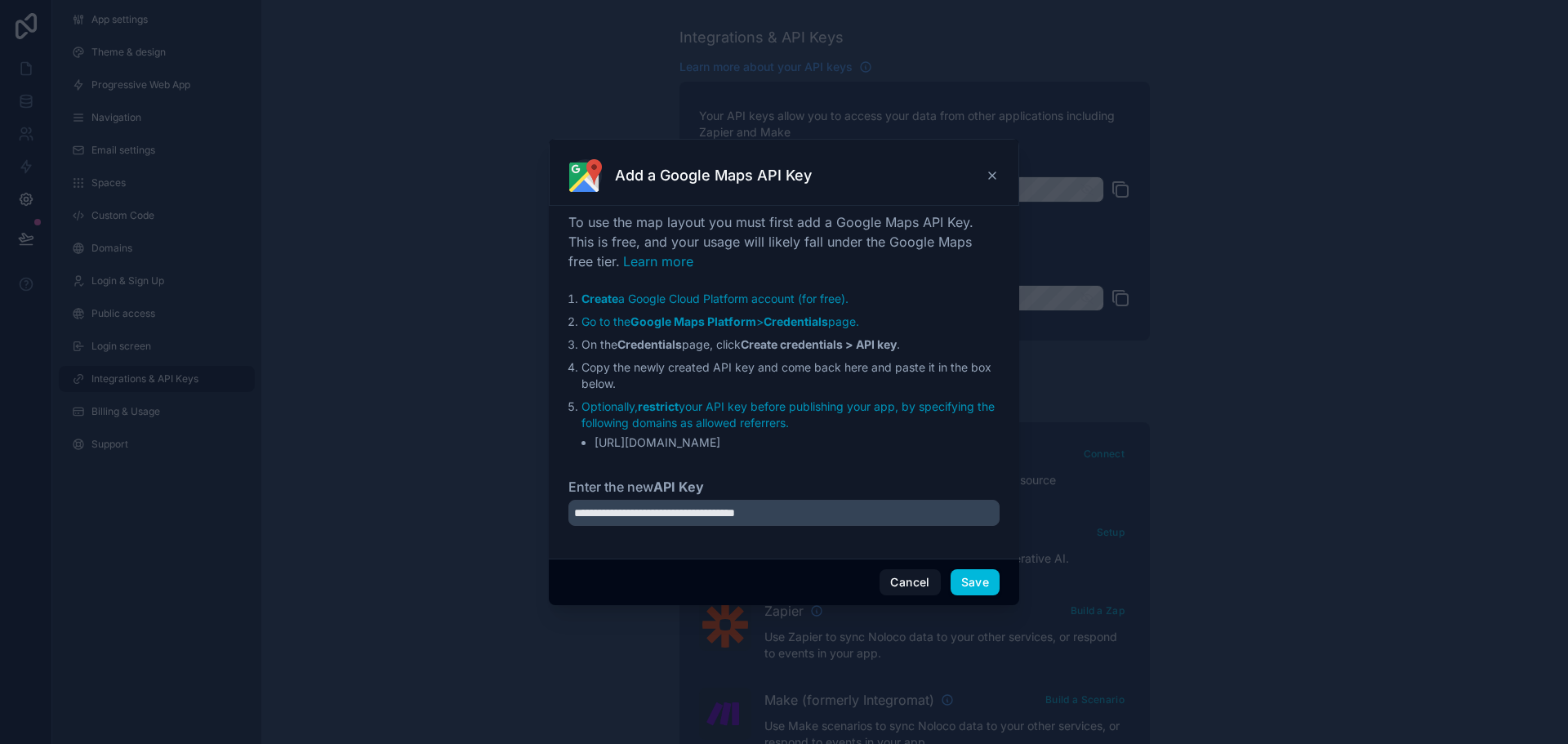
click at [971, 585] on button "Save" at bounding box center [975, 582] width 49 height 26
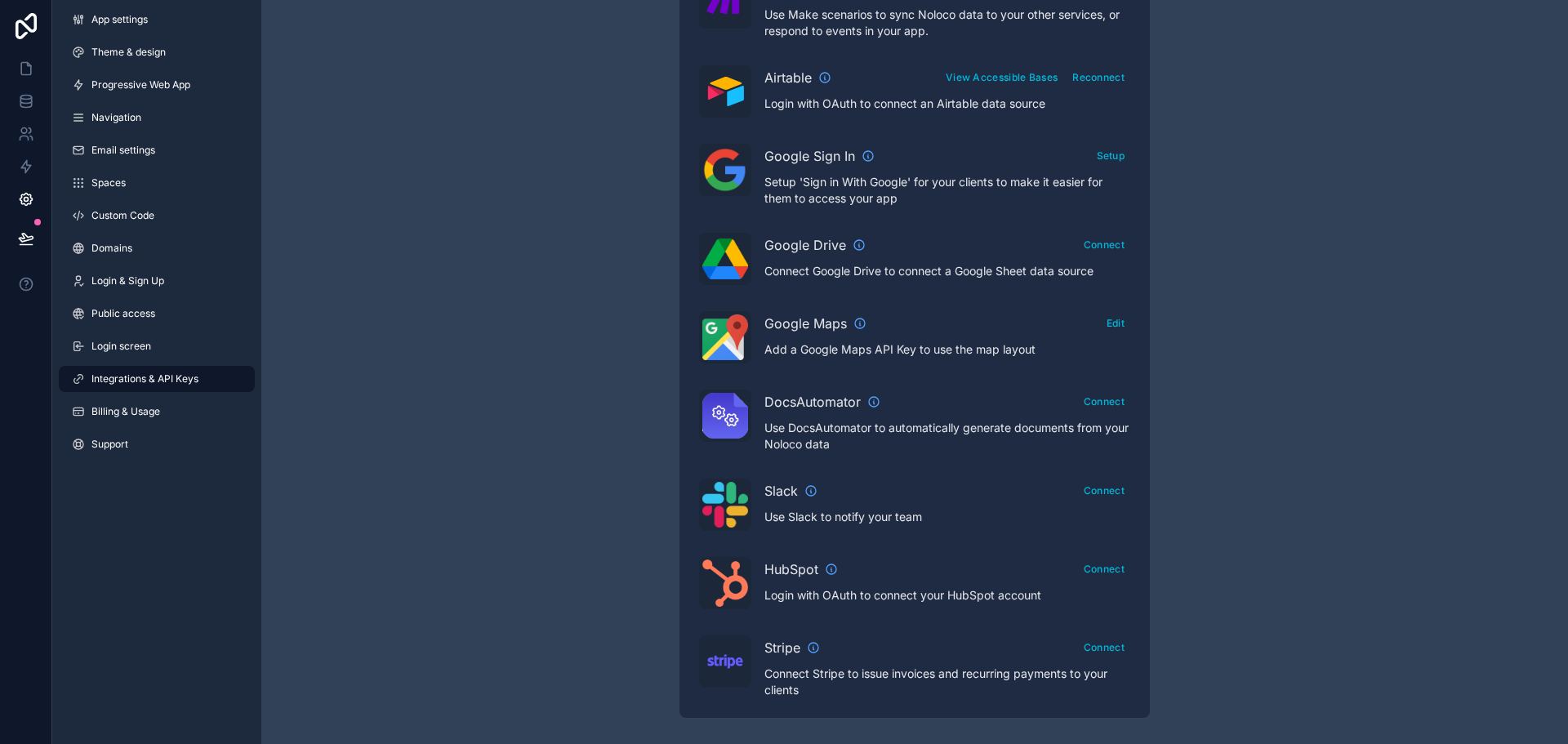
scroll to position [58, 0]
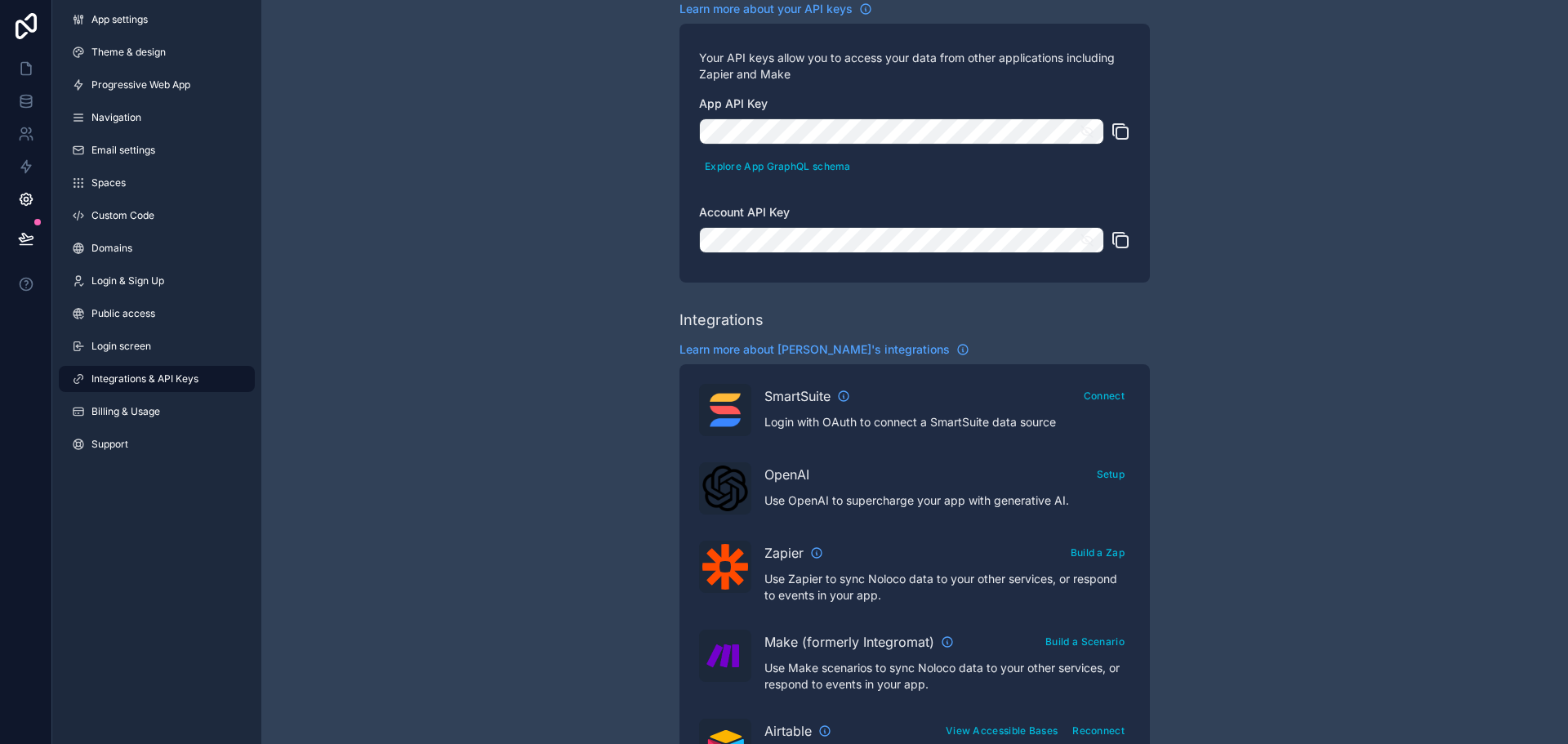
click at [108, 42] on link "Theme & design" at bounding box center [157, 52] width 196 height 26
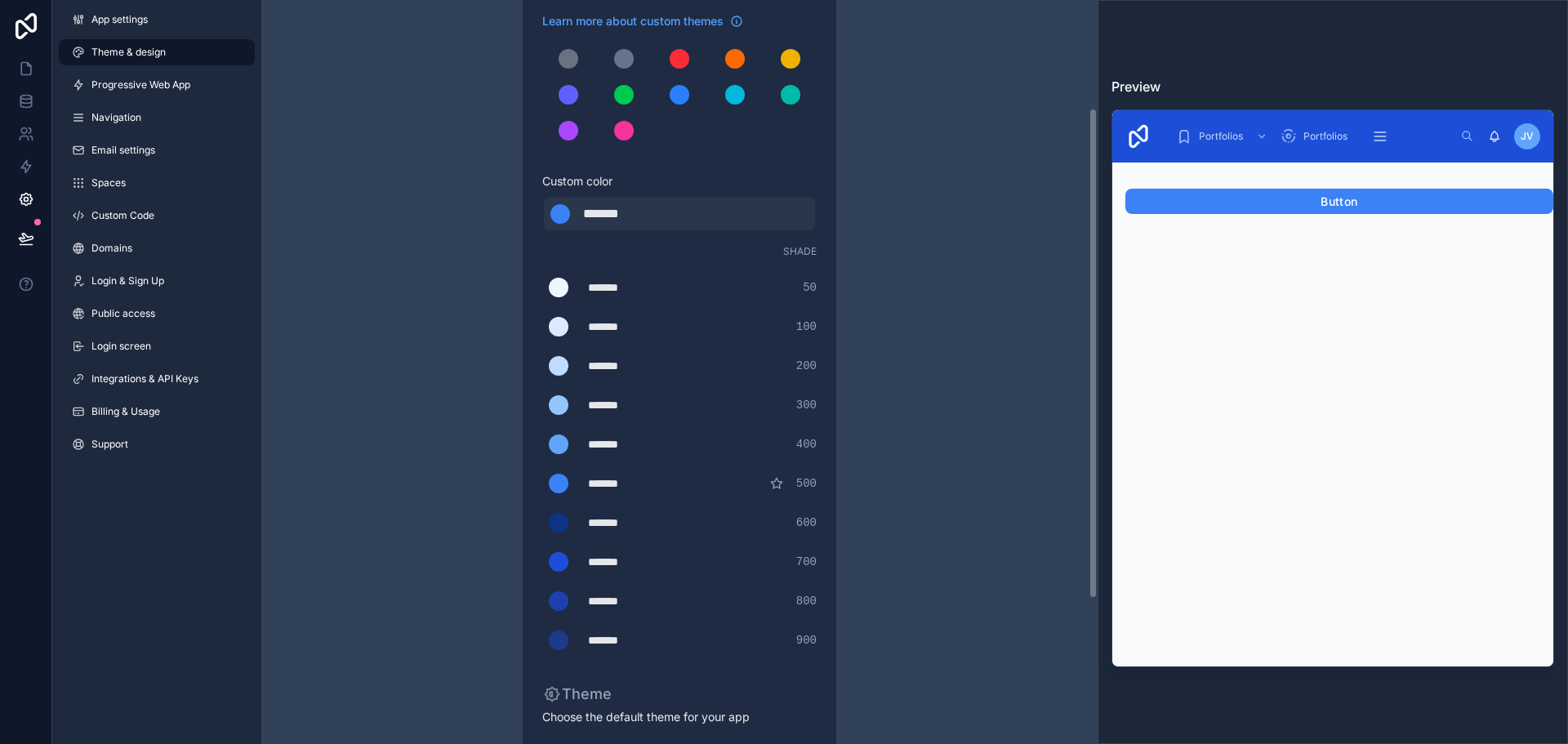
scroll to position [383, 0]
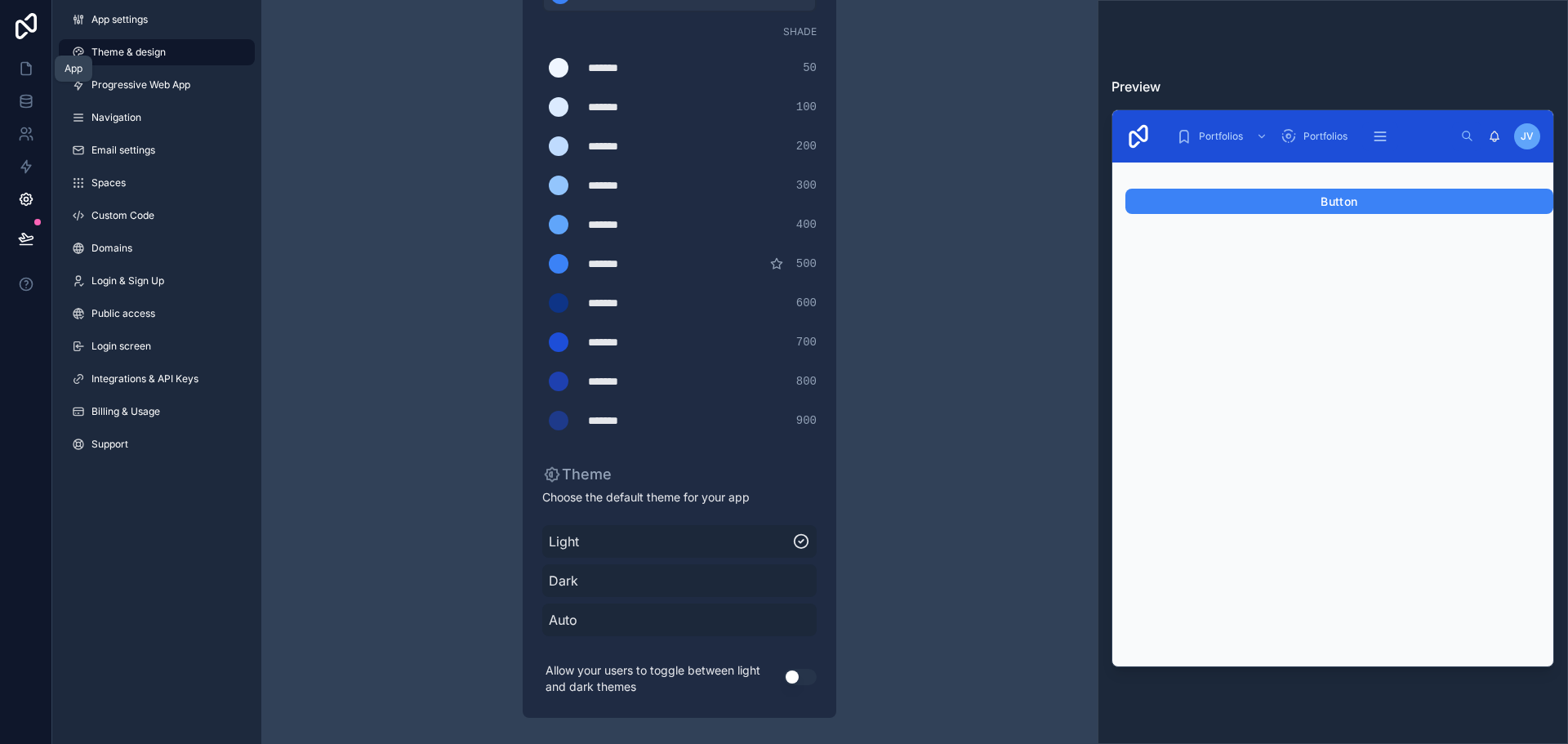
click at [18, 65] on icon at bounding box center [26, 68] width 16 height 16
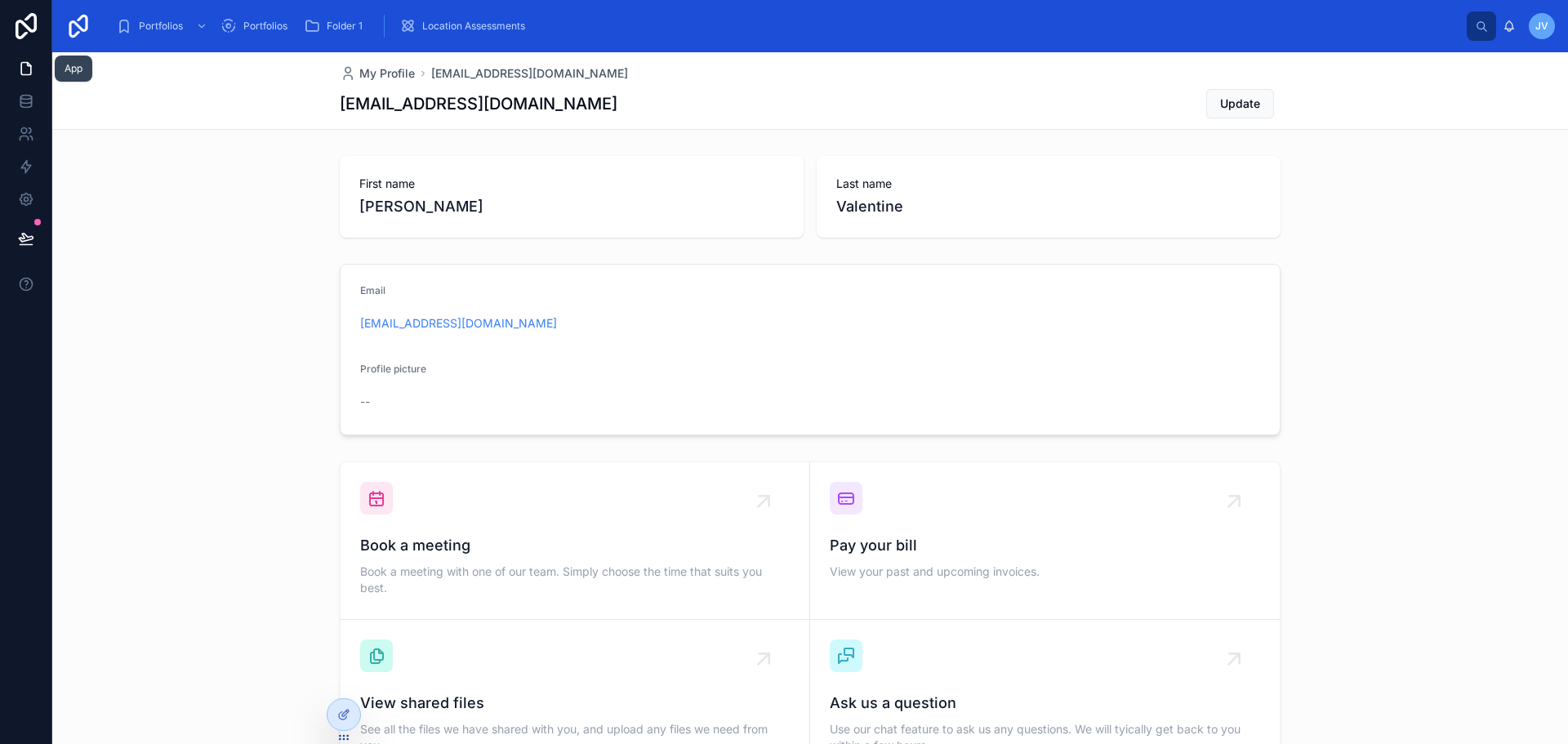
click at [21, 59] on link at bounding box center [25, 68] width 51 height 32
click at [77, 32] on img at bounding box center [78, 26] width 26 height 26
click at [22, 108] on icon at bounding box center [26, 101] width 16 height 16
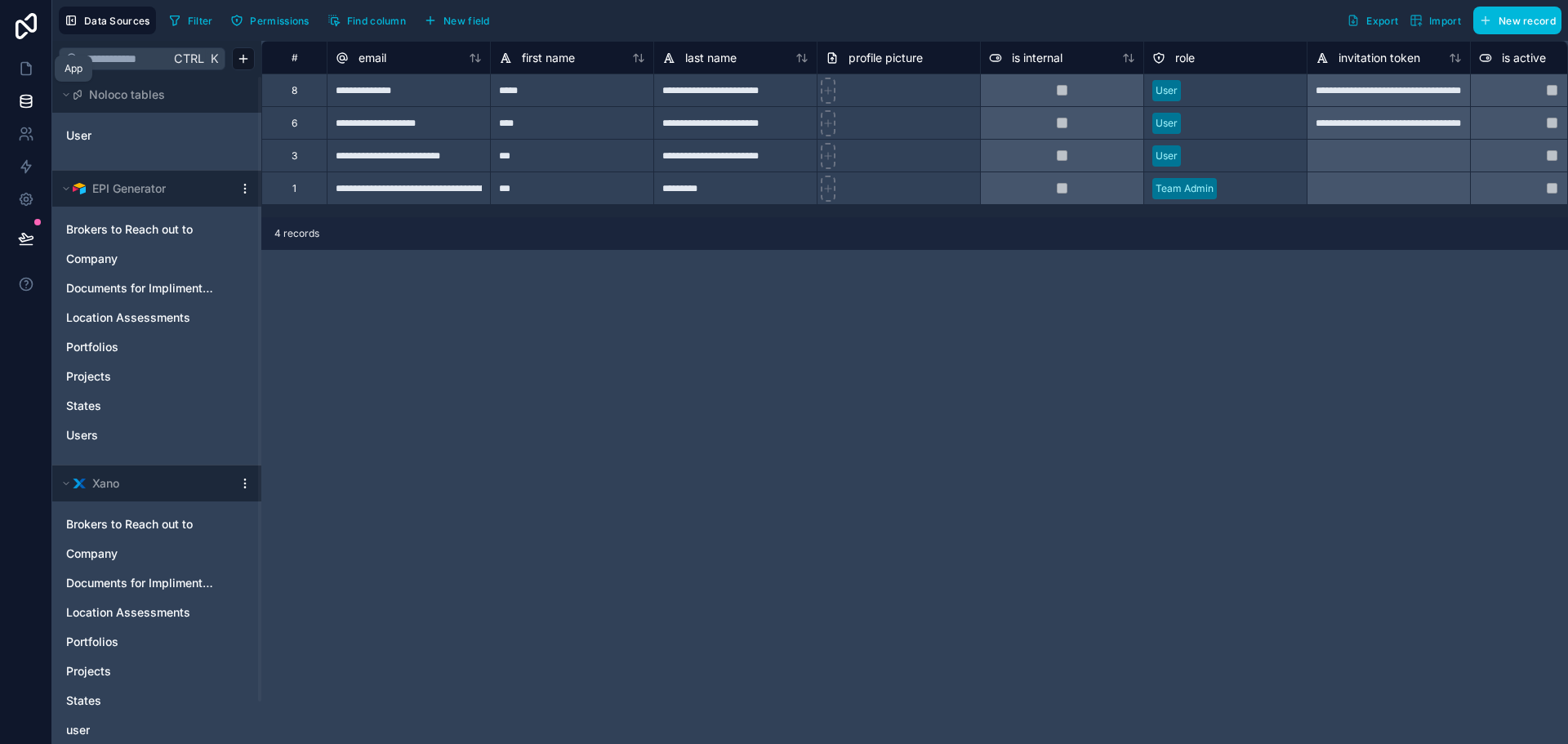
click at [32, 72] on icon at bounding box center [26, 68] width 16 height 16
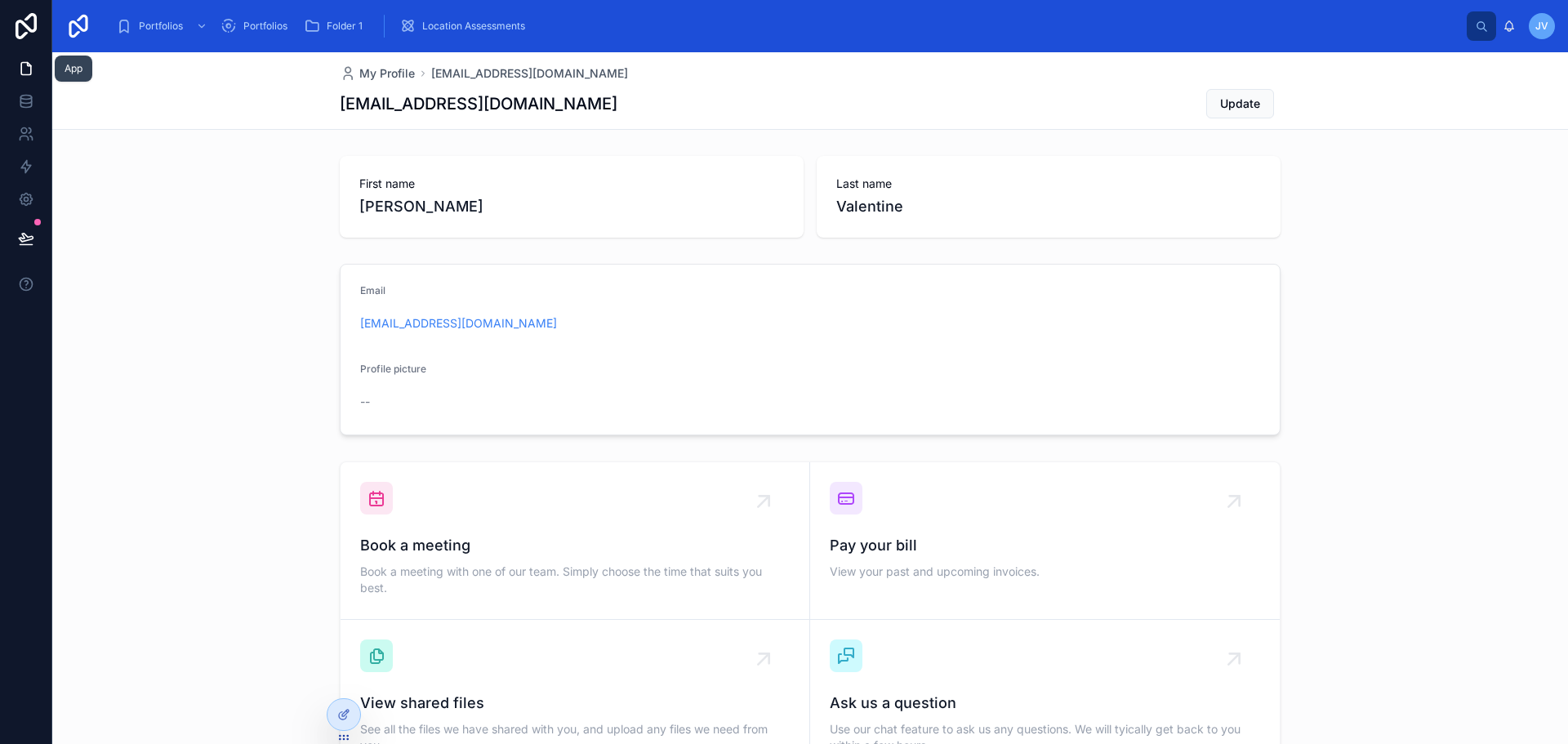
click at [30, 77] on link at bounding box center [25, 68] width 51 height 32
click at [20, 62] on icon at bounding box center [26, 68] width 16 height 16
click at [24, 72] on icon at bounding box center [26, 68] width 16 height 16
click at [147, 13] on div "Portfolios" at bounding box center [163, 26] width 95 height 26
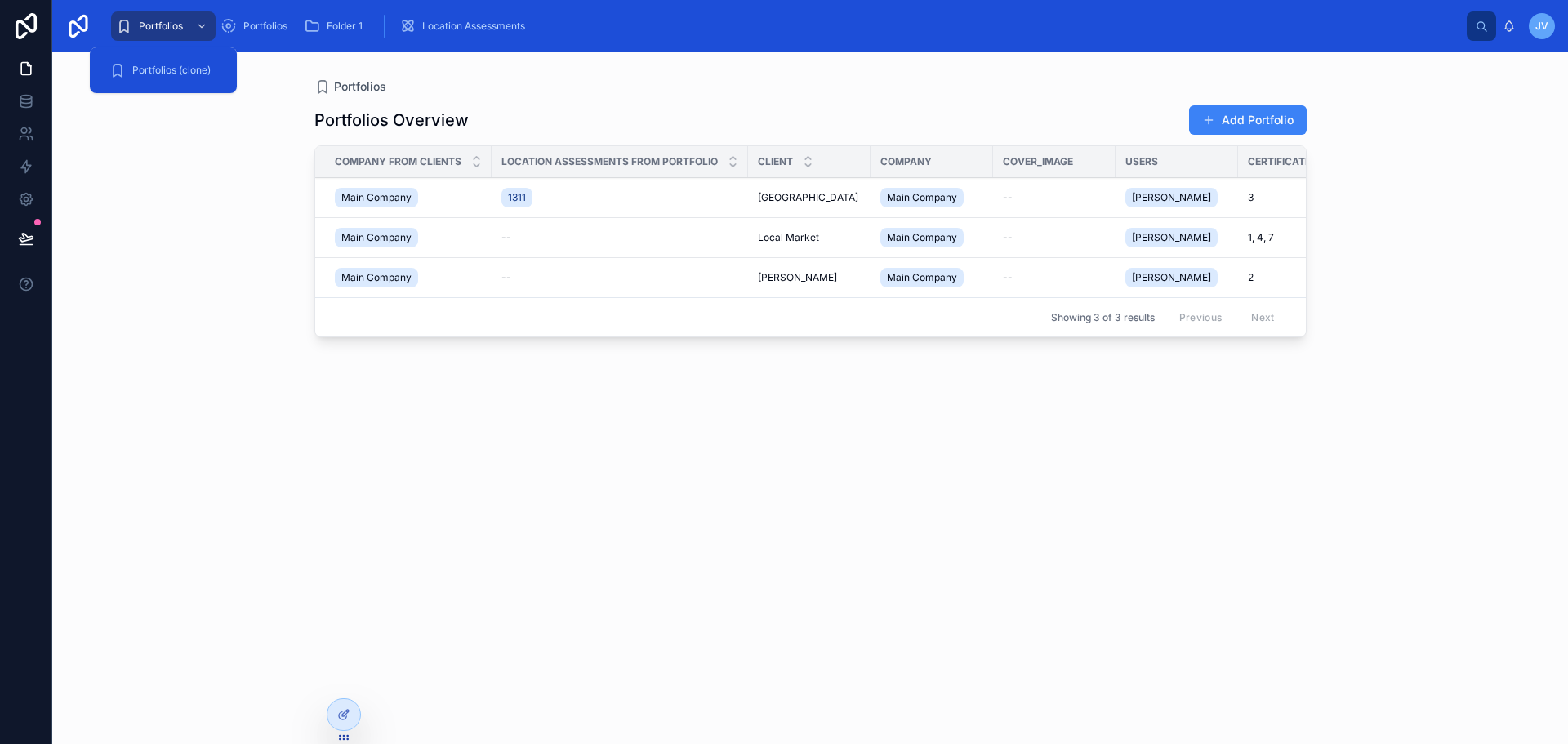
click at [143, 66] on span "Portfolios (clone)" at bounding box center [170, 70] width 78 height 13
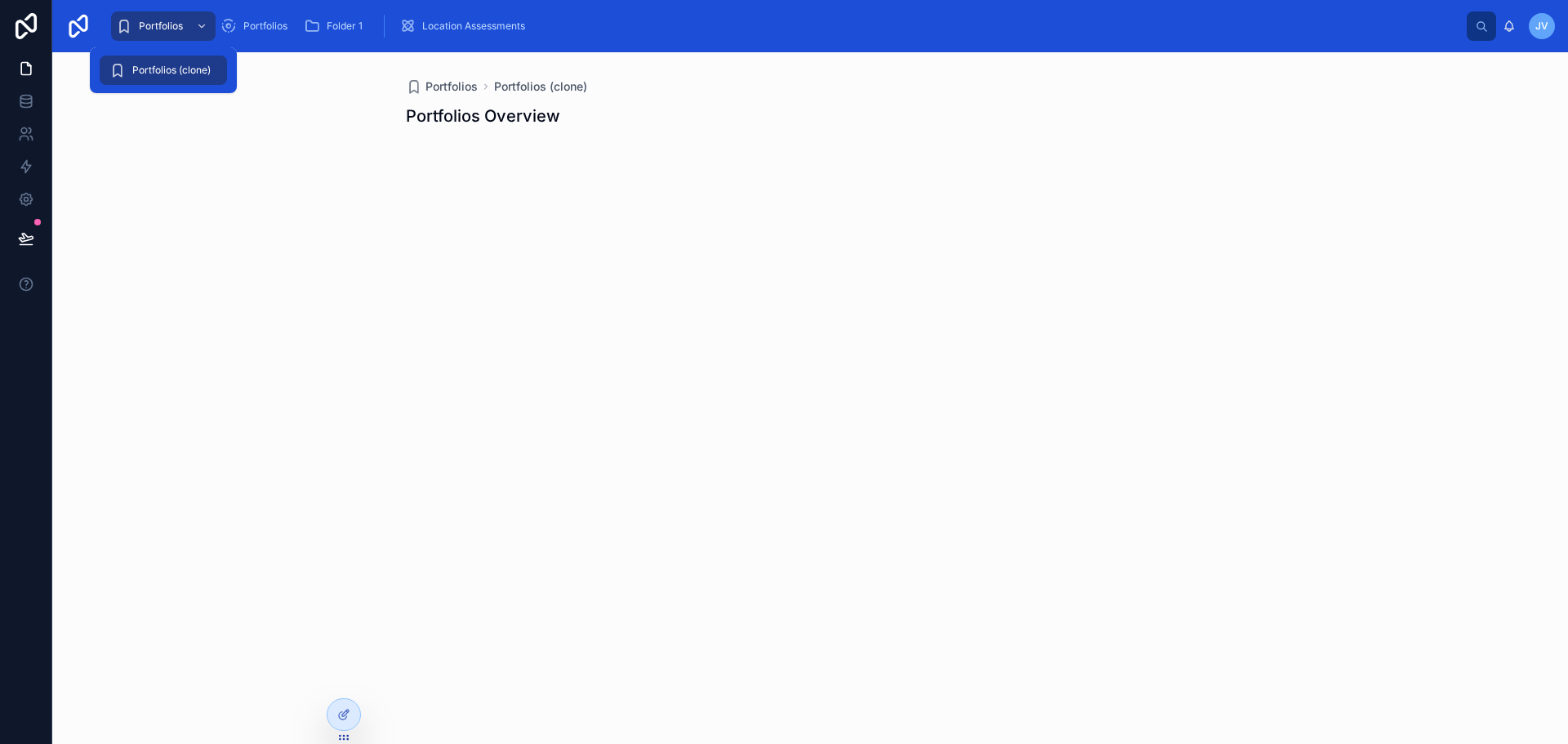
click at [200, 25] on icon "scrollable content" at bounding box center [202, 26] width 12 height 12
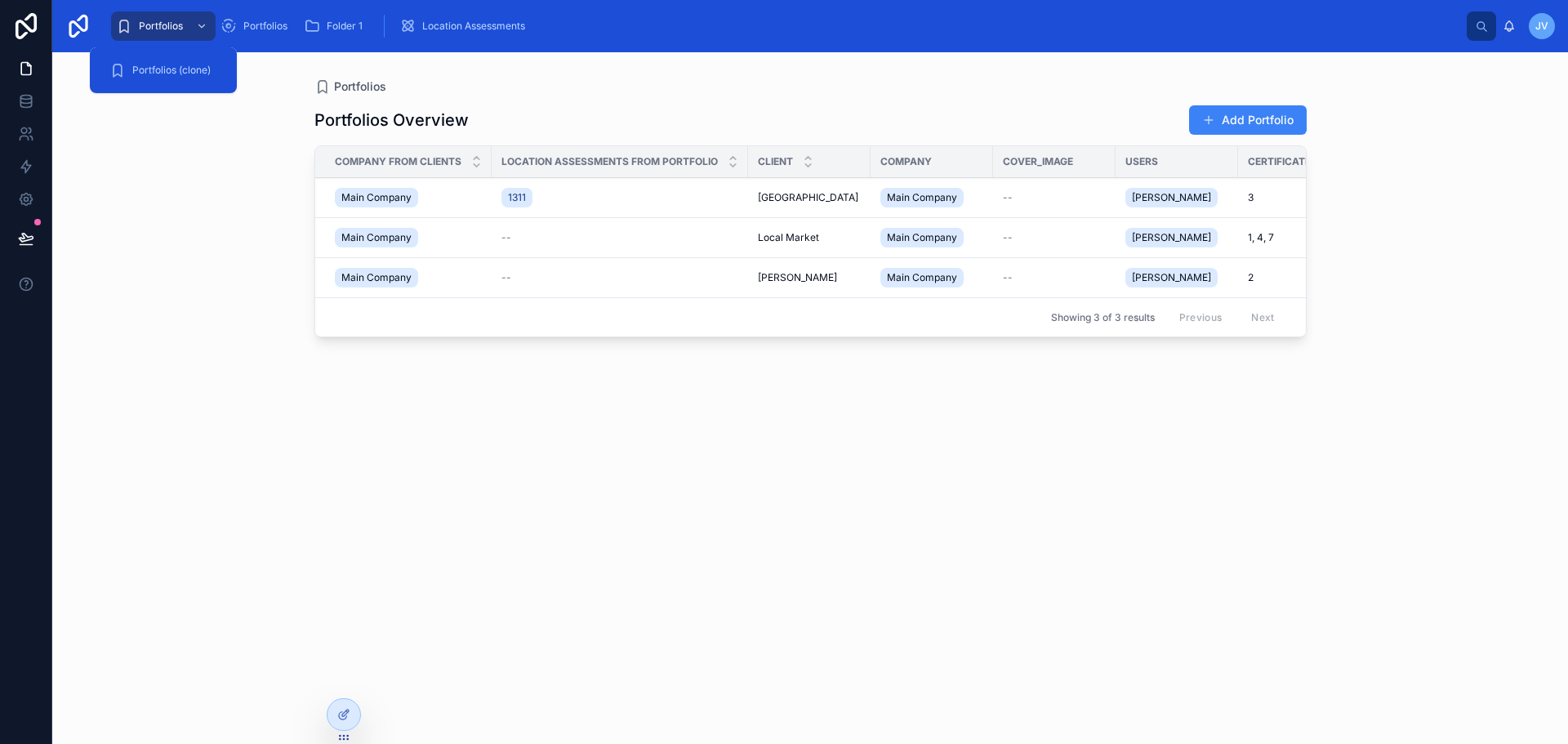
click at [178, 75] on span "Portfolios (clone)" at bounding box center [170, 70] width 78 height 13
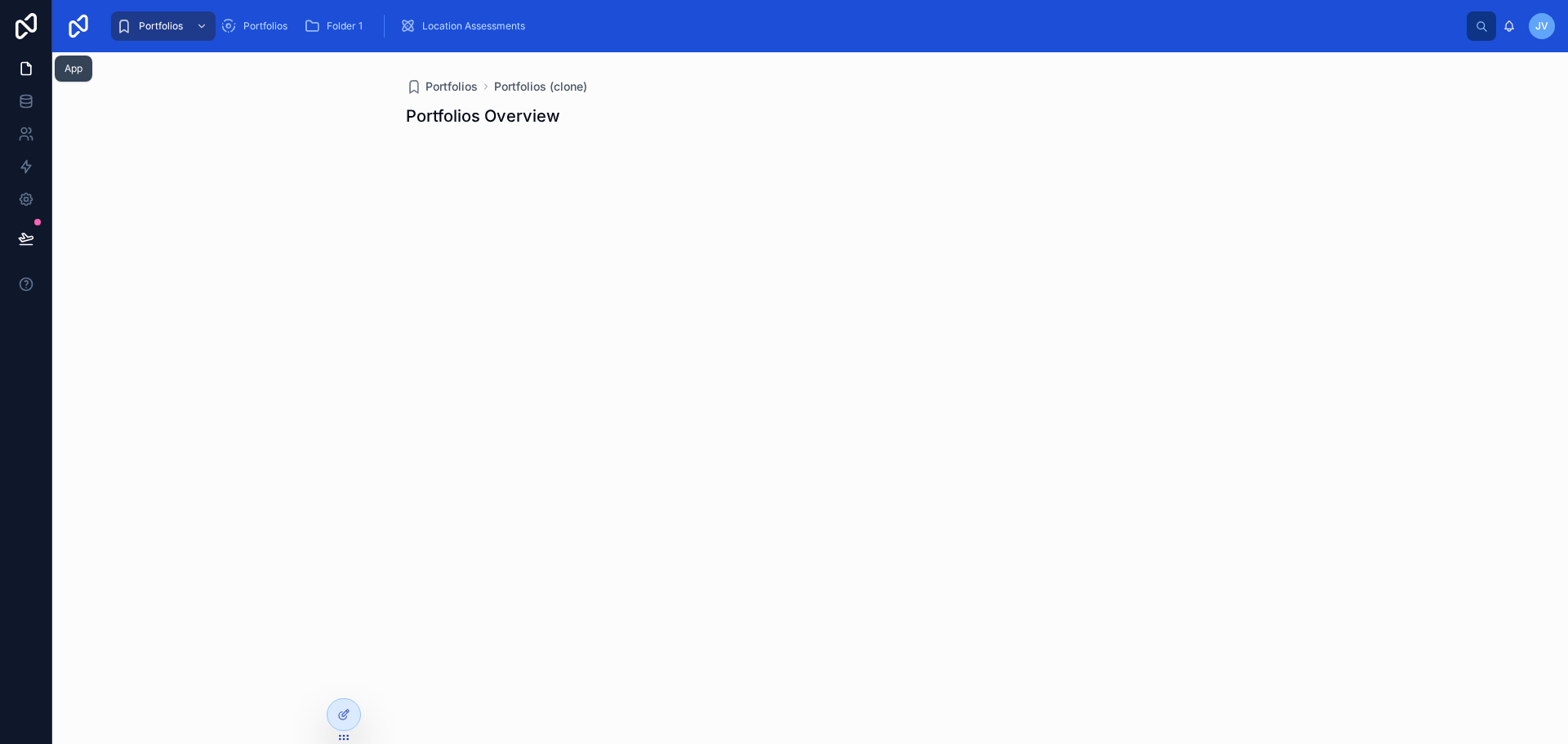
click at [26, 72] on icon at bounding box center [26, 68] width 16 height 16
click at [337, 716] on icon at bounding box center [344, 714] width 13 height 13
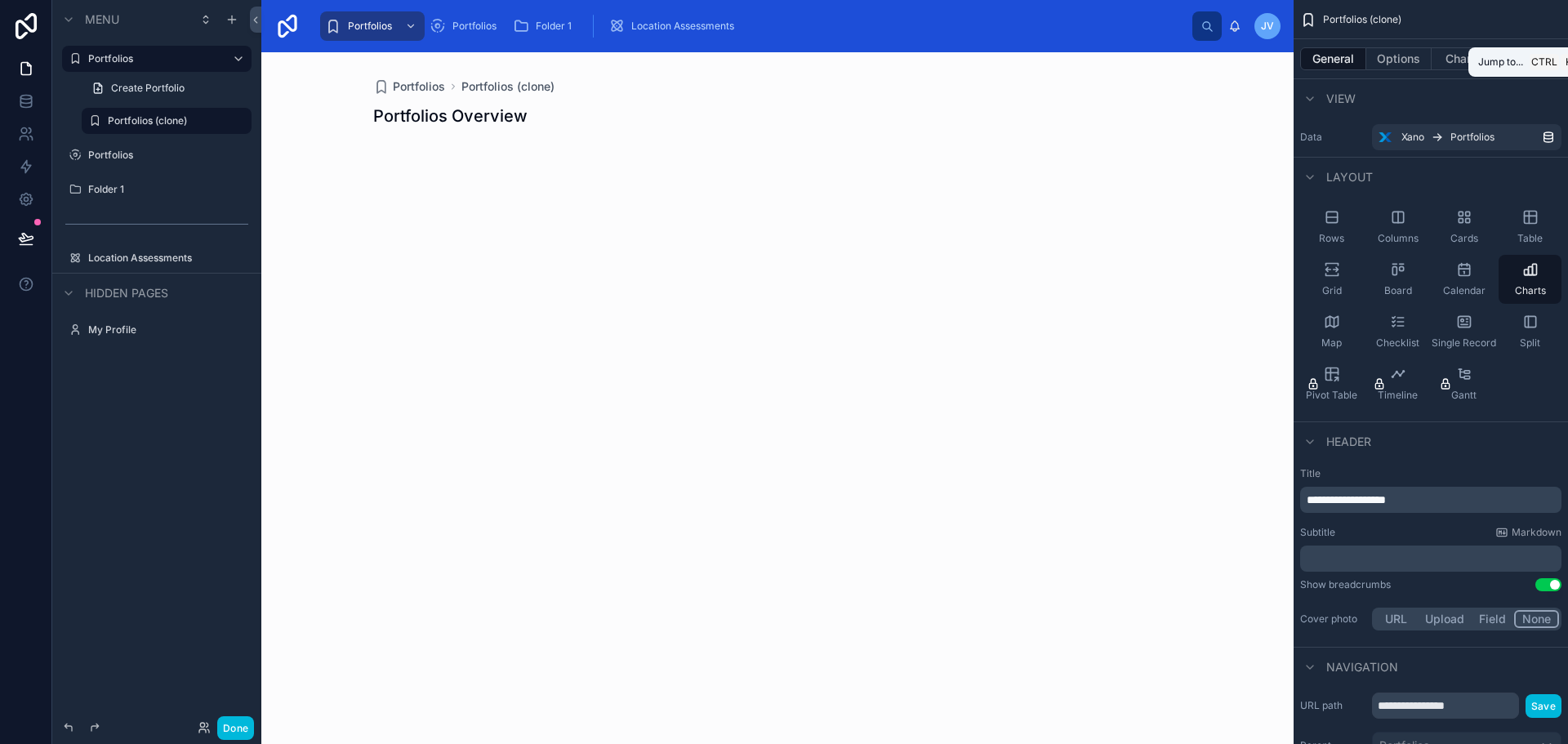
click at [1211, 31] on icon at bounding box center [1210, 30] width 4 height 4
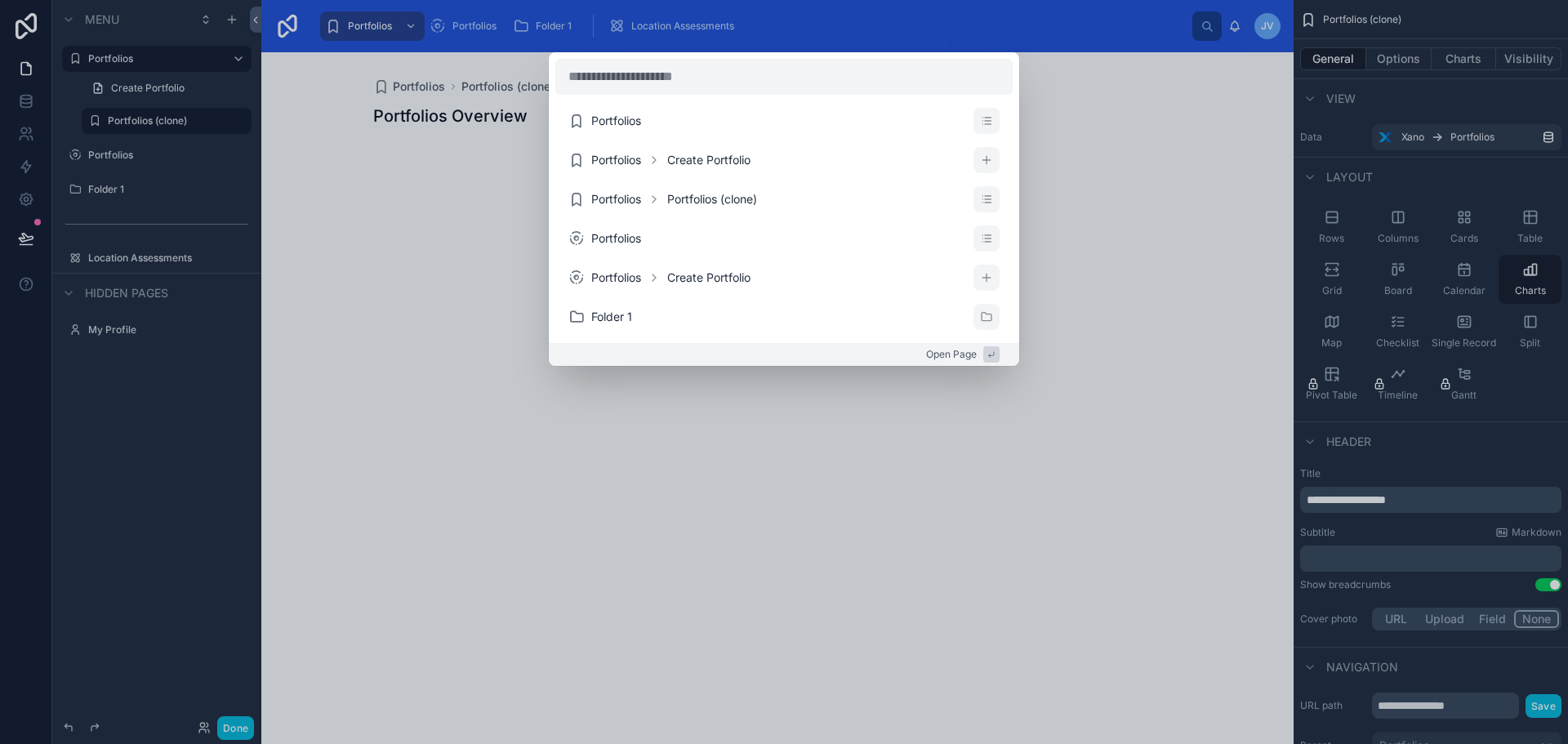
click at [1162, 167] on div "Portfolios Portfolios Create Portfolio Portfolios Portfolios (clone) Portfolios…" at bounding box center [784, 372] width 1568 height 744
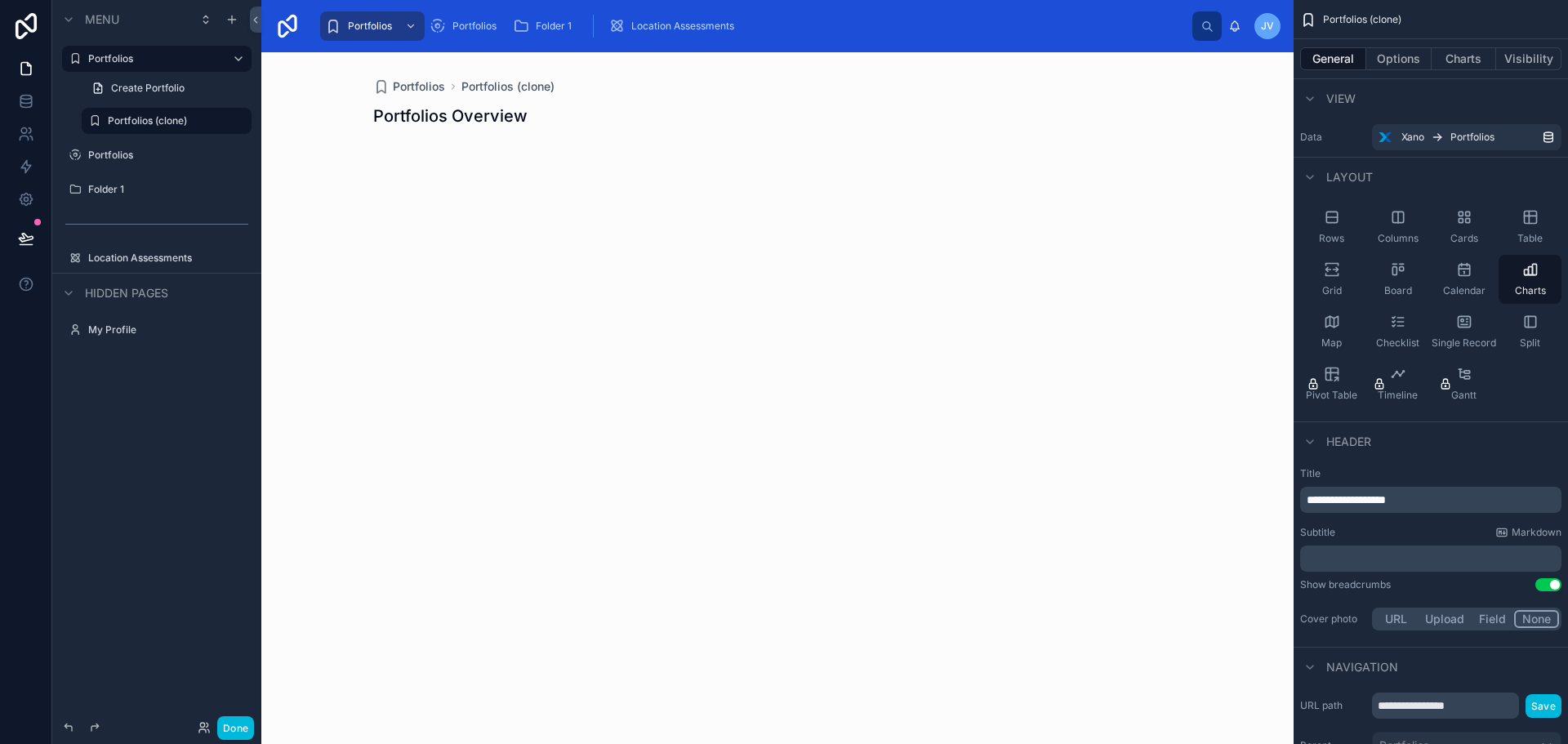
click at [0, 0] on icon "scrollable content" at bounding box center [0, 0] width 0 height 0
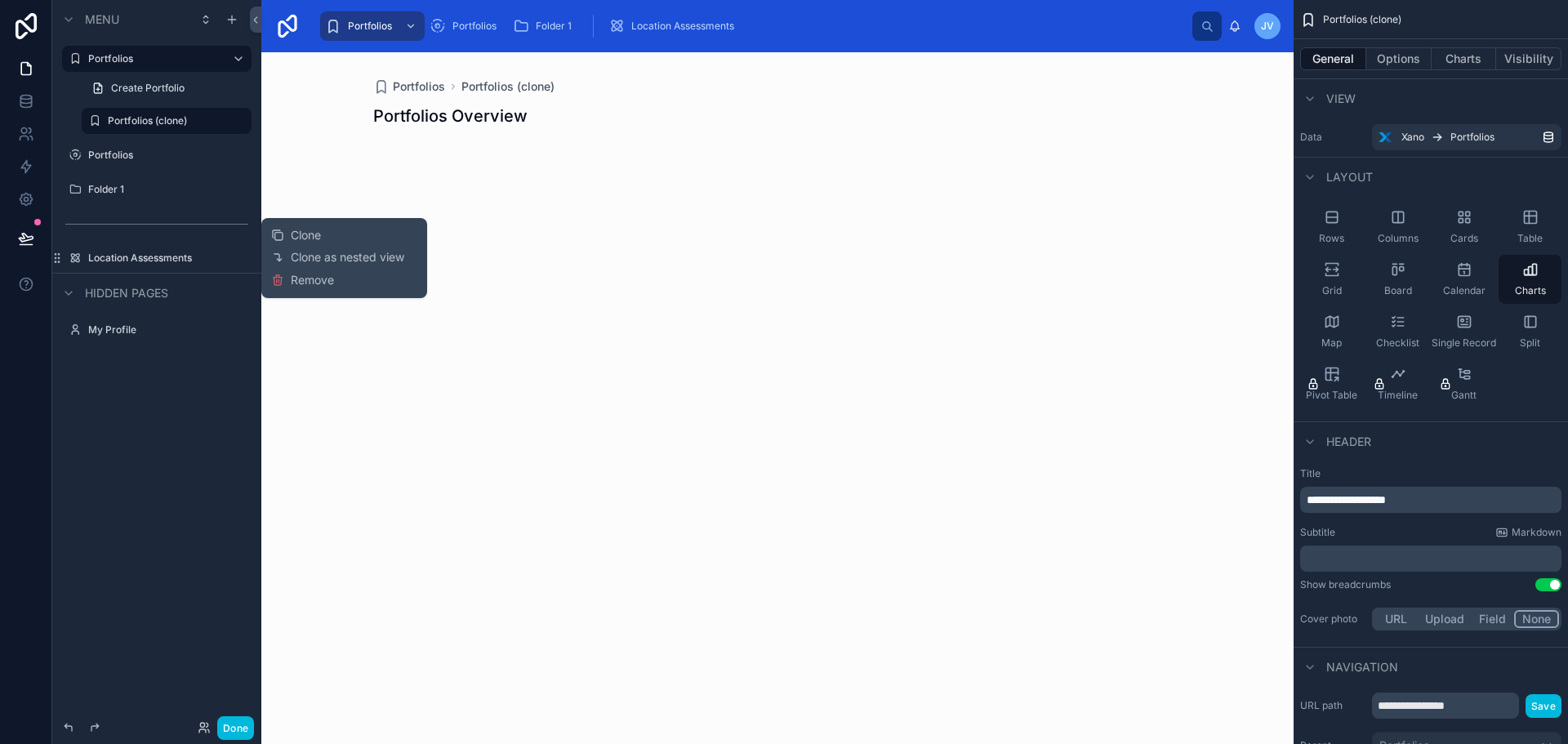
click at [298, 286] on span "Remove" at bounding box center [312, 280] width 43 height 16
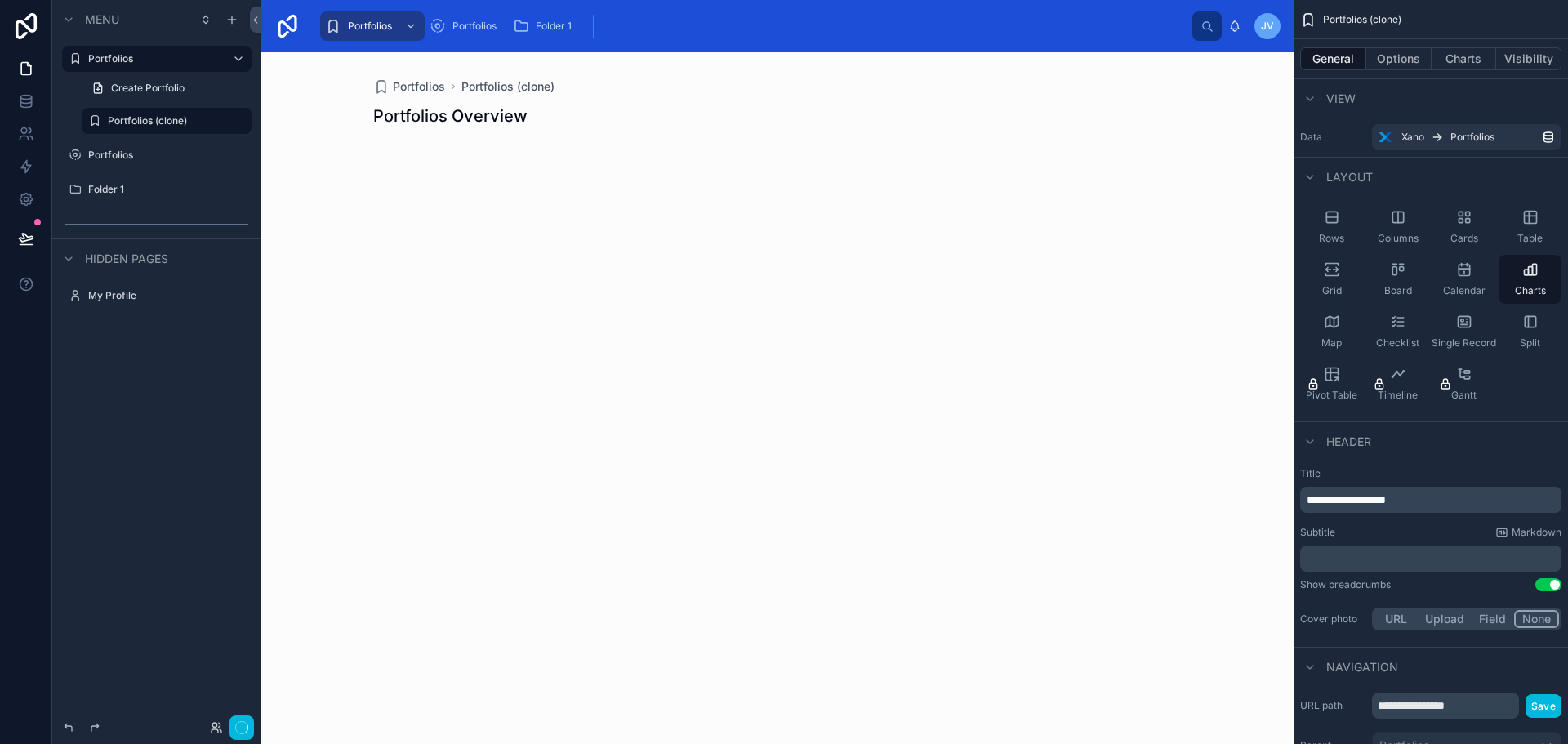
click at [107, 151] on label "Portfolios" at bounding box center [164, 155] width 153 height 13
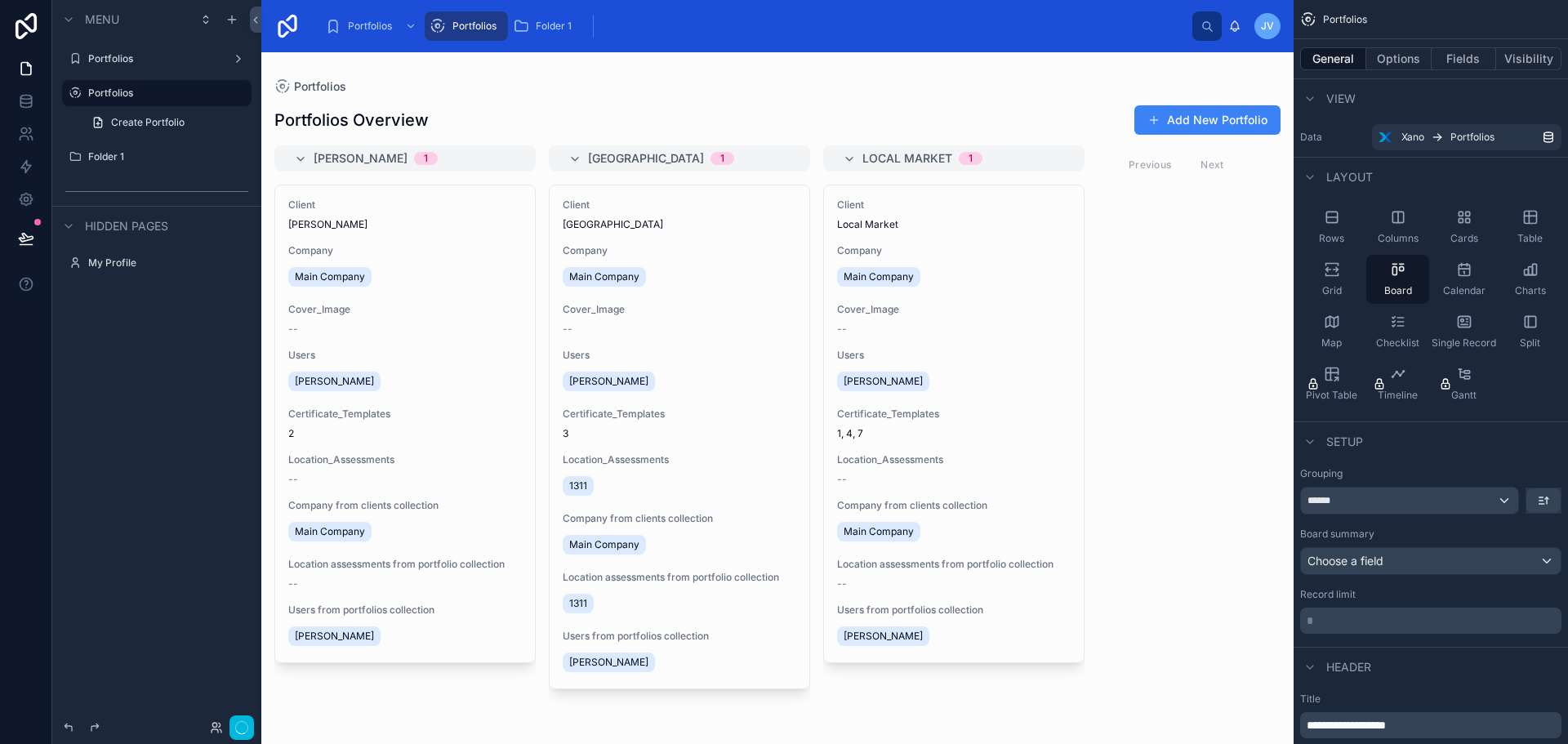
click at [107, 46] on div "Portfolios" at bounding box center [157, 58] width 183 height 26
click at [113, 55] on label "Portfolios" at bounding box center [153, 58] width 131 height 13
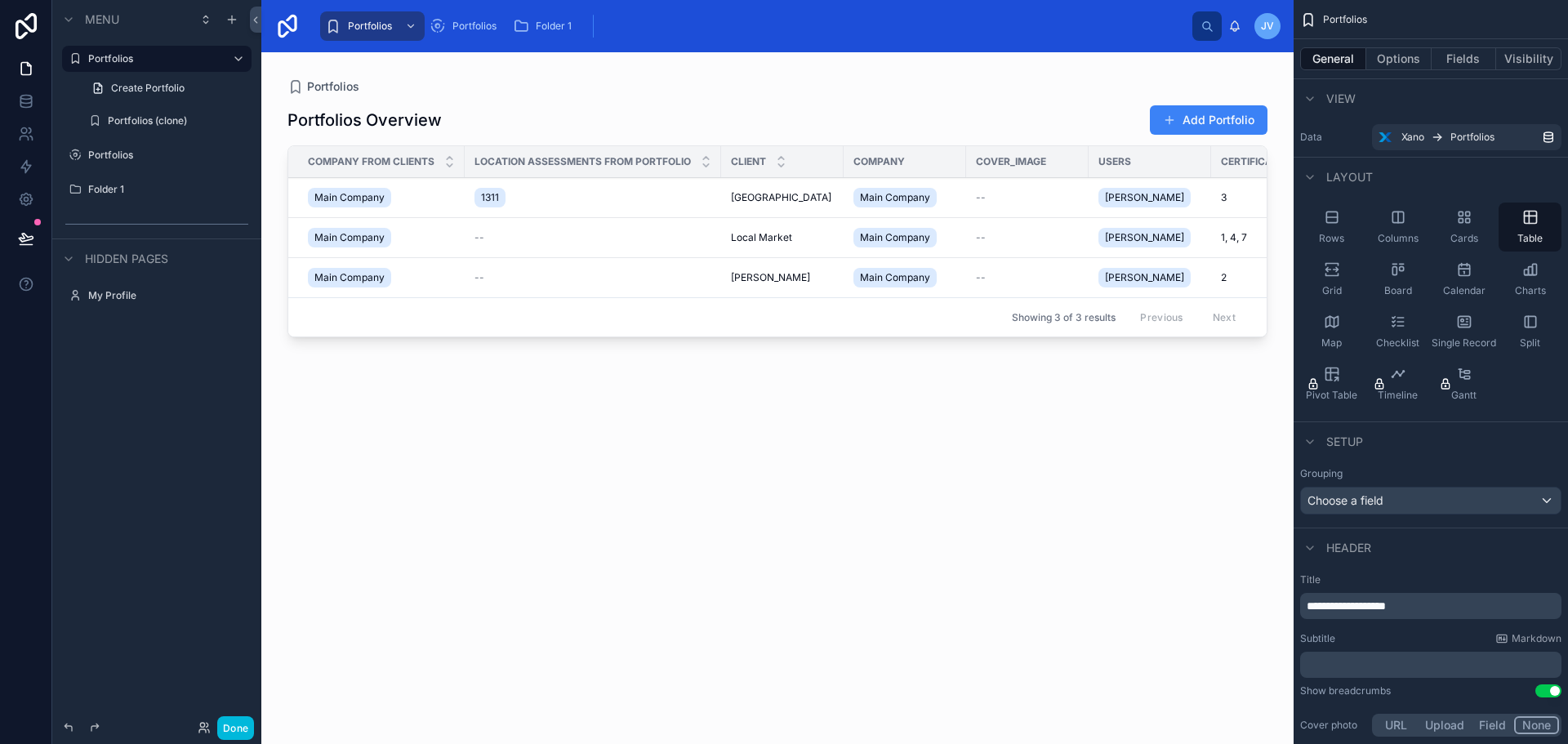
click at [1043, 411] on div at bounding box center [777, 388] width 1032 height 672
click at [30, 241] on icon at bounding box center [25, 237] width 13 height 8
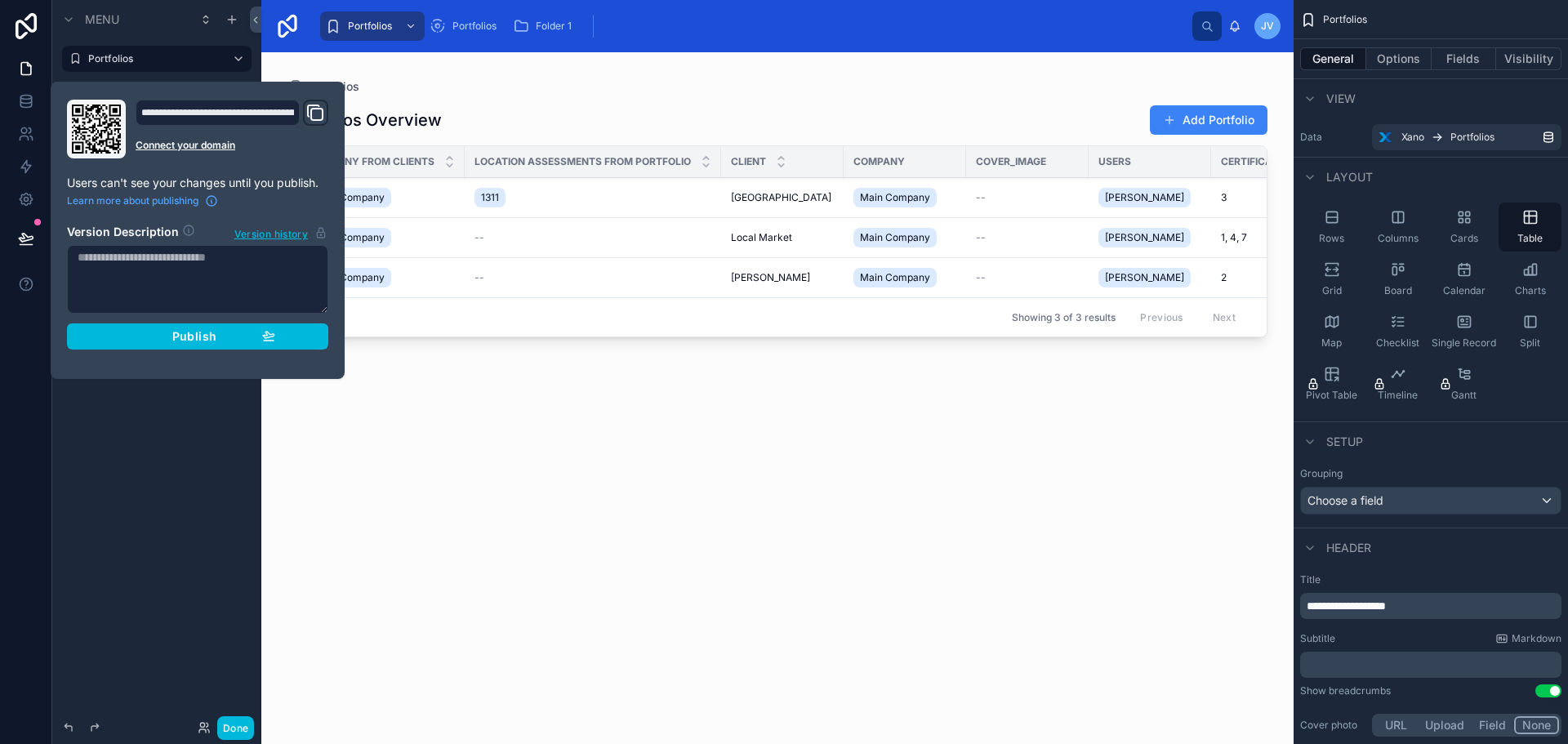
click at [248, 338] on div "Publish" at bounding box center [197, 337] width 155 height 14
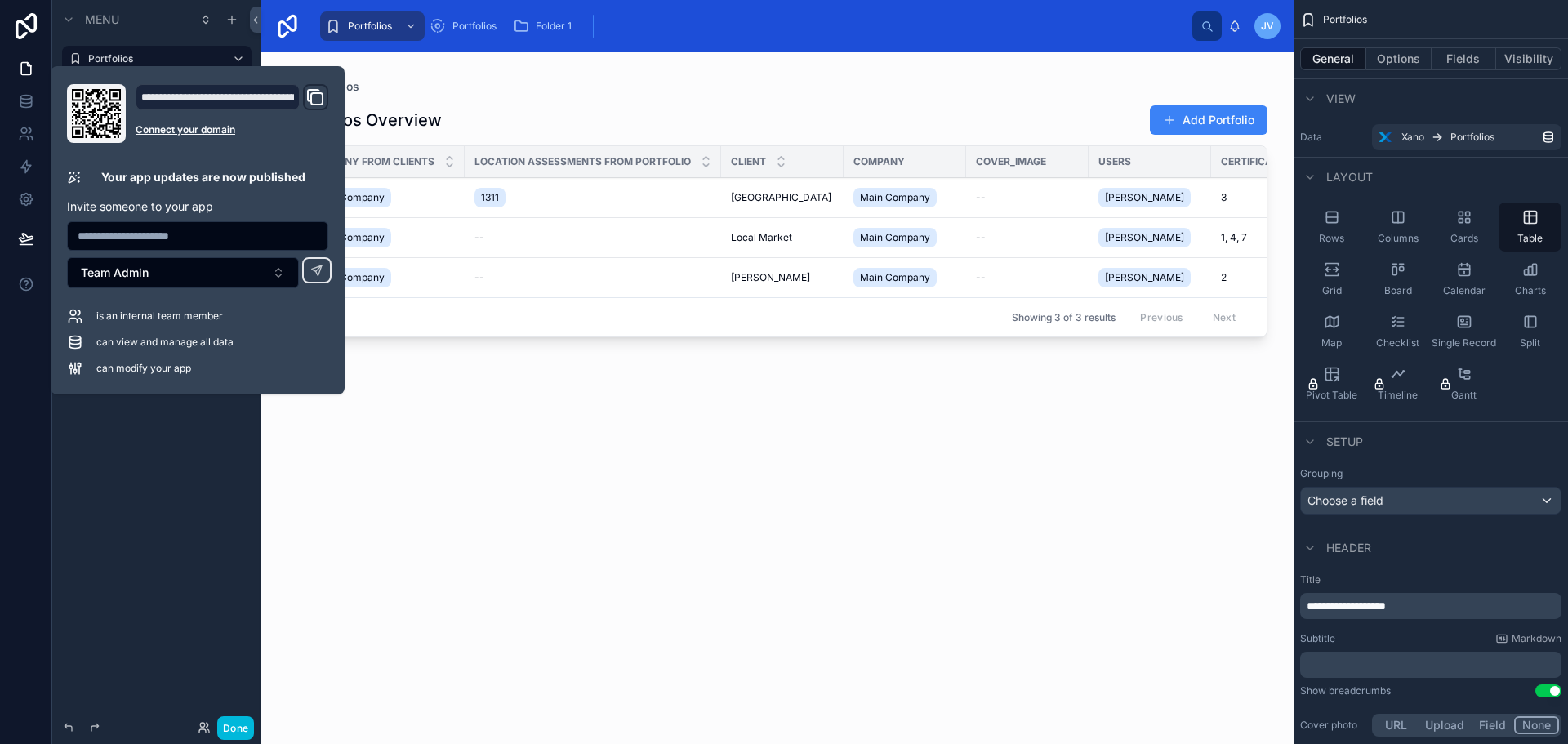
click at [251, 235] on input "text" at bounding box center [198, 235] width 260 height 22
type input "**********"
click at [312, 276] on icon at bounding box center [317, 270] width 13 height 13
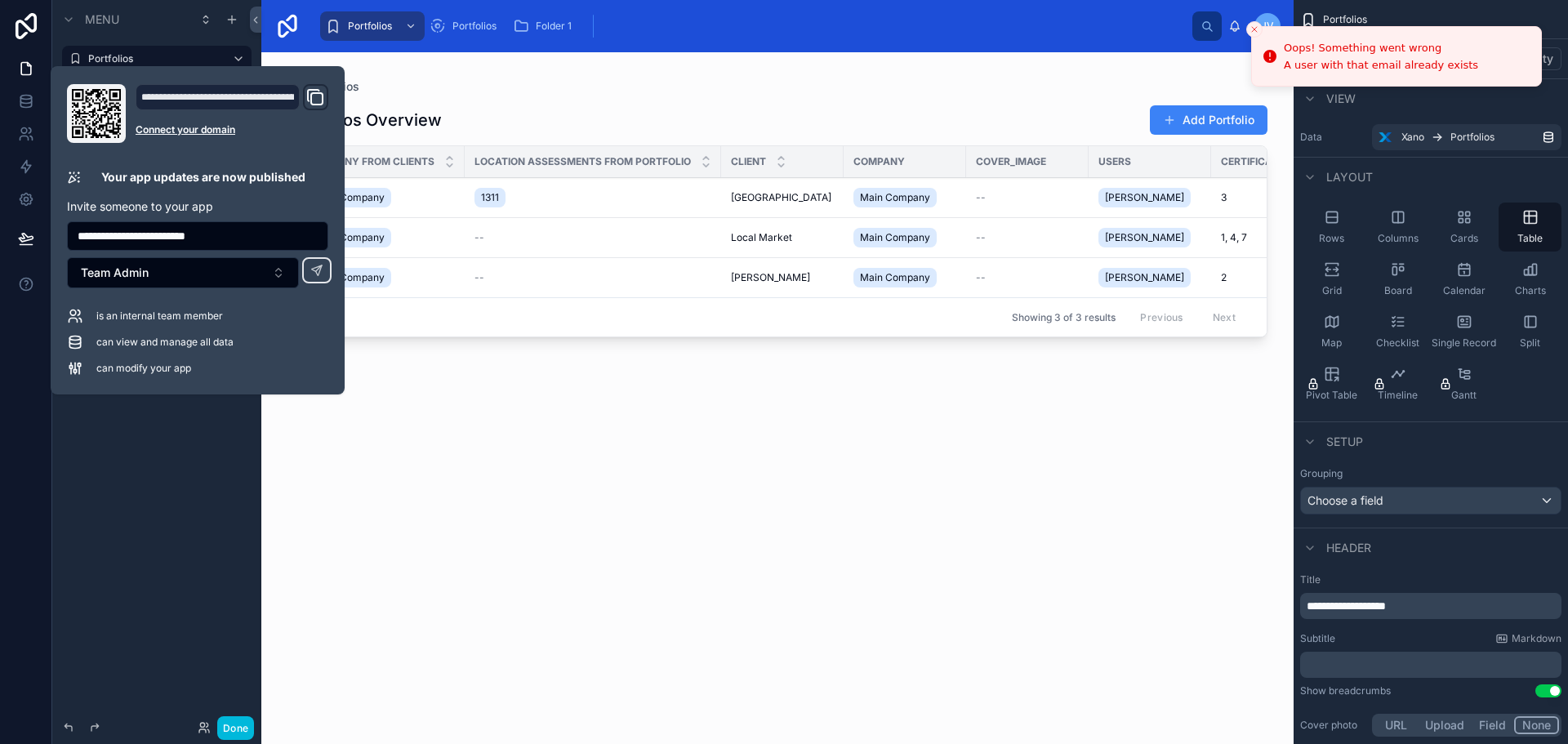
click at [309, 94] on icon "Domain and Custom Link" at bounding box center [316, 97] width 20 height 20
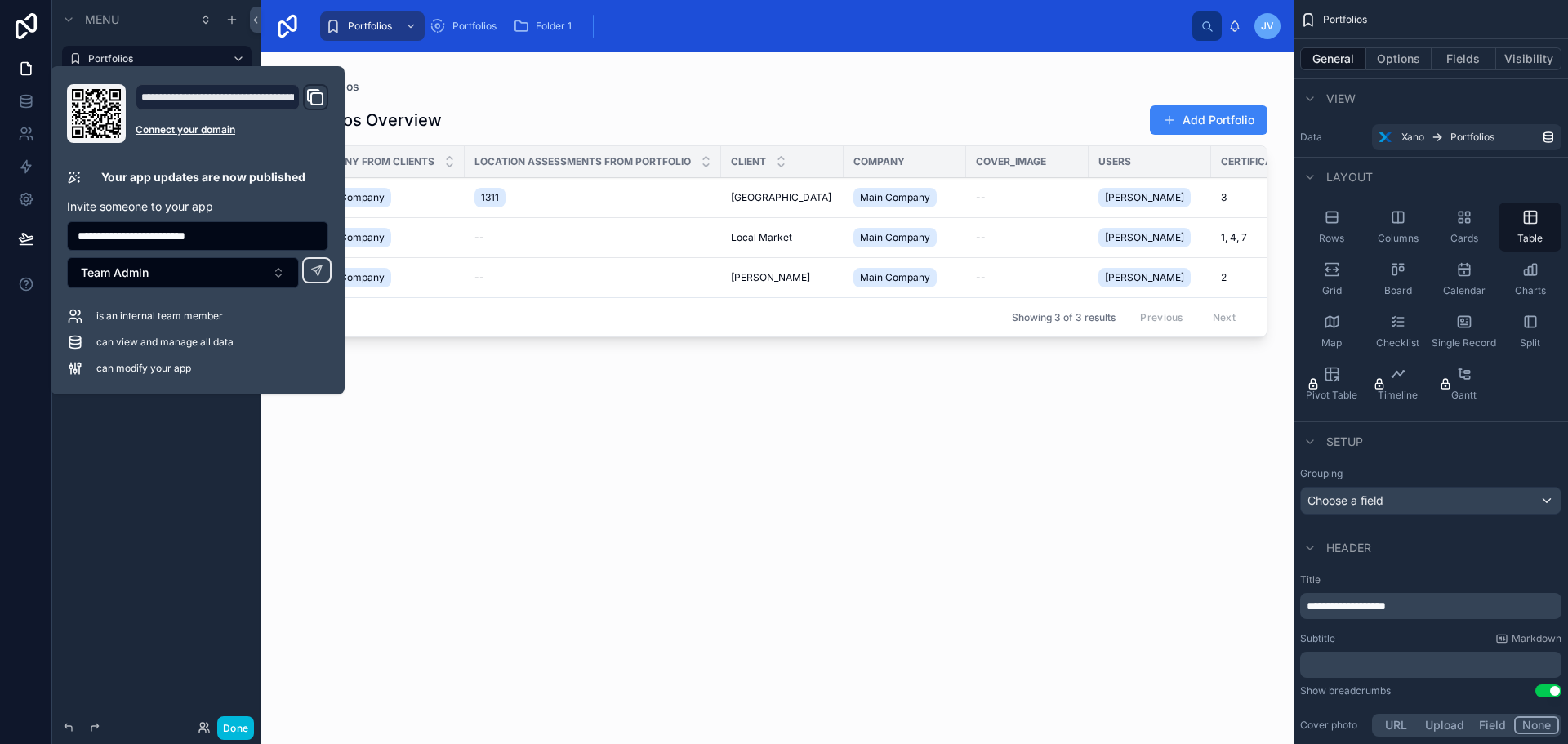
click at [744, 70] on div "Portfolios Portfolios Overview Add Portfolio Company from Clients Location Asse…" at bounding box center [777, 388] width 1032 height 672
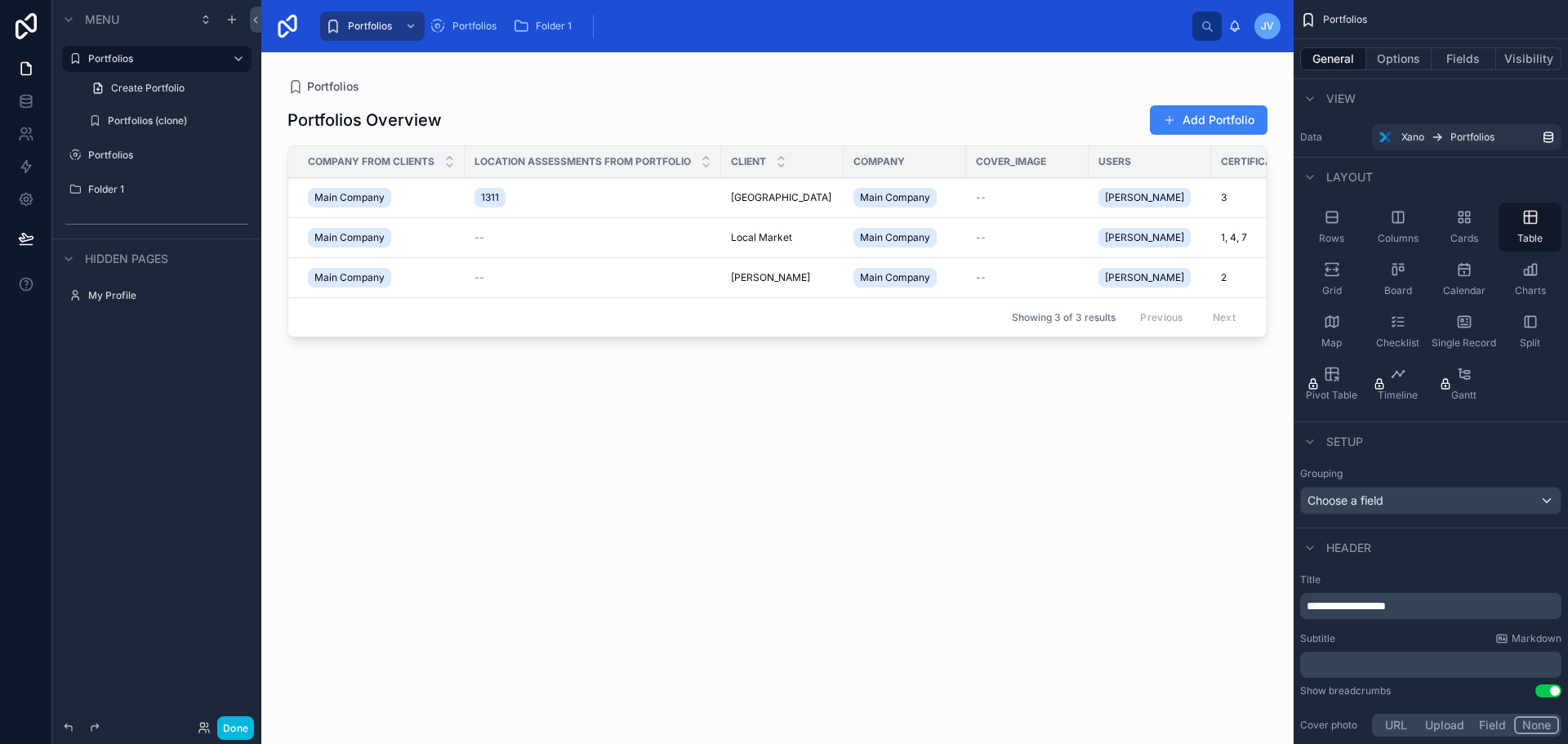
click at [1199, 123] on button "Add Portfolio" at bounding box center [1208, 119] width 118 height 30
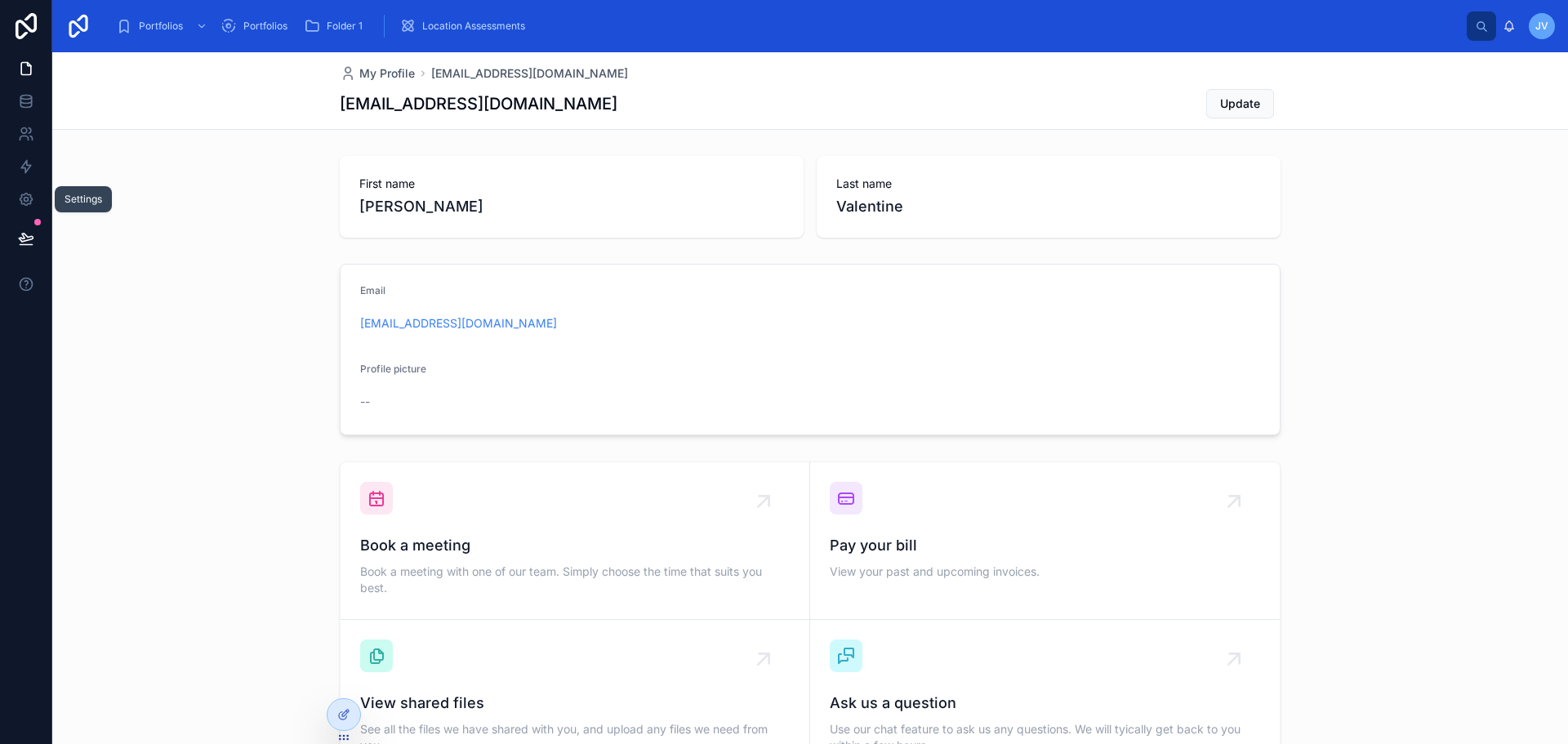
click at [21, 196] on icon at bounding box center [26, 199] width 16 height 16
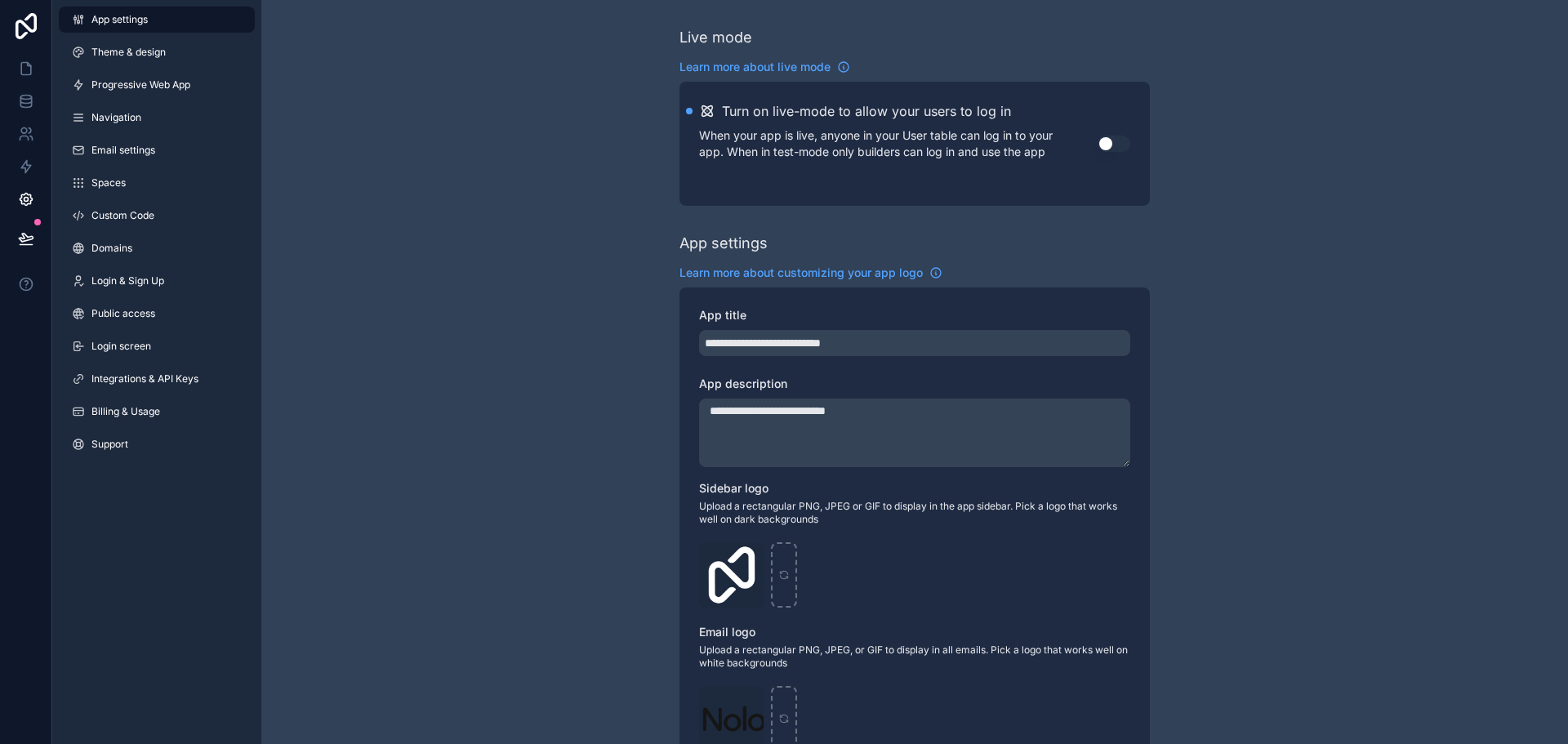
click at [118, 120] on span "Navigation" at bounding box center [117, 118] width 50 height 13
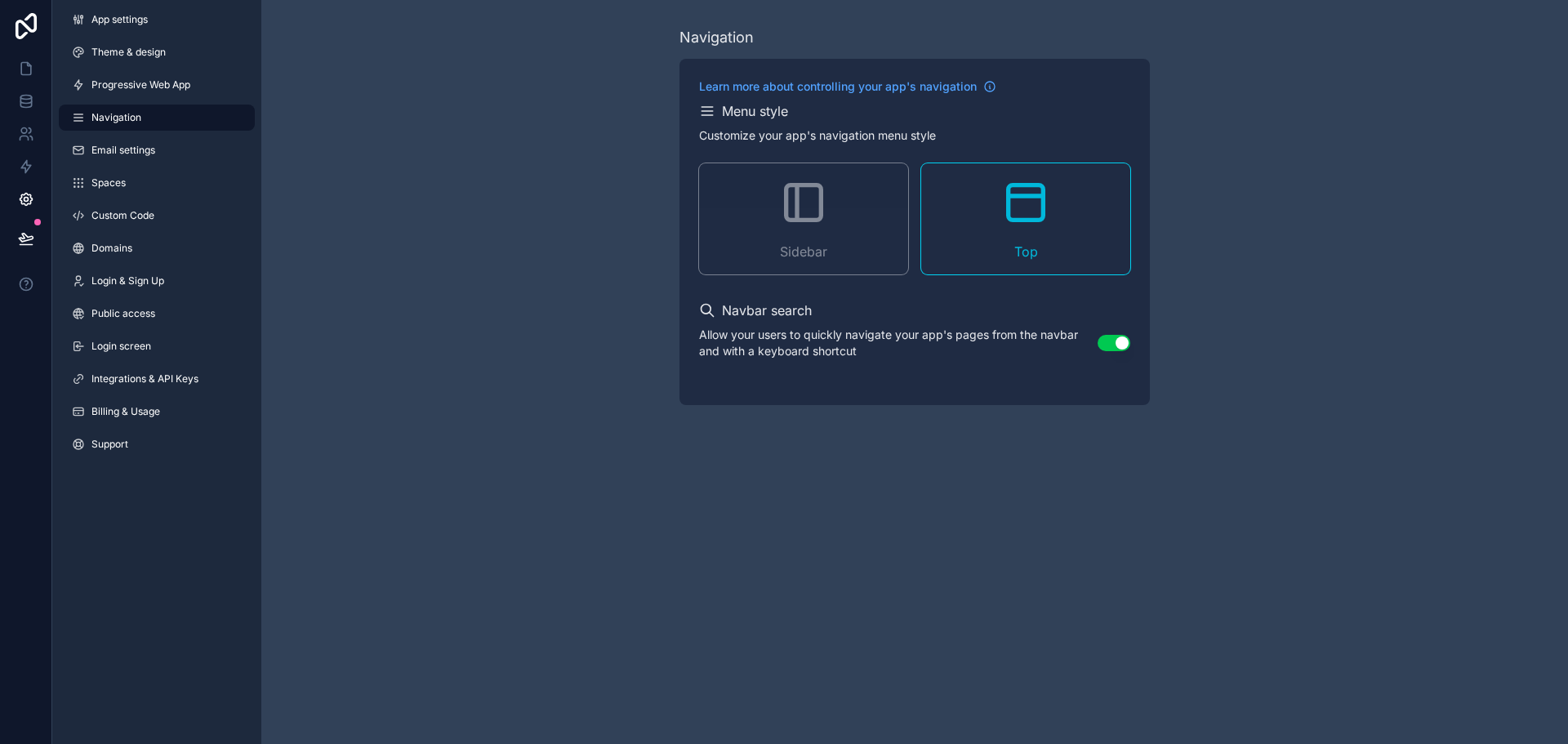
click at [113, 179] on span "Spaces" at bounding box center [109, 183] width 34 height 13
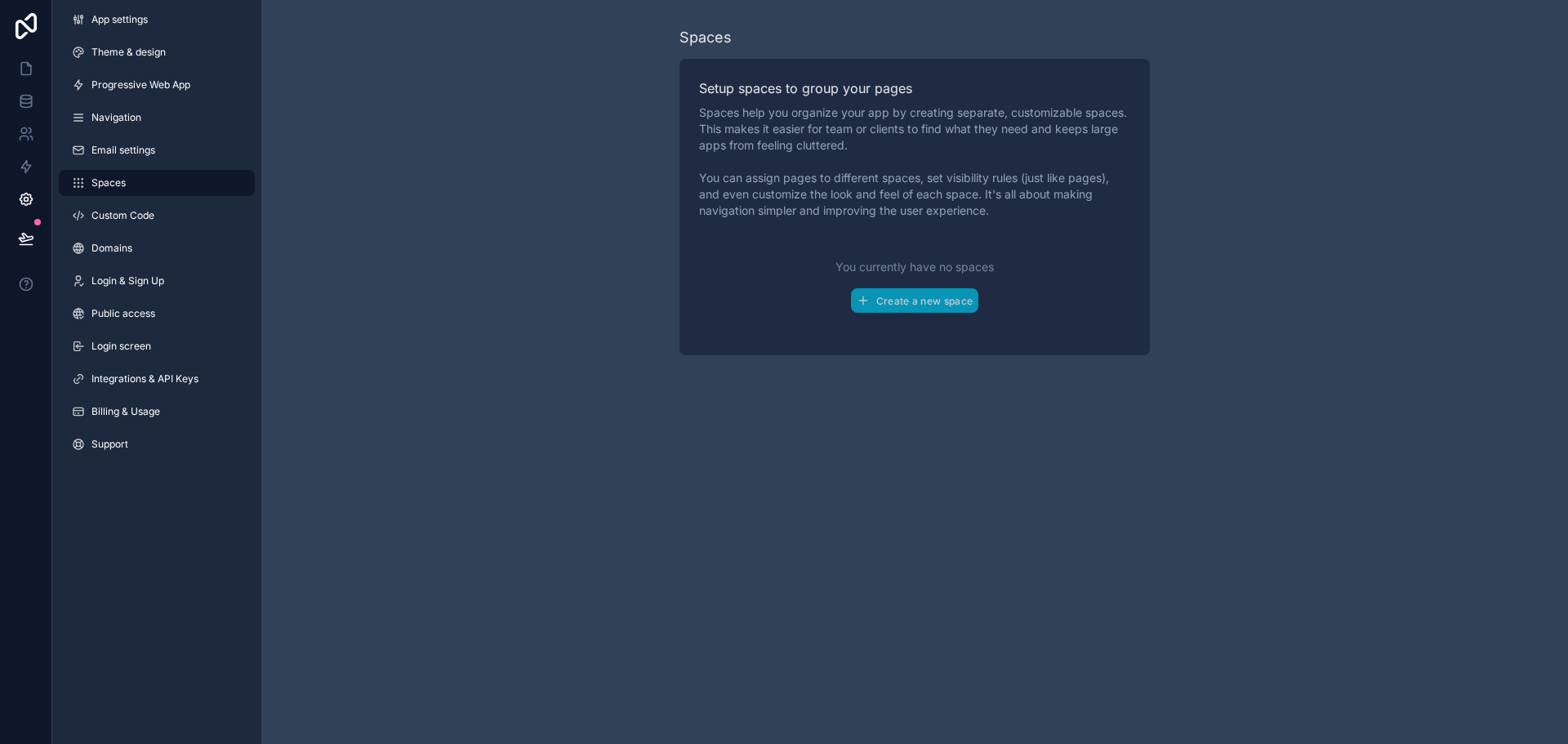
click at [99, 214] on span "Custom Code" at bounding box center [123, 215] width 63 height 13
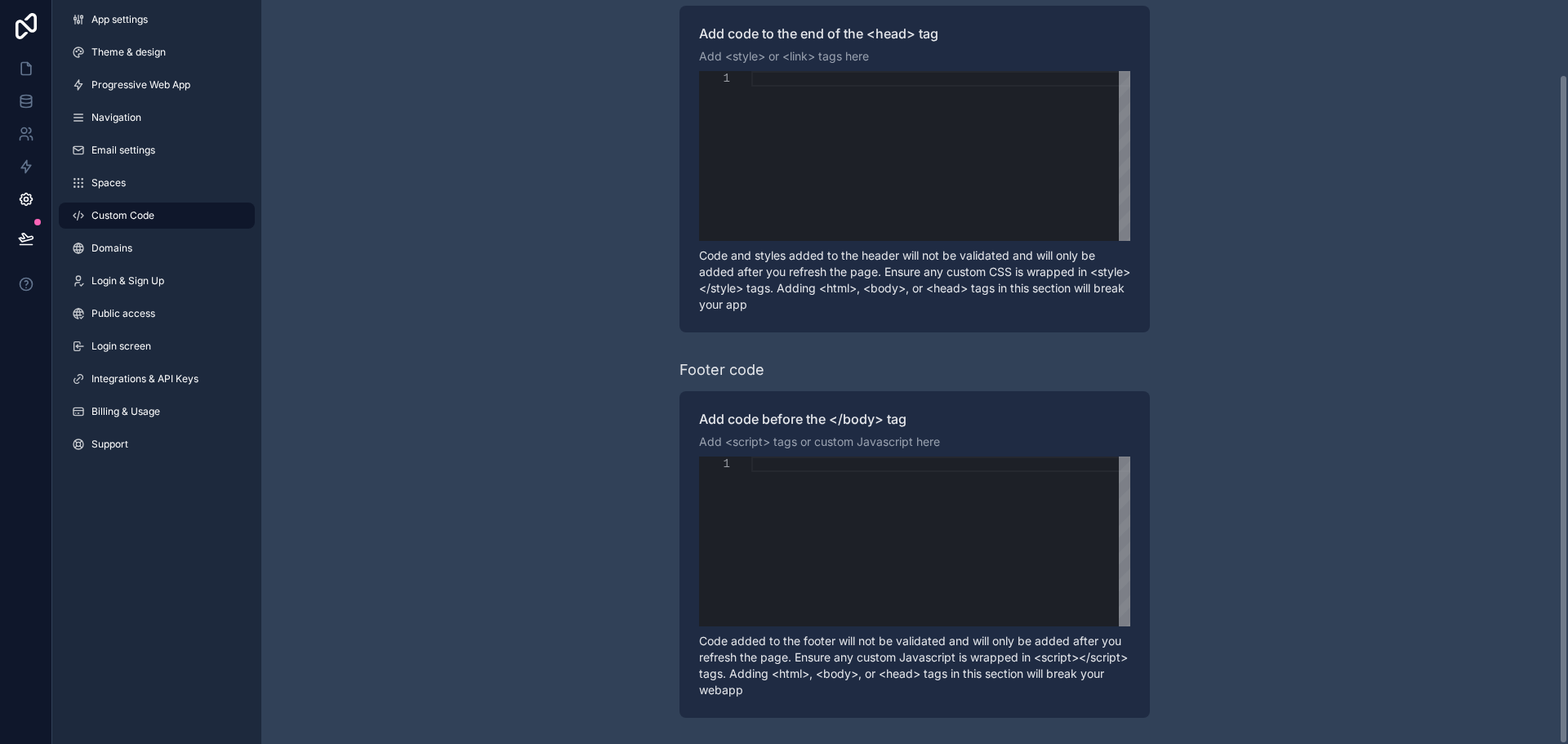
scroll to position [1, 0]
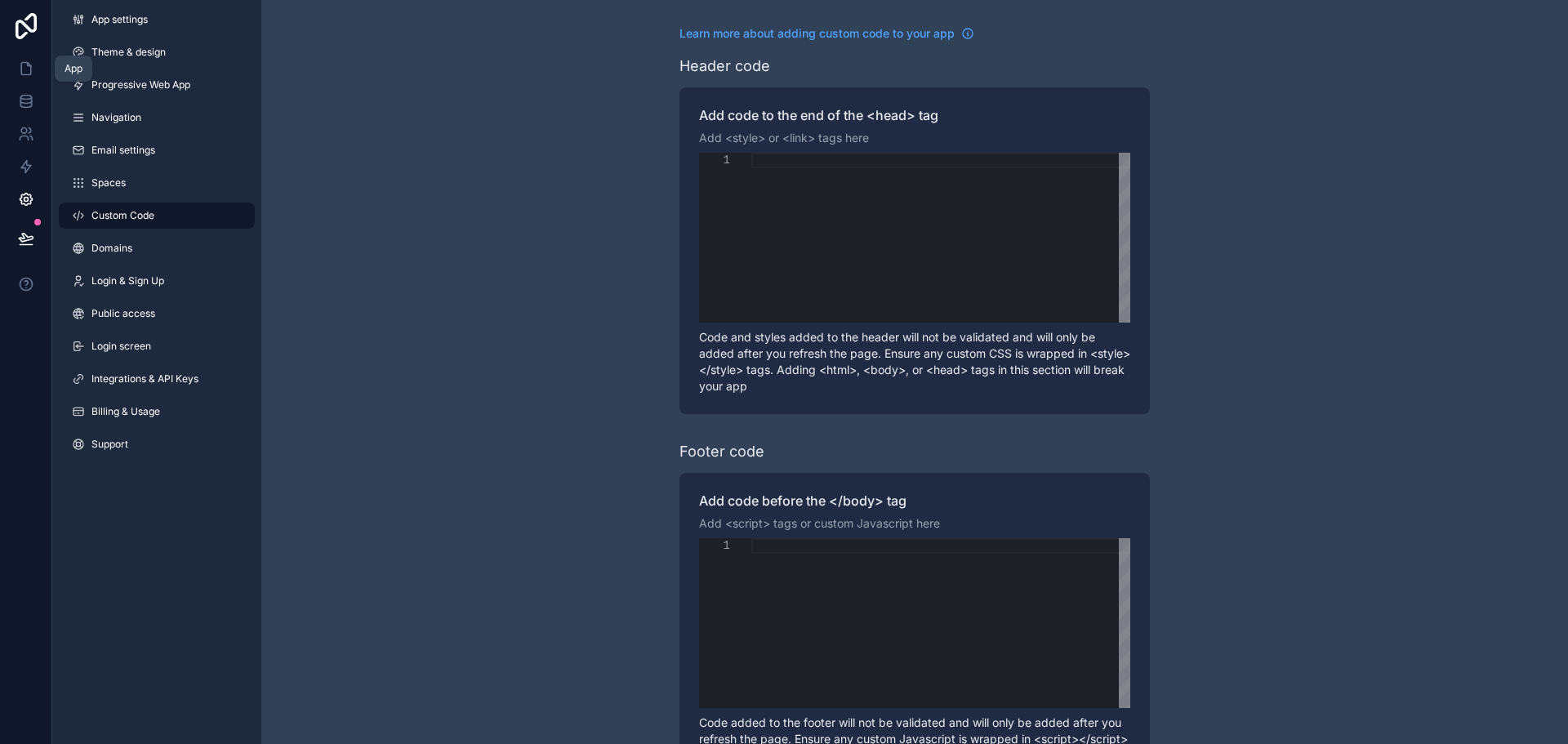
click at [30, 82] on link at bounding box center [25, 68] width 51 height 32
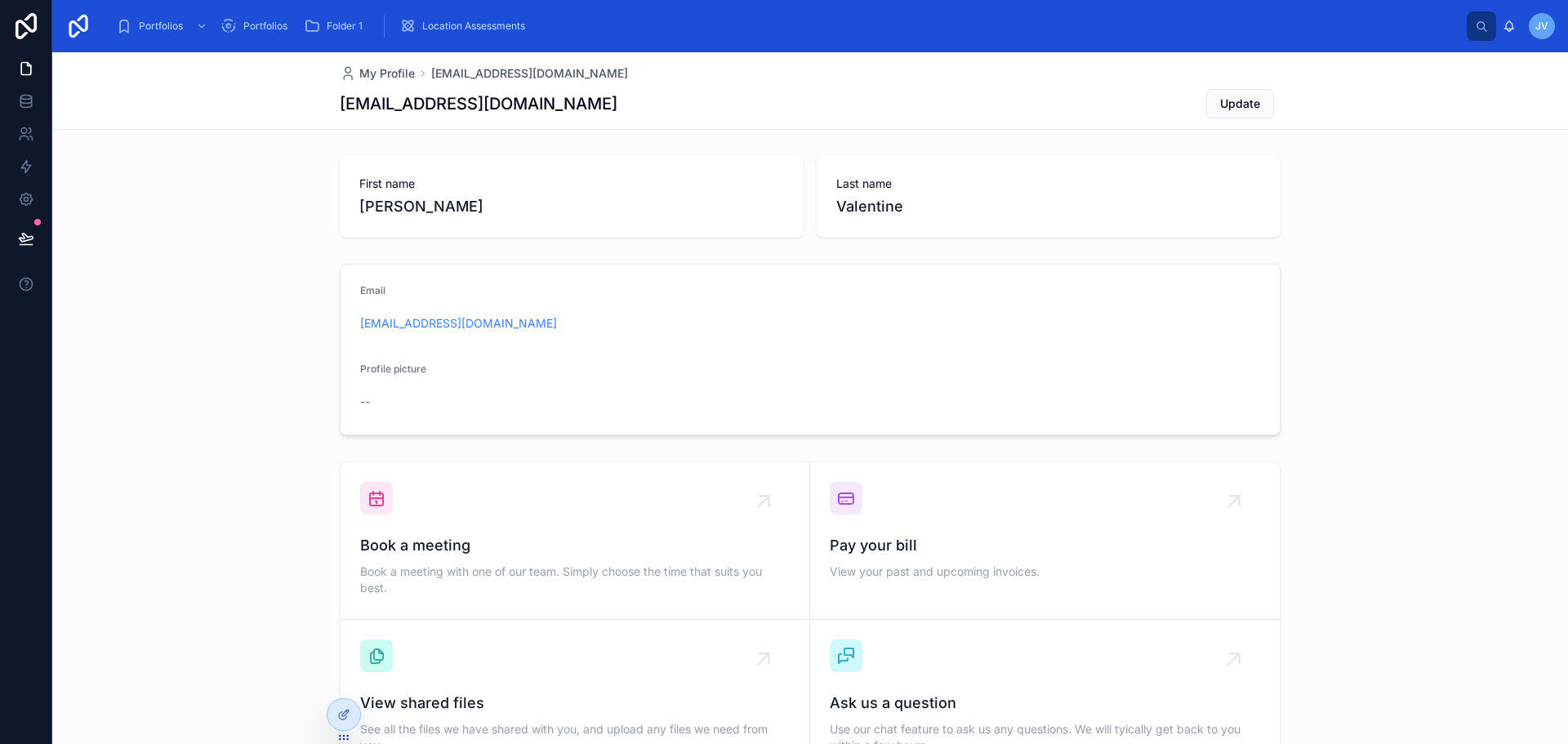
click at [343, 717] on icon at bounding box center [344, 714] width 13 height 13
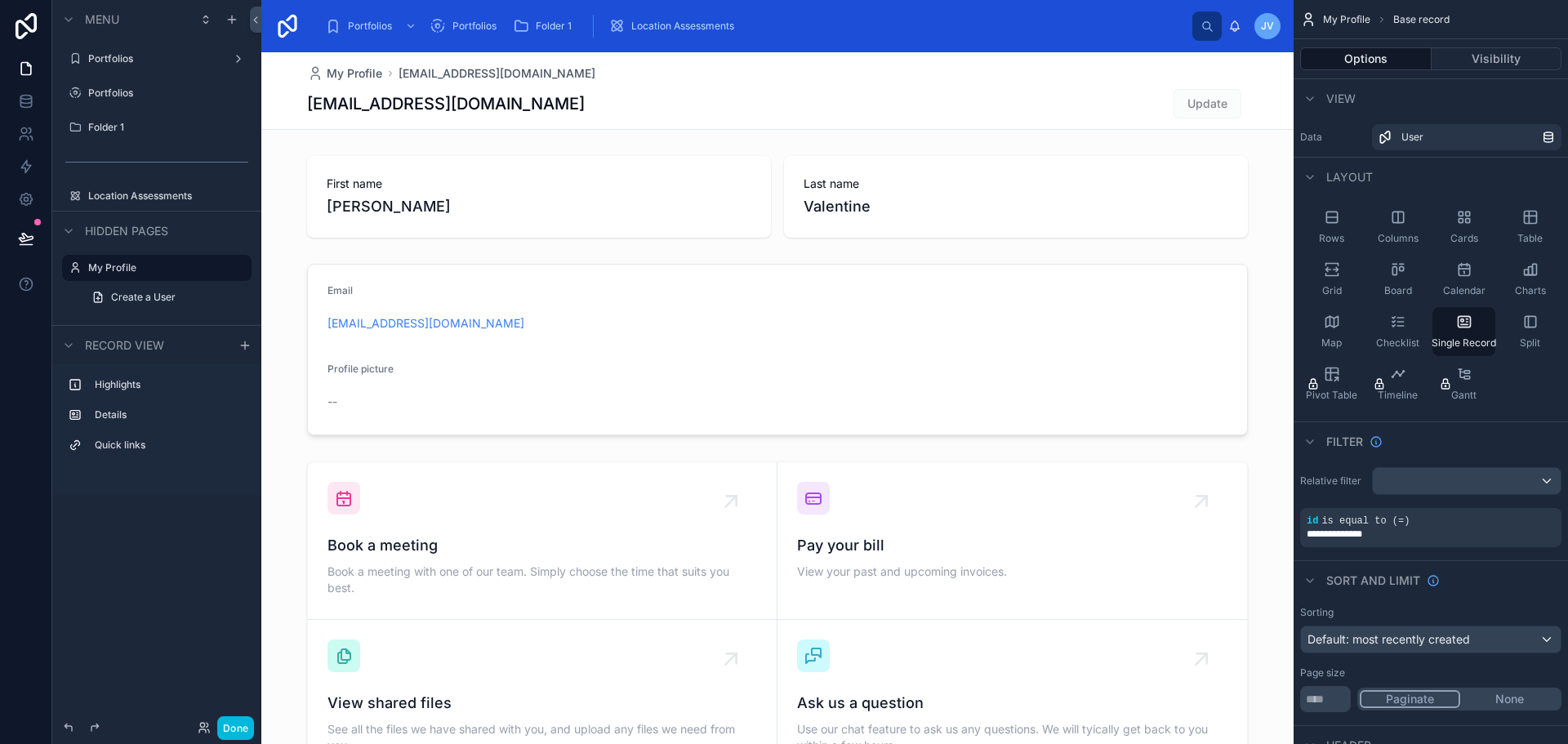
click at [96, 59] on label "Portfolios" at bounding box center [153, 58] width 131 height 13
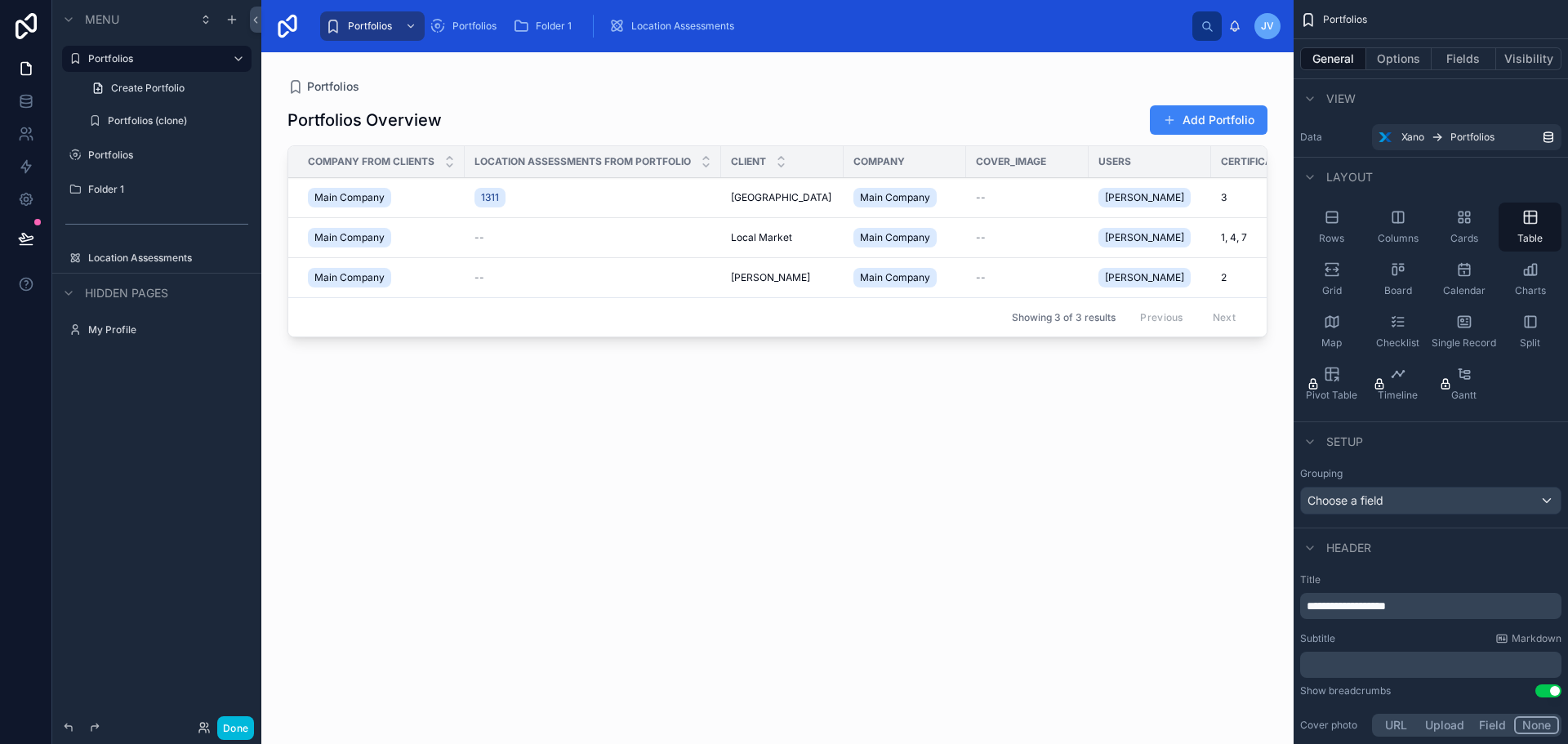
click at [418, 197] on div at bounding box center [777, 388] width 1032 height 672
click at [410, 205] on div "Main Company" at bounding box center [381, 197] width 147 height 26
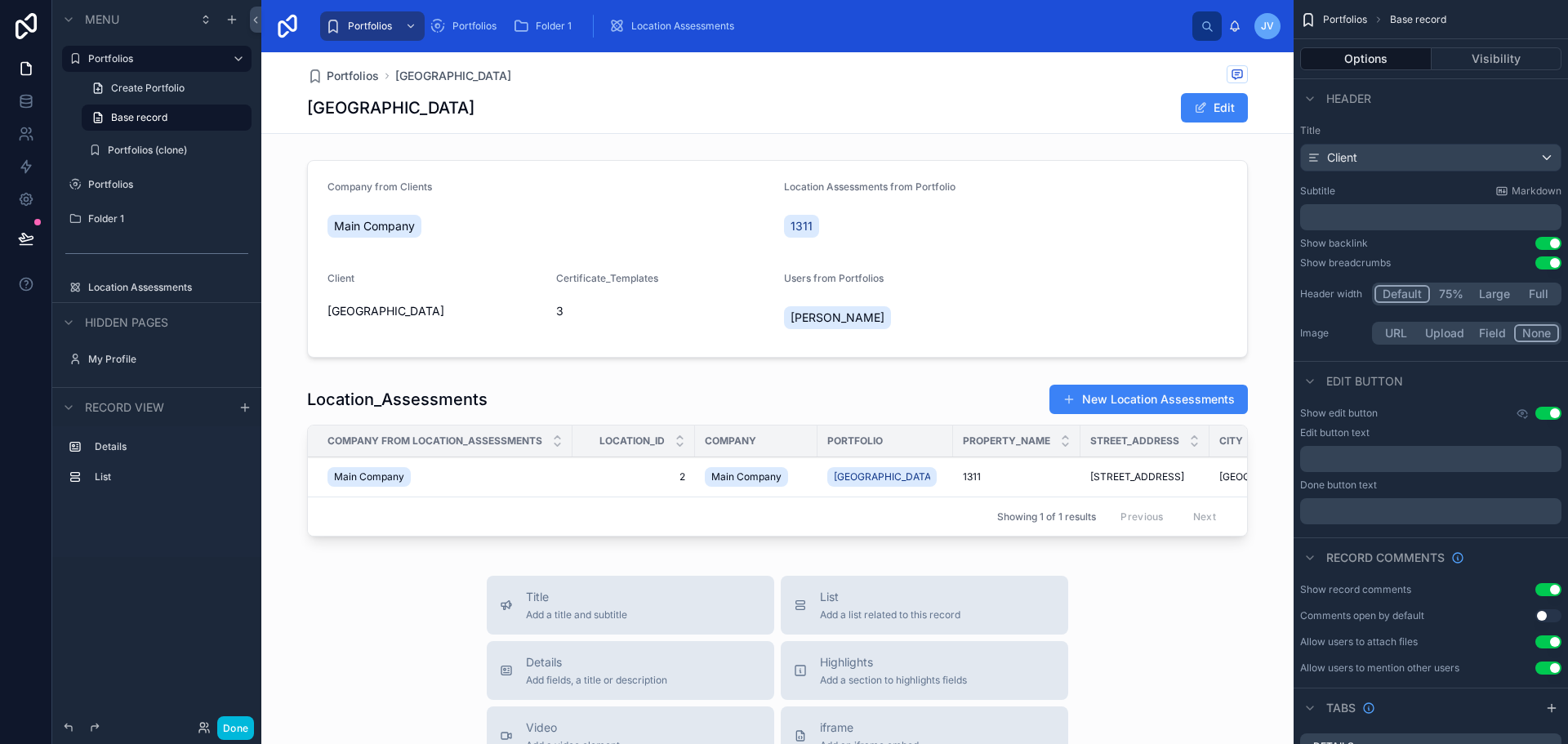
scroll to position [163, 0]
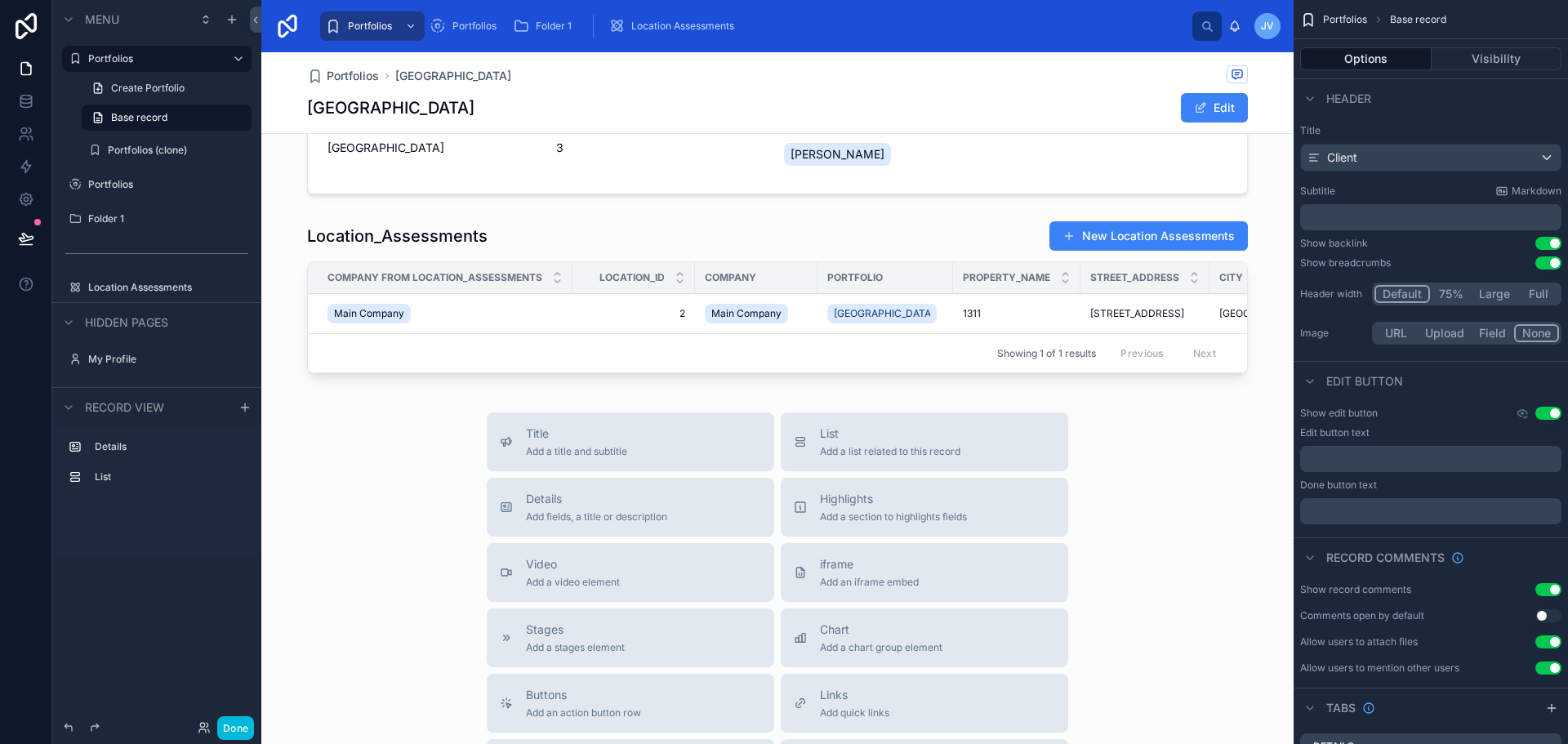
click at [1149, 239] on div at bounding box center [777, 301] width 1032 height 172
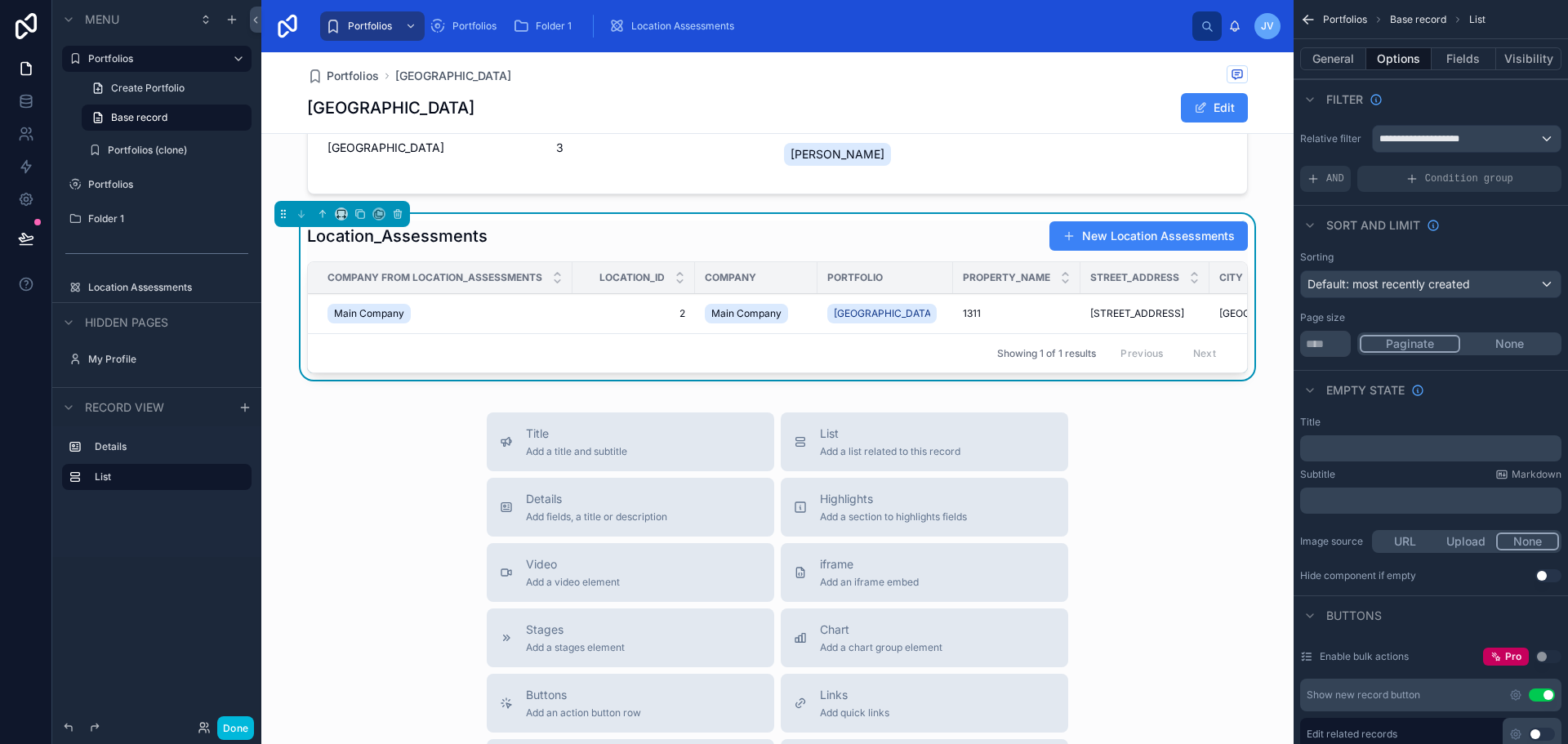
click at [1388, 447] on p "﻿" at bounding box center [1433, 449] width 251 height 13
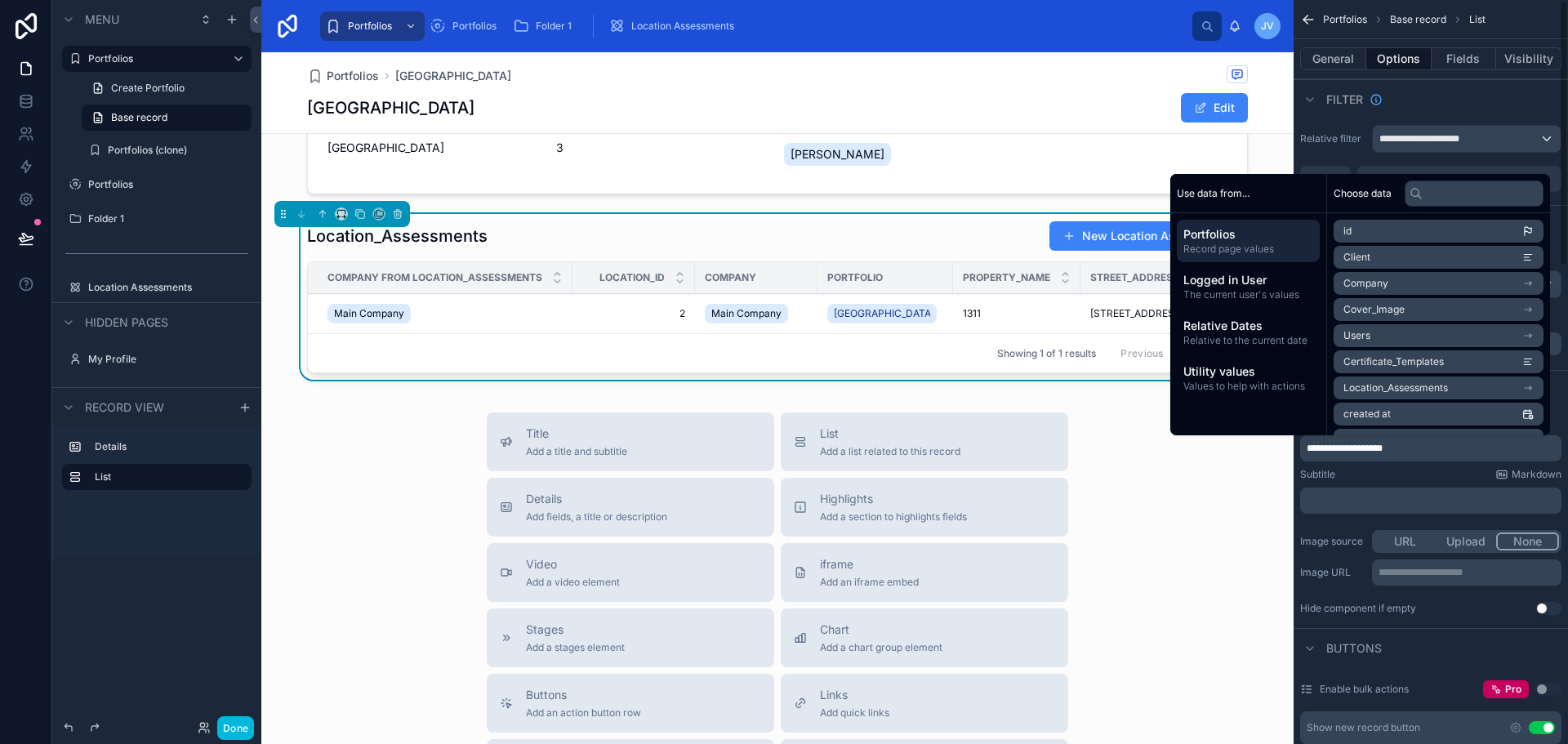
click at [1339, 529] on div "**********" at bounding box center [1430, 557] width 261 height 62
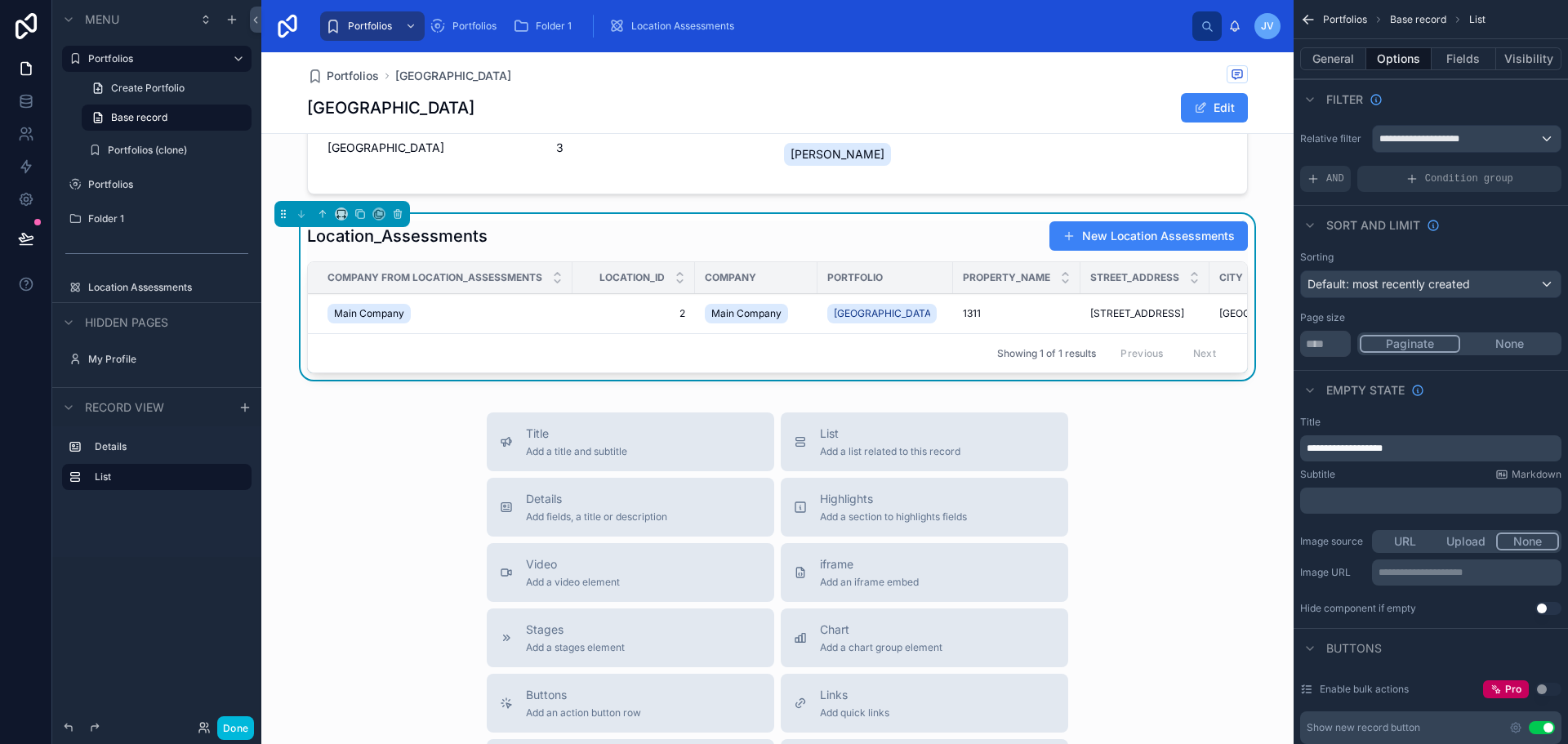
click at [532, 238] on div "Location_Assessments New Location Assessments" at bounding box center [777, 236] width 941 height 31
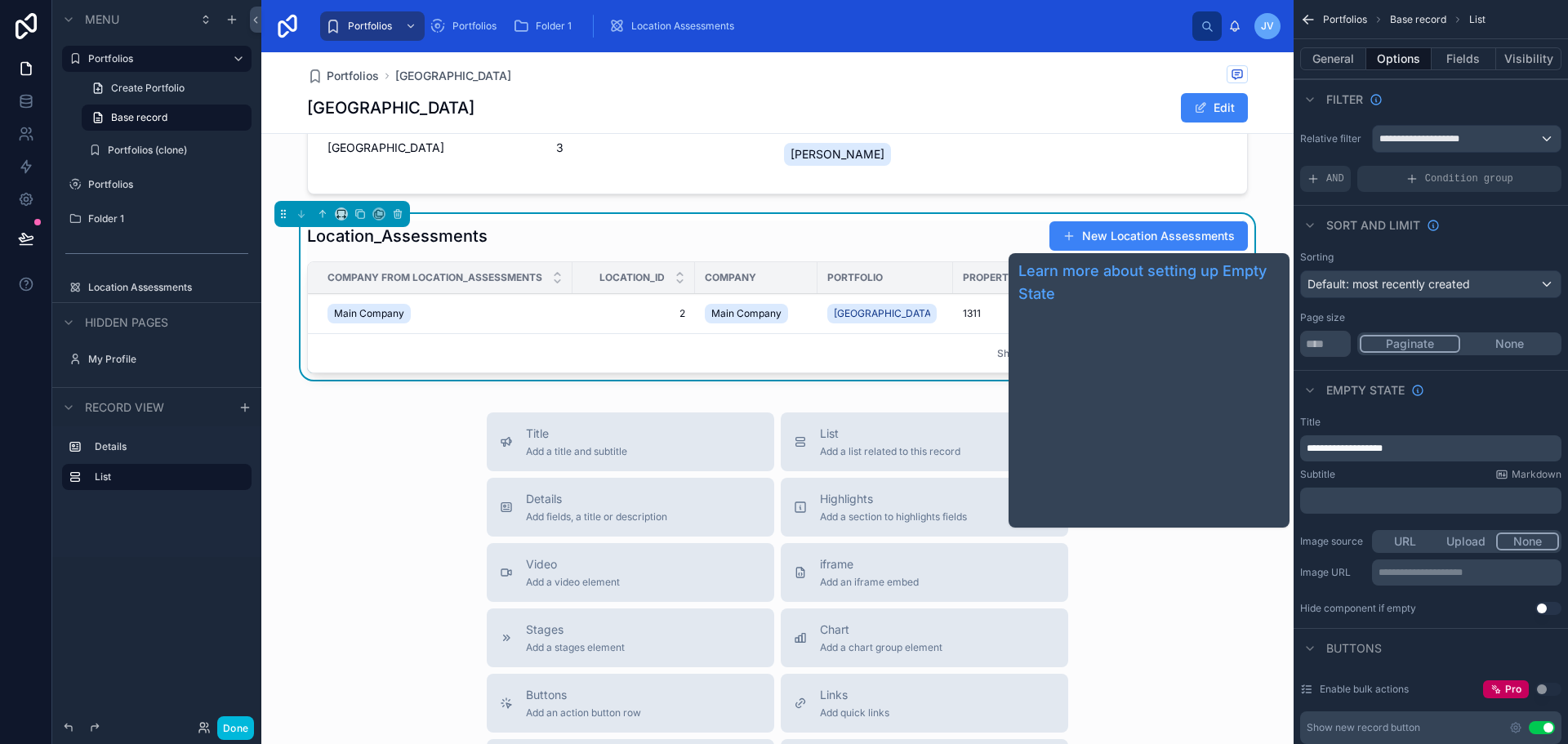
click at [1420, 392] on icon "scrollable content" at bounding box center [1417, 390] width 13 height 13
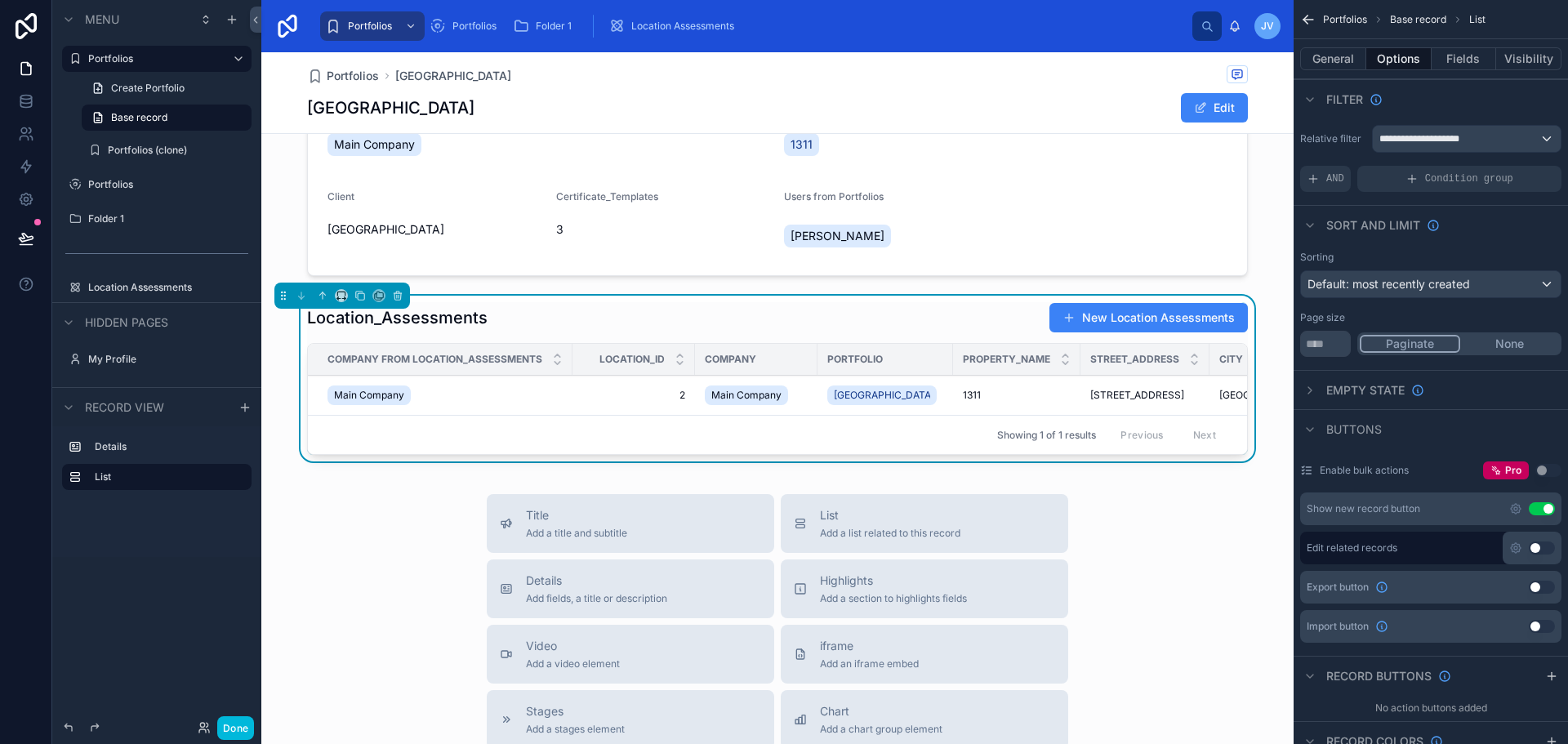
scroll to position [0, 0]
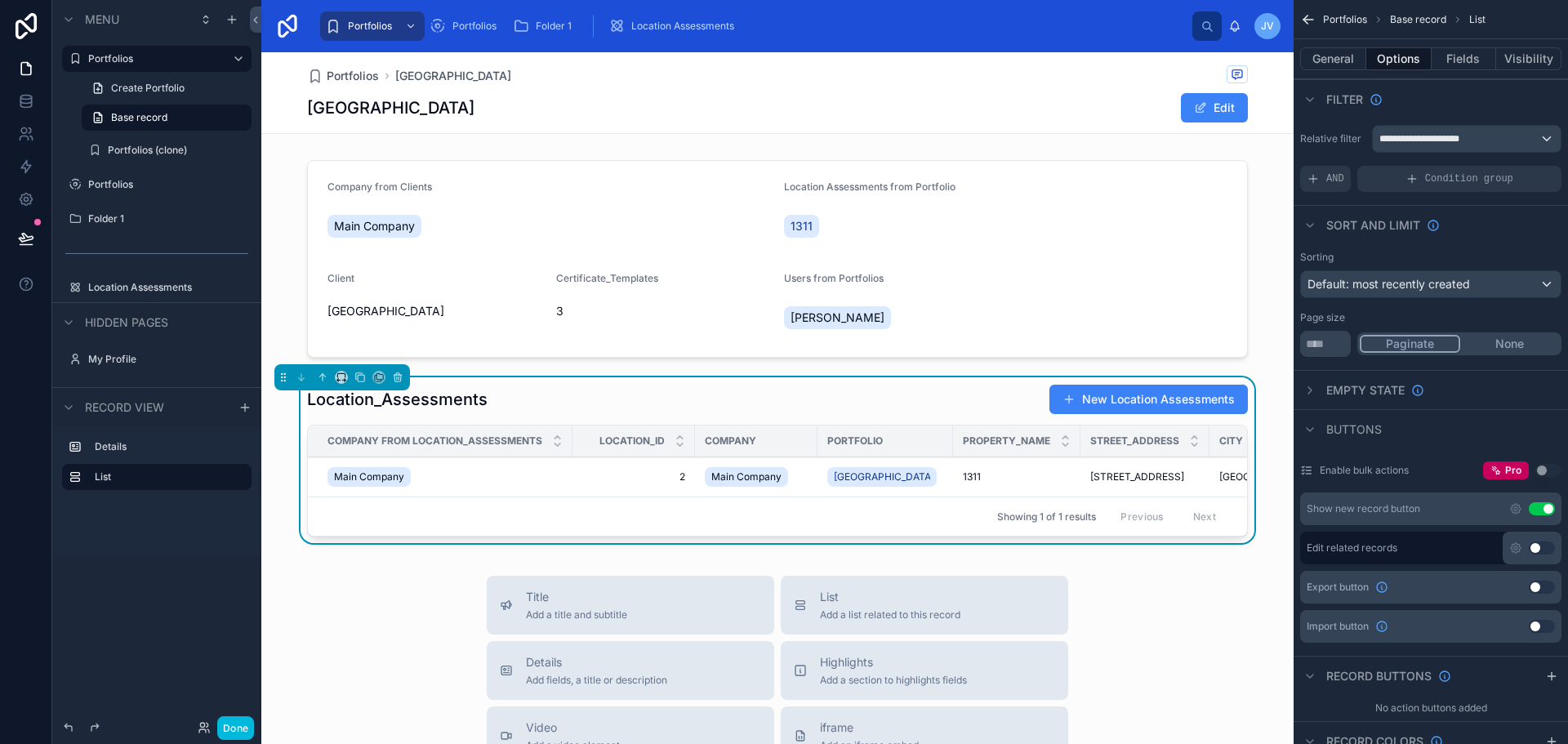
click at [342, 77] on span "Portfolios" at bounding box center [353, 76] width 52 height 16
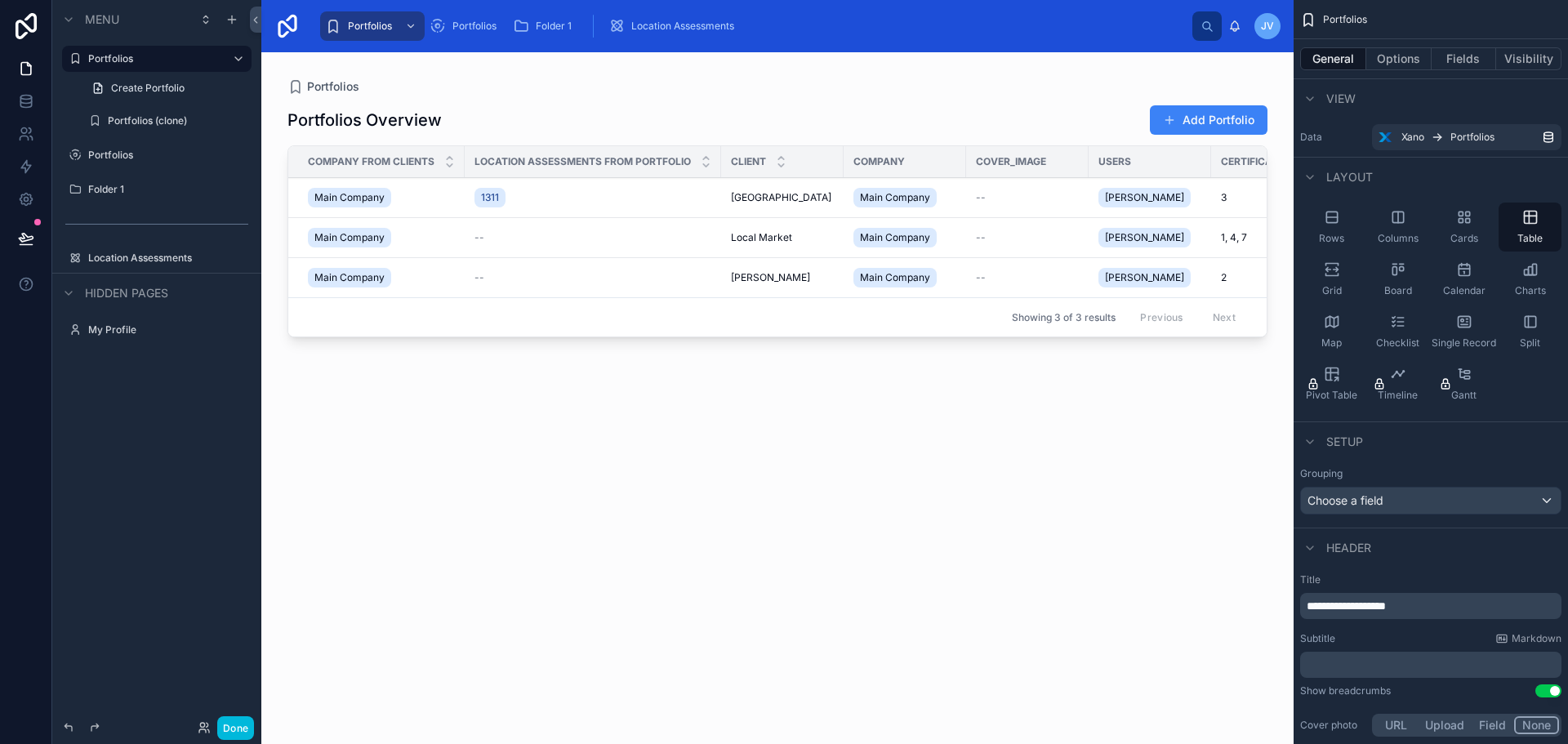
click at [1187, 112] on button "Add Portfolio" at bounding box center [1208, 119] width 118 height 30
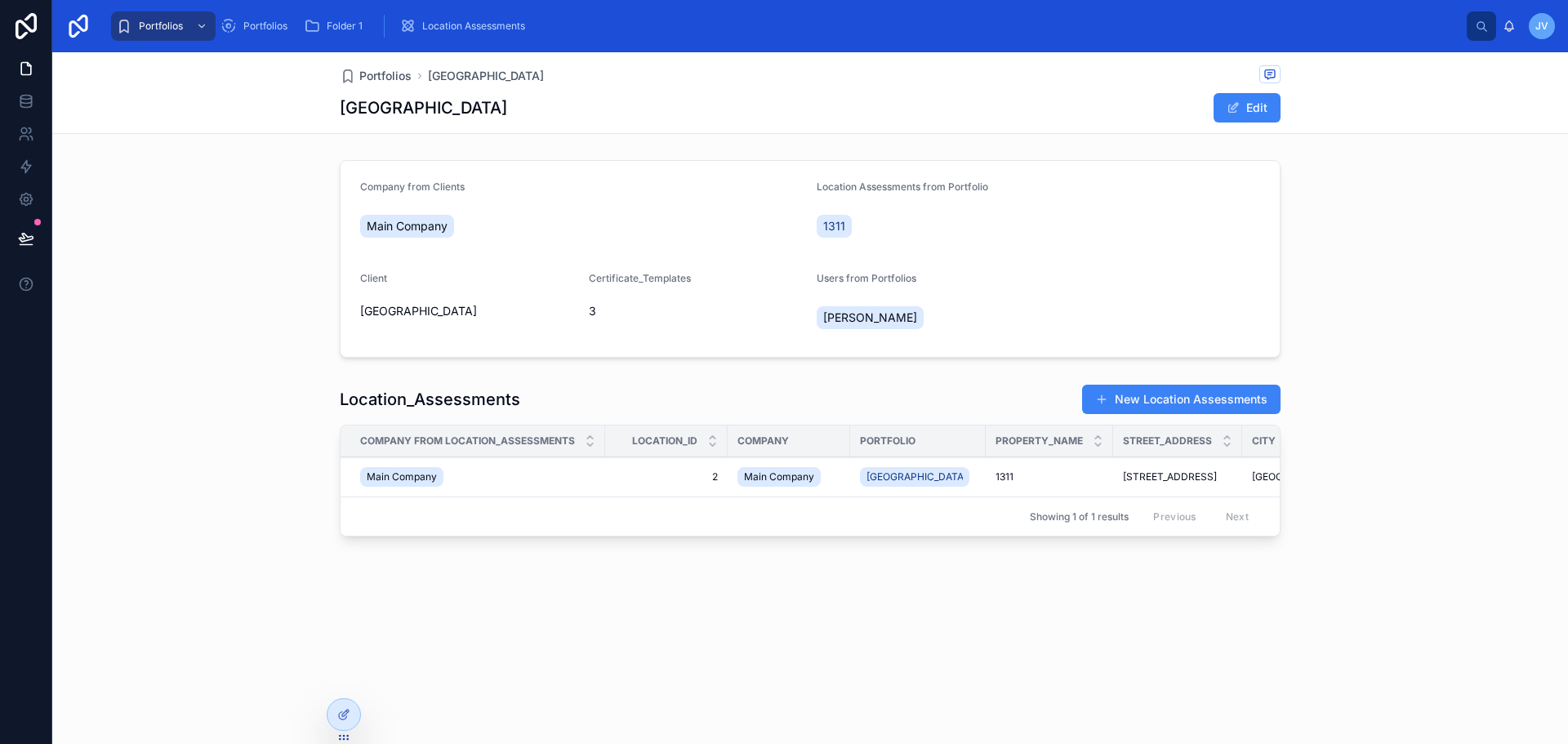
click at [336, 716] on div at bounding box center [344, 714] width 32 height 31
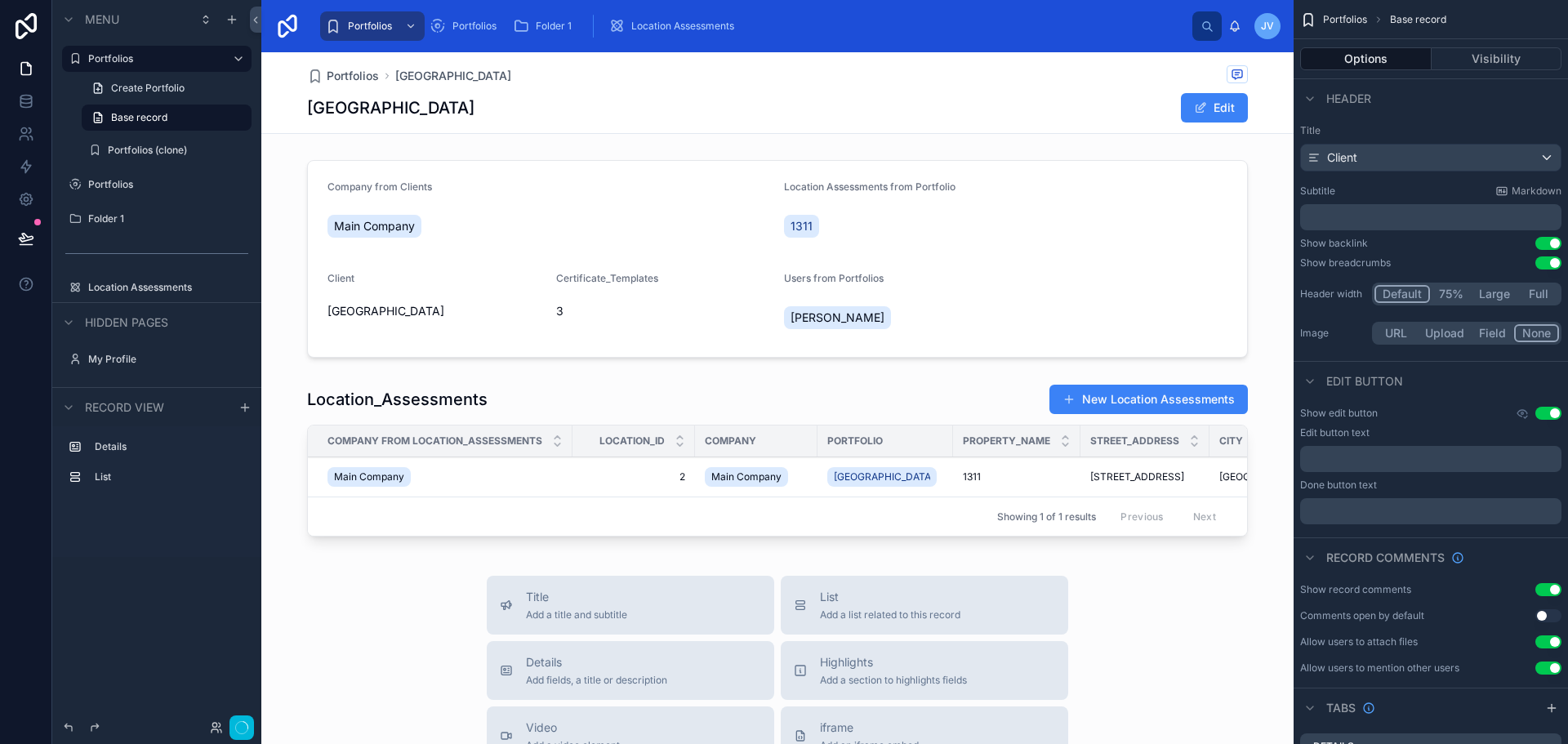
click at [128, 59] on label "Portfolios" at bounding box center [153, 58] width 131 height 13
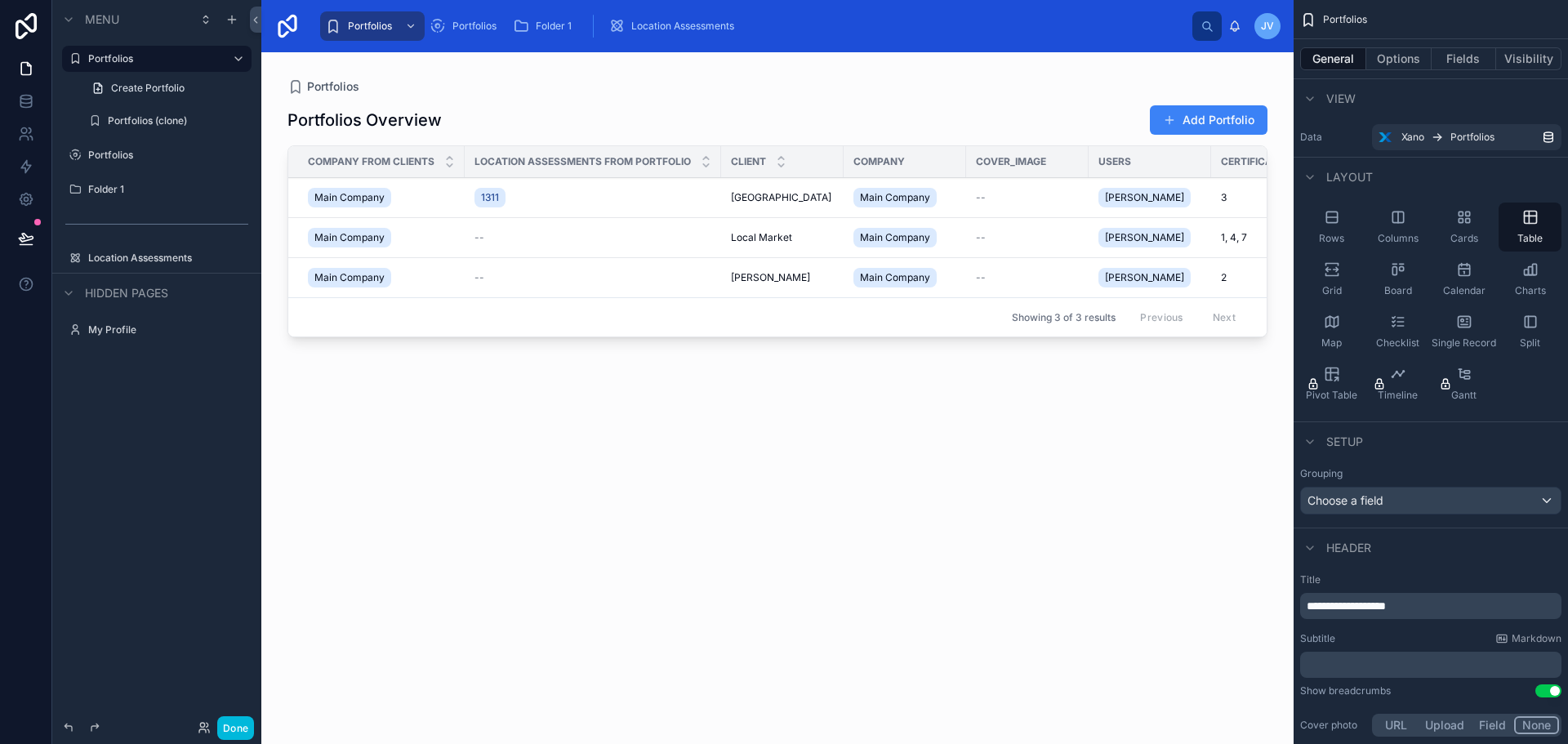
click at [1202, 118] on div at bounding box center [777, 388] width 1032 height 672
click at [126, 96] on link "Create Portfolio" at bounding box center [166, 88] width 170 height 26
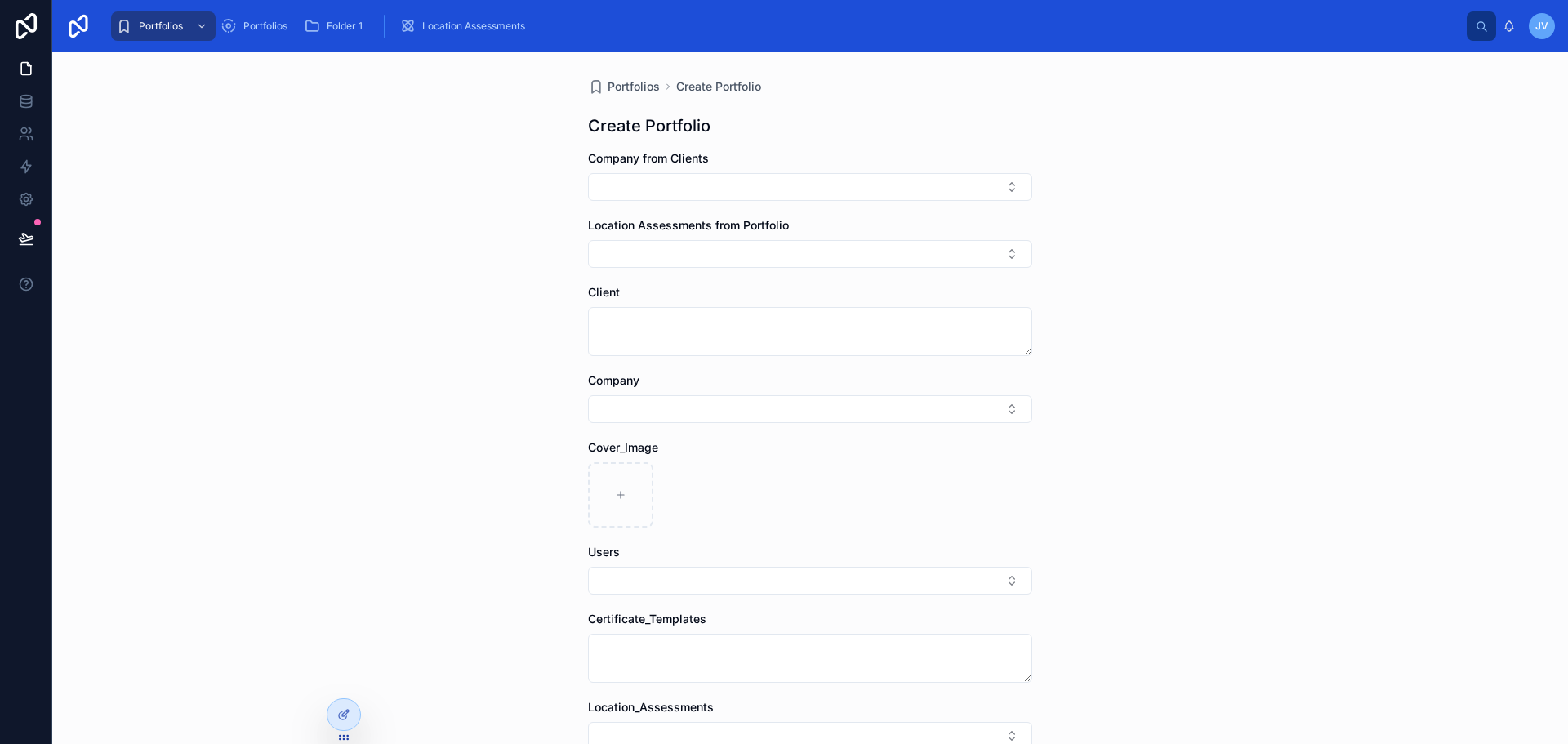
click at [338, 708] on icon at bounding box center [344, 714] width 13 height 13
click at [349, 719] on icon at bounding box center [344, 714] width 13 height 13
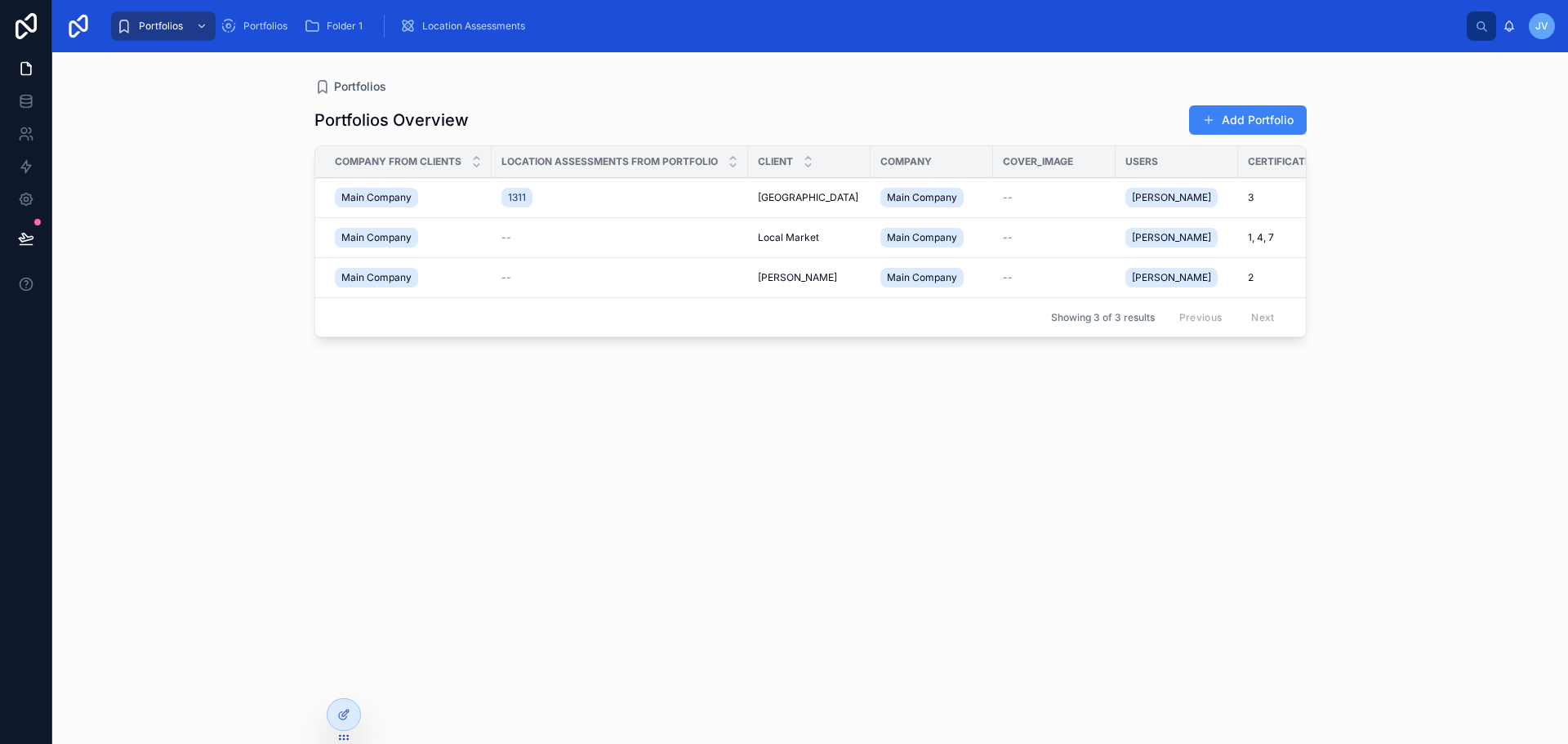
click at [333, 713] on div at bounding box center [344, 714] width 32 height 31
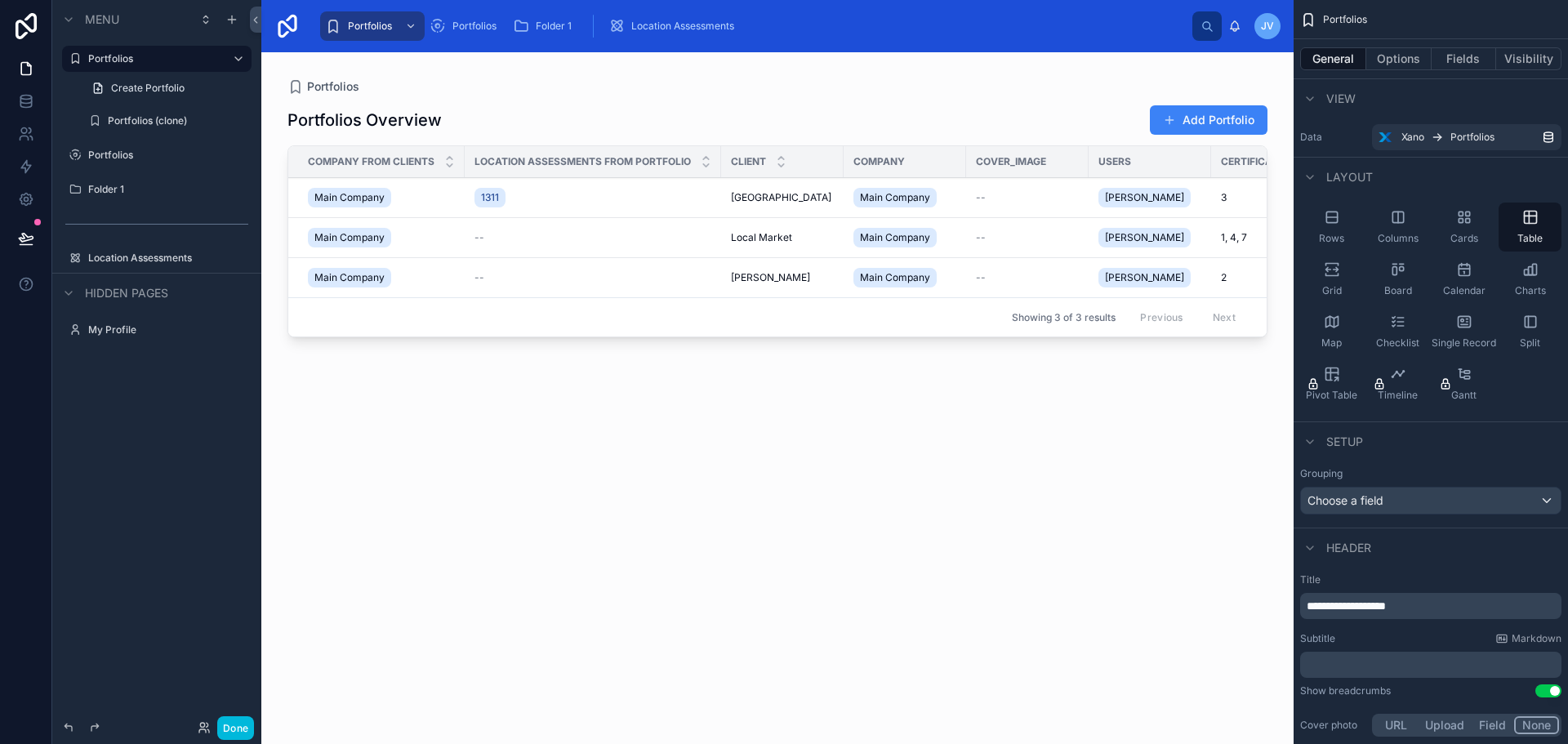
click at [1191, 121] on div at bounding box center [777, 388] width 1032 height 672
click at [235, 20] on icon "scrollable content" at bounding box center [231, 20] width 7 height 0
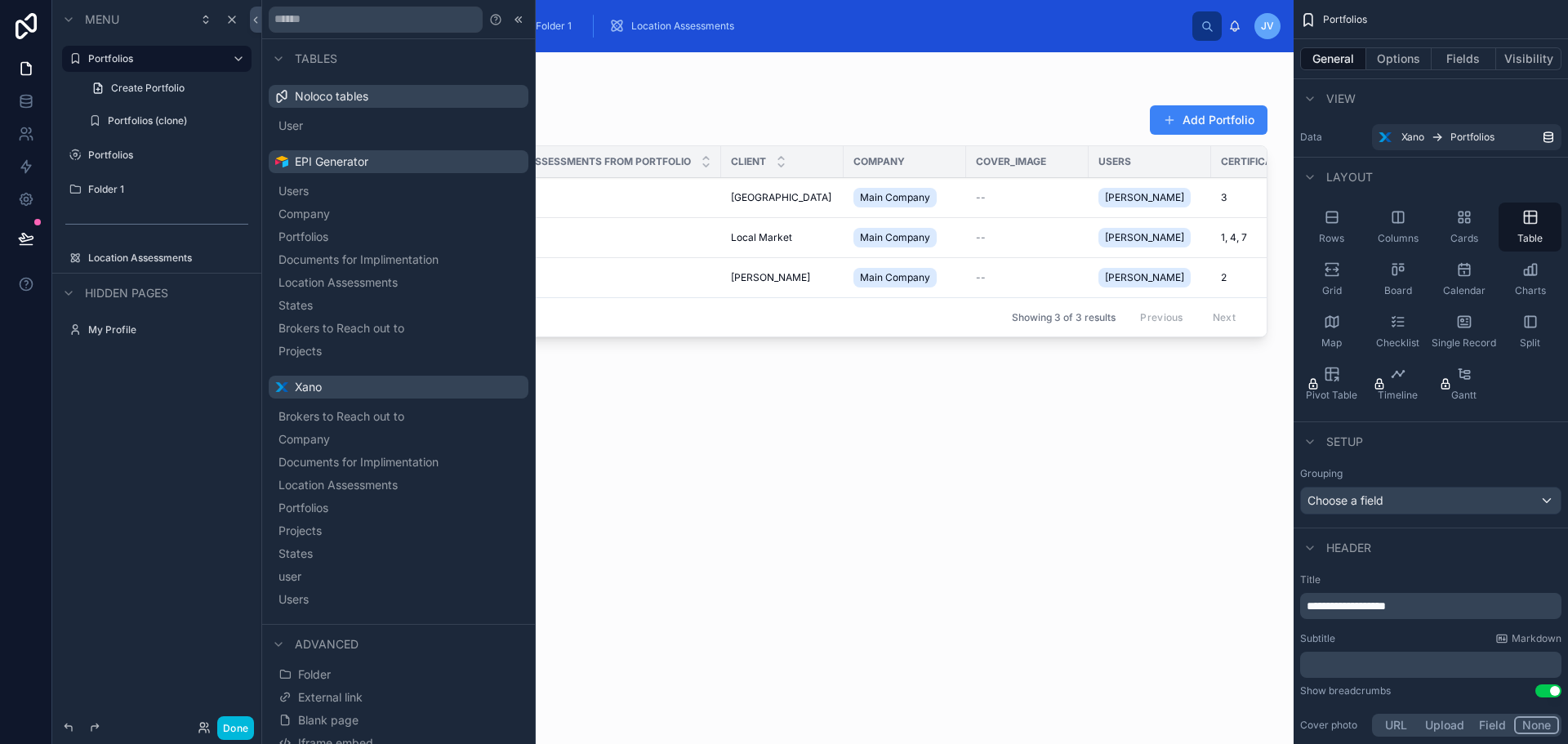
scroll to position [33, 0]
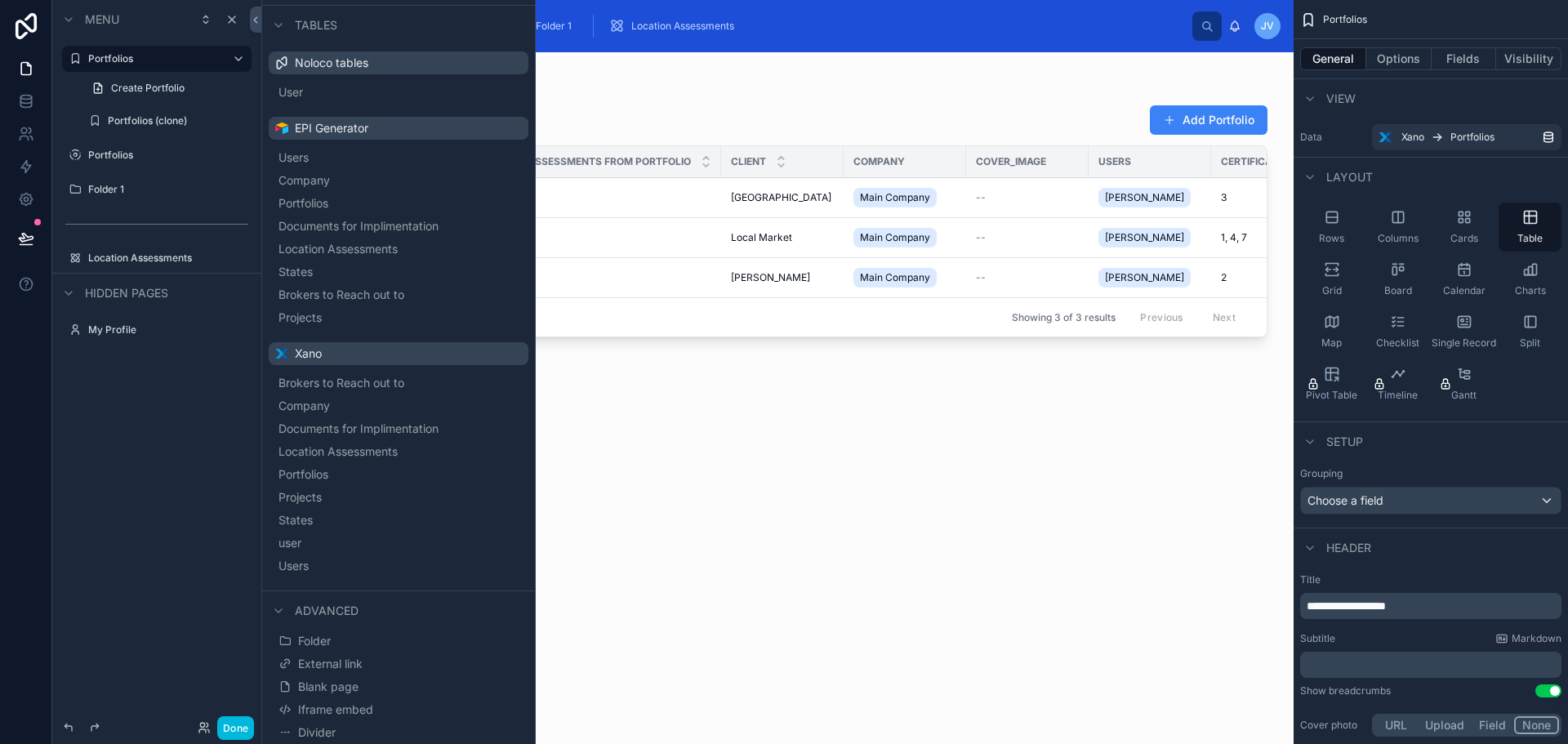
click at [137, 149] on label "Portfolios" at bounding box center [164, 155] width 153 height 13
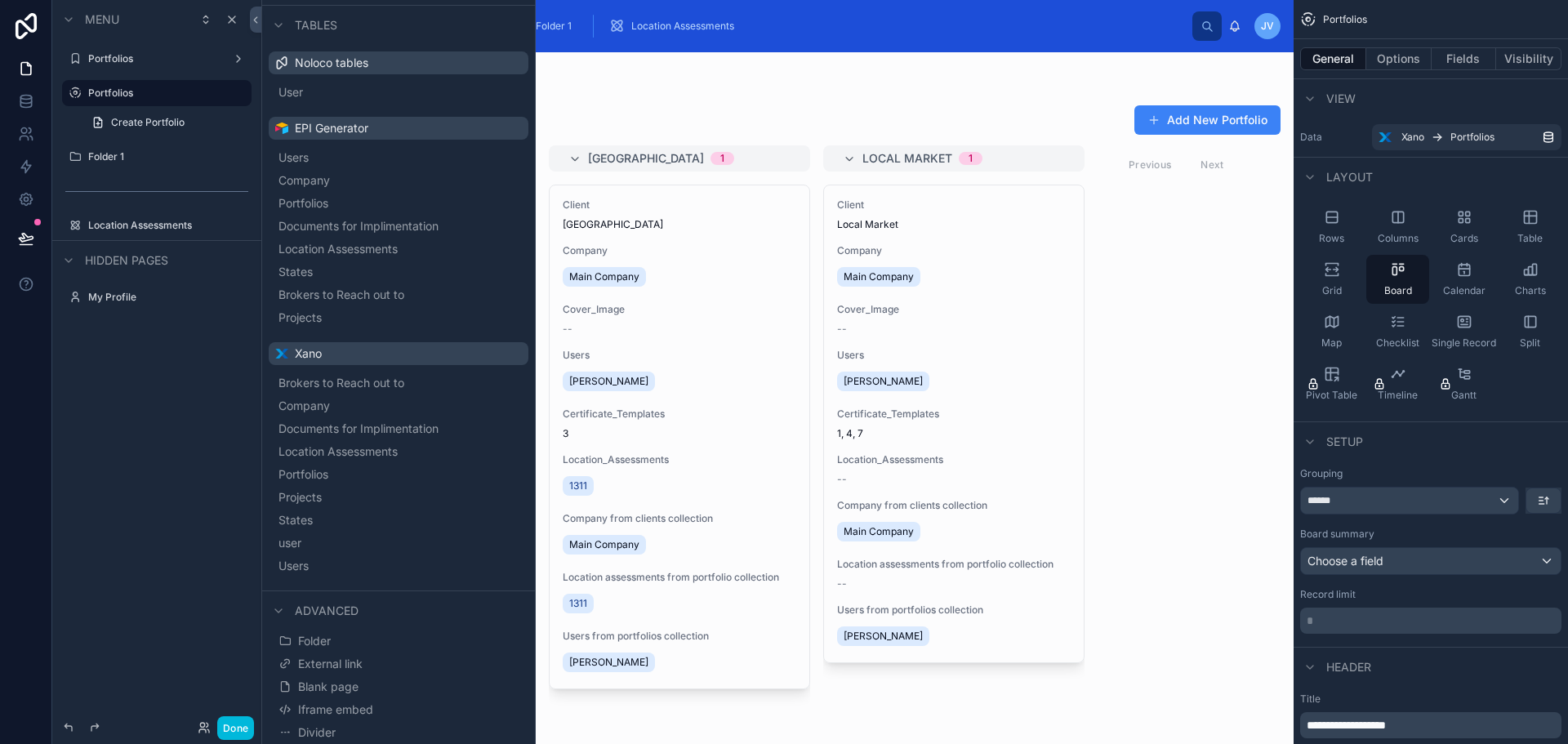
click at [1017, 101] on div at bounding box center [777, 398] width 1032 height 692
click at [1227, 127] on button "Add New Portfolio" at bounding box center [1207, 119] width 146 height 30
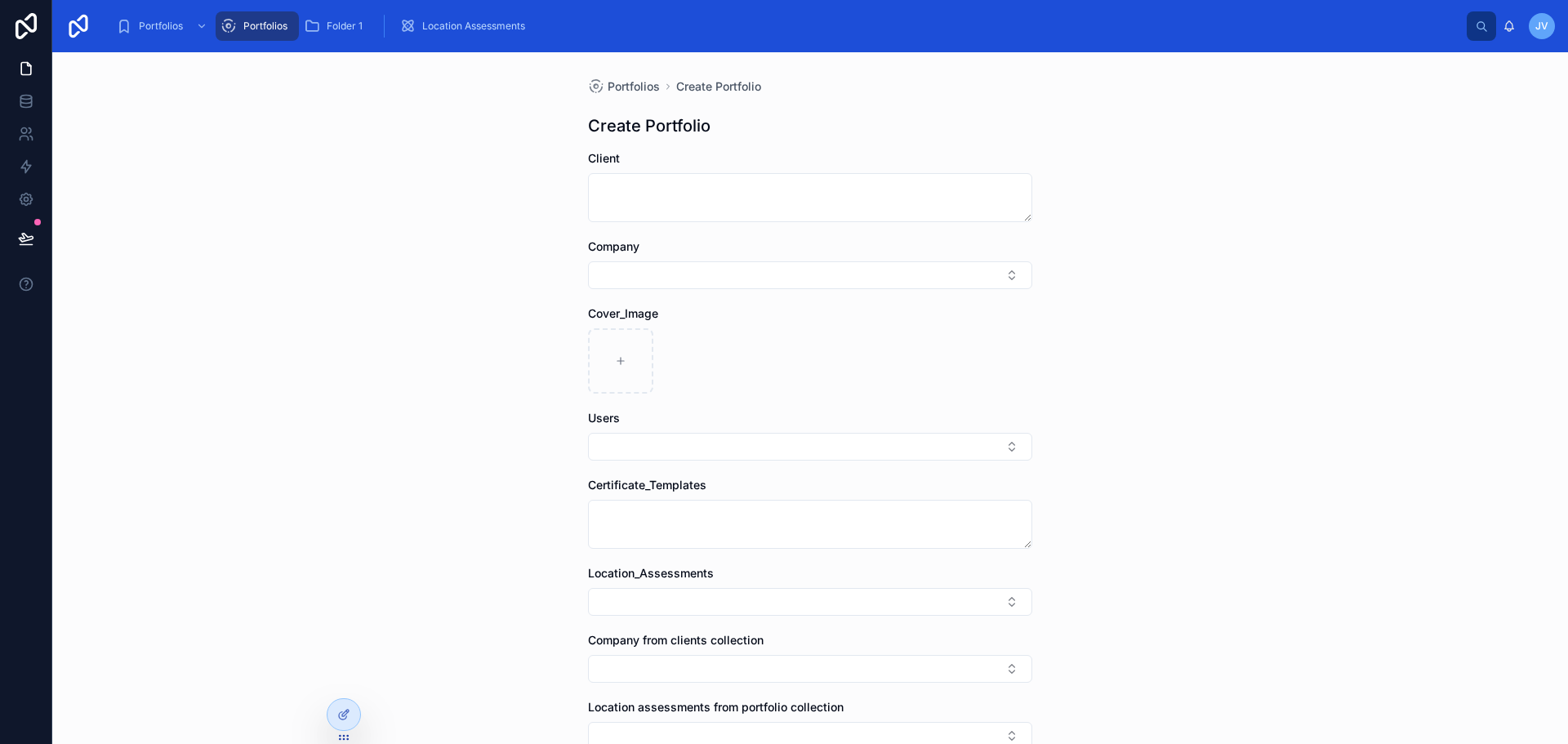
click at [689, 199] on textarea at bounding box center [810, 197] width 444 height 49
click at [662, 264] on button "Select Button" at bounding box center [810, 275] width 444 height 28
click at [615, 351] on div at bounding box center [621, 361] width 65 height 66
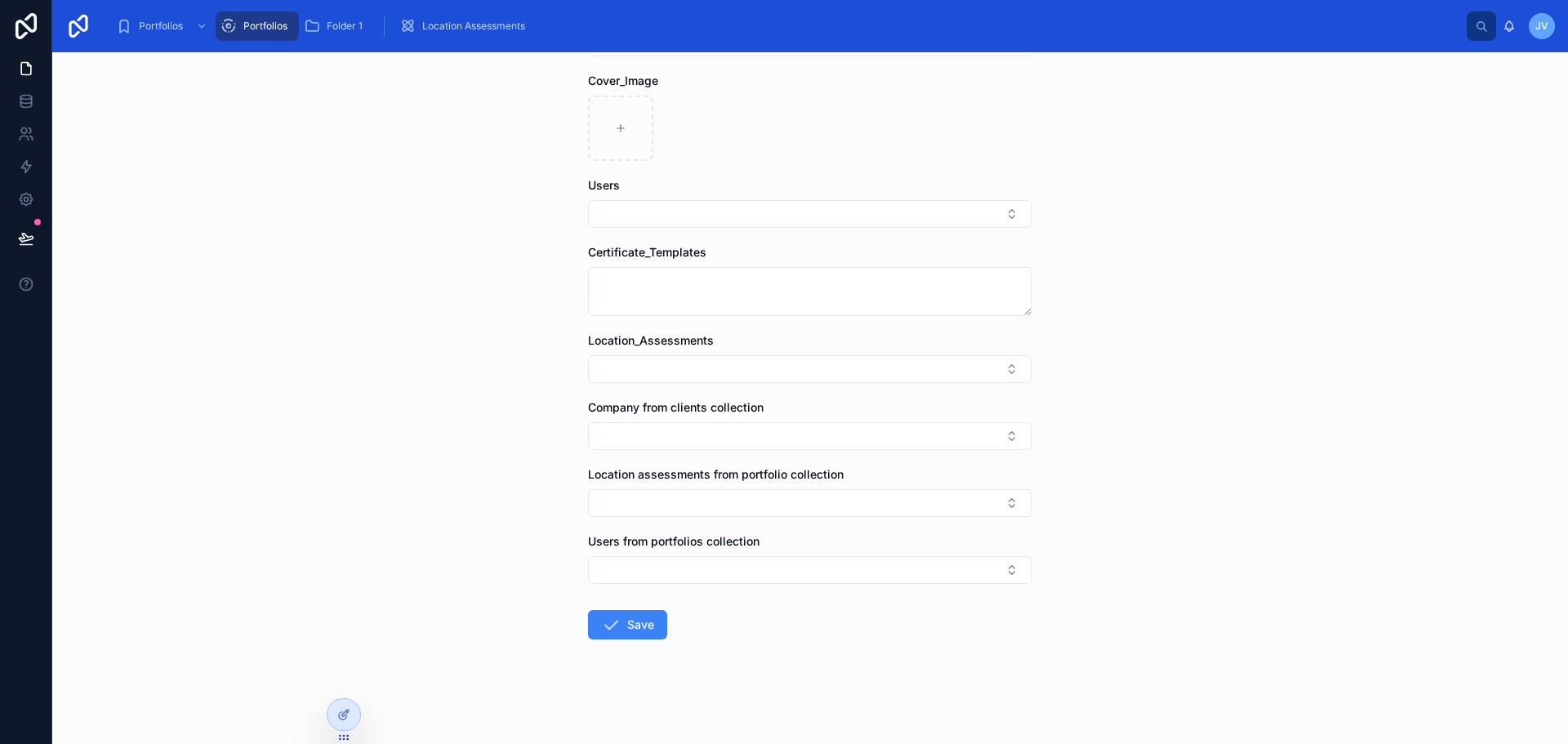
click at [345, 716] on icon at bounding box center [344, 714] width 13 height 13
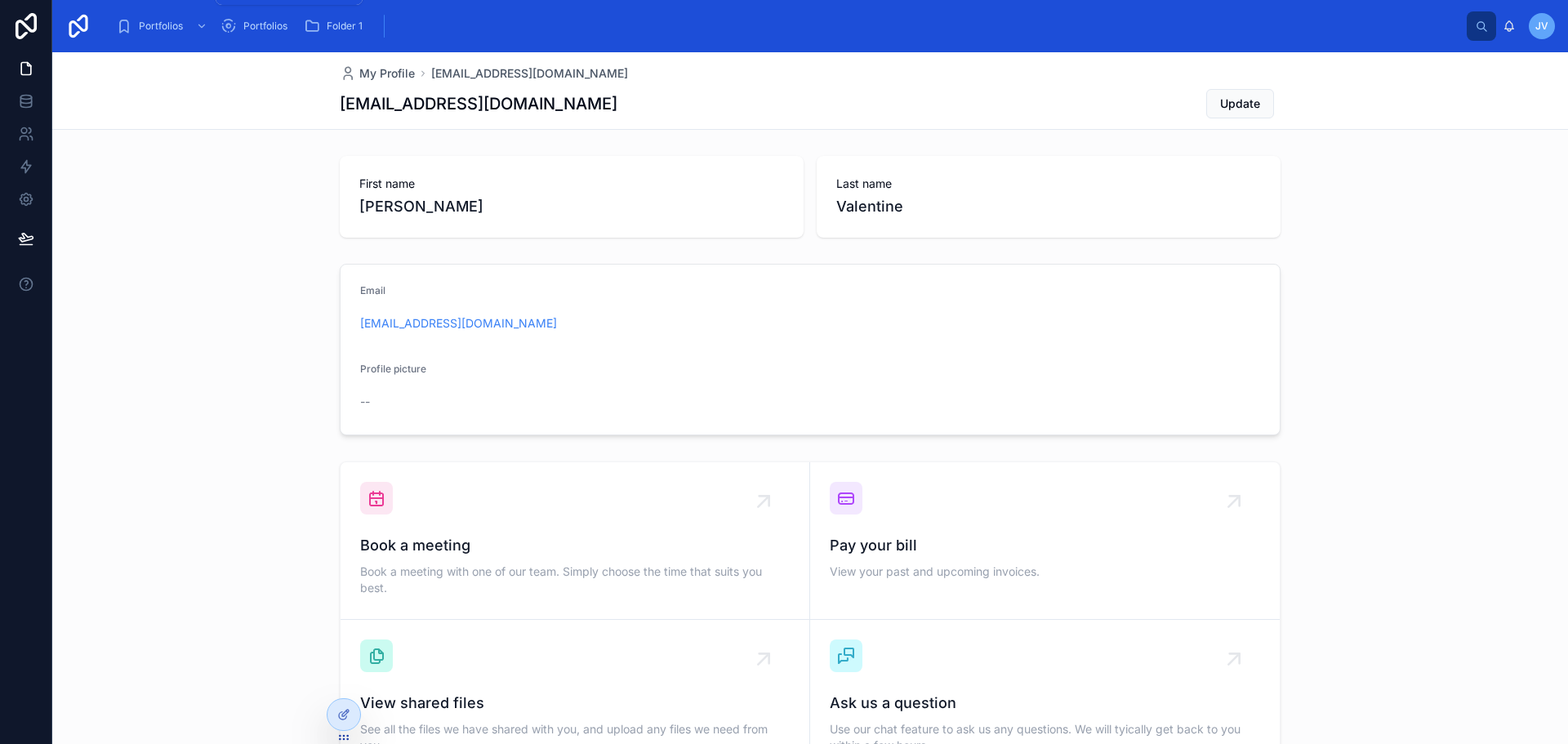
click at [136, 32] on div "Portfolios" at bounding box center [163, 26] width 95 height 26
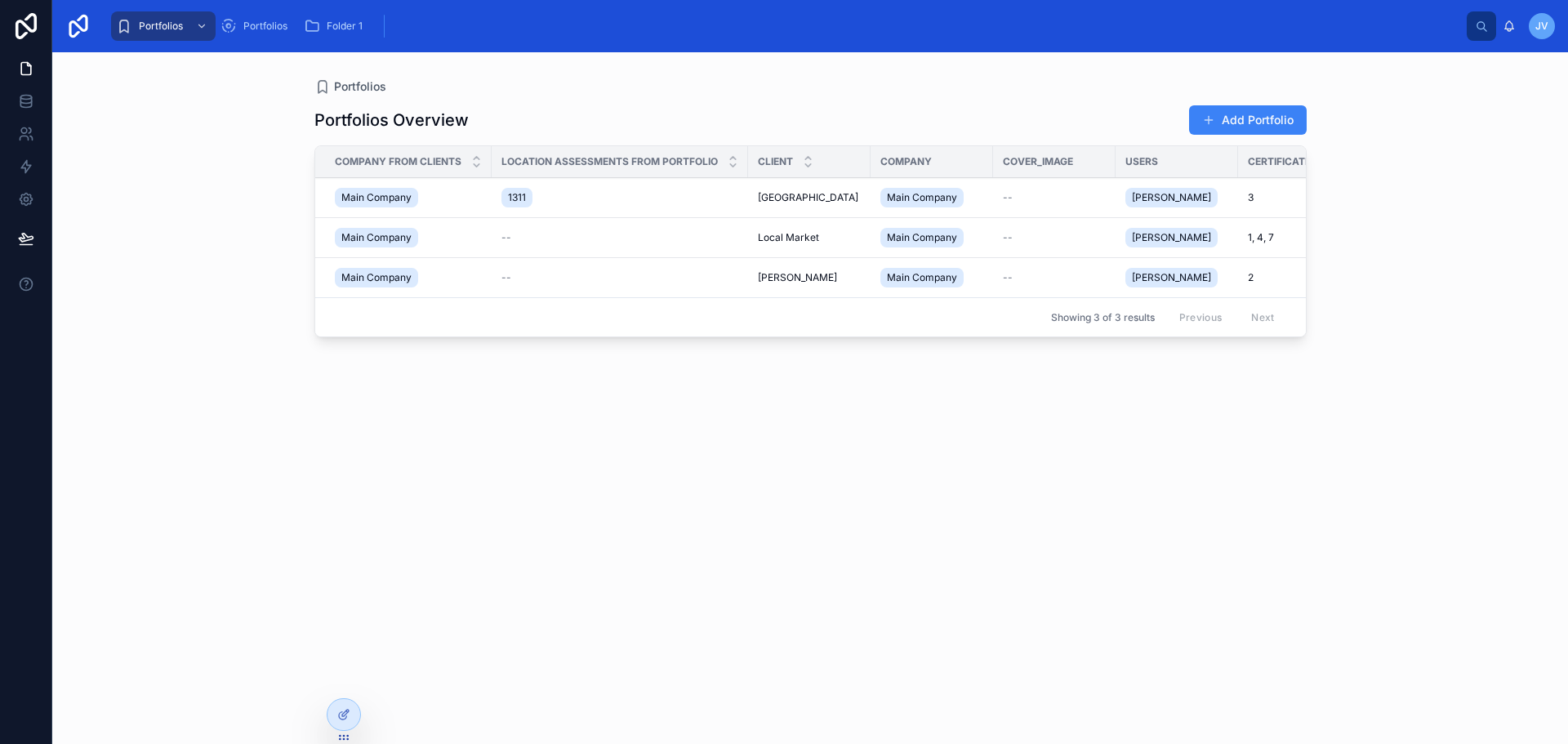
click at [1215, 121] on span at bounding box center [1208, 120] width 13 height 13
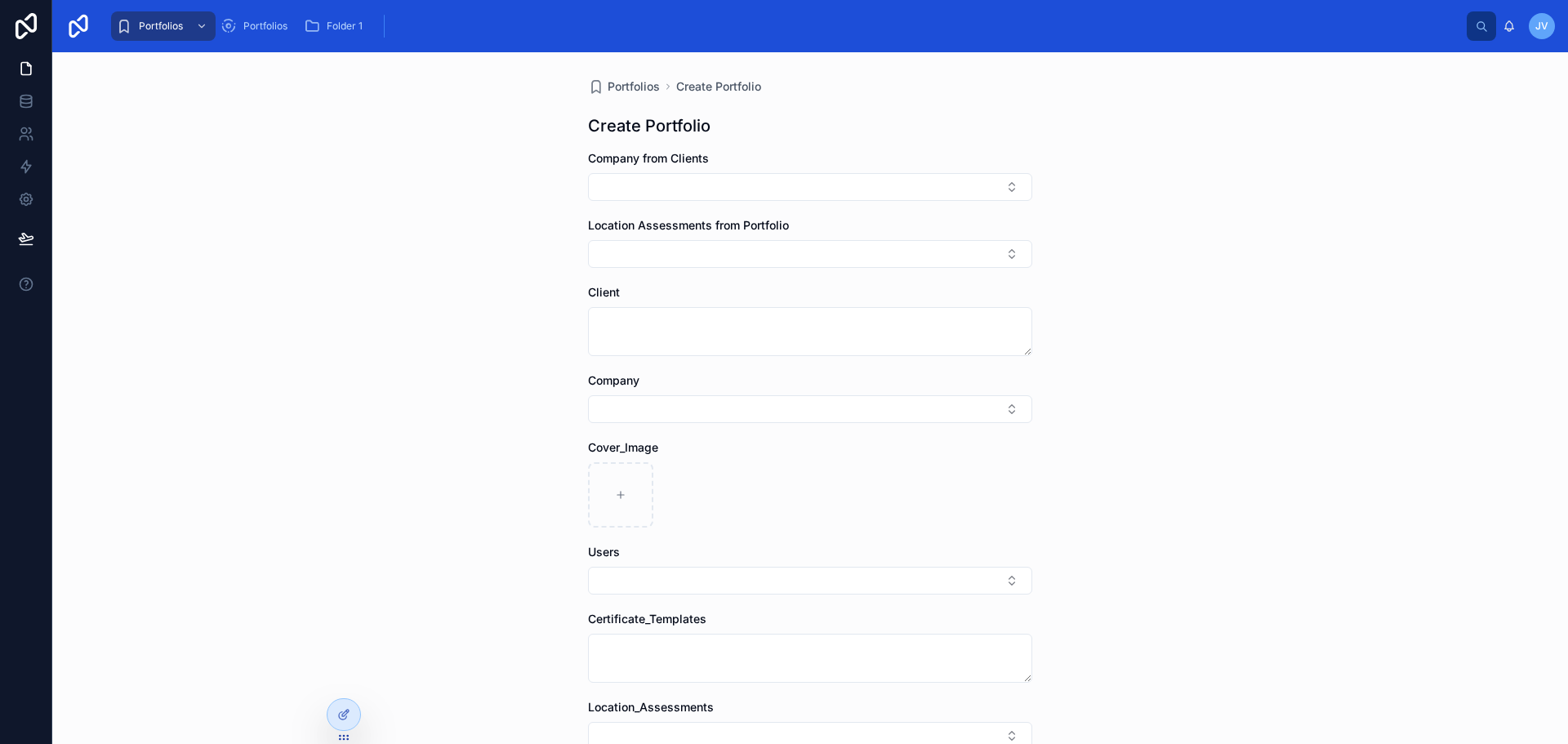
click at [746, 188] on button "Select Button" at bounding box center [810, 187] width 444 height 28
click at [1356, 308] on div "Portfolios Create Portfolio Create Portfolio Company from Clients Location Asse…" at bounding box center [810, 398] width 1516 height 692
click at [691, 248] on button "Select Button" at bounding box center [810, 254] width 444 height 28
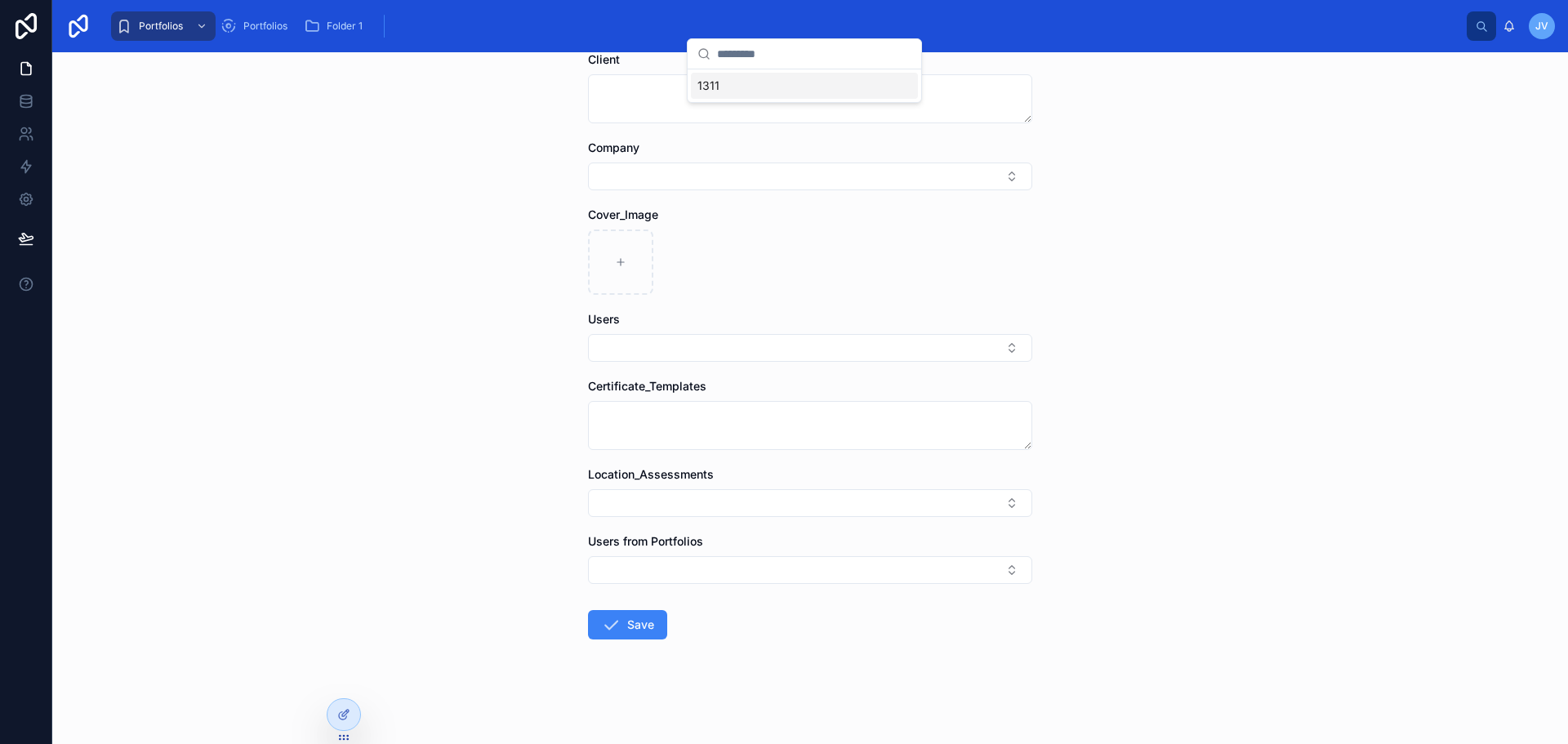
drag, startPoint x: 1079, startPoint y: 482, endPoint x: 1055, endPoint y: 506, distance: 33.9
click at [1079, 485] on div "Portfolios Create Portfolio Create Portfolio Company from Clients Location Asse…" at bounding box center [810, 398] width 1516 height 692
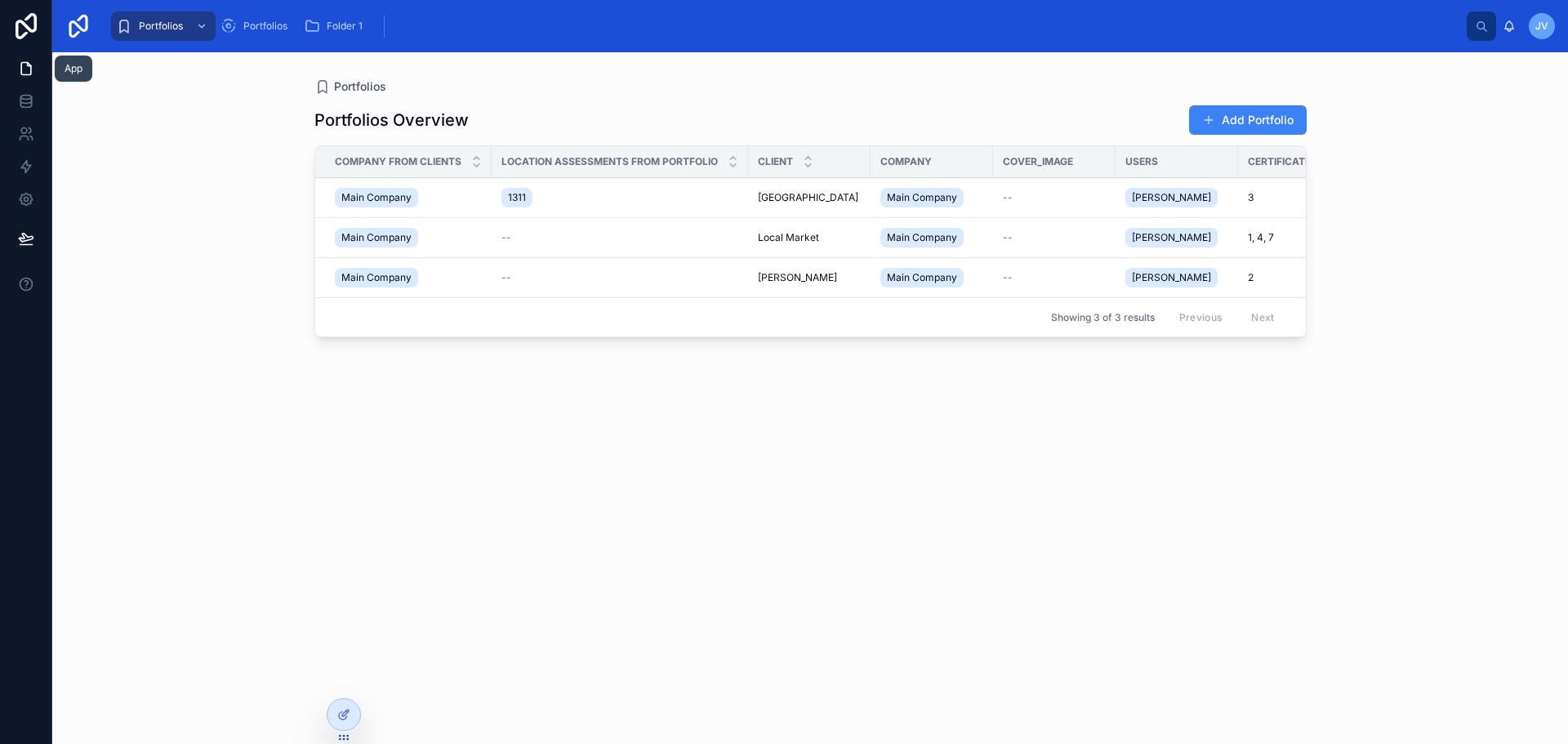
click at [22, 66] on icon at bounding box center [26, 68] width 16 height 16
click at [349, 716] on icon at bounding box center [344, 714] width 13 height 13
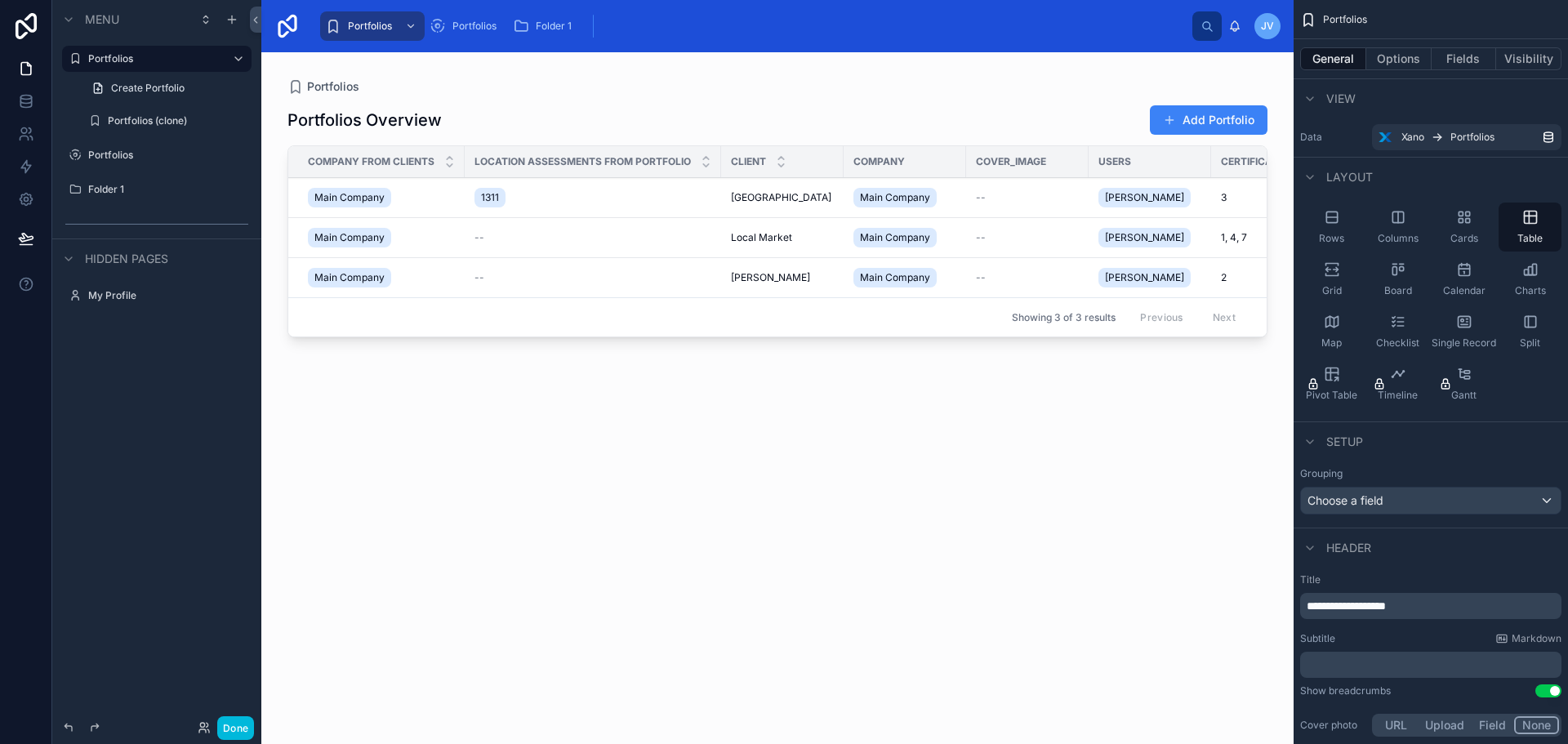
click at [0, 0] on icon "scrollable content" at bounding box center [0, 0] width 0 height 0
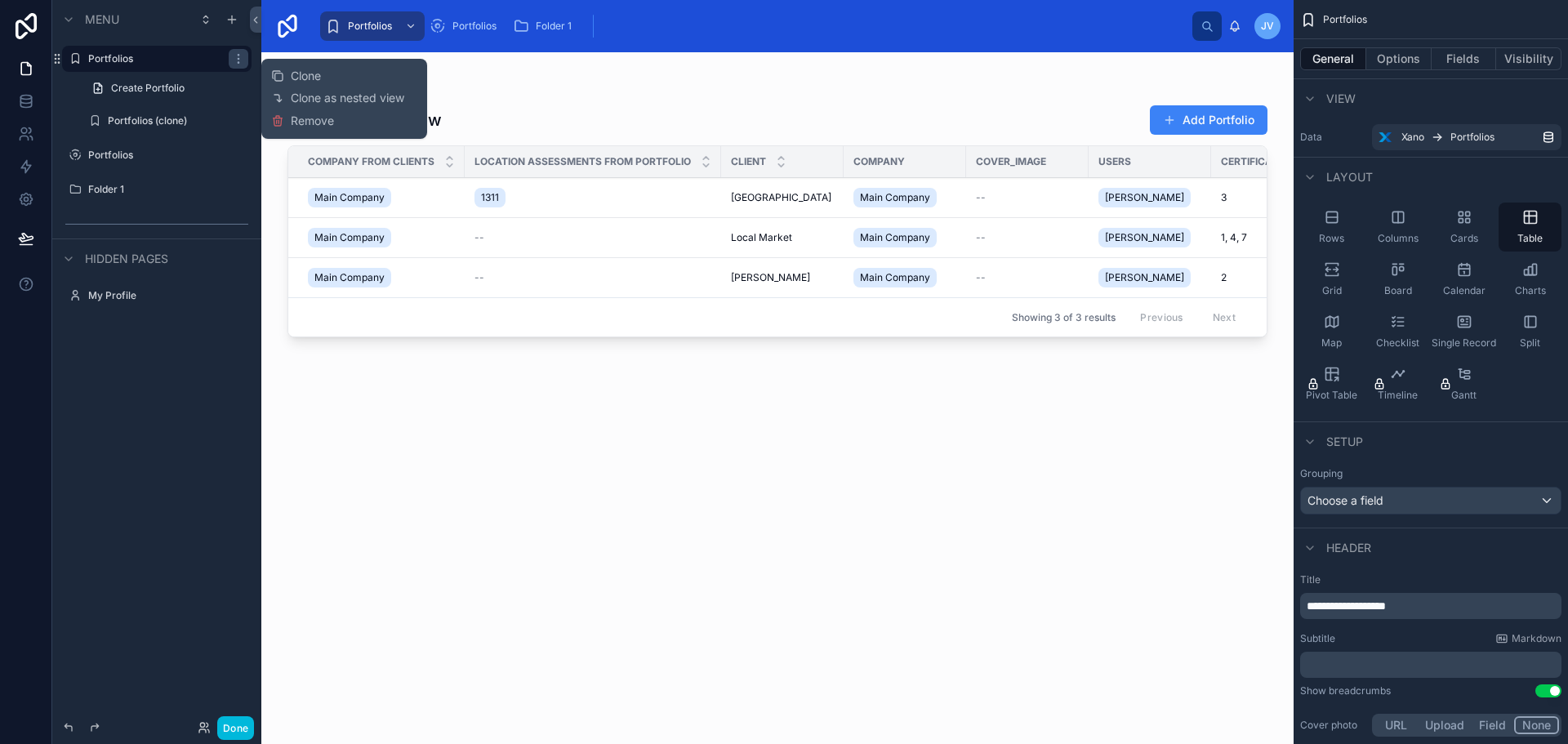
click at [315, 121] on span "Remove" at bounding box center [312, 121] width 43 height 16
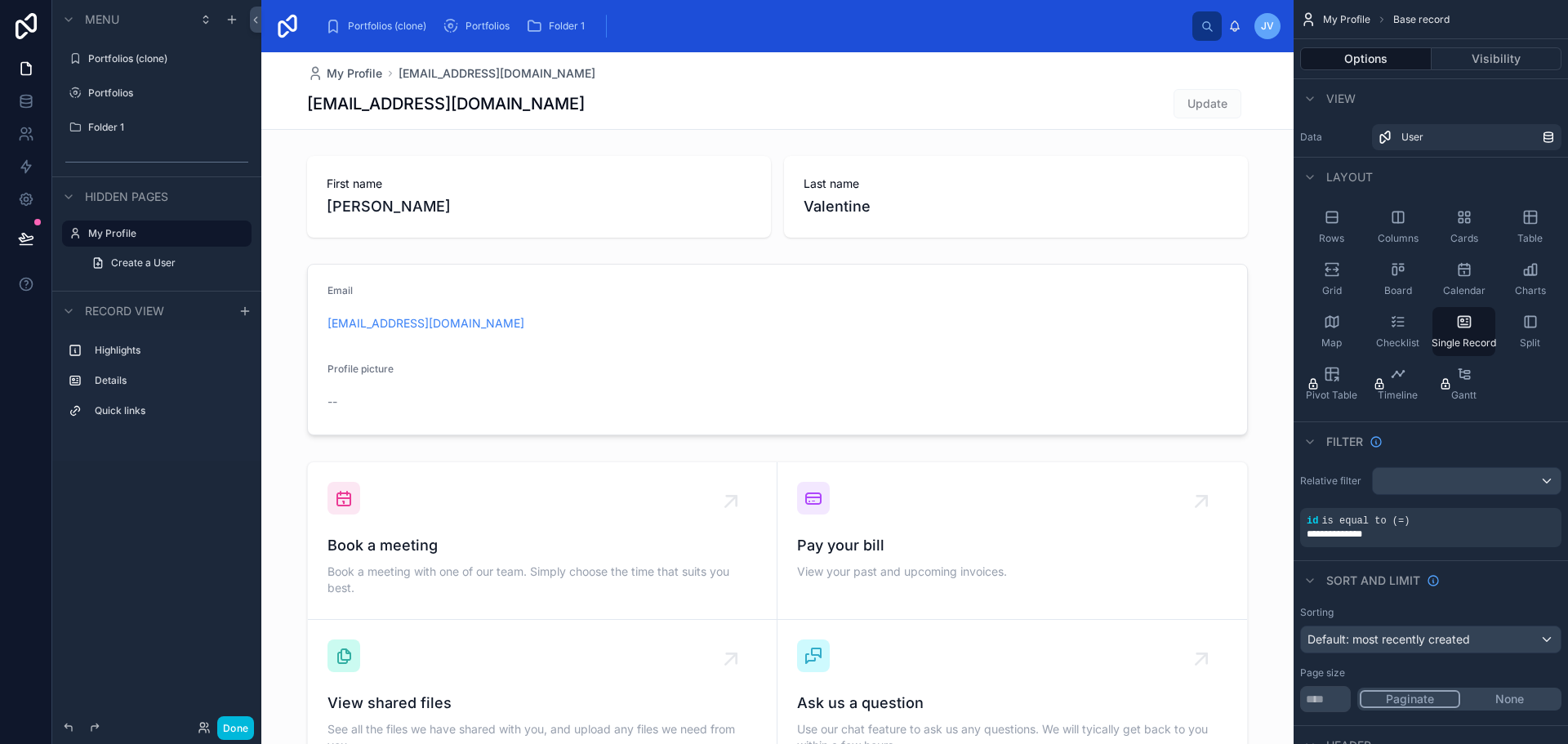
click at [0, 0] on icon "scrollable content" at bounding box center [0, 0] width 0 height 0
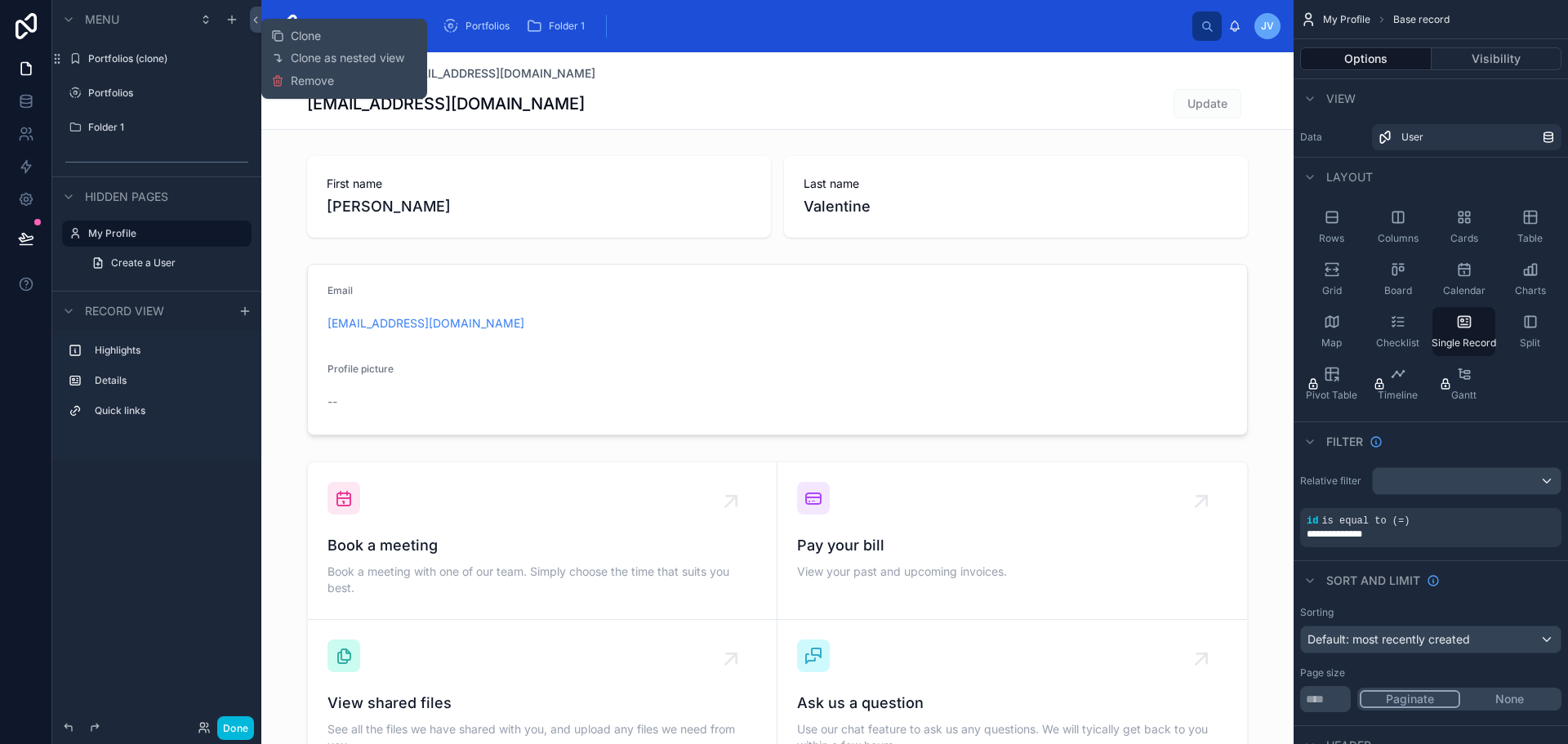
click at [311, 78] on span "Remove" at bounding box center [312, 81] width 43 height 16
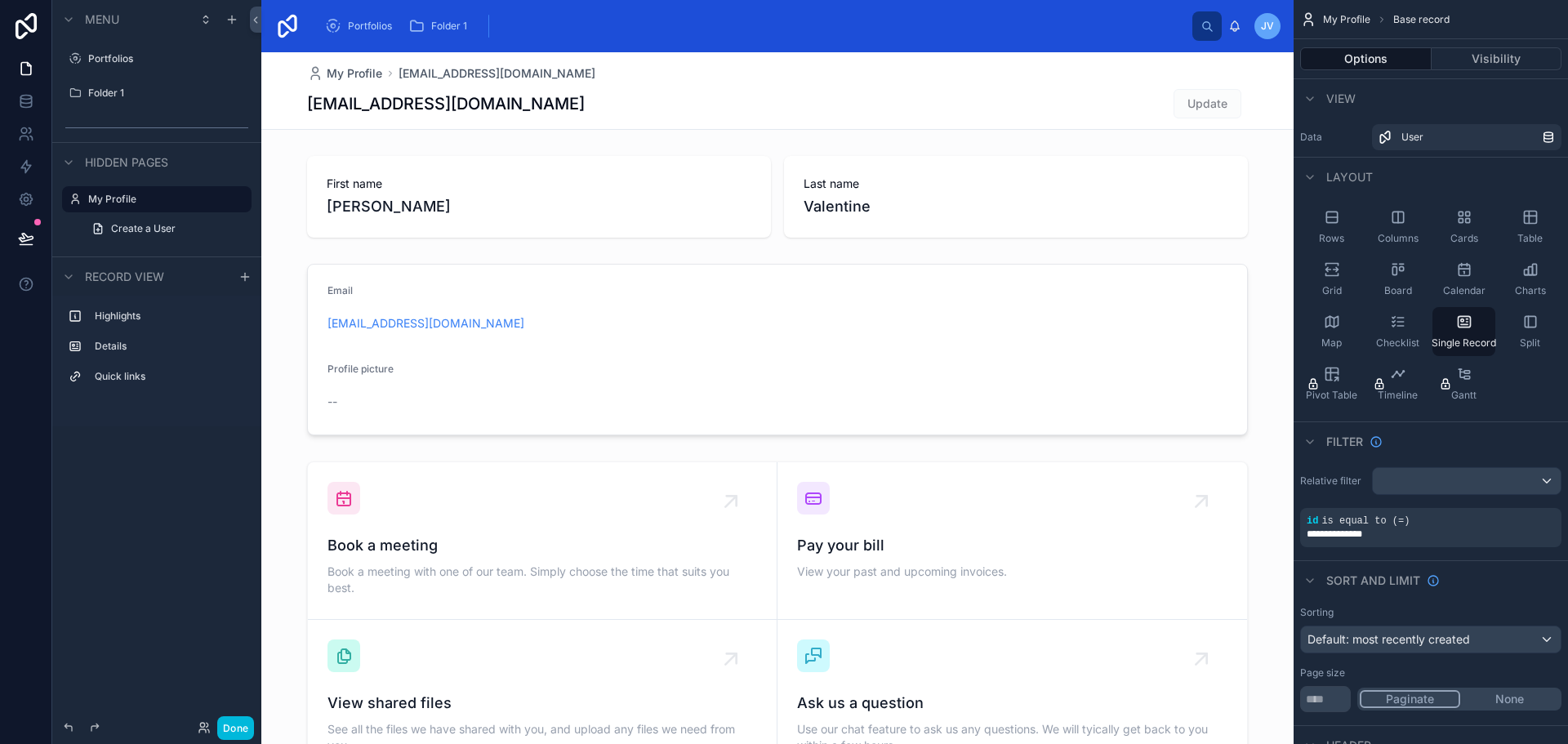
click at [0, 0] on icon "scrollable content" at bounding box center [0, 0] width 0 height 0
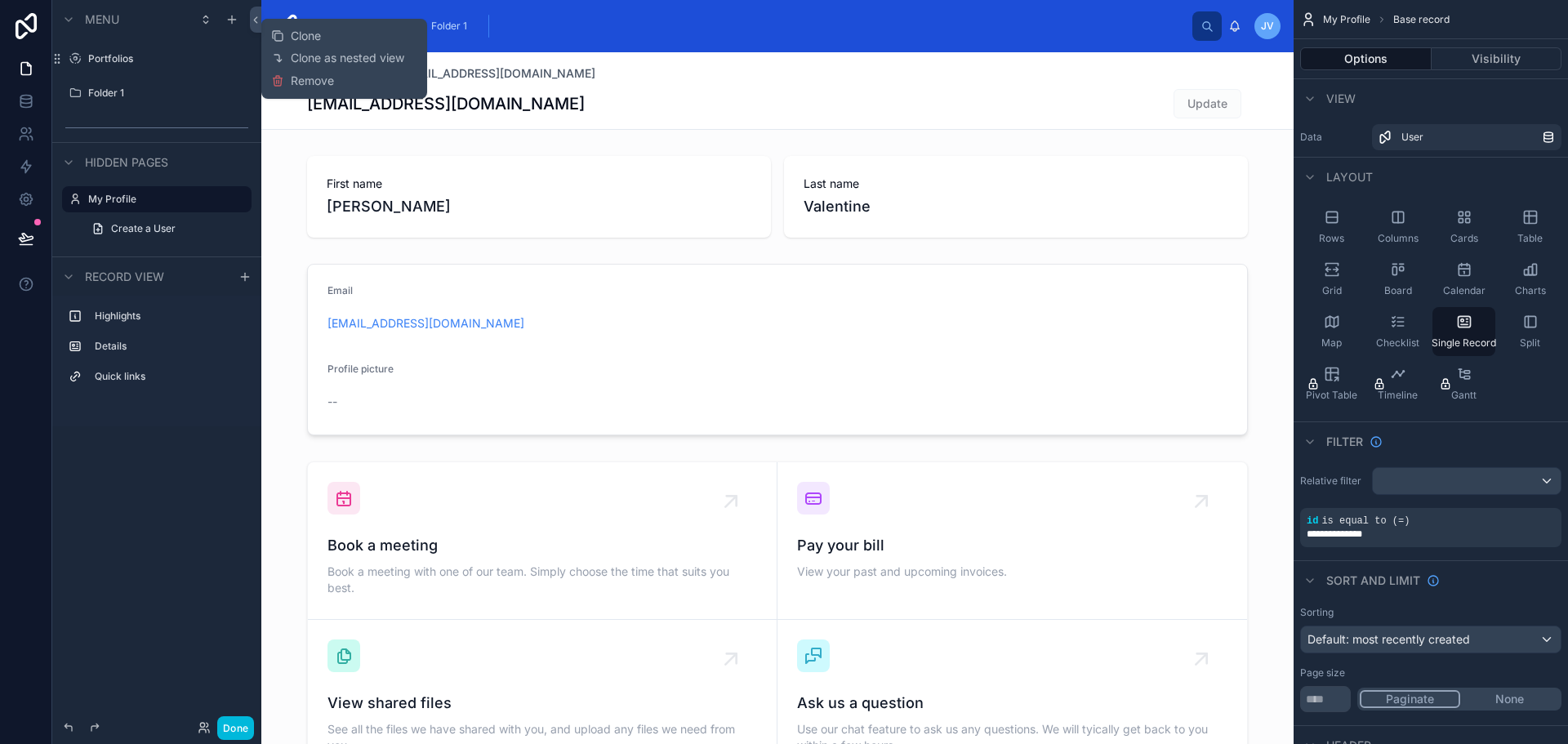
click at [297, 89] on div "Clone Clone as nested view Remove" at bounding box center [344, 58] width 146 height 67
click at [297, 77] on span "Remove" at bounding box center [312, 81] width 43 height 16
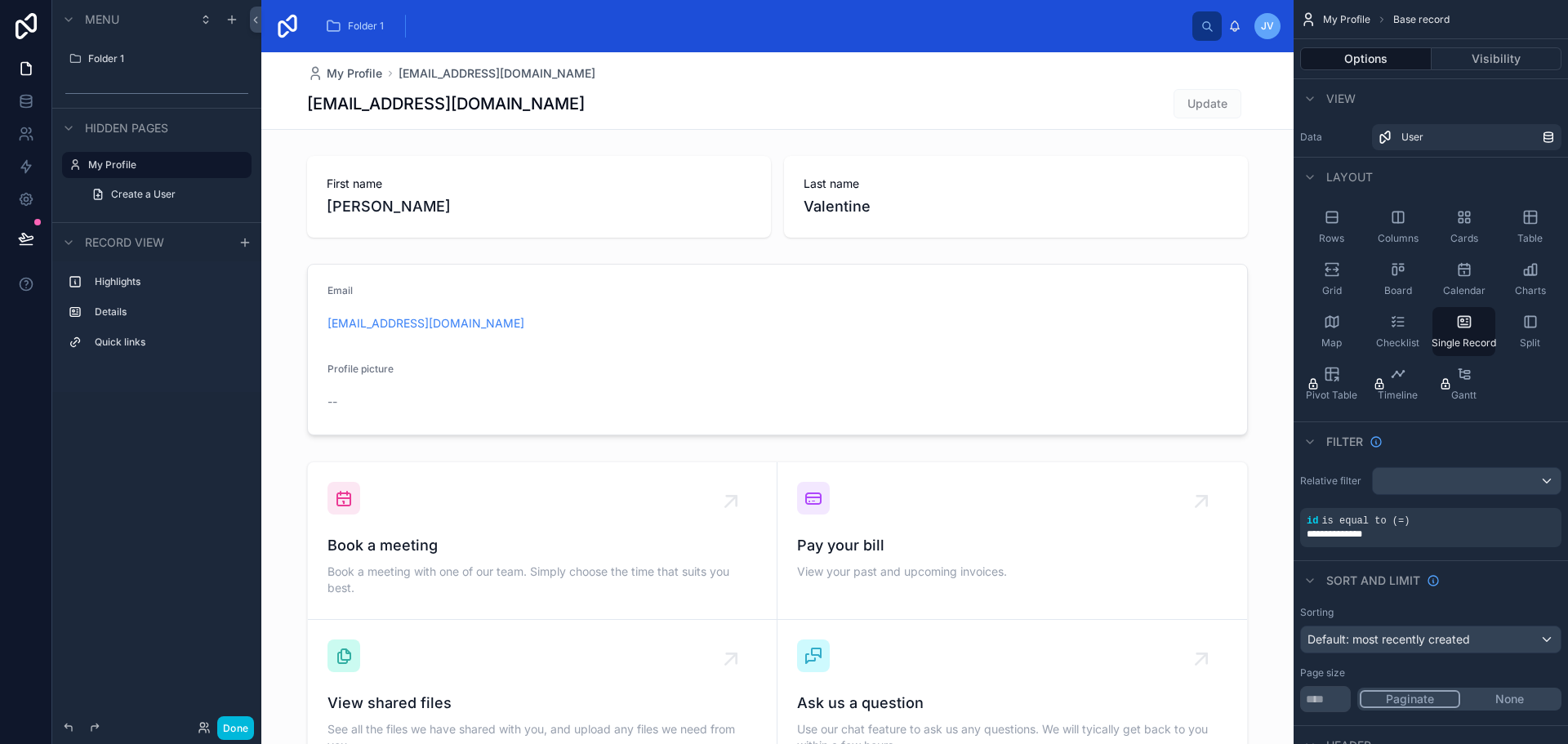
click at [0, 0] on icon "scrollable content" at bounding box center [0, 0] width 0 height 0
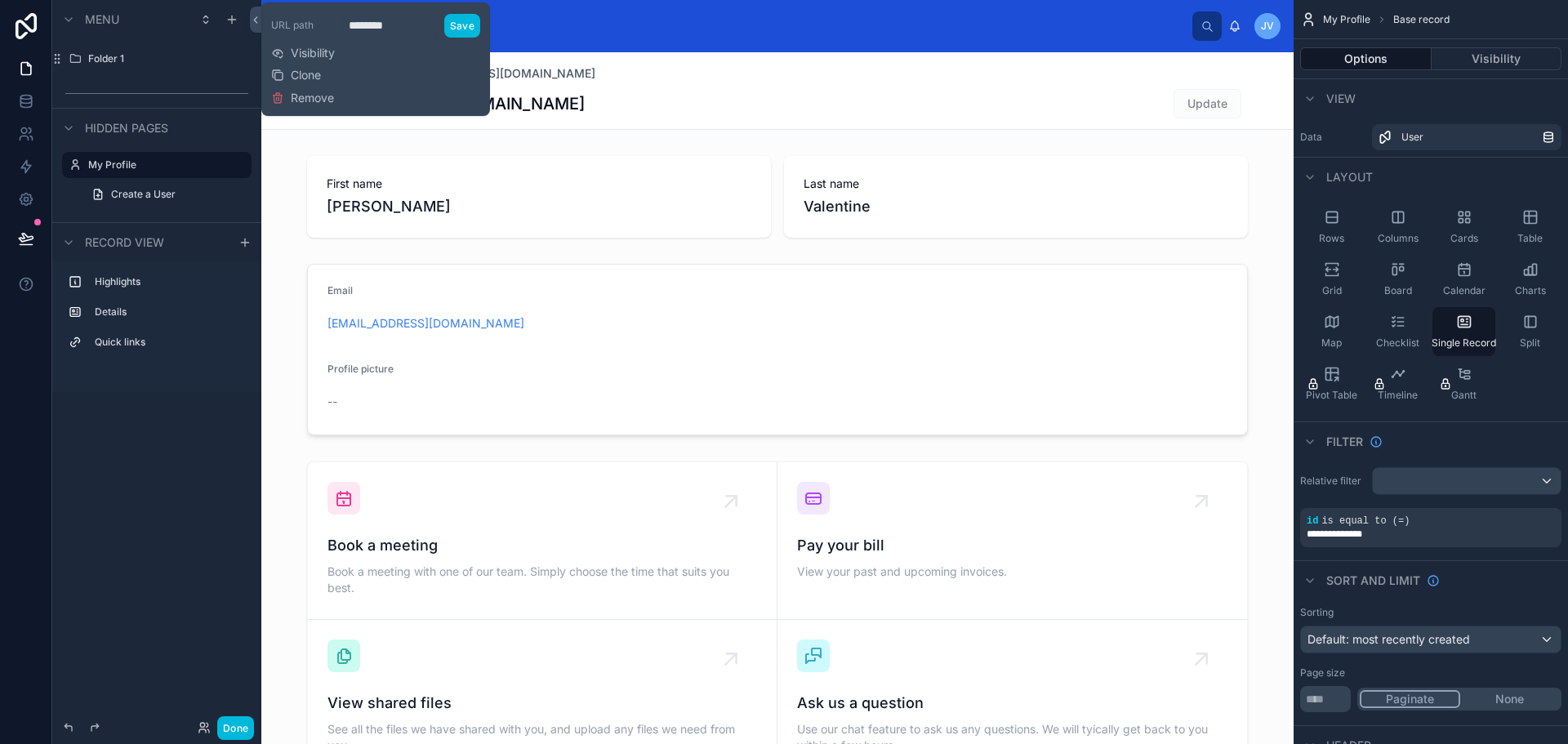
click at [287, 97] on button "Remove" at bounding box center [302, 98] width 63 height 16
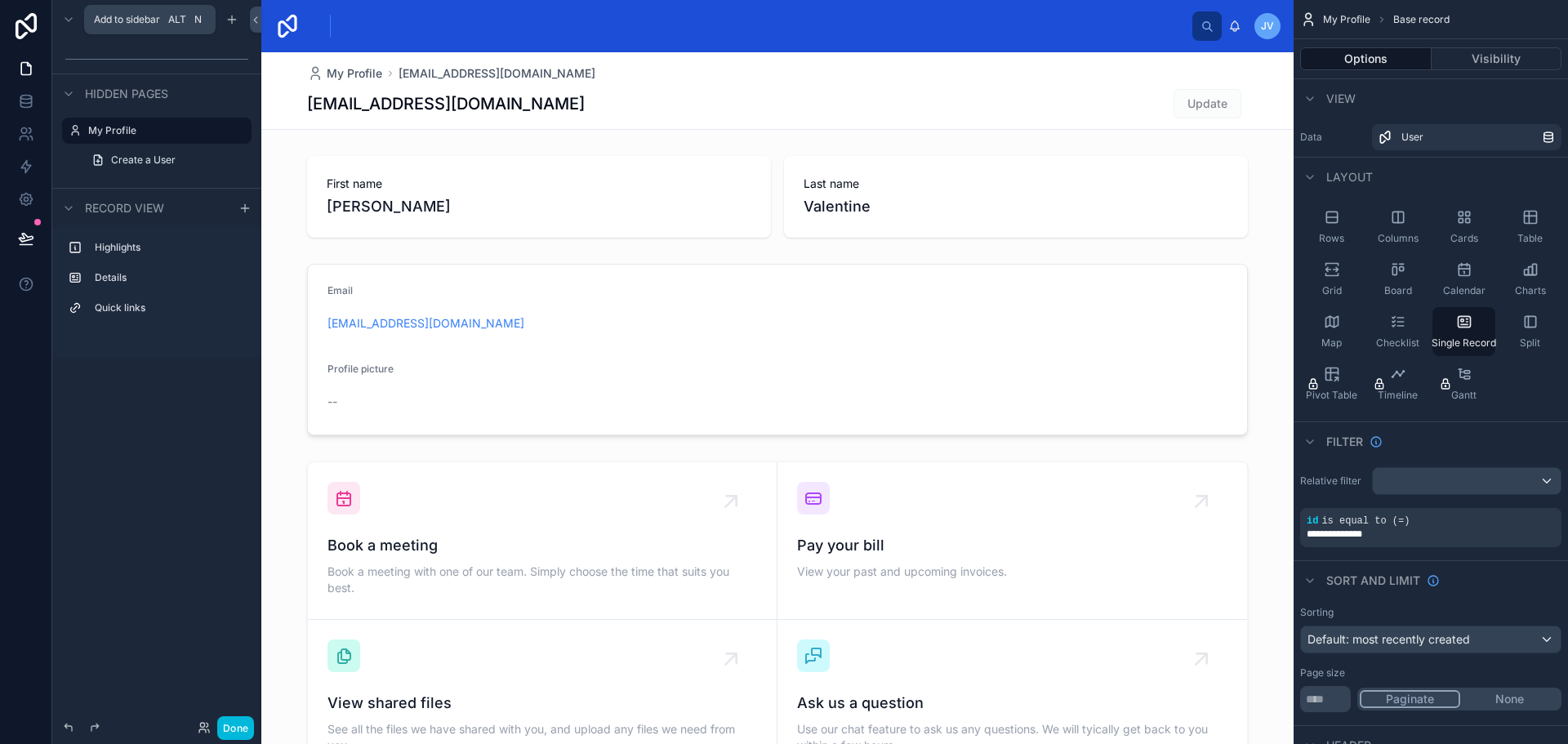
click at [230, 20] on icon "scrollable content" at bounding box center [231, 20] width 7 height 0
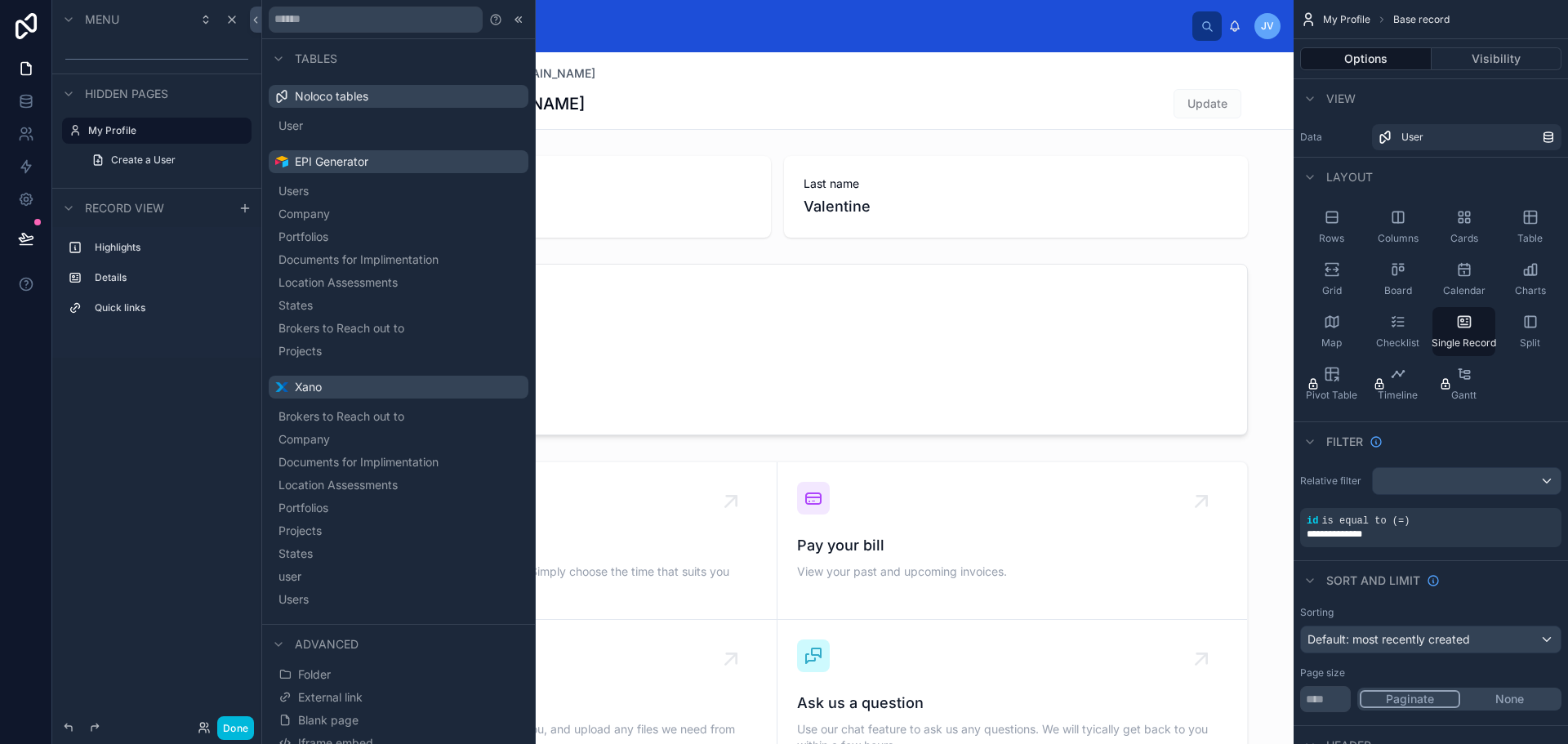
click at [312, 500] on span "Portfolios" at bounding box center [303, 508] width 50 height 16
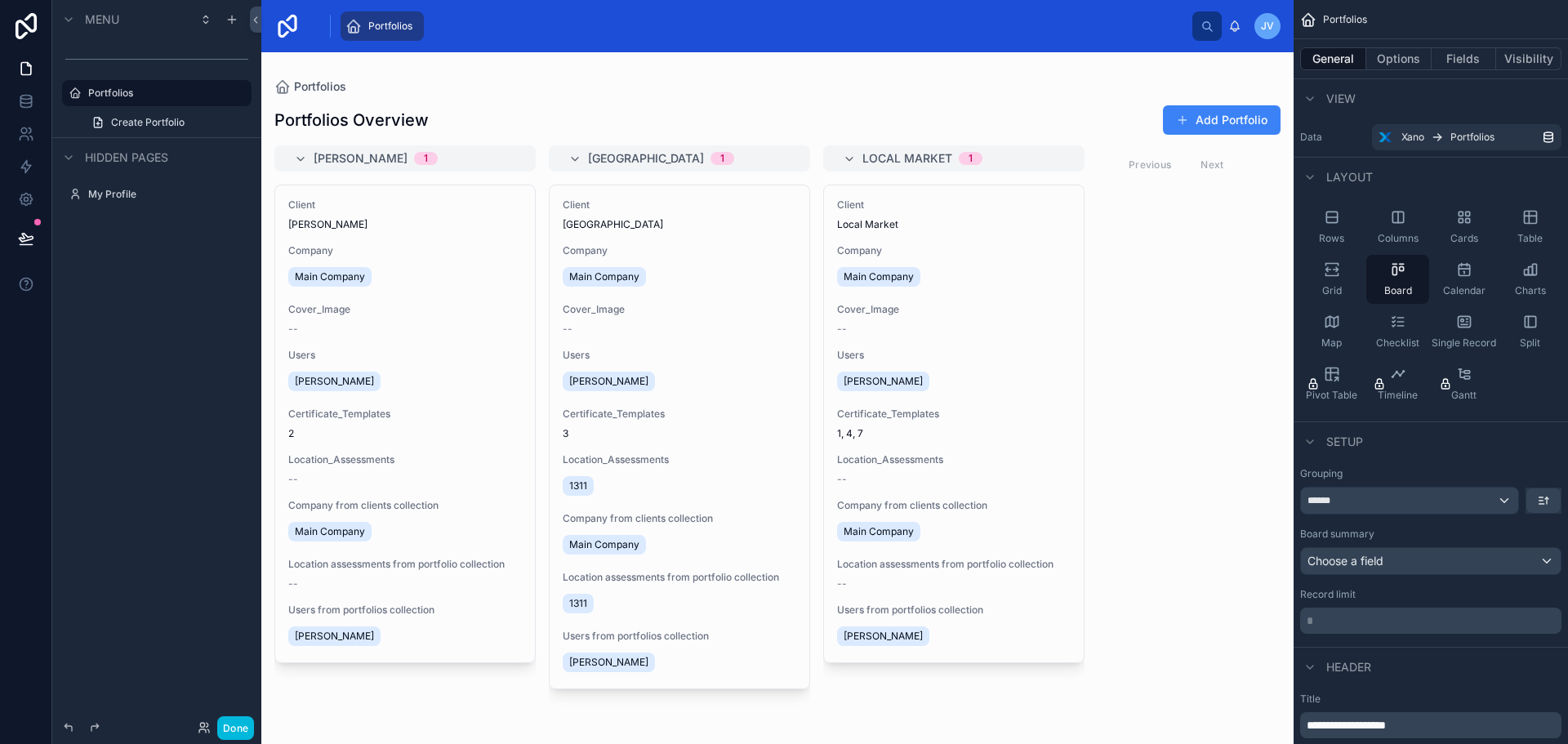
click at [1236, 125] on div at bounding box center [777, 398] width 1032 height 692
click at [1222, 109] on button "Add Portfolio" at bounding box center [1221, 119] width 118 height 30
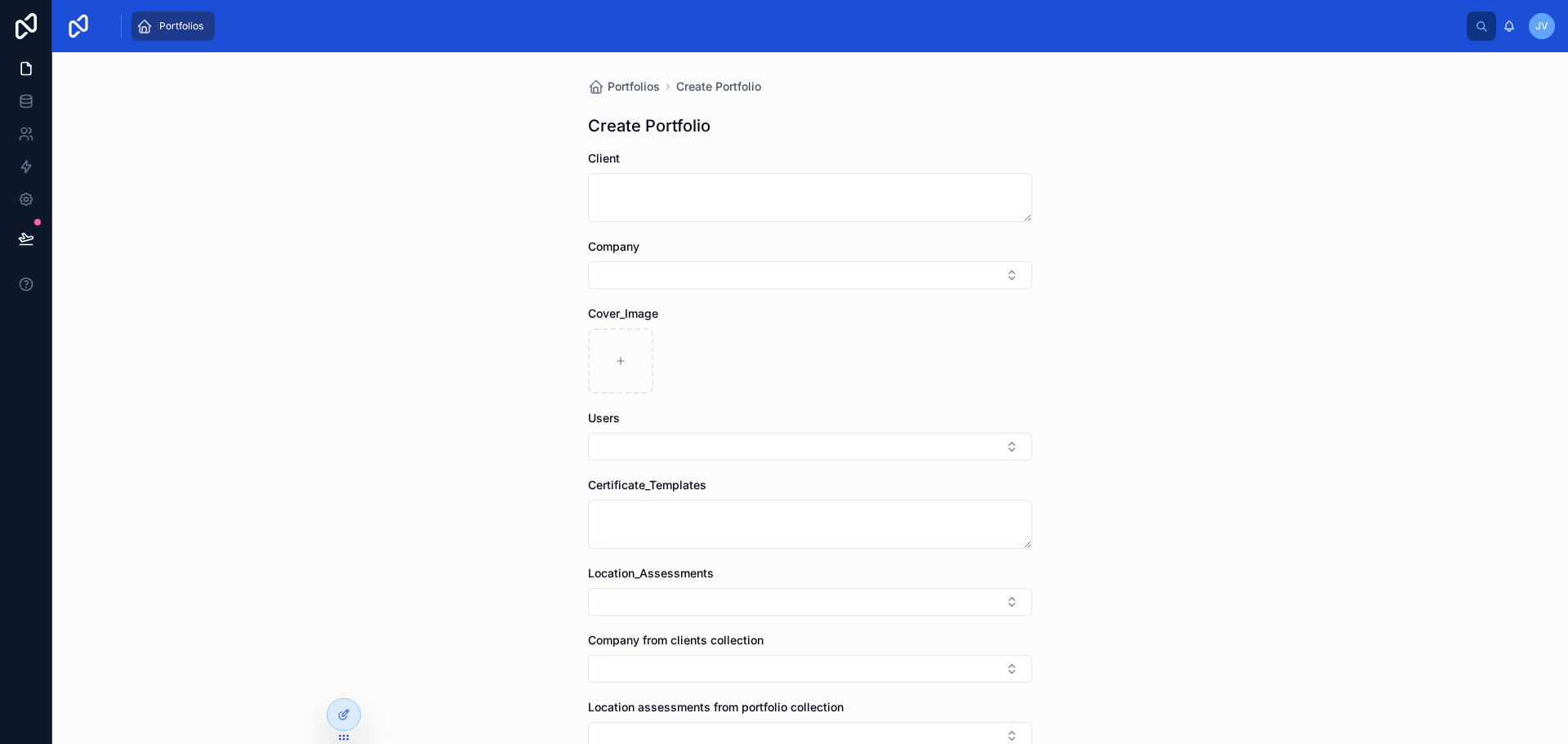
scroll to position [82, 0]
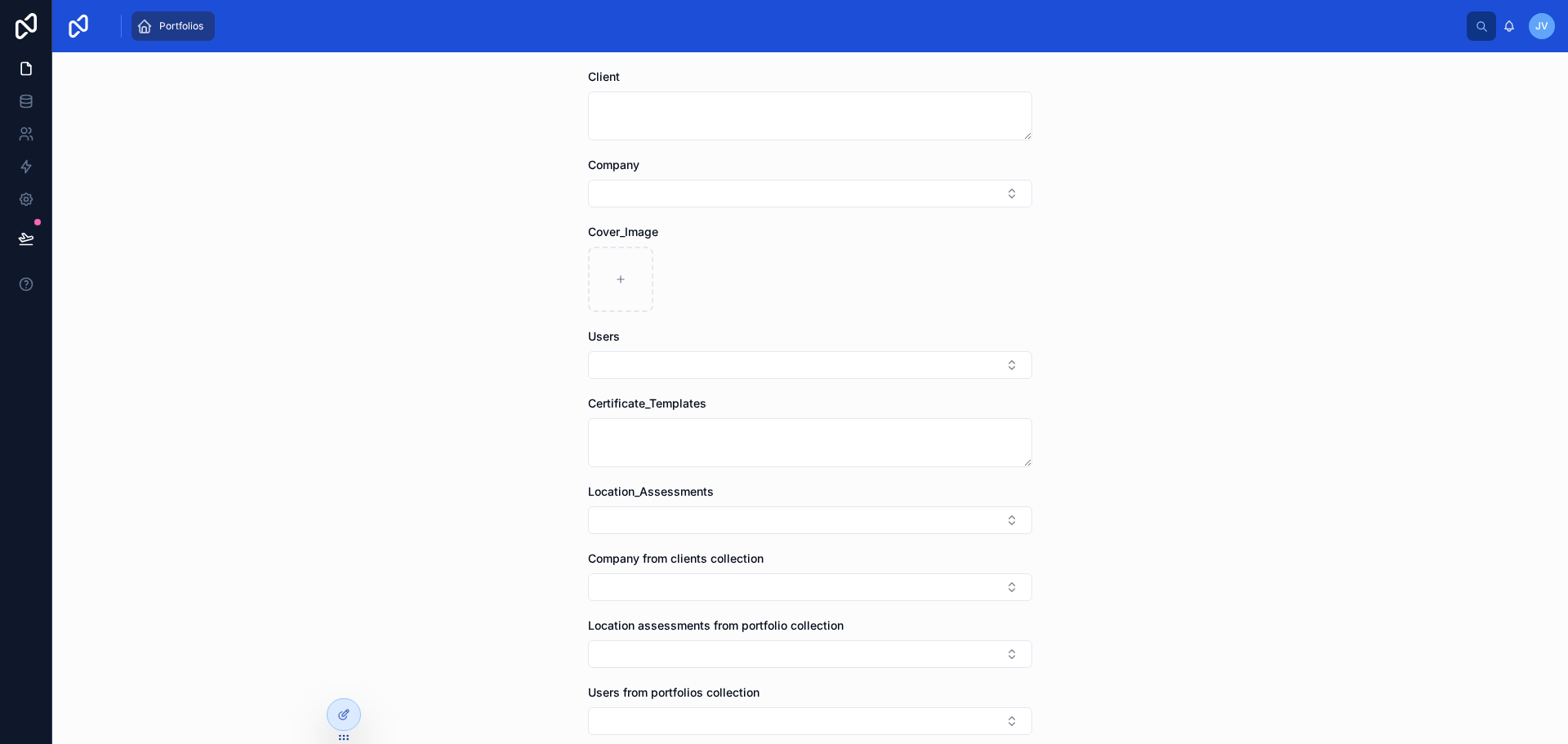
click at [342, 726] on div at bounding box center [344, 714] width 32 height 31
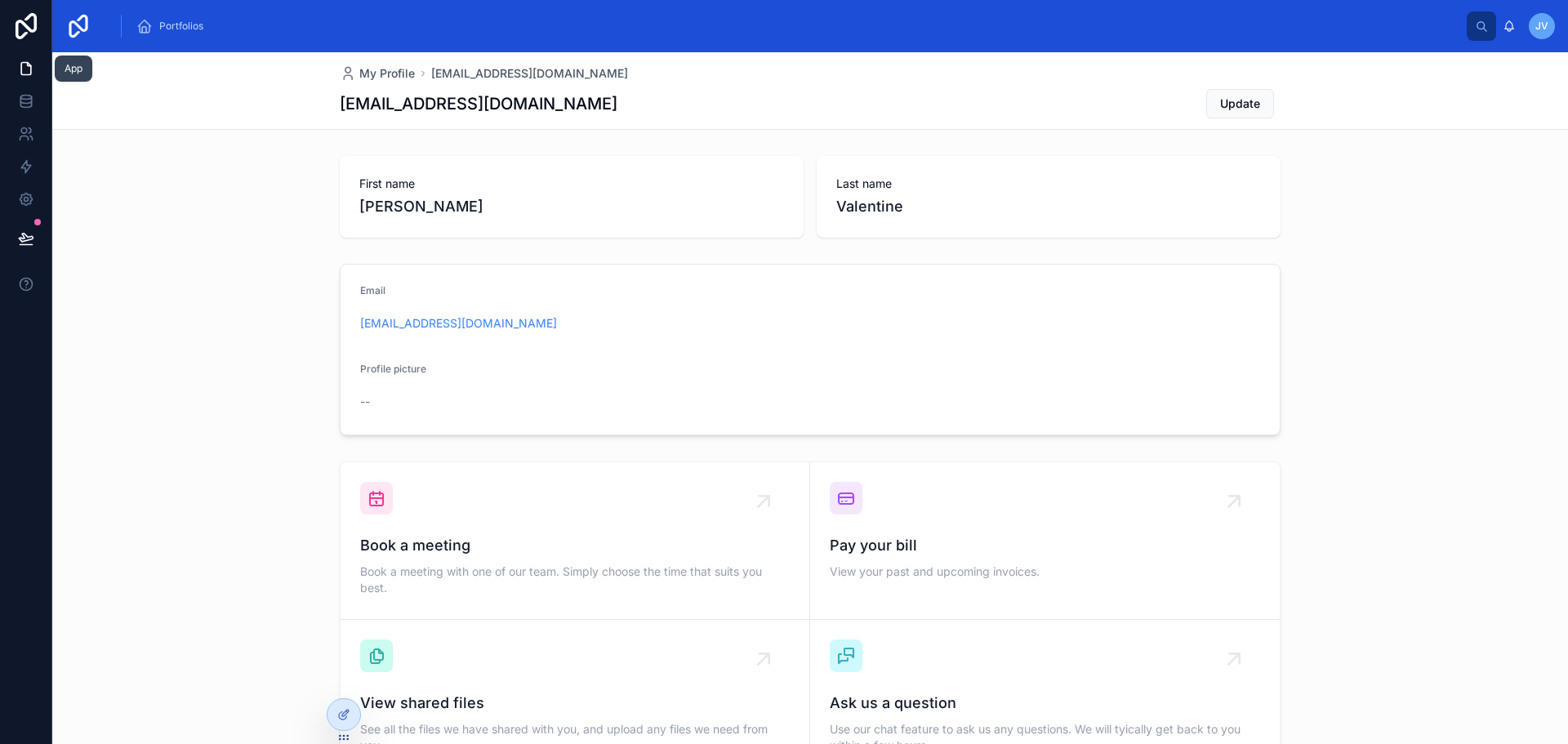
click at [27, 65] on icon at bounding box center [29, 65] width 4 height 4
click at [27, 105] on icon at bounding box center [26, 101] width 16 height 16
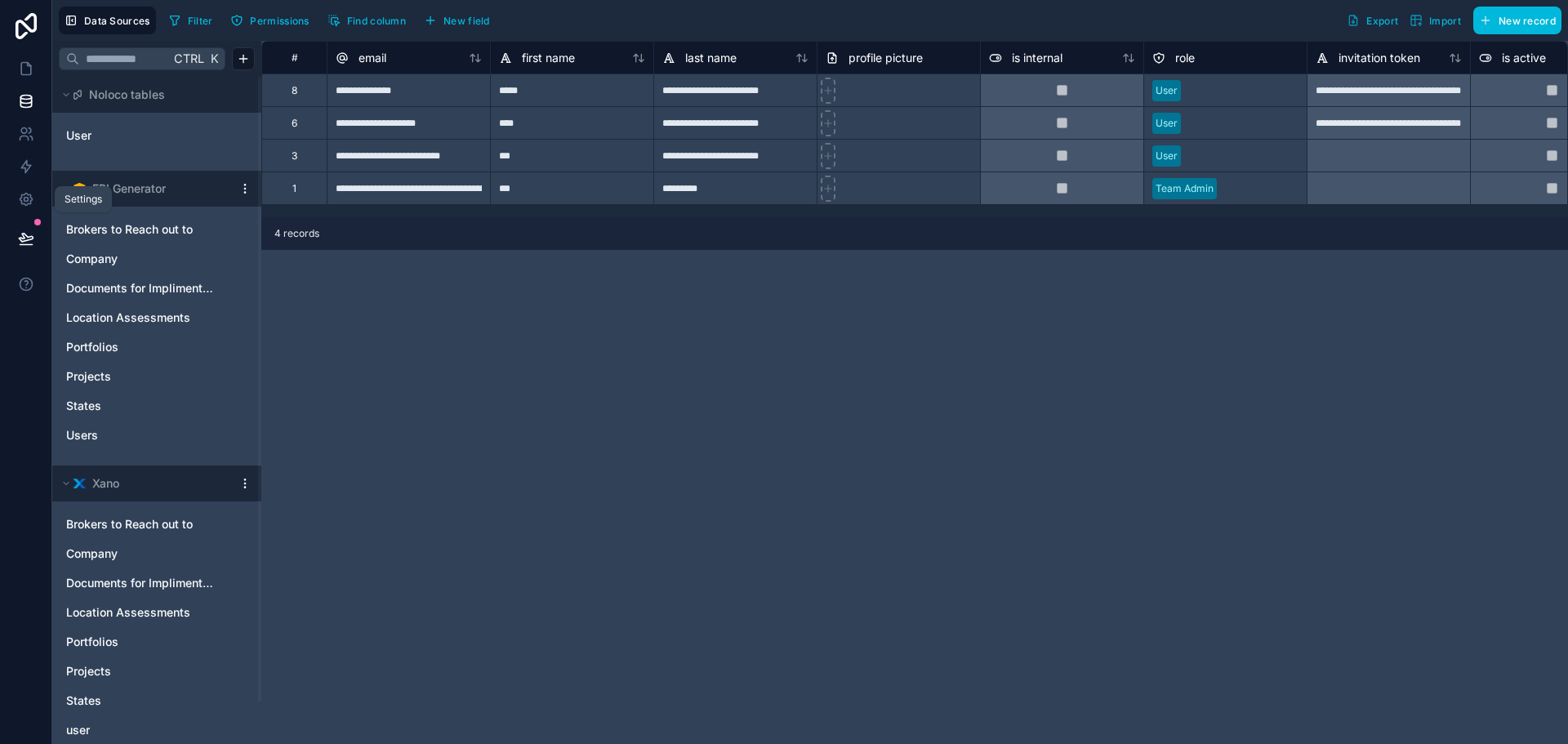
click at [24, 199] on icon at bounding box center [26, 199] width 16 height 16
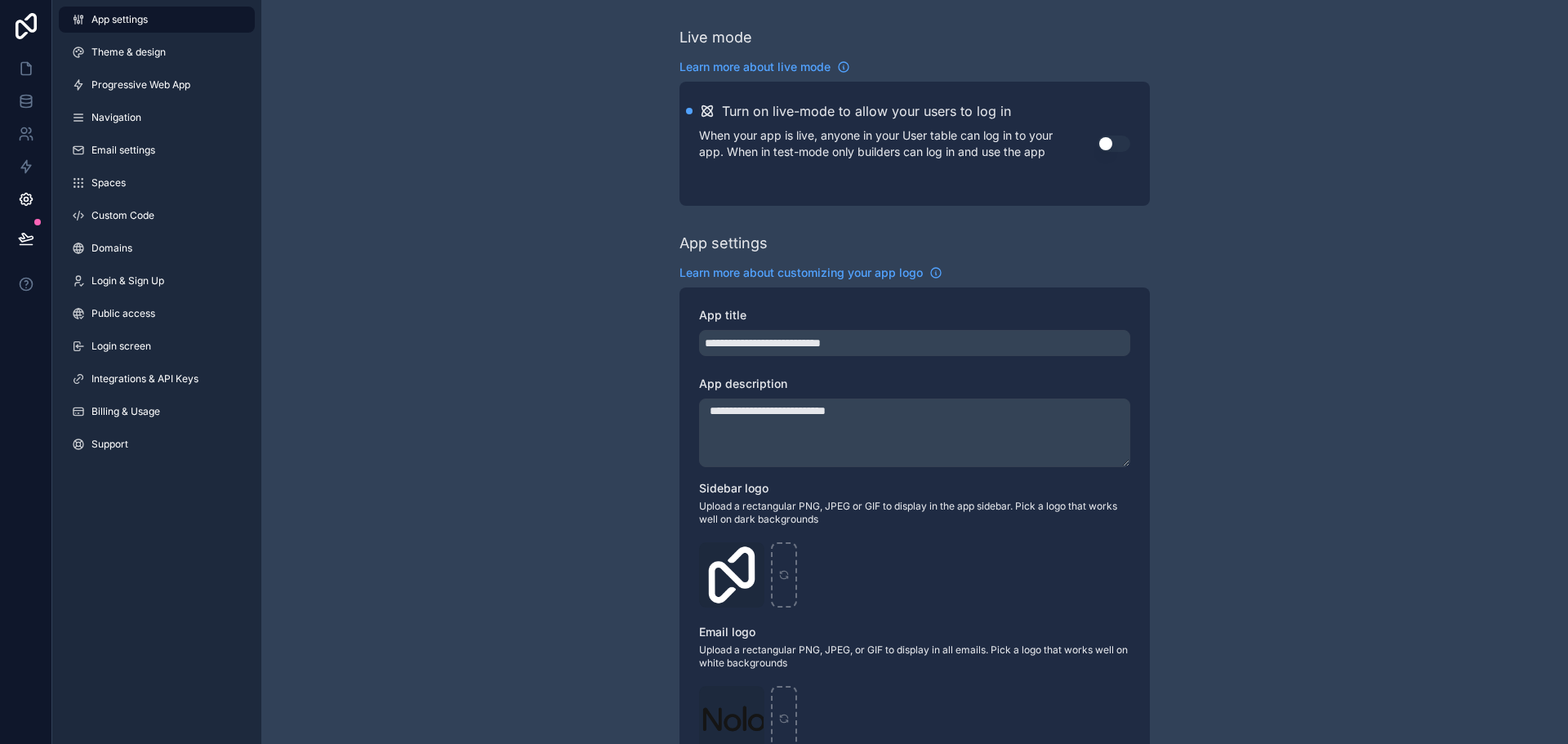
click at [139, 79] on span "Progressive Web App" at bounding box center [141, 84] width 99 height 13
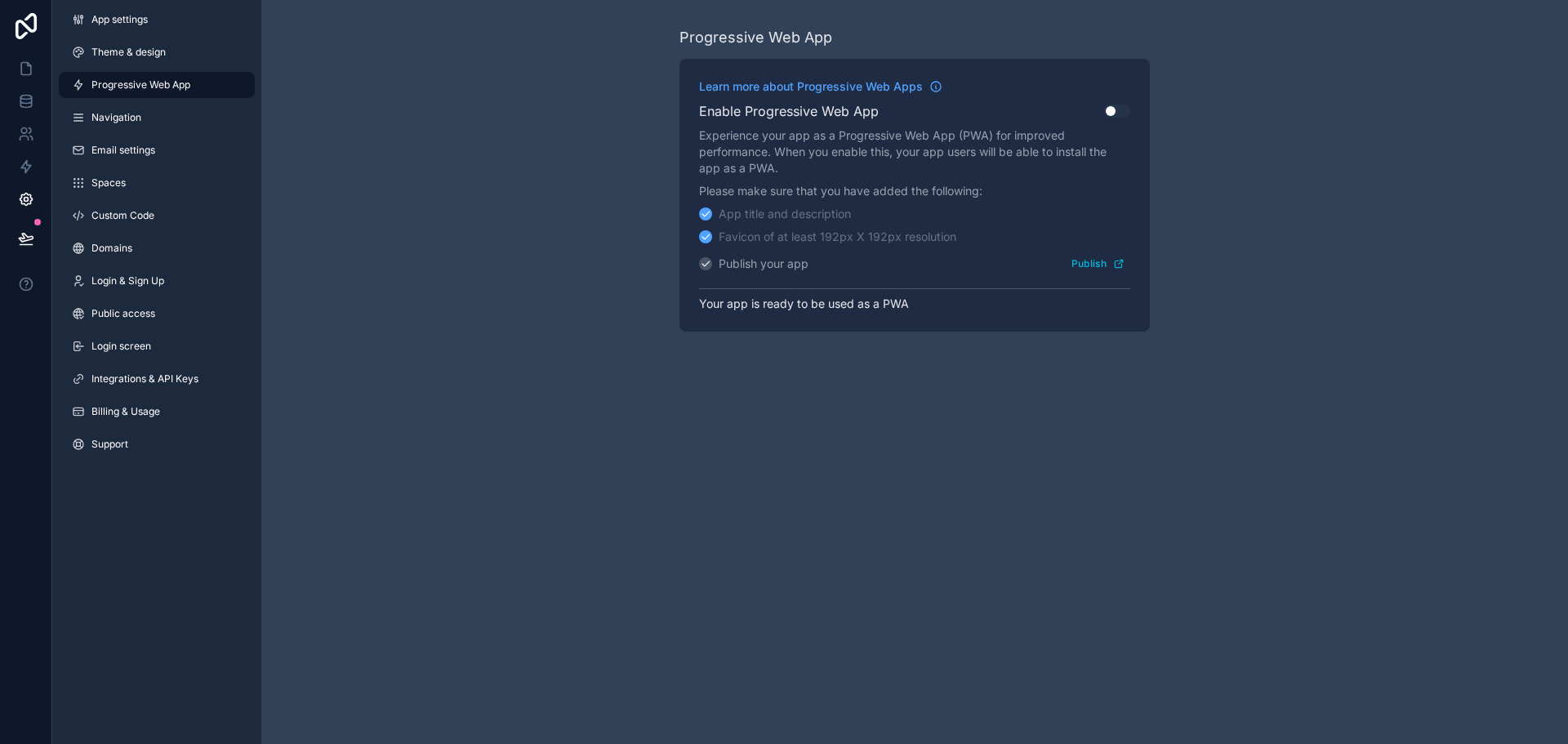
click at [160, 122] on link "Navigation" at bounding box center [157, 118] width 196 height 26
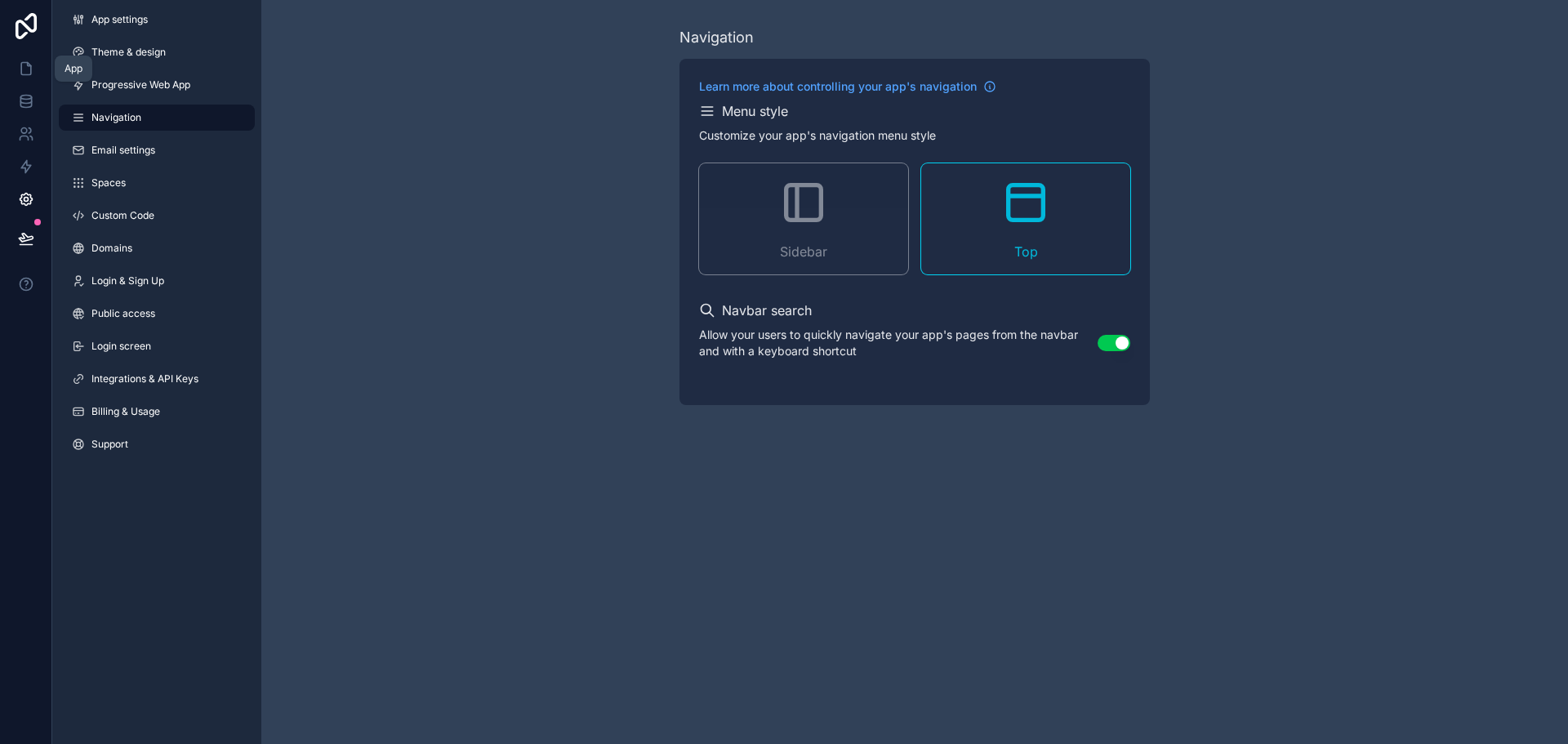
click at [35, 70] on link at bounding box center [25, 68] width 51 height 32
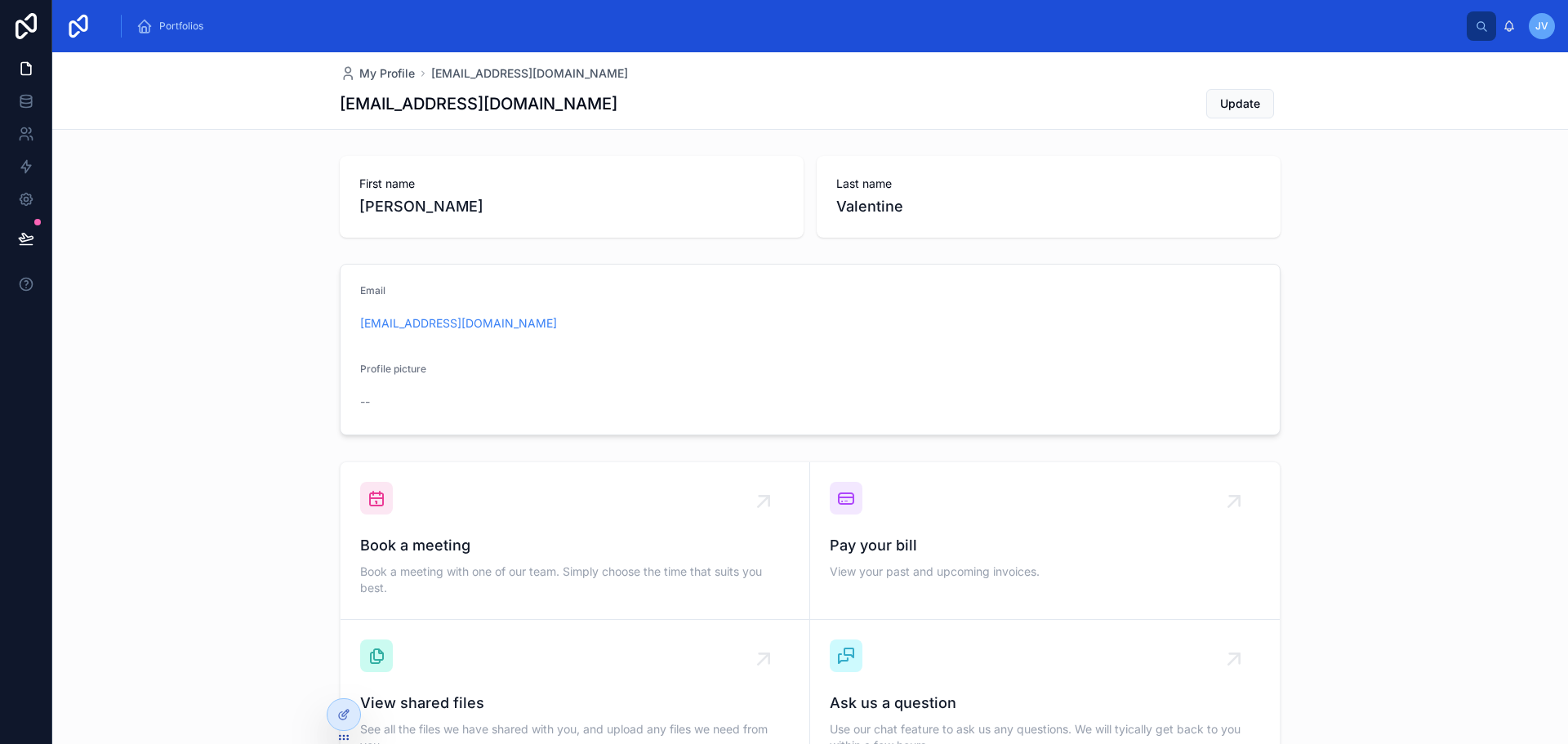
click at [348, 721] on icon at bounding box center [344, 714] width 13 height 13
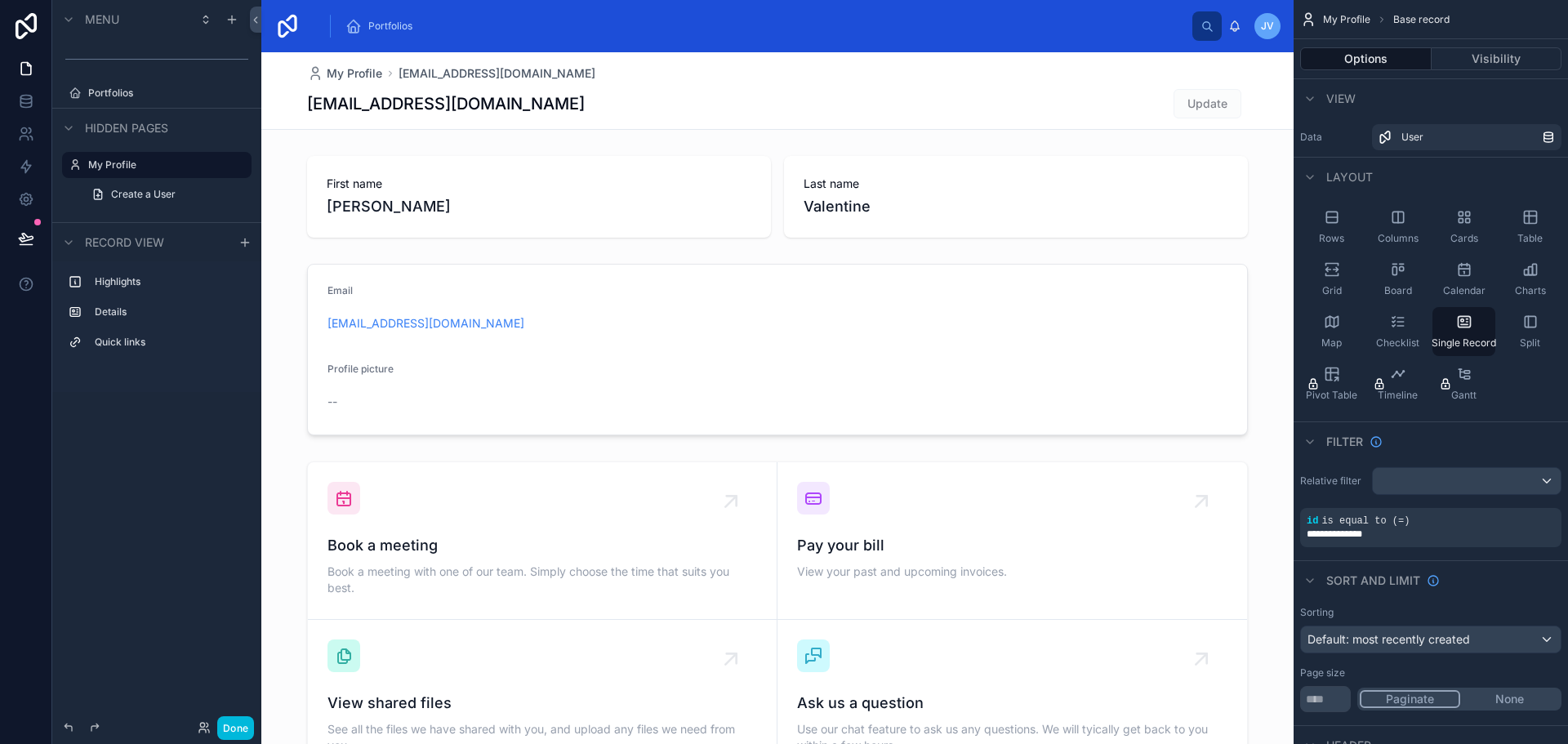
click at [133, 87] on div "Portfolios" at bounding box center [168, 93] width 160 height 13
click at [128, 93] on label "Portfolios" at bounding box center [164, 93] width 153 height 13
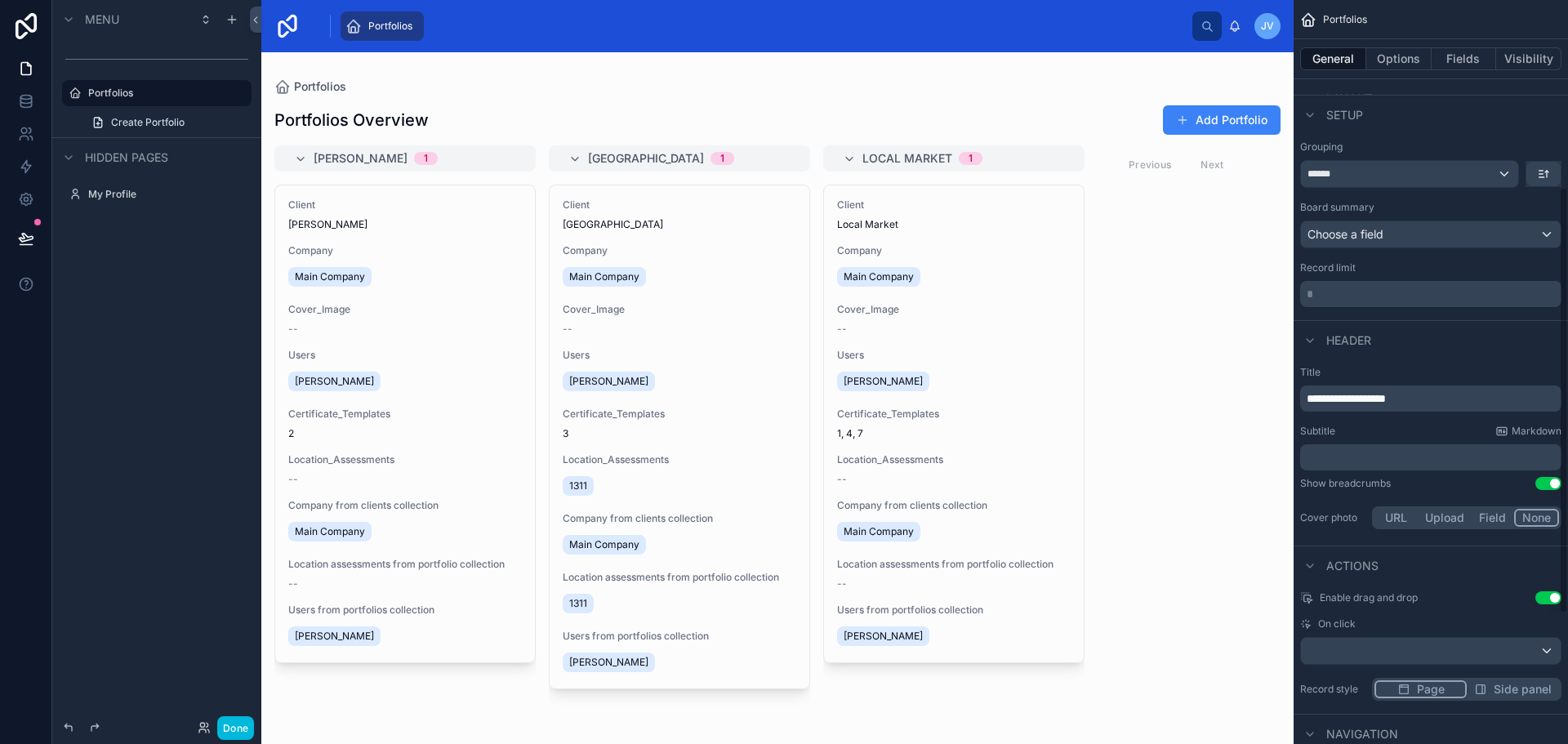
scroll to position [553, 0]
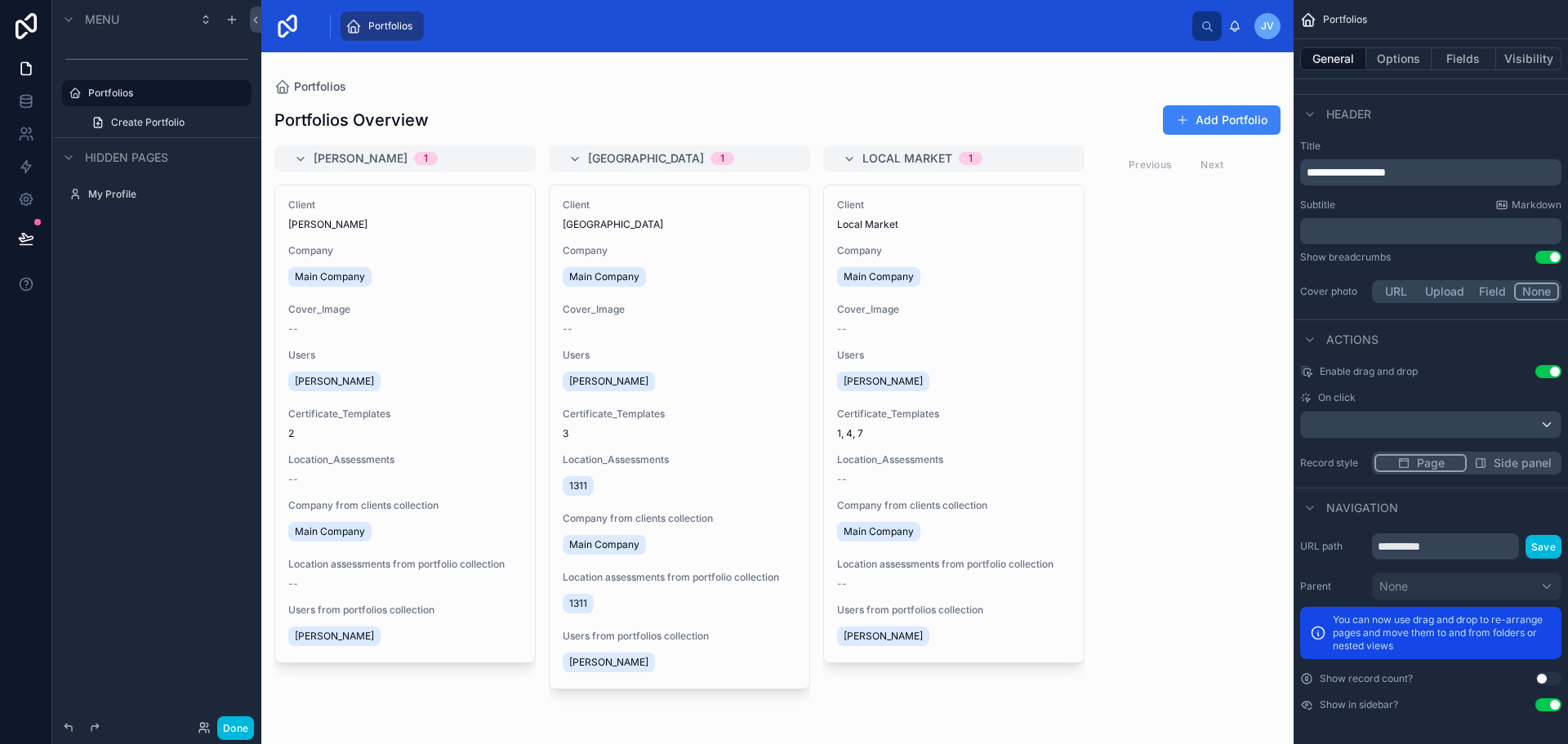
click at [1438, 288] on button "Upload" at bounding box center [1445, 292] width 54 height 18
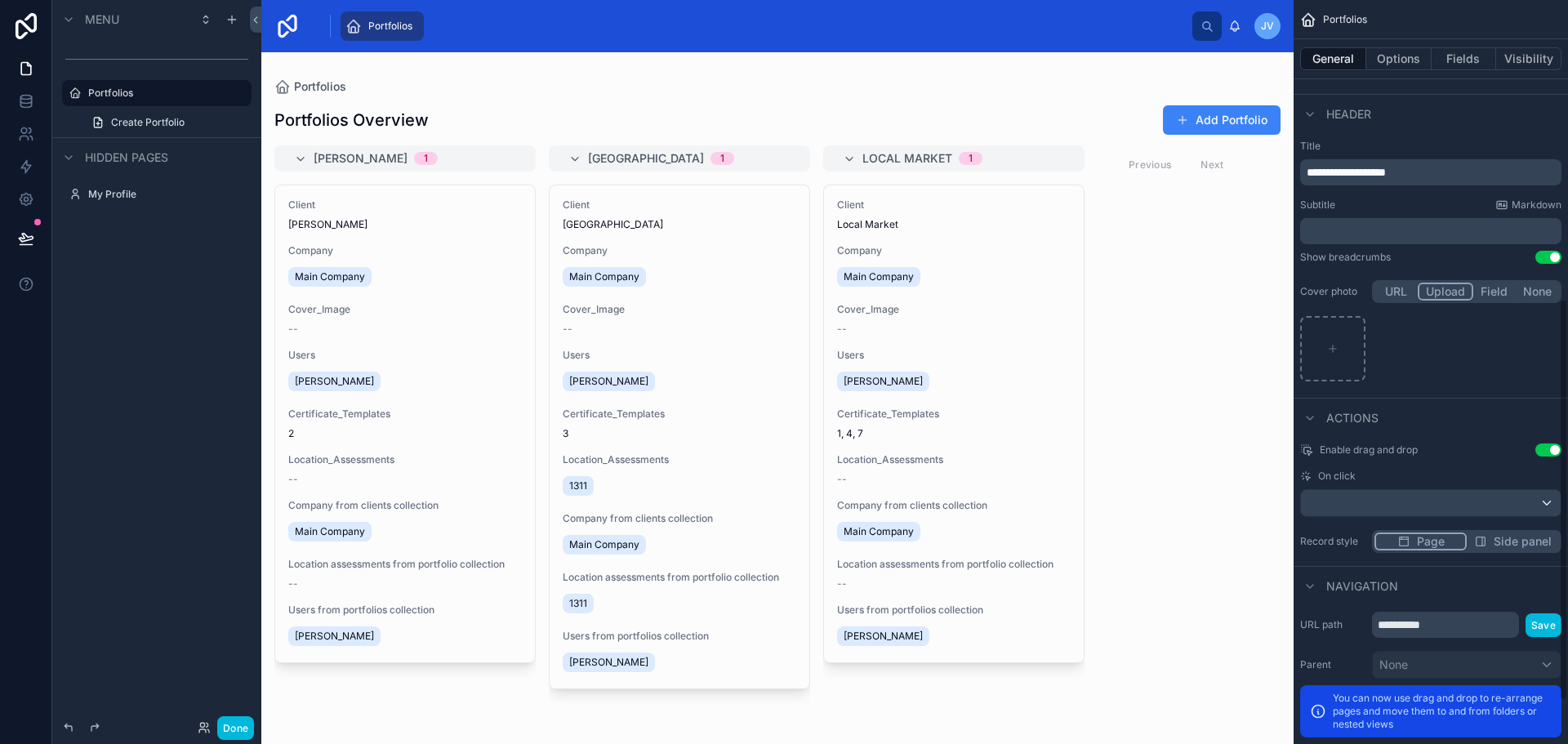
click at [1332, 339] on div "scrollable content" at bounding box center [1332, 348] width 65 height 66
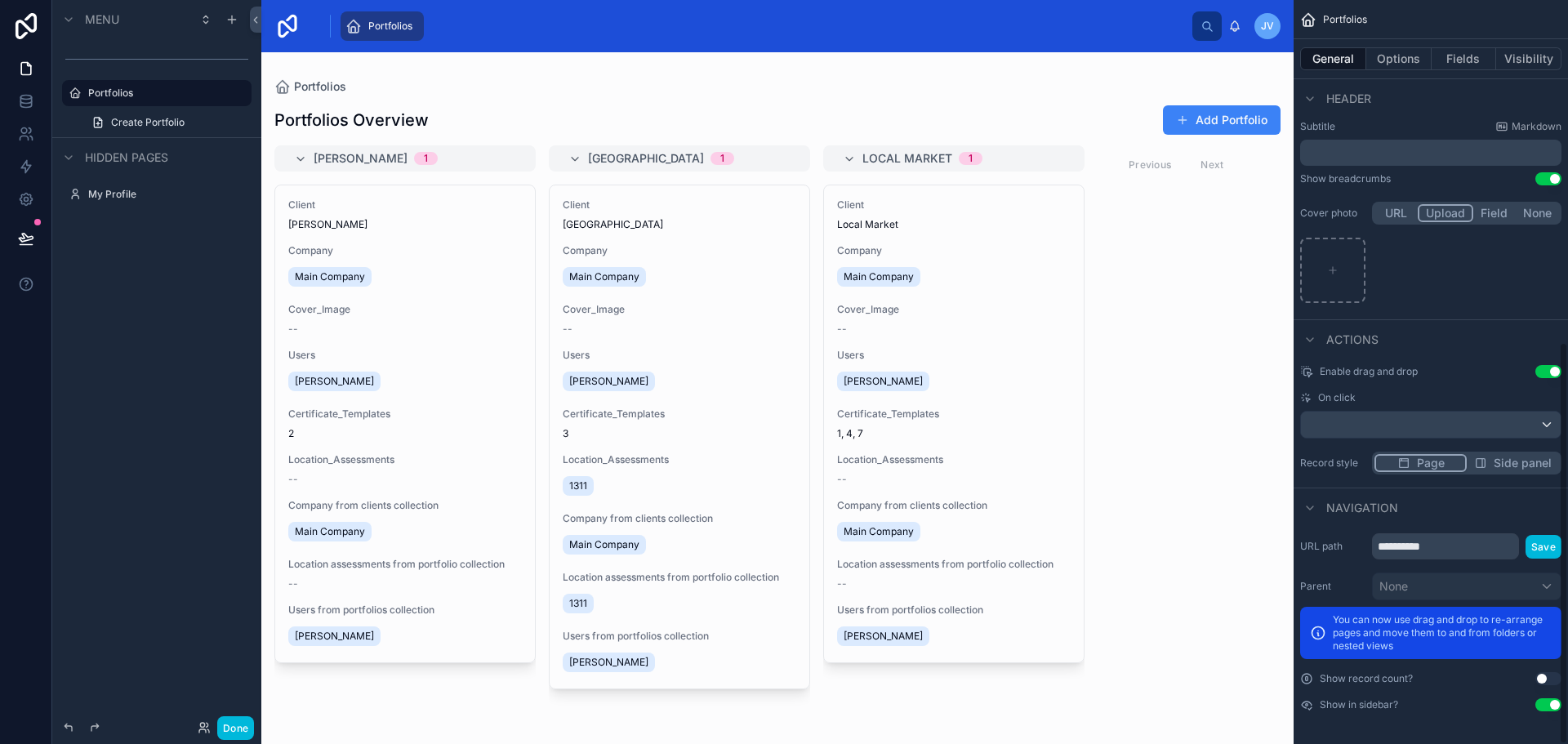
click at [1408, 423] on div "scrollable content" at bounding box center [1431, 425] width 260 height 26
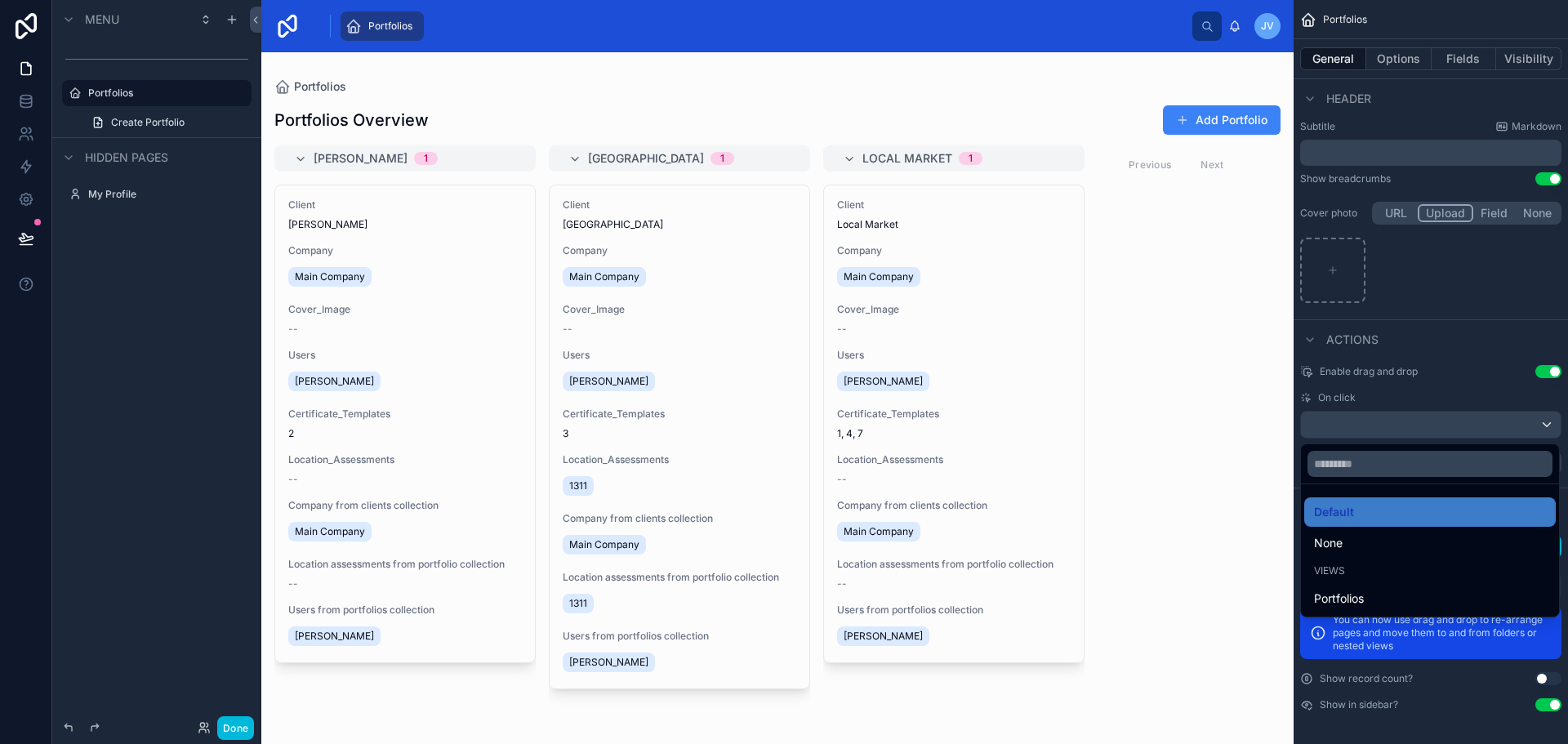
click at [1363, 600] on span "Portfolios" at bounding box center [1339, 599] width 50 height 20
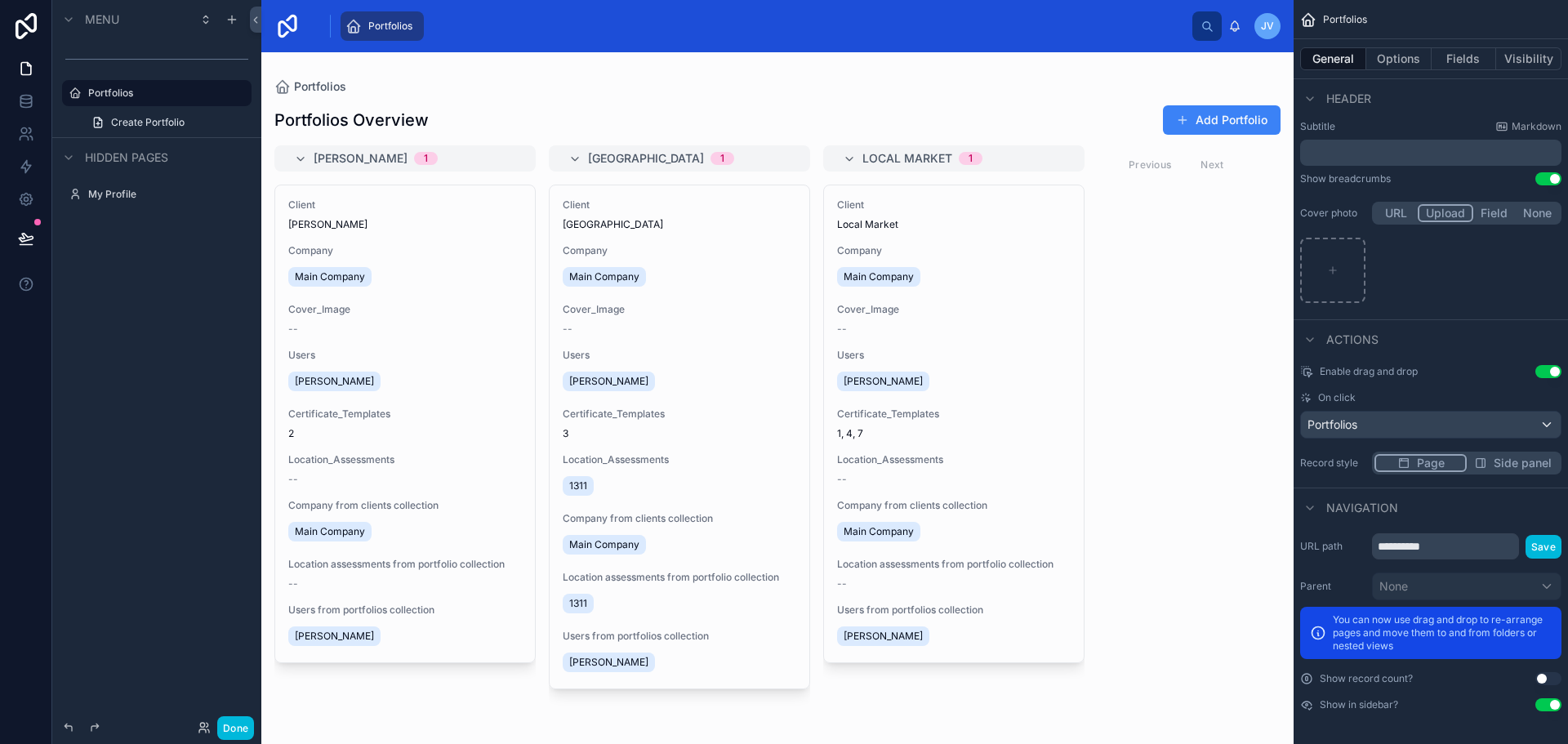
click at [1009, 311] on div at bounding box center [777, 398] width 1032 height 692
click at [614, 269] on div "Main Company" at bounding box center [604, 277] width 83 height 20
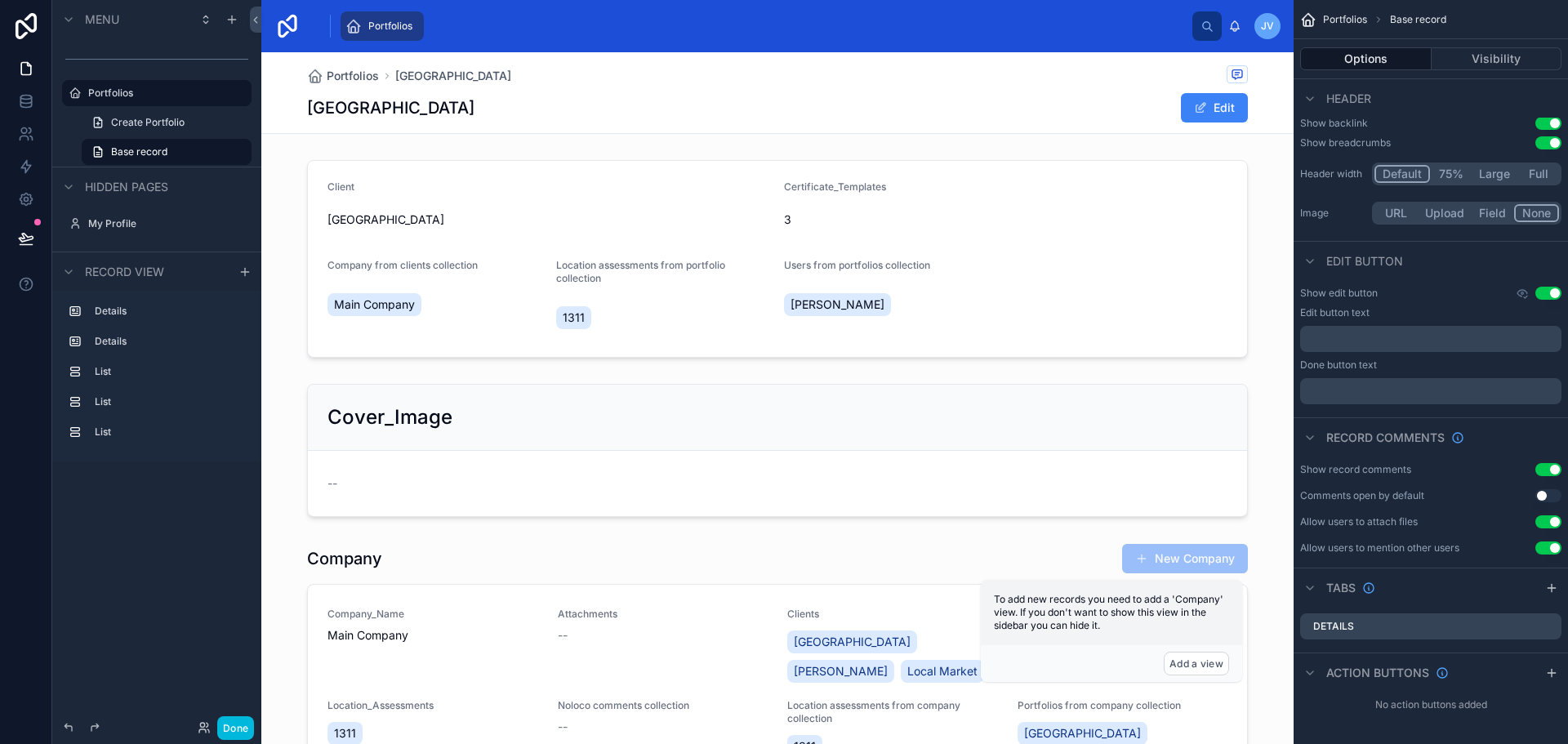
click at [342, 83] on span "Portfolios" at bounding box center [353, 76] width 52 height 16
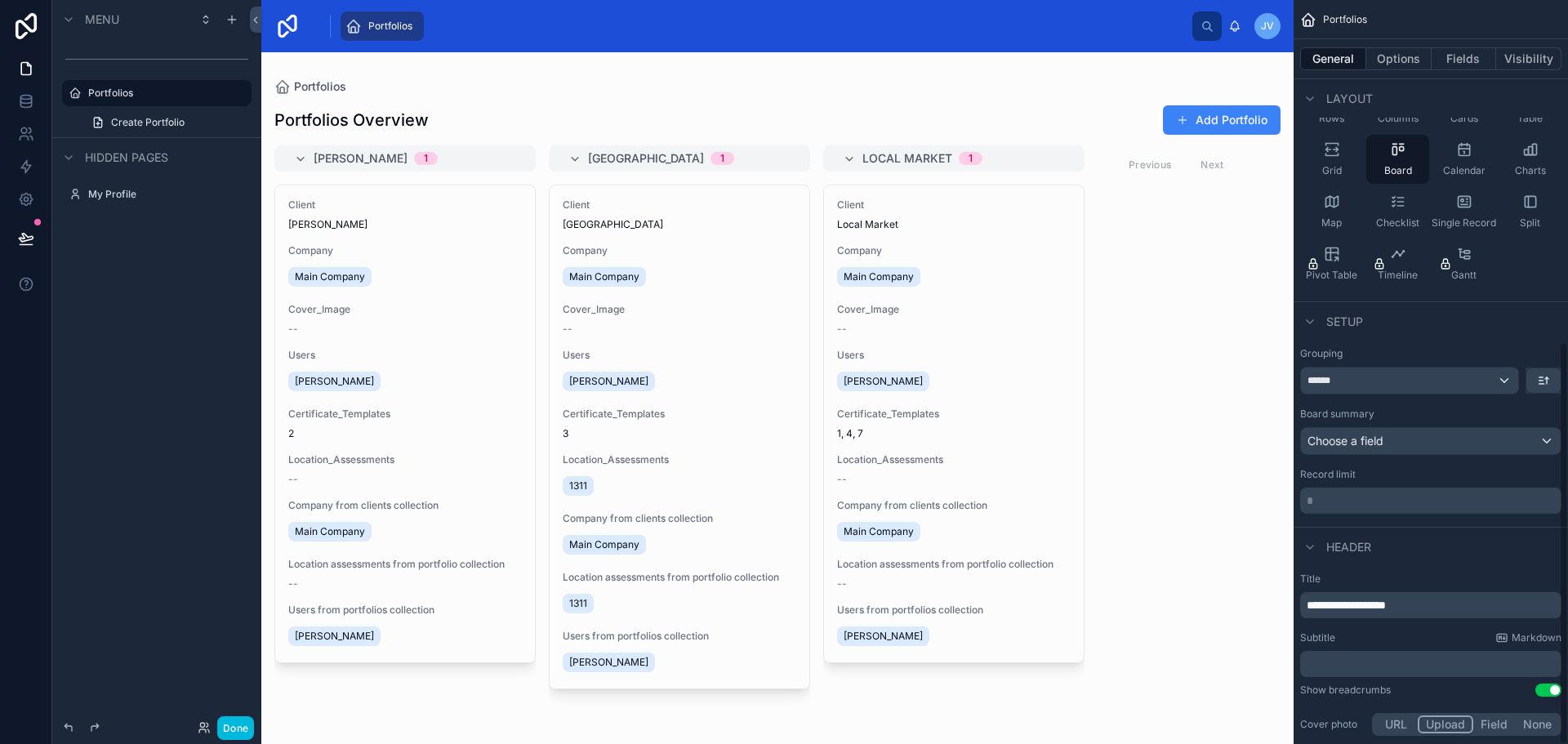
scroll to position [632, 0]
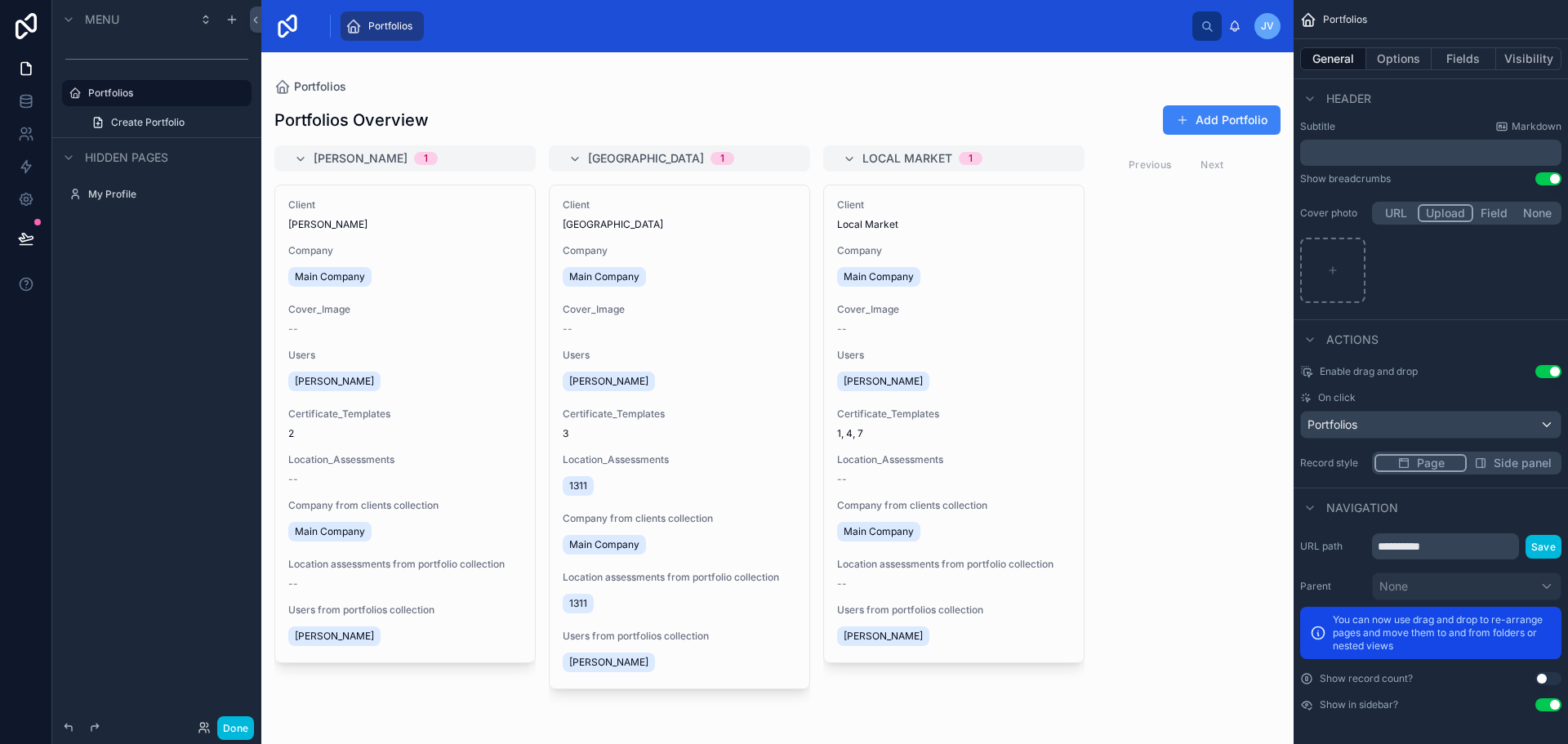
click at [1199, 119] on button "Add Portfolio" at bounding box center [1221, 119] width 118 height 30
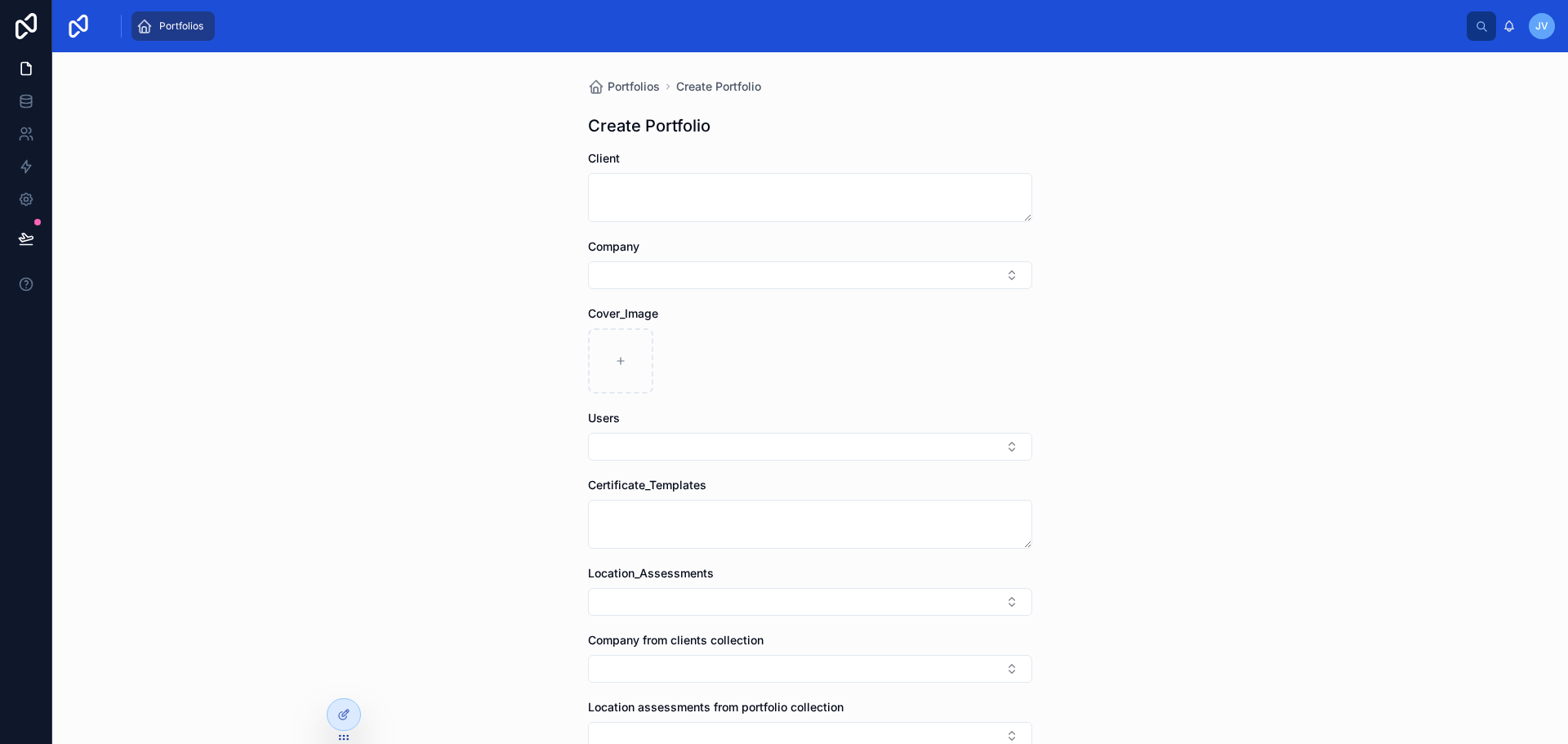
drag, startPoint x: 335, startPoint y: 715, endPoint x: 354, endPoint y: 696, distance: 26.9
click at [336, 716] on div at bounding box center [344, 714] width 32 height 31
click at [352, 707] on div at bounding box center [344, 714] width 32 height 31
click at [344, 700] on div at bounding box center [344, 714] width 32 height 31
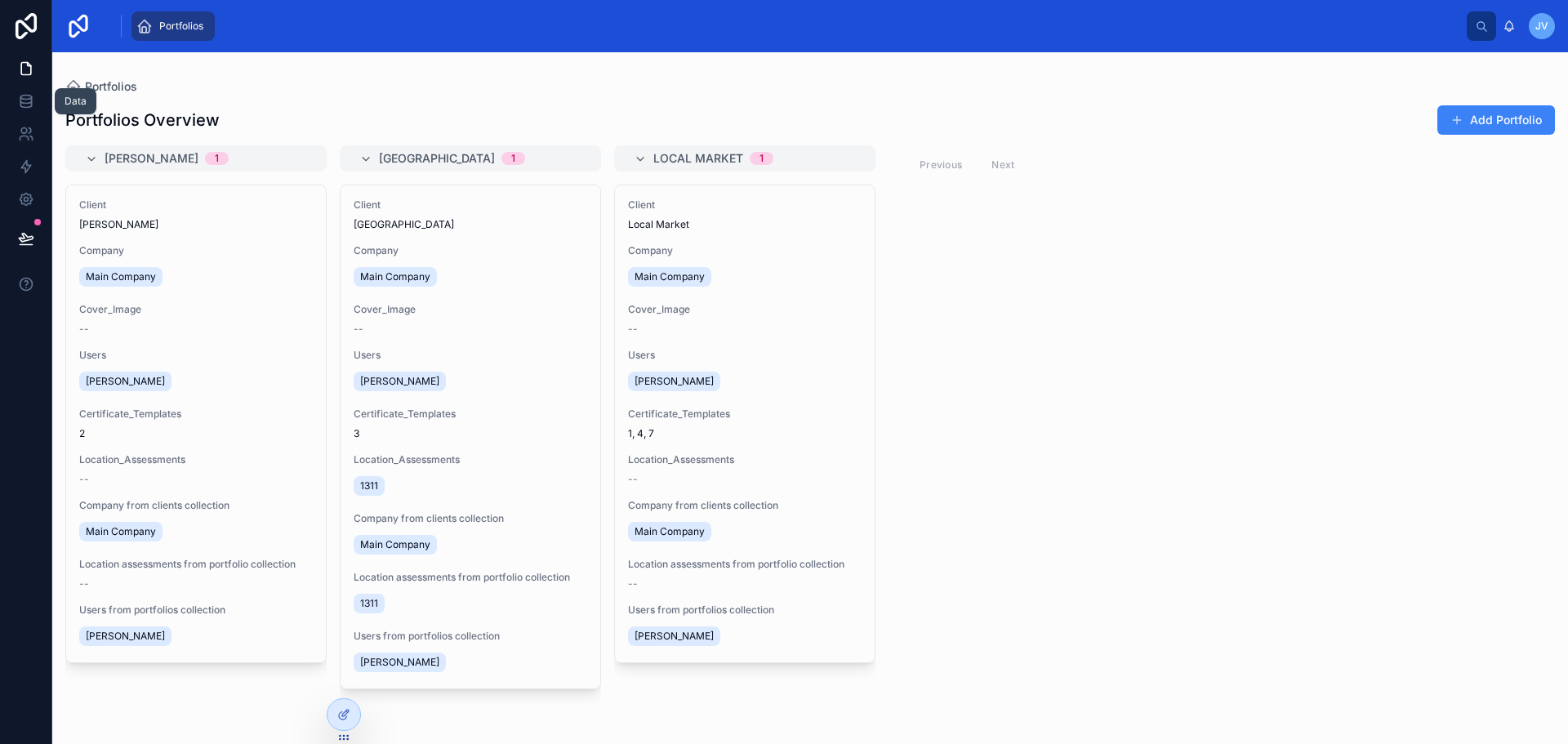
click at [31, 101] on icon at bounding box center [26, 104] width 11 height 6
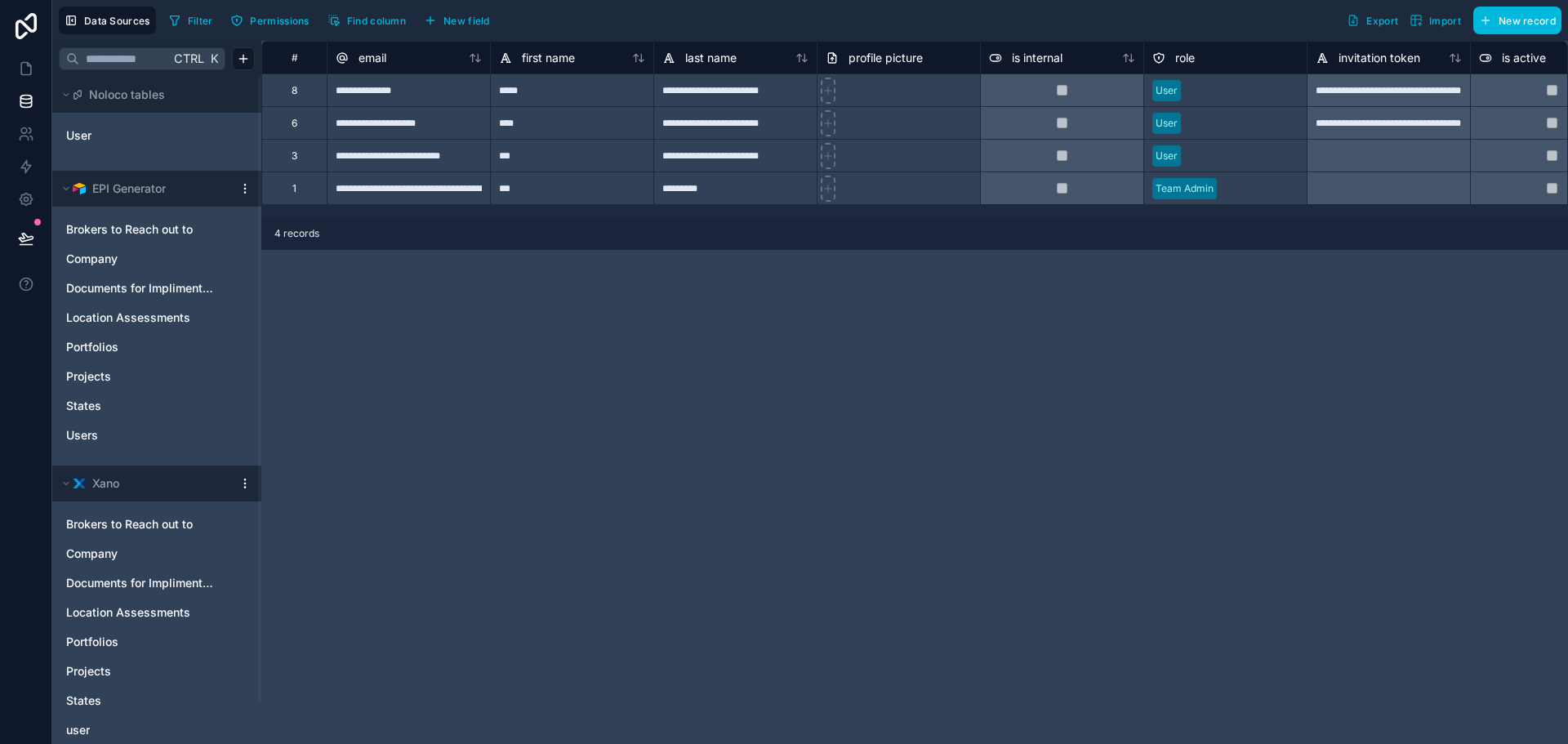
click at [170, 574] on div "Documents for Implimentation" at bounding box center [157, 583] width 196 height 26
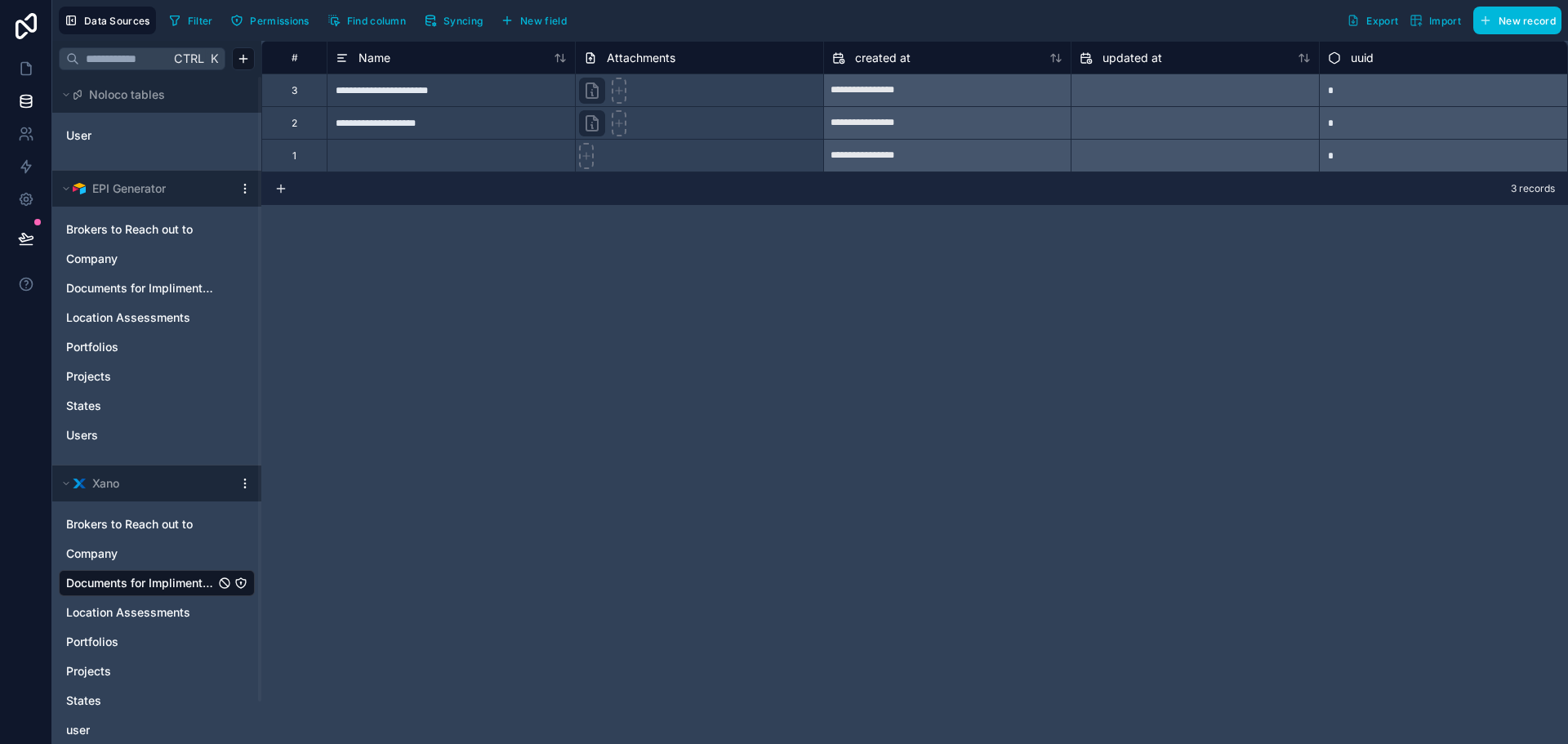
click at [148, 602] on div "Location Assessments" at bounding box center [157, 612] width 196 height 26
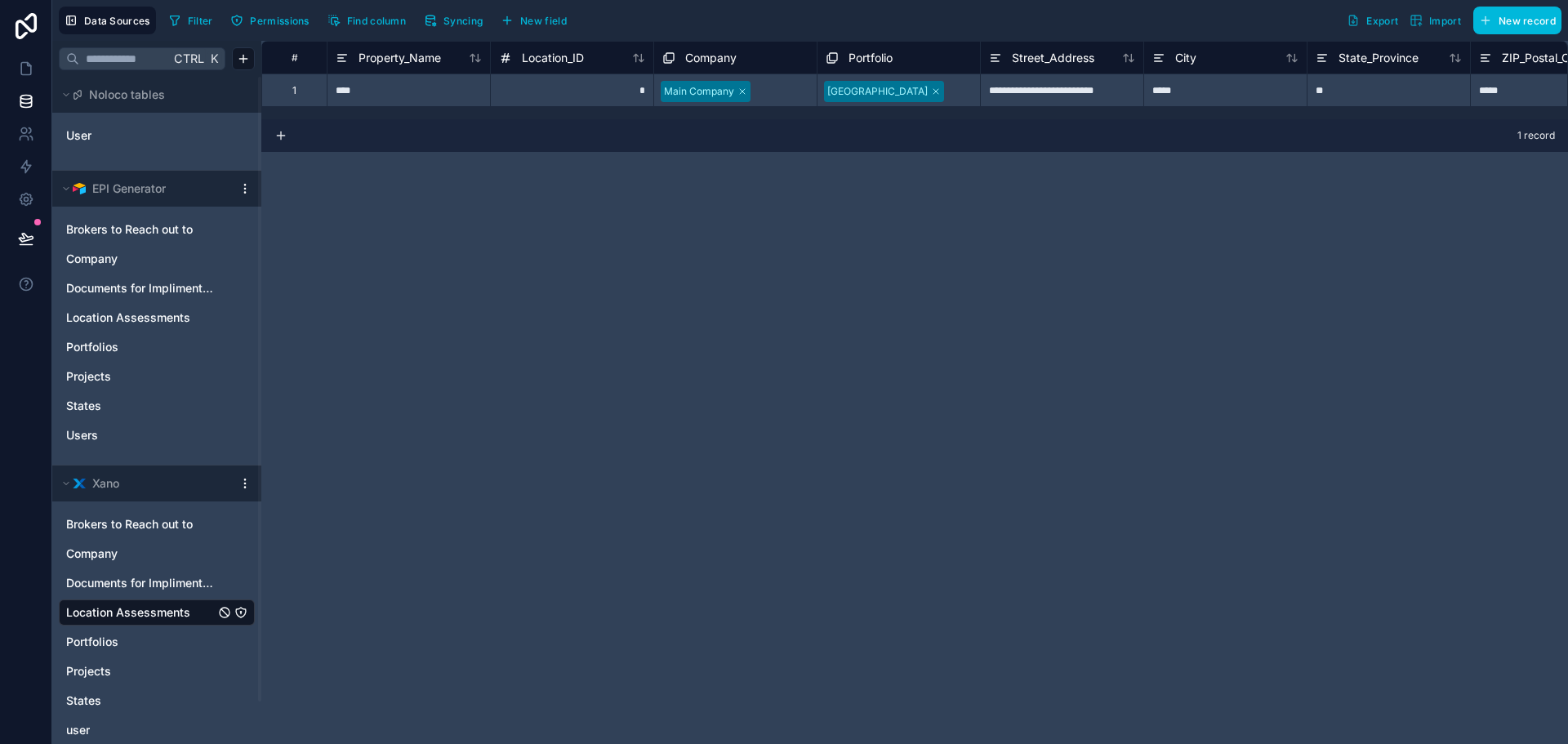
click at [100, 644] on span "Portfolios" at bounding box center [92, 643] width 52 height 16
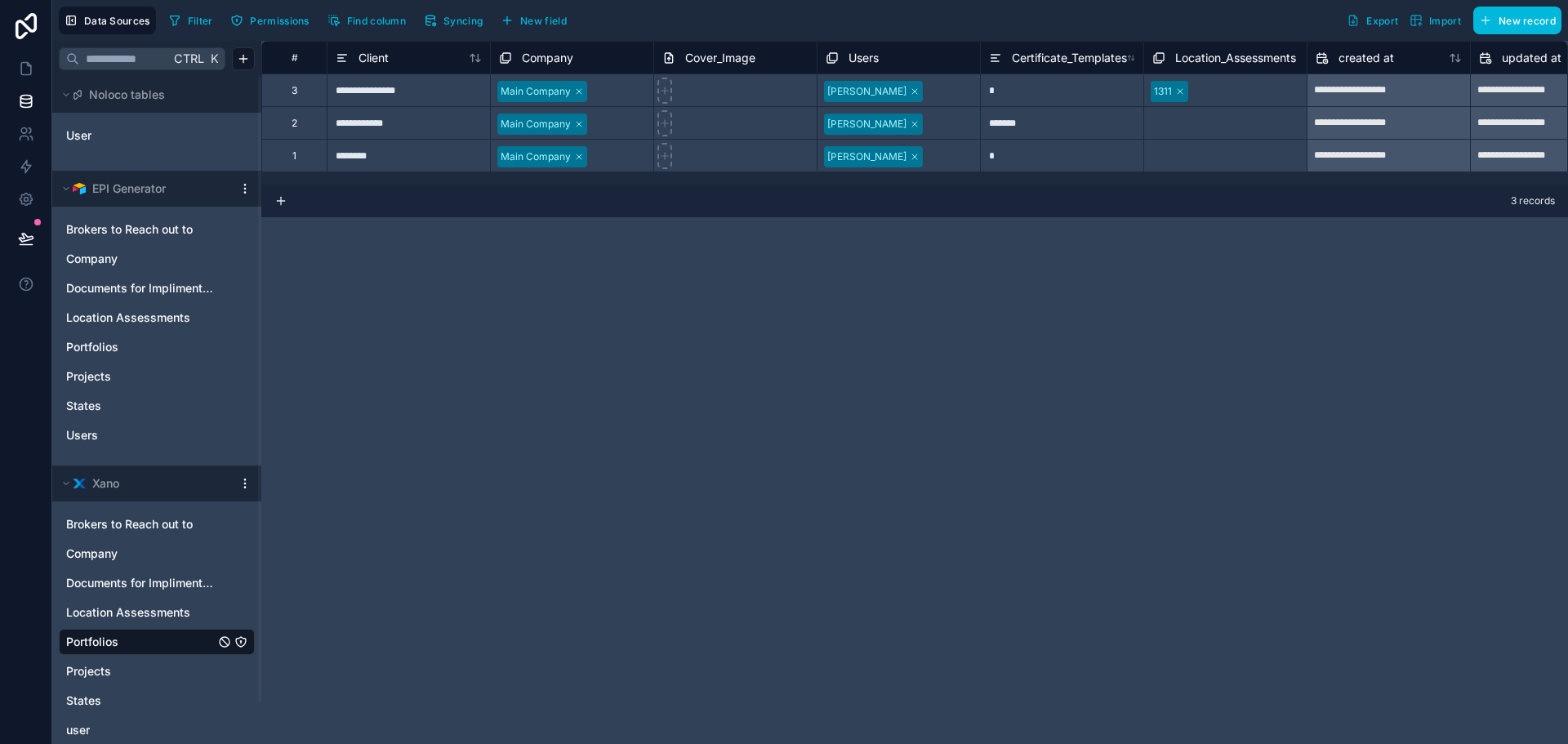
click at [87, 610] on span "Location Assessments" at bounding box center [128, 613] width 124 height 16
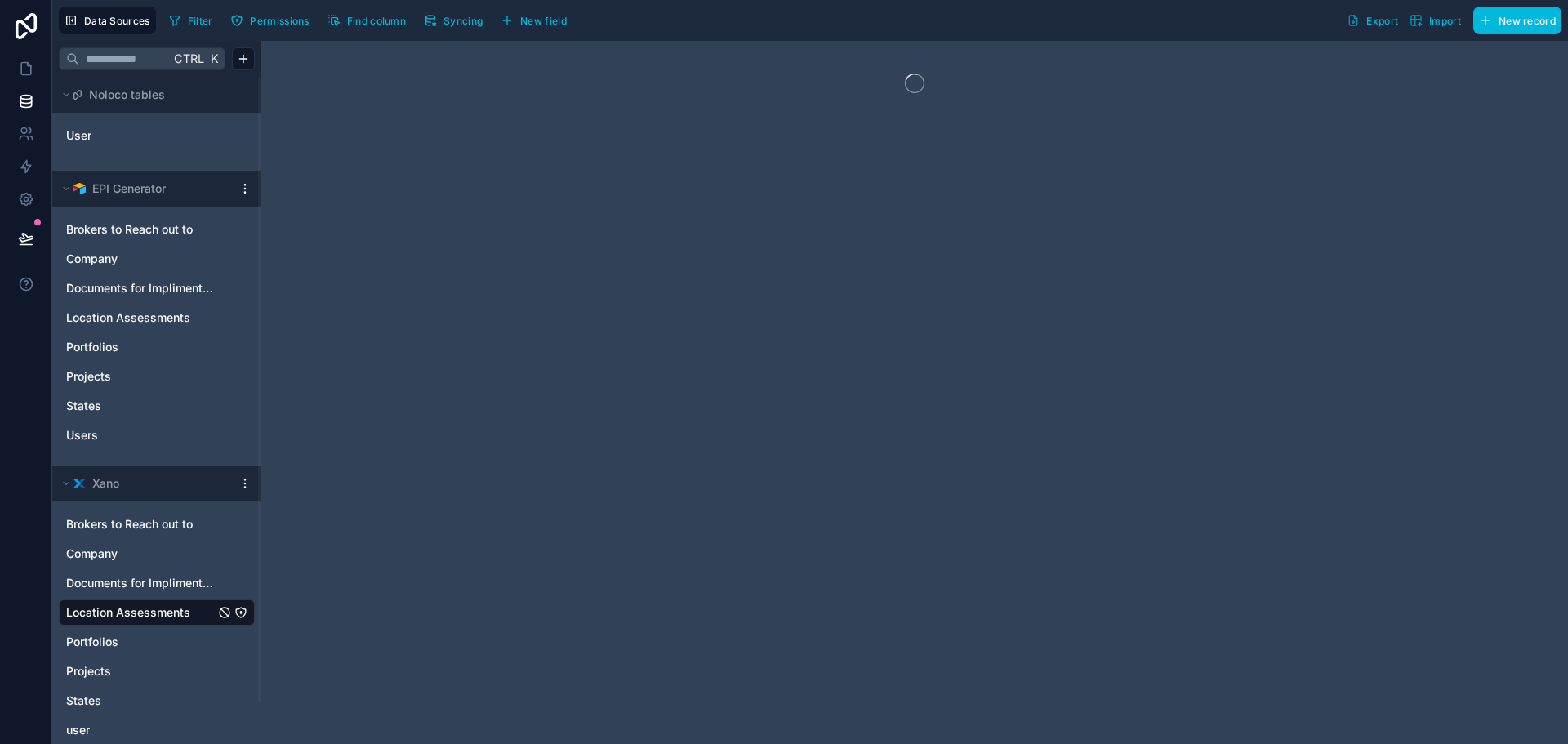
click at [90, 670] on span "Projects" at bounding box center [89, 671] width 45 height 16
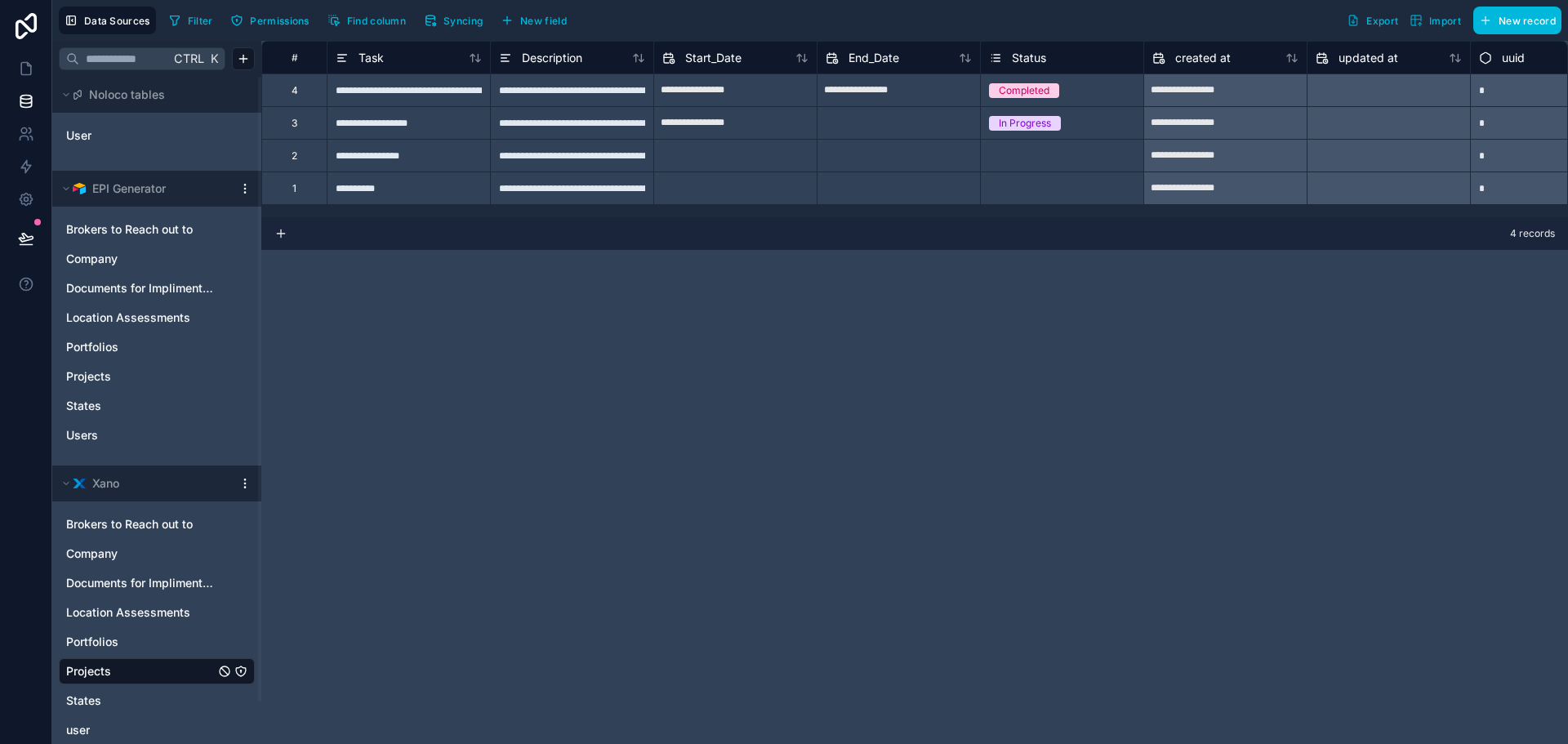
click at [90, 713] on div "States" at bounding box center [157, 701] width 196 height 26
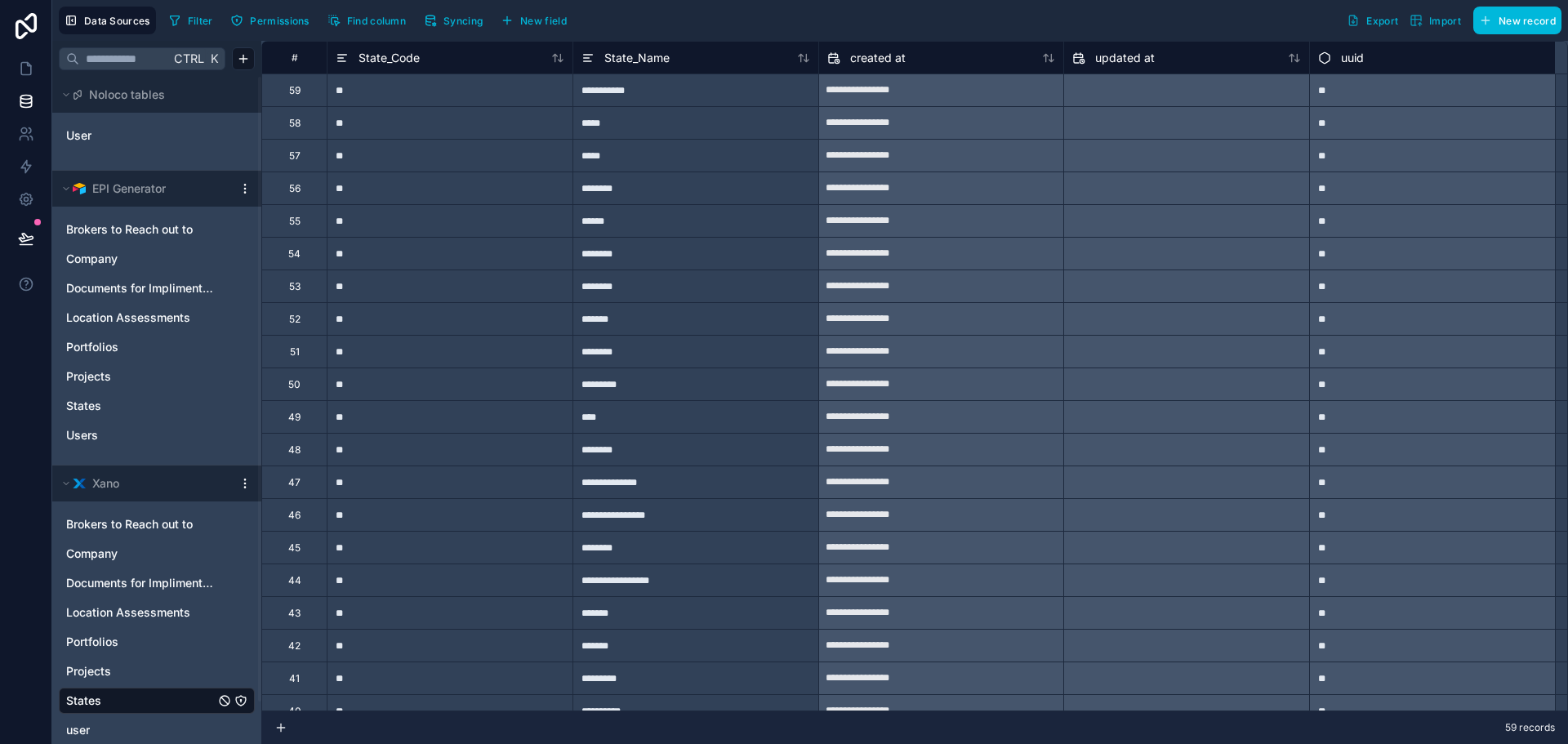
click at [96, 641] on span "Portfolios" at bounding box center [92, 643] width 52 height 16
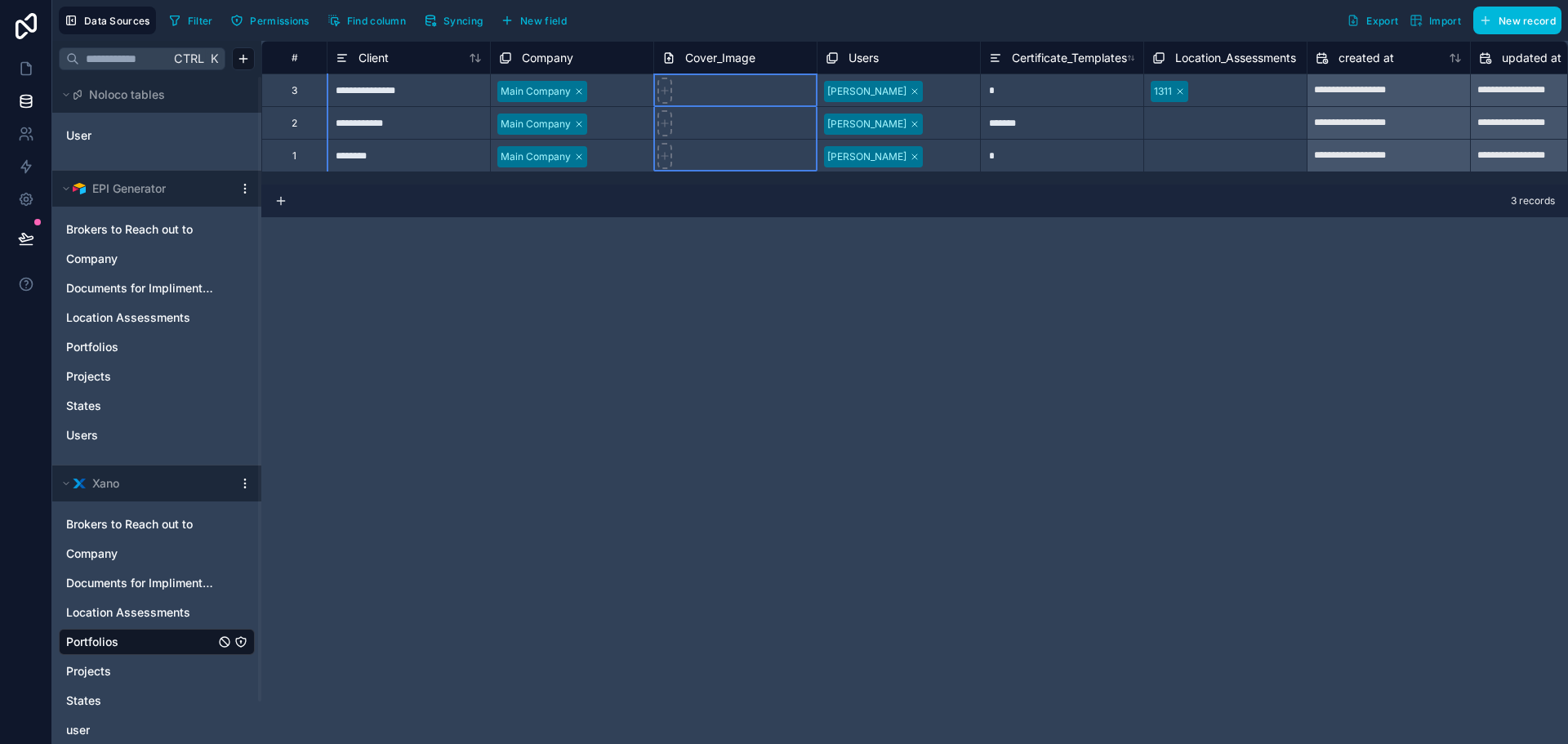
click at [739, 59] on span "Cover_Image" at bounding box center [720, 58] width 70 height 16
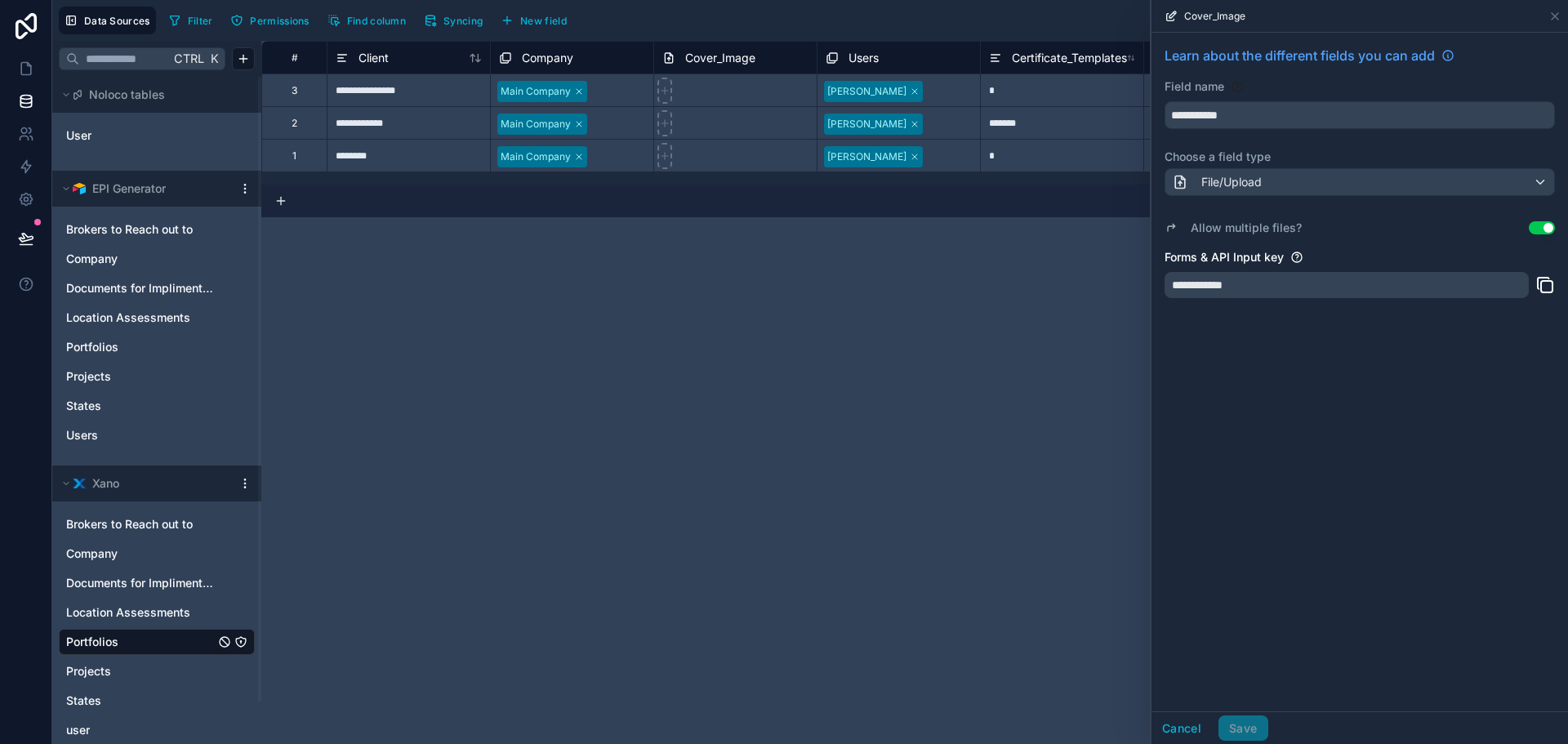
click at [821, 304] on div "**********" at bounding box center [914, 393] width 1307 height 704
click at [1053, 53] on span "Certificate_Templates" at bounding box center [1069, 58] width 115 height 16
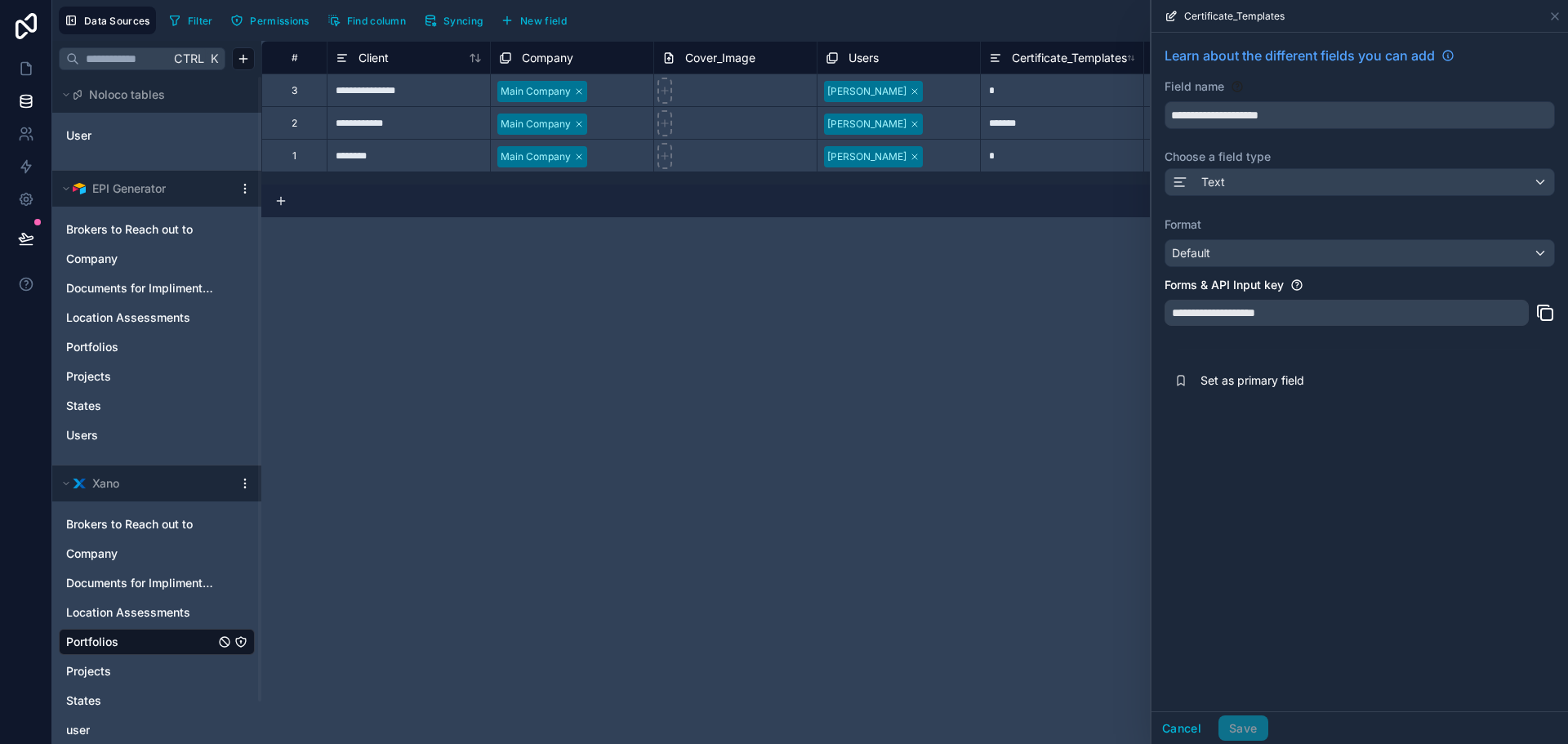
click at [1184, 734] on button "Cancel" at bounding box center [1181, 729] width 60 height 26
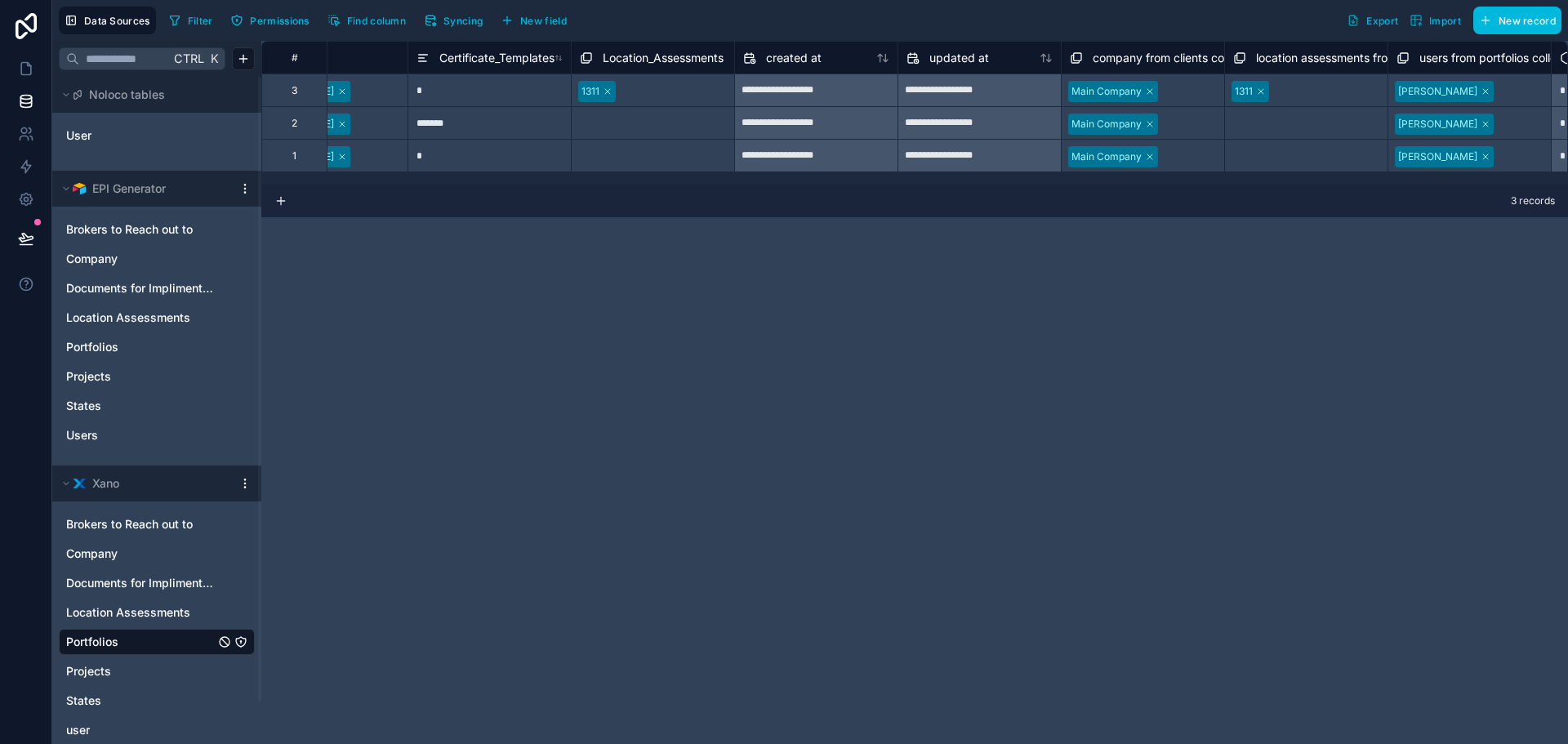
scroll to position [0, 719]
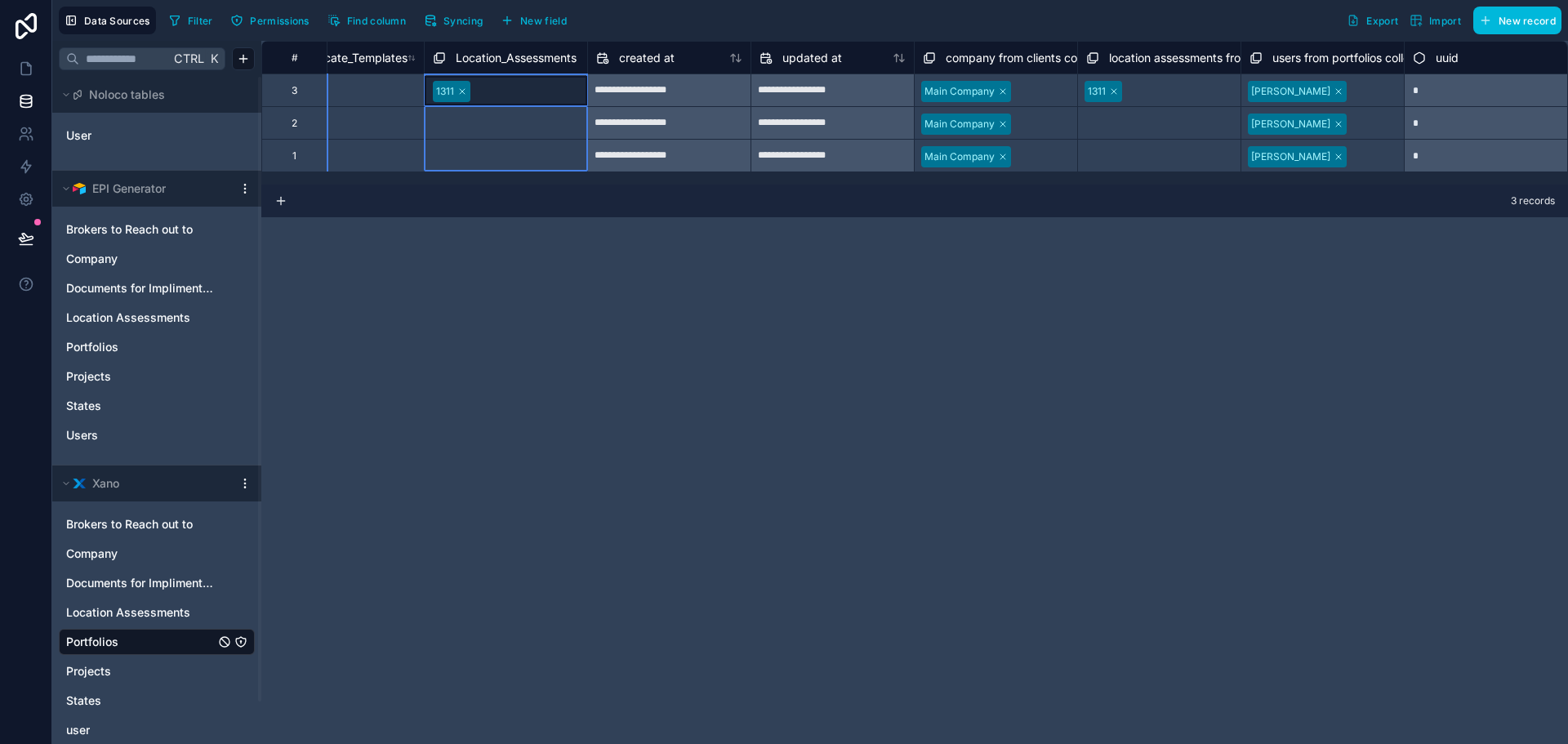
click at [565, 61] on span "Location_Assessments" at bounding box center [516, 58] width 121 height 16
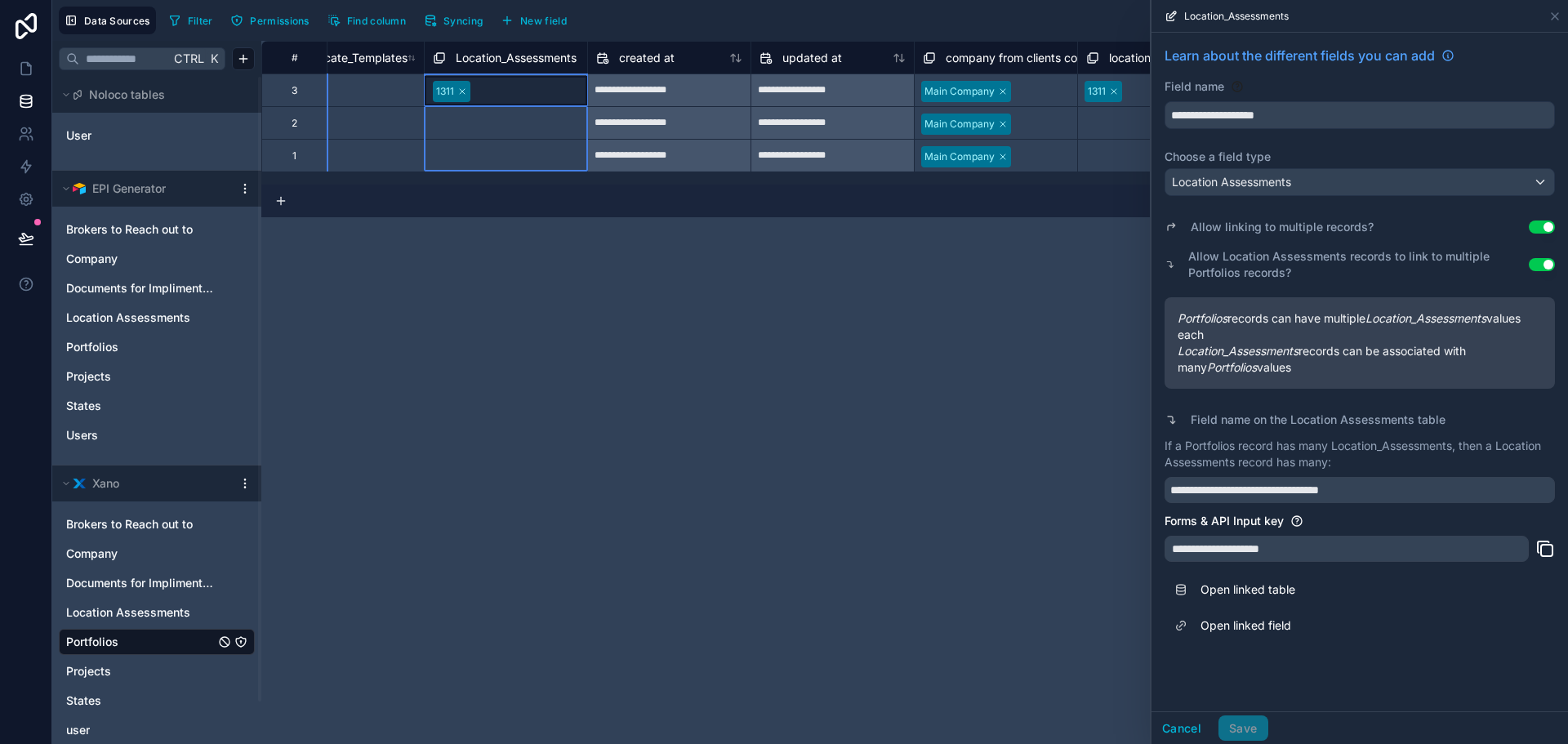
click at [1534, 260] on button "Use setting" at bounding box center [1541, 265] width 26 height 13
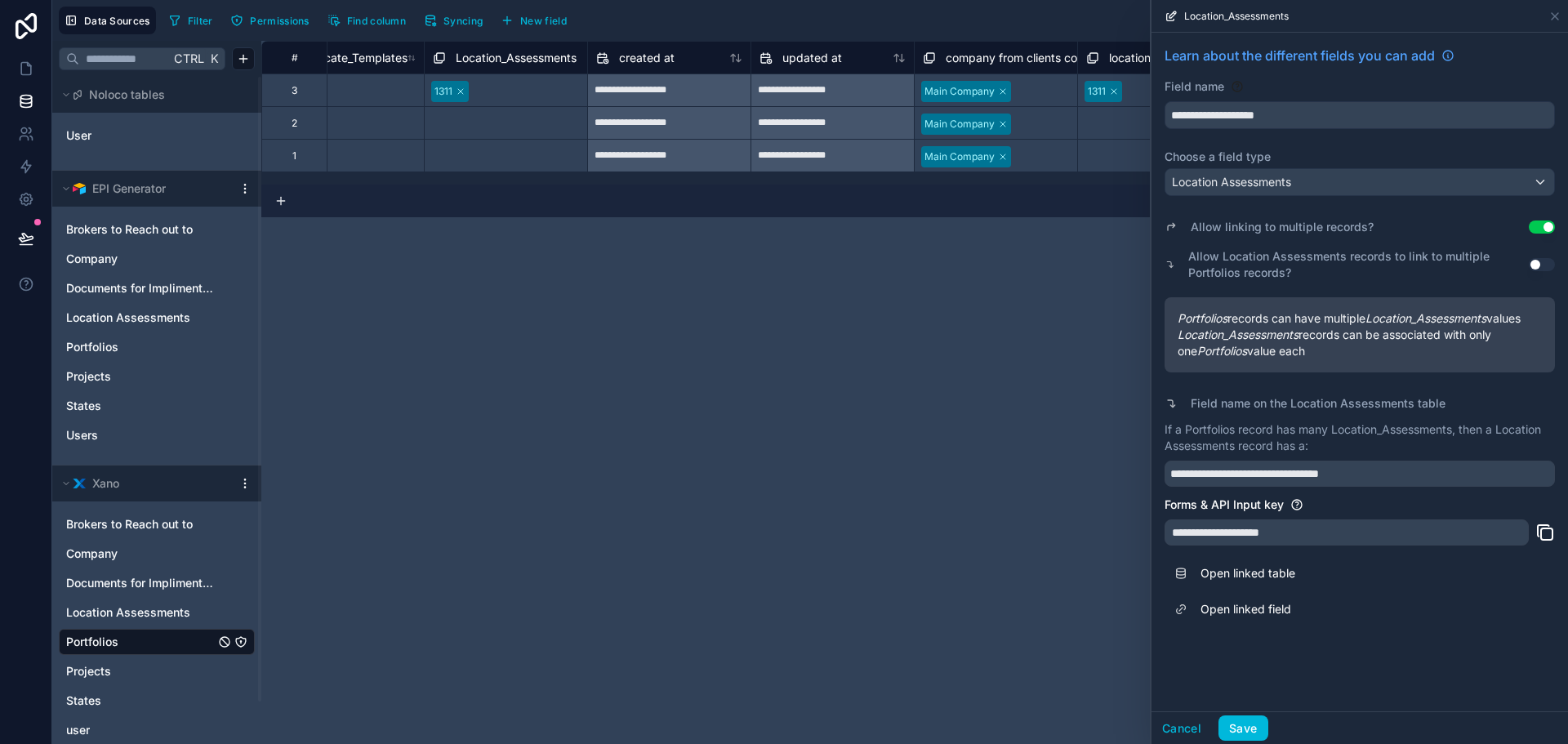
click at [1250, 610] on link "Open linked field" at bounding box center [1359, 609] width 390 height 36
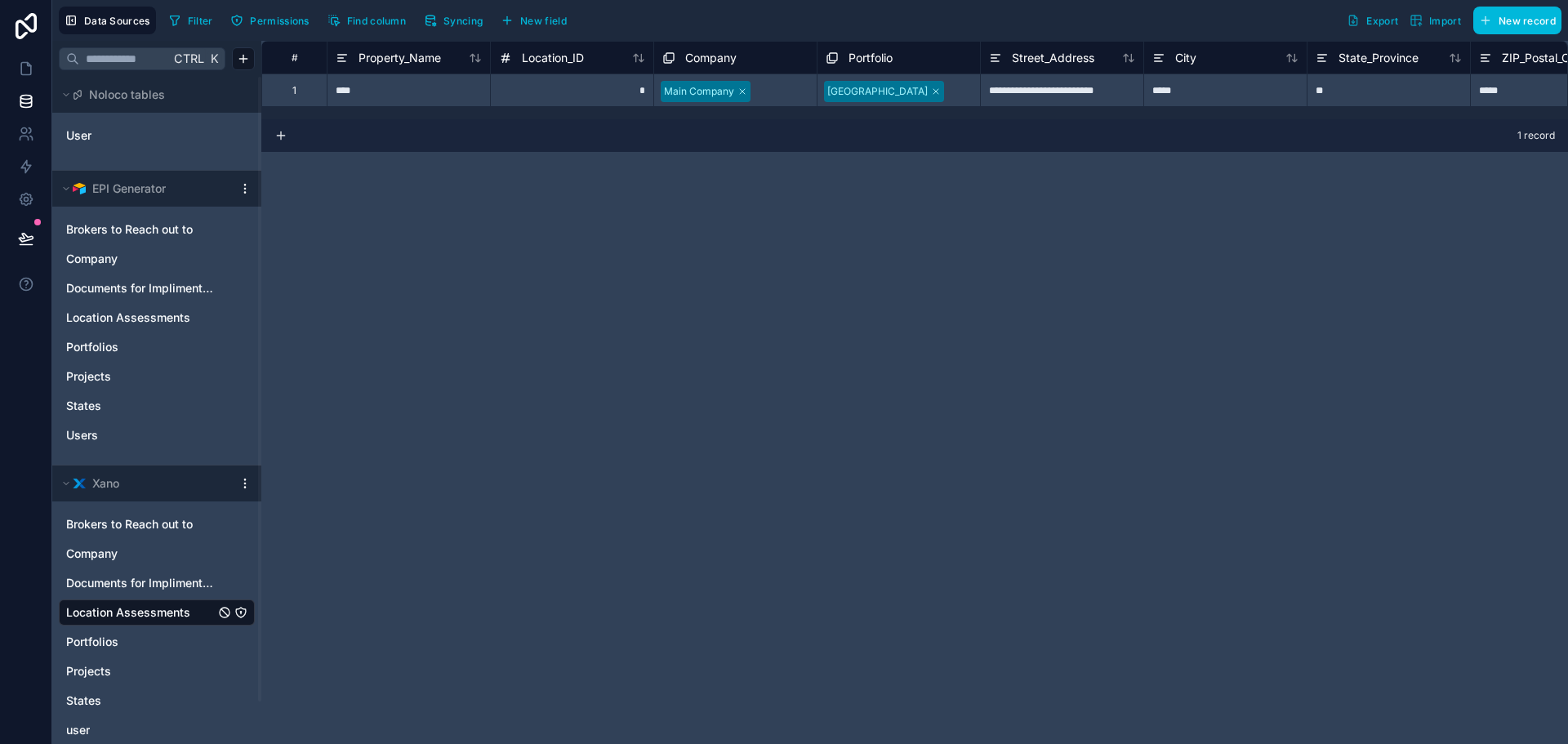
click at [95, 643] on span "Portfolios" at bounding box center [92, 643] width 52 height 16
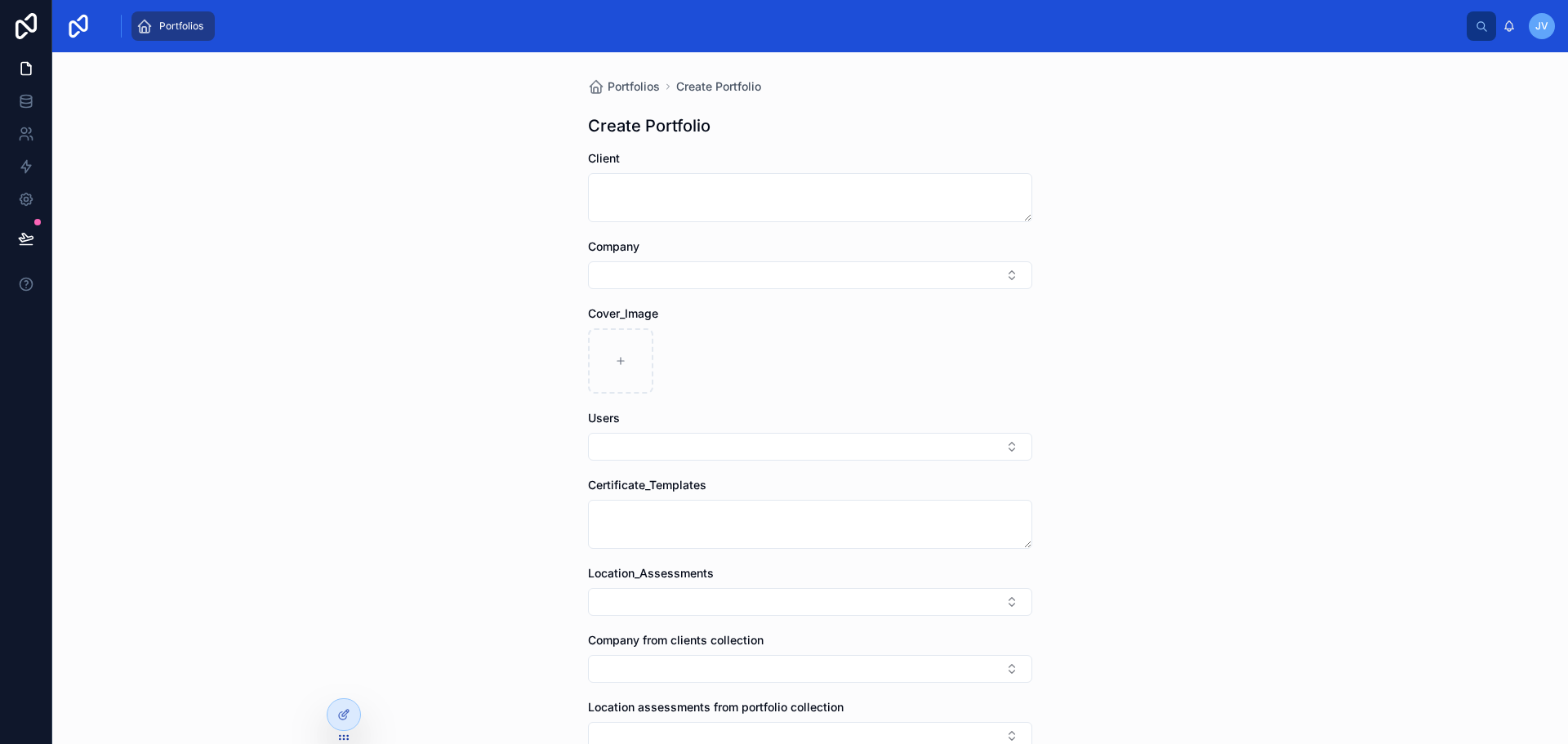
click at [736, 274] on button "Select Button" at bounding box center [810, 275] width 444 height 28
click at [698, 184] on textarea at bounding box center [810, 197] width 444 height 49
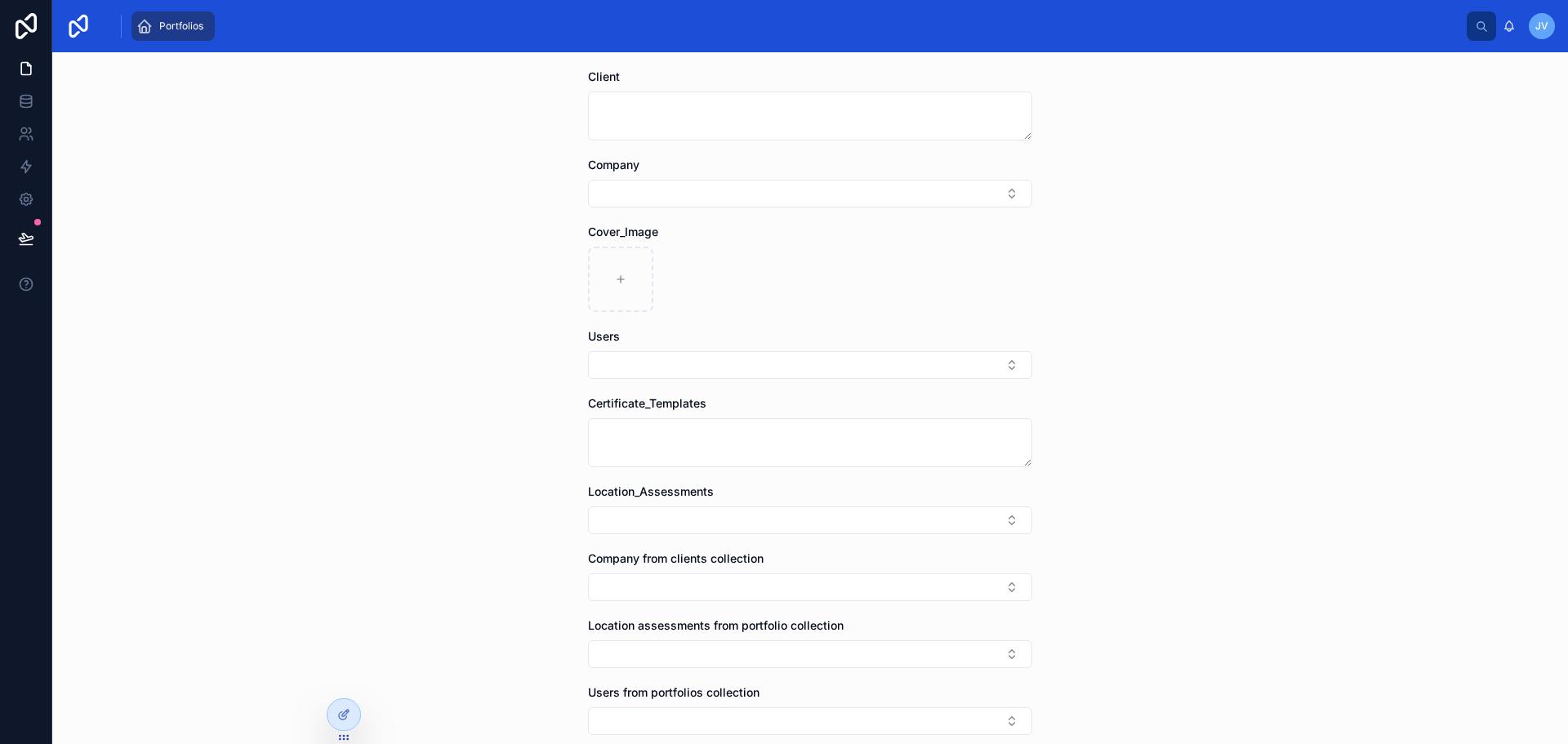
click at [720, 363] on button "Select Button" at bounding box center [810, 364] width 444 height 28
click at [1000, 287] on div at bounding box center [810, 279] width 444 height 66
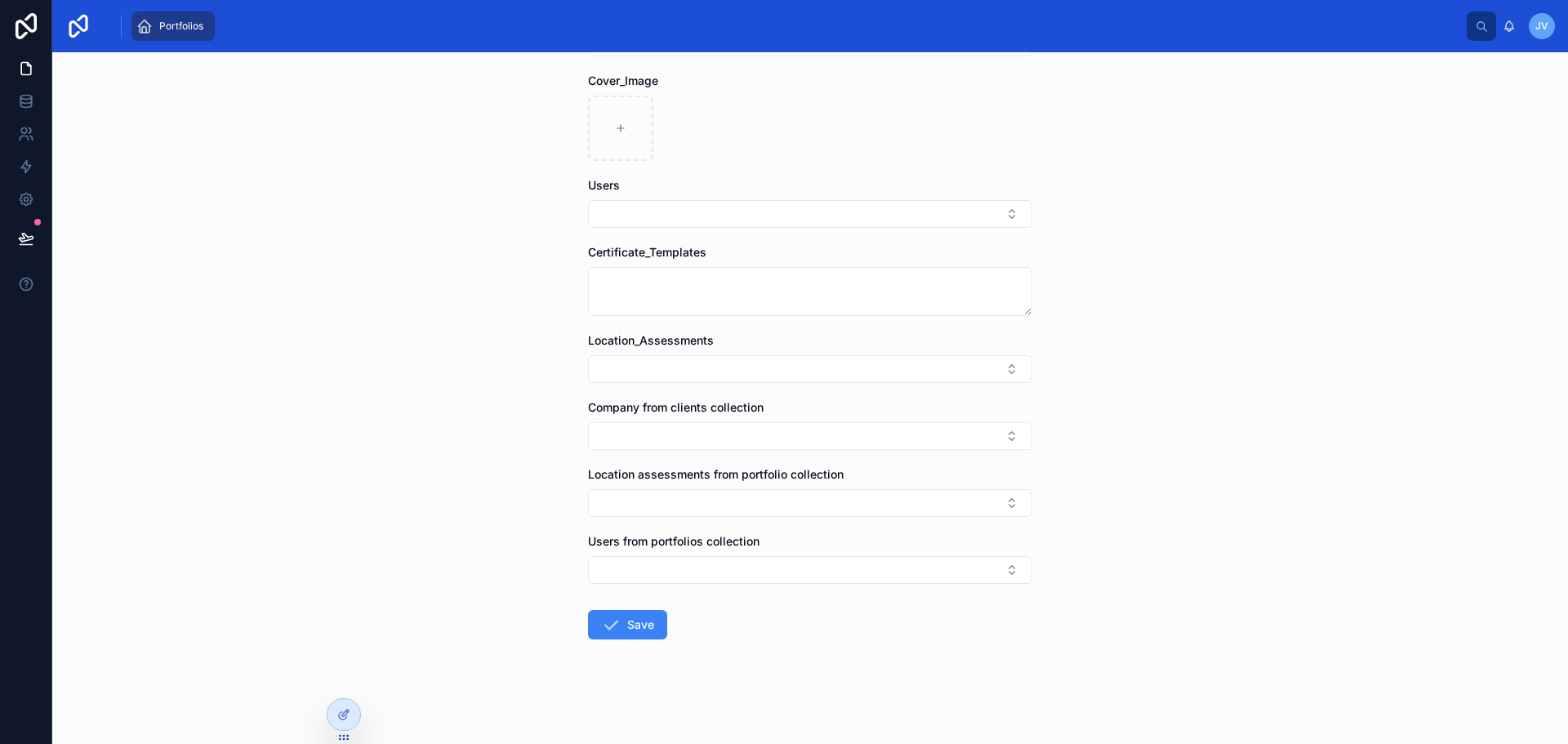
click at [343, 710] on icon at bounding box center [344, 714] width 13 height 13
